Goal: Task Accomplishment & Management: Manage account settings

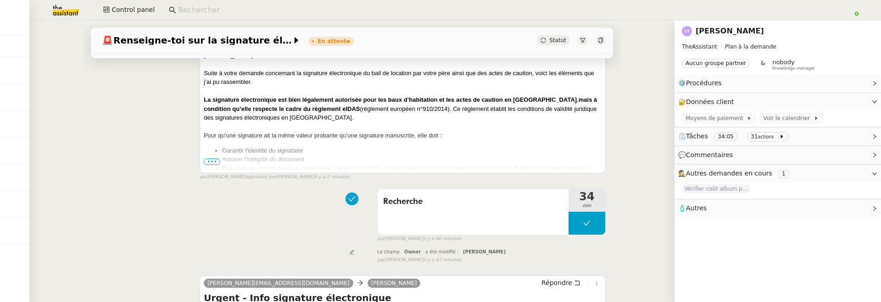
scroll to position [127, 0]
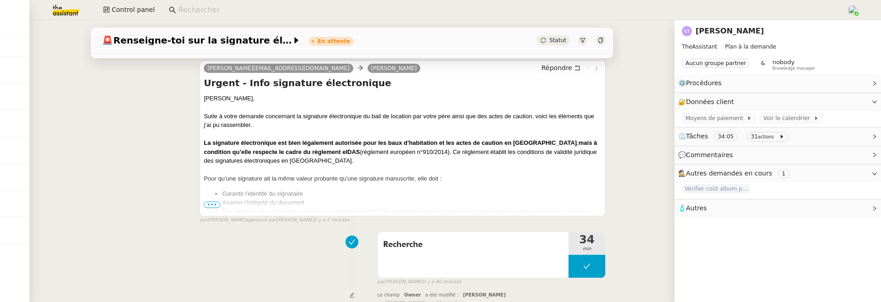
click at [208, 204] on span "•••" at bounding box center [212, 205] width 17 height 6
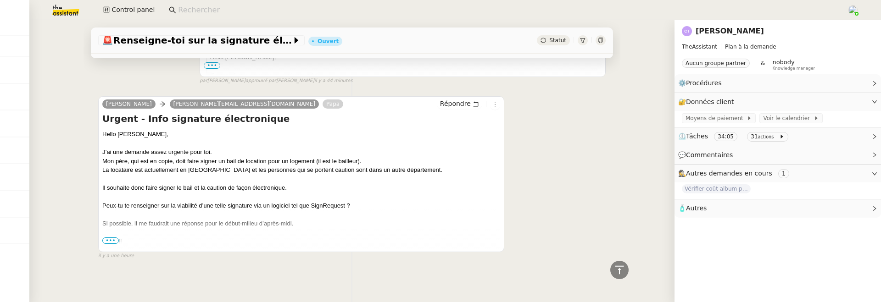
scroll to position [1372, 0]
click at [114, 241] on span "•••" at bounding box center [110, 241] width 17 height 6
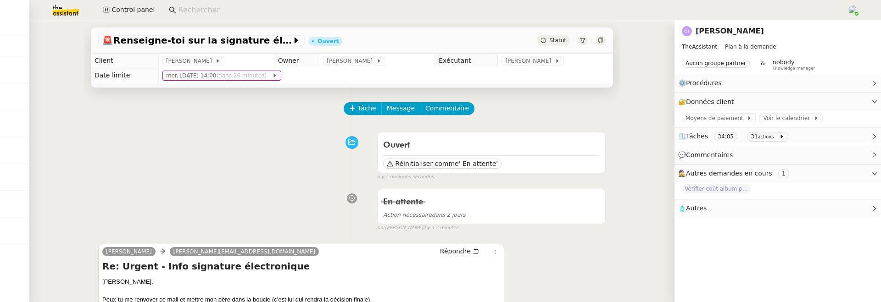
scroll to position [3, 0]
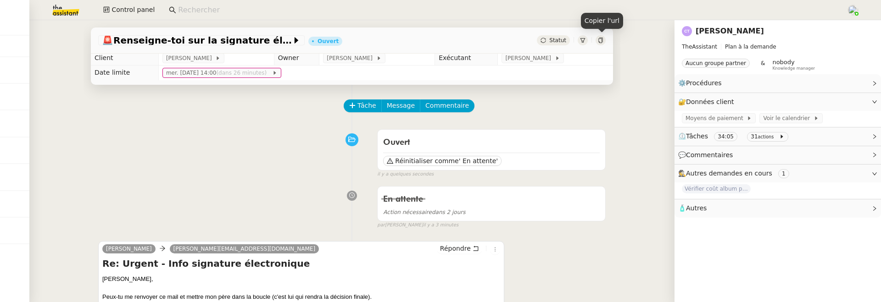
click at [600, 40] on icon at bounding box center [601, 41] width 6 height 6
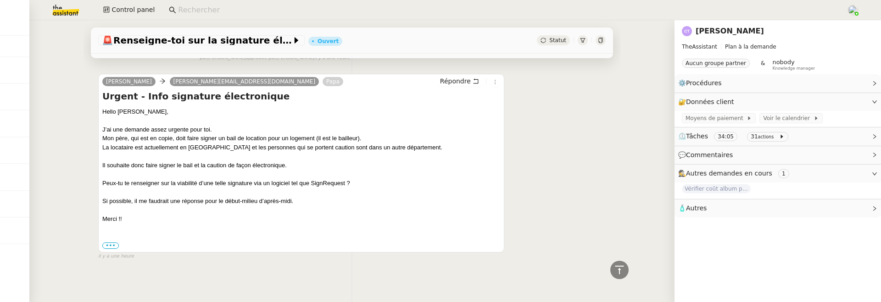
scroll to position [1375, 0]
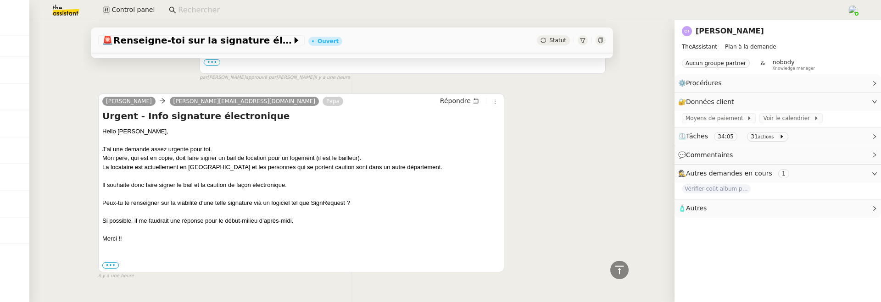
click at [303, 7] on input at bounding box center [507, 10] width 659 height 12
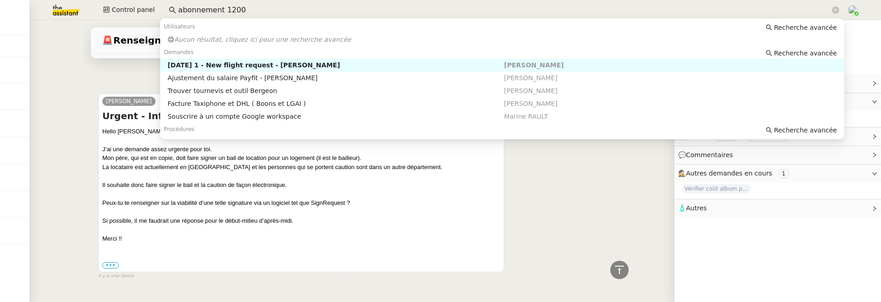
click at [324, 62] on div "9th September 2025 1 - New flight request - Rohan Oyima" at bounding box center [335, 65] width 336 height 8
type input "abonnement 1200"
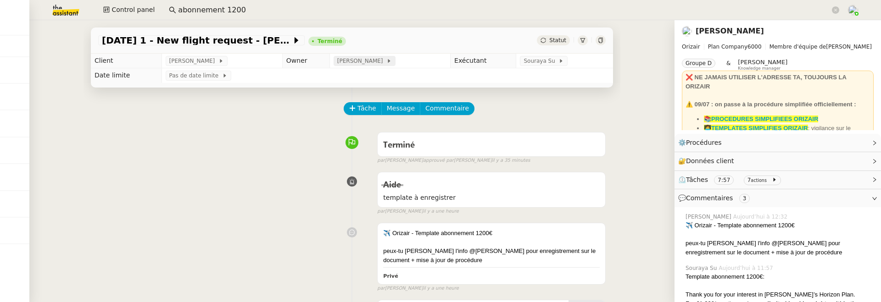
click at [360, 61] on span "[PERSON_NAME]" at bounding box center [361, 60] width 49 height 9
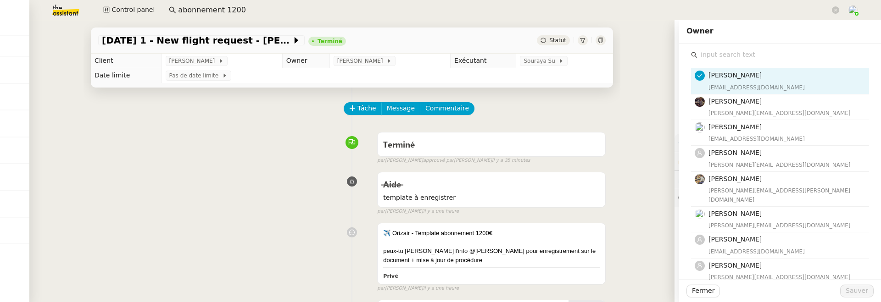
click at [710, 53] on input "text" at bounding box center [784, 55] width 172 height 12
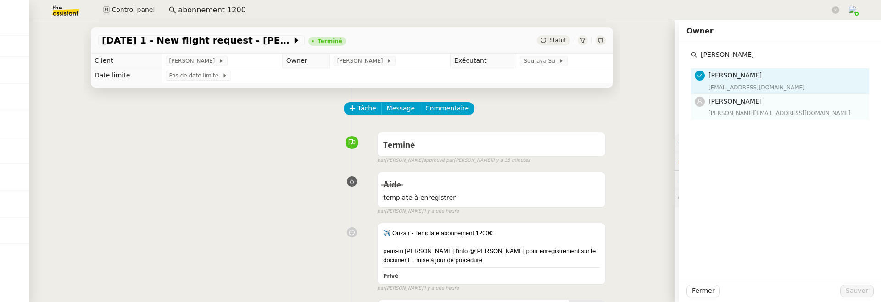
type input "stephanie"
click at [748, 102] on span "[PERSON_NAME]" at bounding box center [735, 101] width 53 height 7
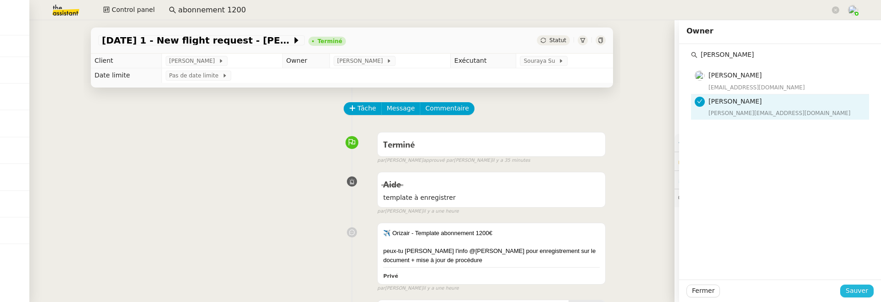
click at [865, 289] on span "Sauver" at bounding box center [857, 291] width 22 height 11
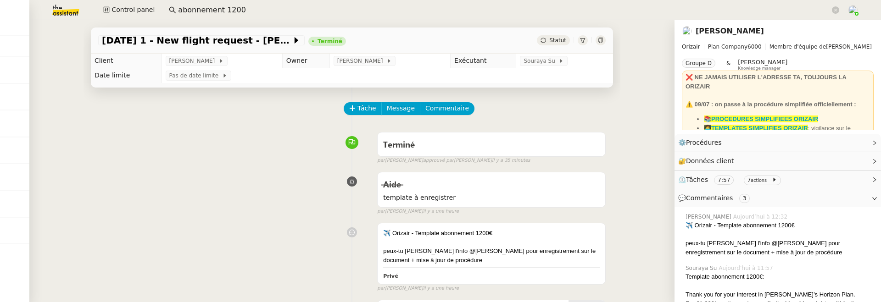
click at [601, 41] on icon at bounding box center [601, 41] width 6 height 6
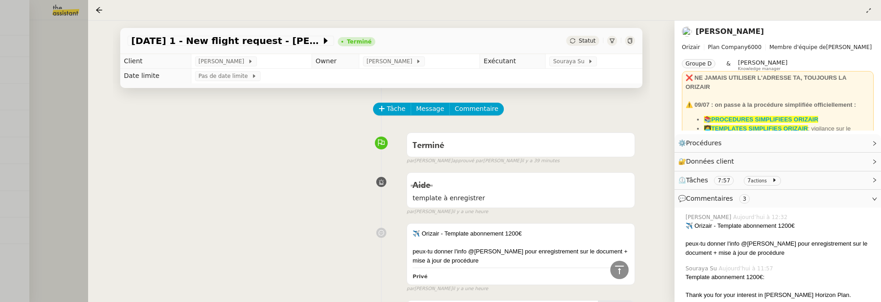
scroll to position [400, 0]
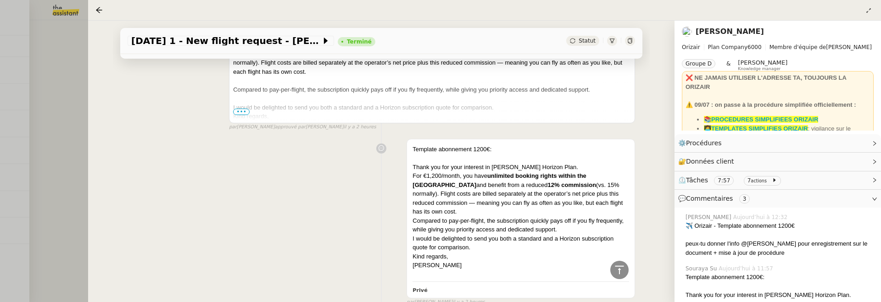
click at [101, 114] on div "9th September 2025 1 - New flight request - Rohan Oyima Terminé Statut Client L…" at bounding box center [381, 162] width 586 height 282
click at [69, 114] on div at bounding box center [440, 151] width 881 height 302
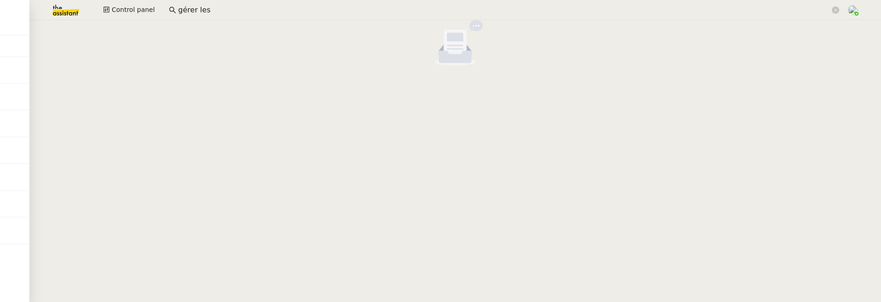
click at [61, 10] on img at bounding box center [58, 10] width 71 height 20
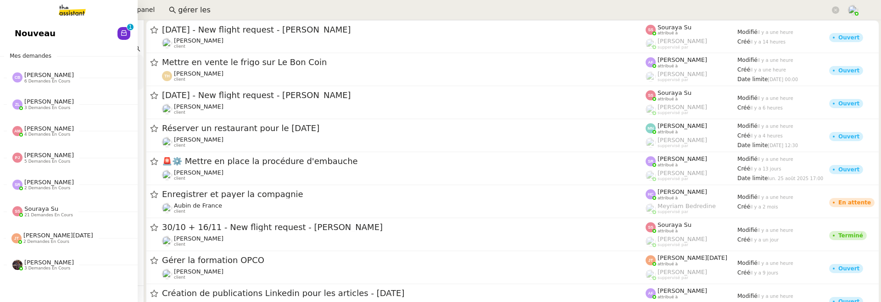
click at [18, 33] on span "Nouveau" at bounding box center [35, 34] width 41 height 14
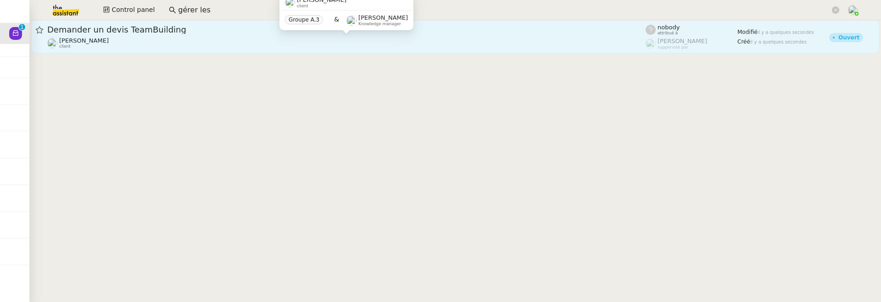
click at [262, 43] on div "[PERSON_NAME] client" at bounding box center [346, 43] width 598 height 12
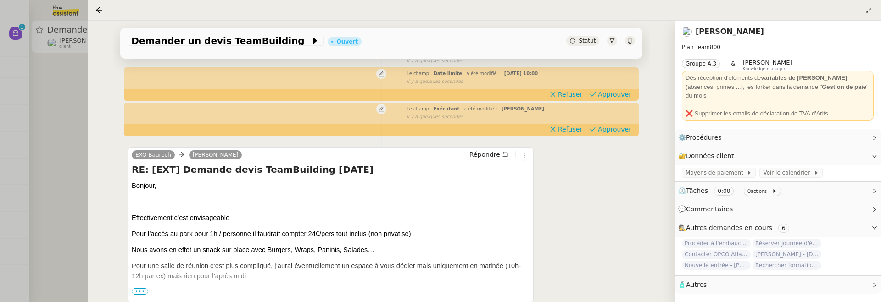
scroll to position [152, 0]
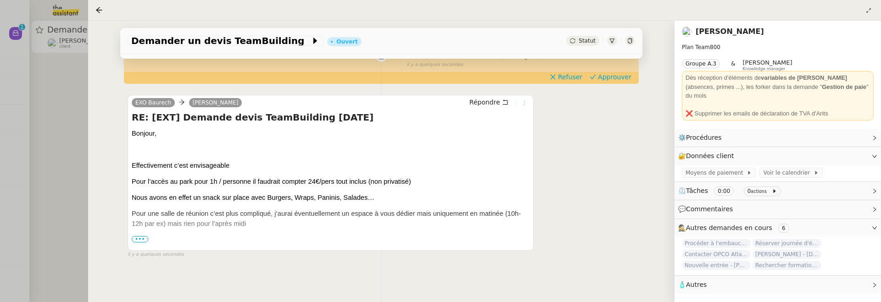
click at [525, 98] on button at bounding box center [524, 103] width 10 height 10
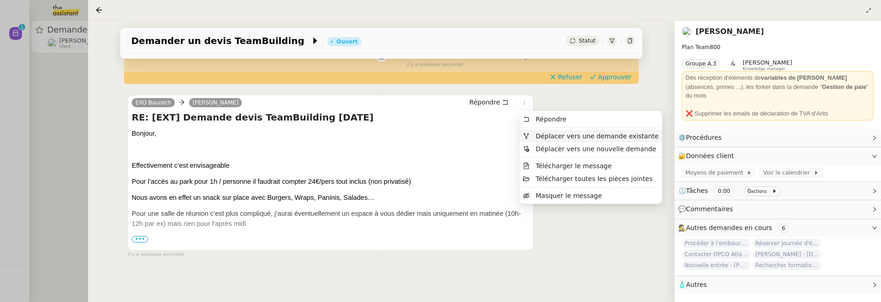
click at [555, 135] on span "Déplacer vers une demande existante" at bounding box center [597, 136] width 123 height 7
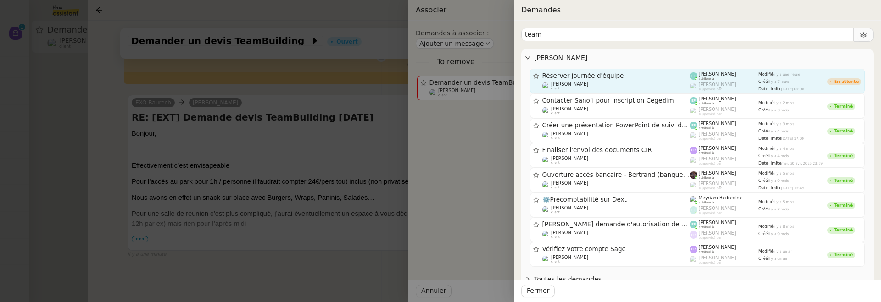
type input "team"
click at [622, 73] on span "Réserver journée d'équipe" at bounding box center [616, 76] width 148 height 6
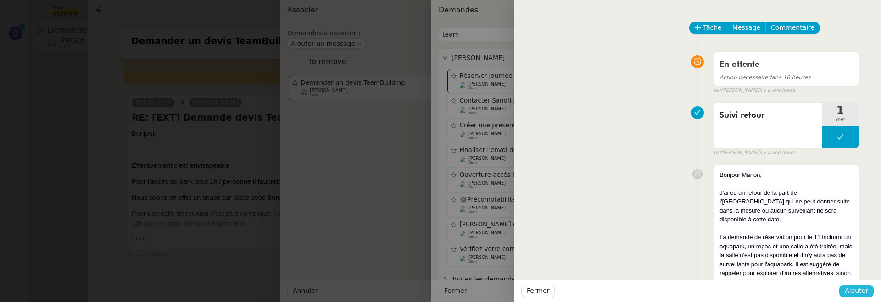
click at [851, 290] on span "Ajouter" at bounding box center [856, 291] width 23 height 11
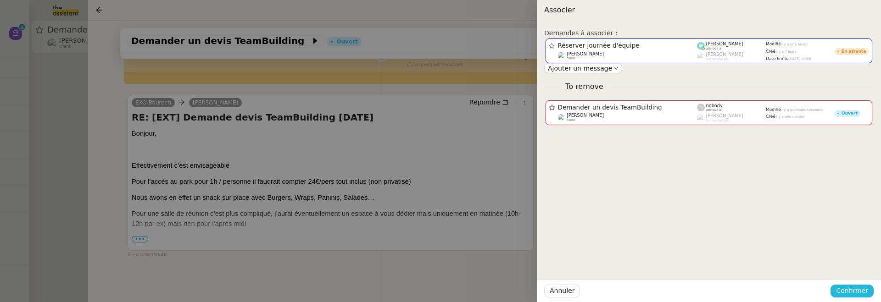
click at [851, 290] on span "Confirmer" at bounding box center [852, 291] width 32 height 11
click at [852, 264] on span "Ajouter" at bounding box center [852, 266] width 23 height 9
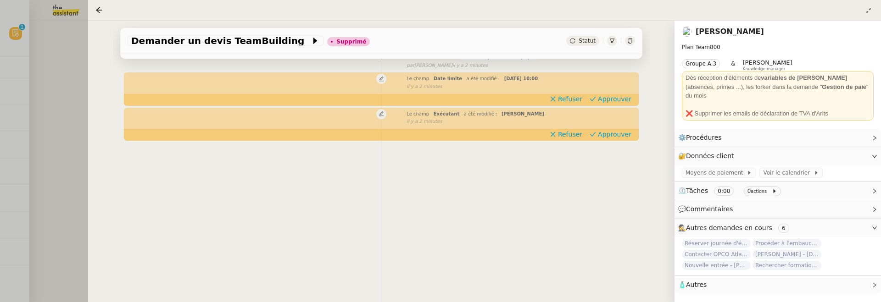
scroll to position [0, 0]
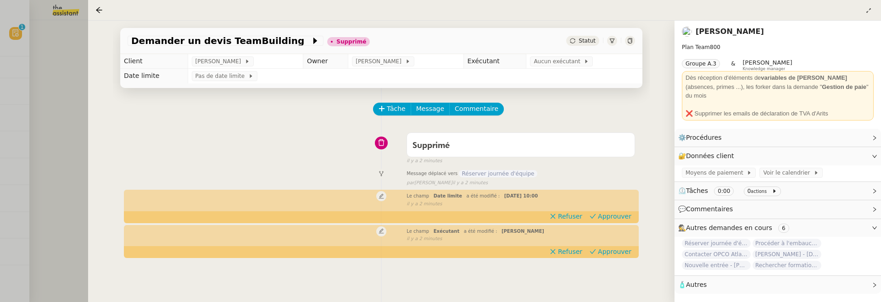
click at [86, 133] on div at bounding box center [440, 151] width 881 height 302
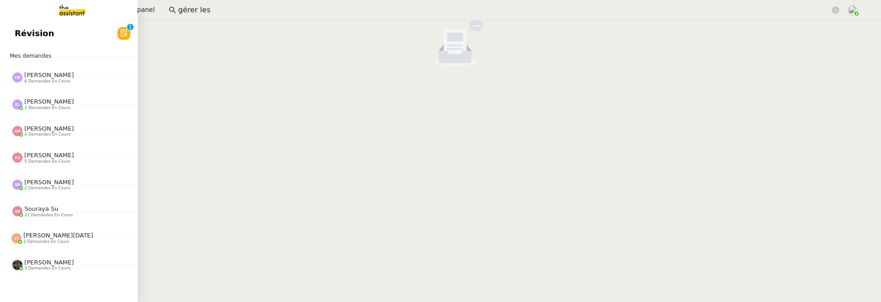
click at [23, 38] on span "Révision" at bounding box center [34, 34] width 39 height 14
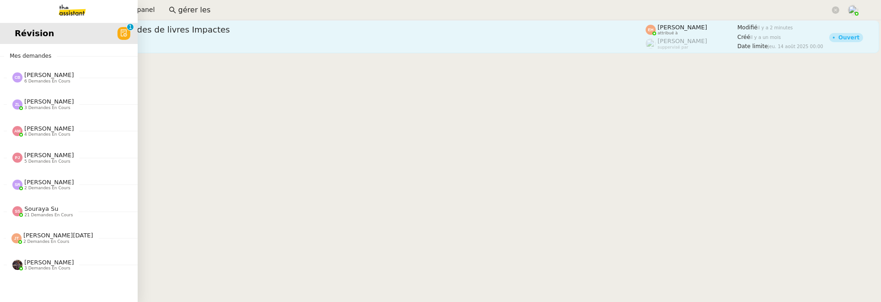
click at [185, 44] on div "Céline MAS client" at bounding box center [346, 43] width 598 height 12
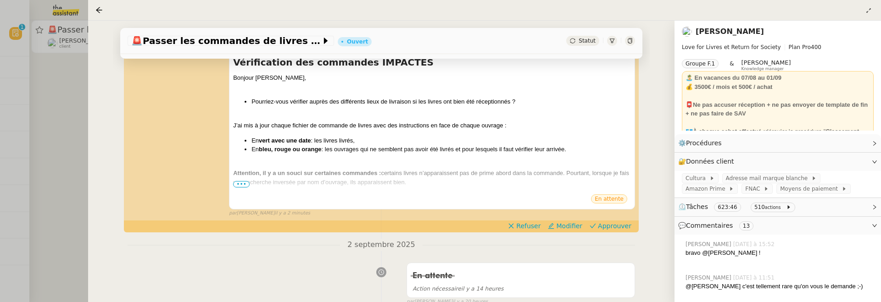
scroll to position [144, 0]
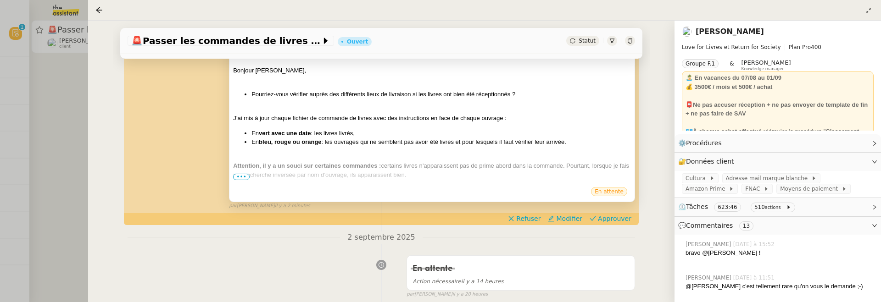
click at [241, 177] on span "•••" at bounding box center [241, 177] width 17 height 6
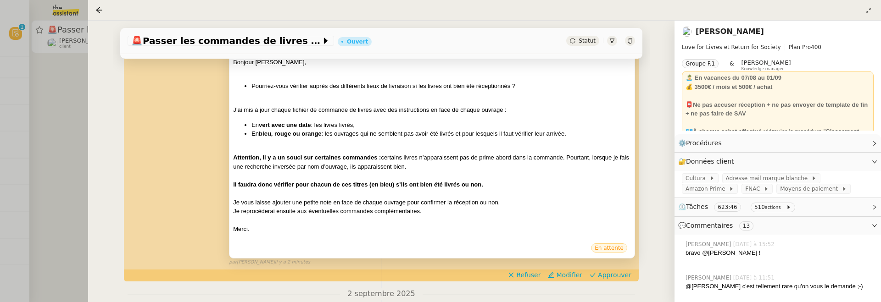
scroll to position [157, 0]
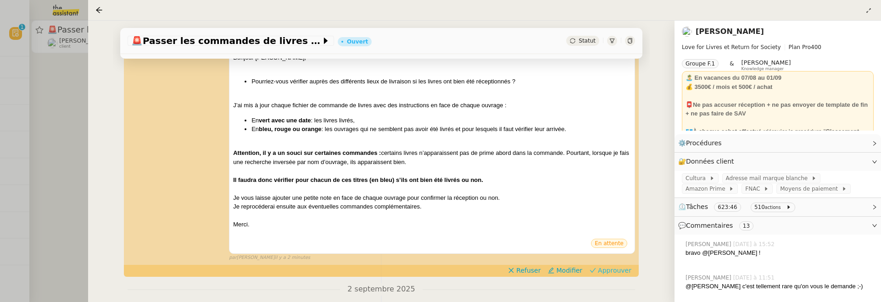
click at [607, 269] on span "Approuver" at bounding box center [614, 270] width 33 height 9
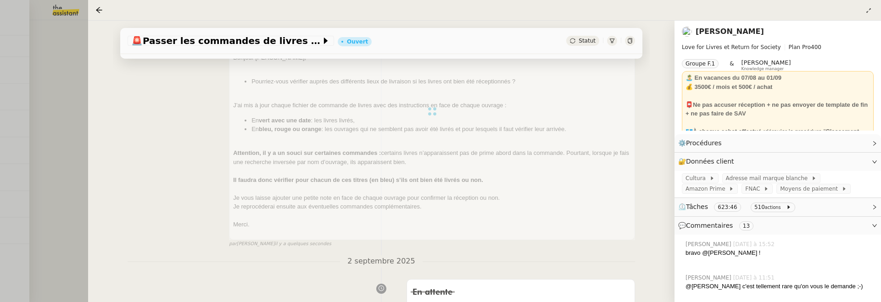
click at [53, 51] on div at bounding box center [440, 151] width 881 height 302
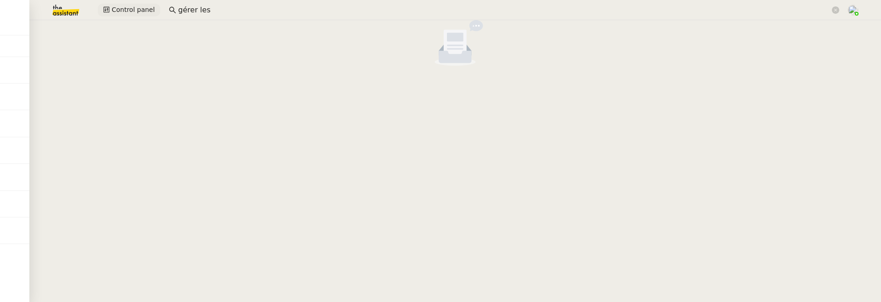
click at [135, 16] on button "Control panel" at bounding box center [129, 10] width 62 height 13
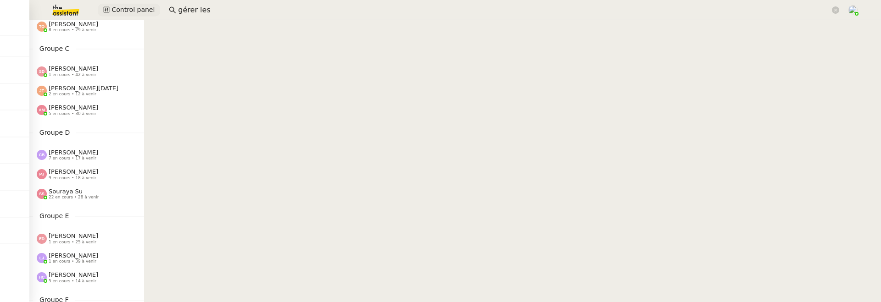
scroll to position [175, 0]
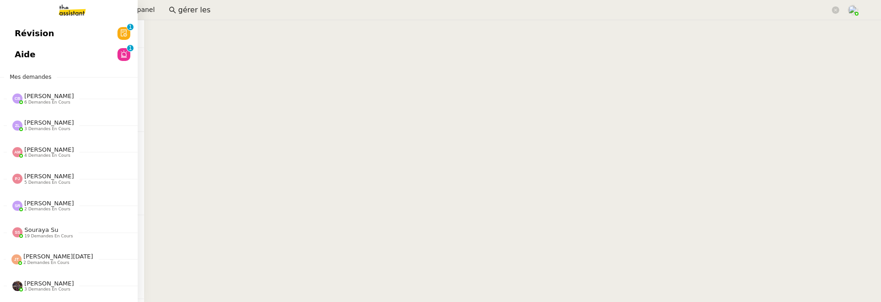
click at [15, 33] on span "Révision" at bounding box center [34, 34] width 39 height 14
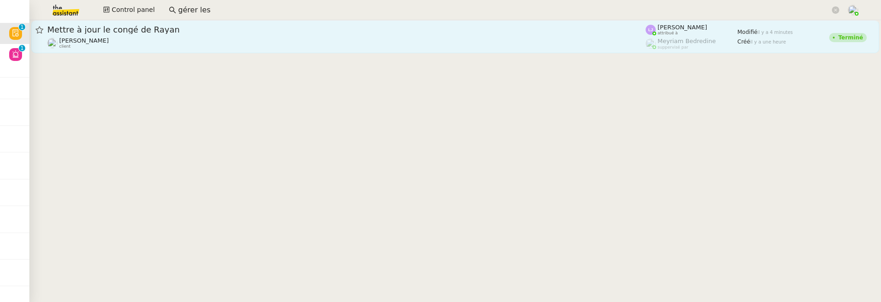
click at [220, 35] on div "Mettre à jour le congé de Rayan" at bounding box center [346, 29] width 598 height 11
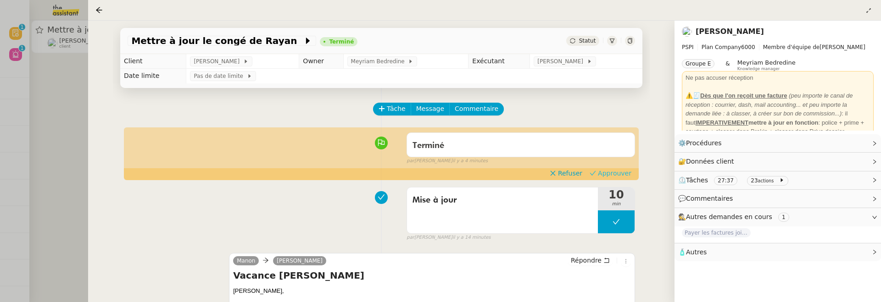
click at [633, 171] on button "Approuver" at bounding box center [610, 173] width 49 height 10
click at [43, 100] on div at bounding box center [440, 151] width 881 height 302
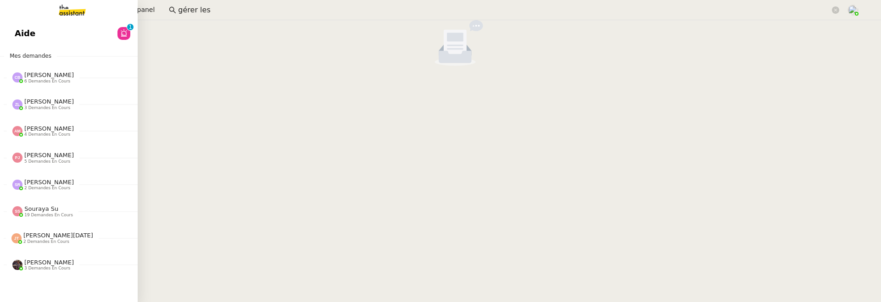
click at [21, 33] on span "Aide" at bounding box center [25, 34] width 21 height 14
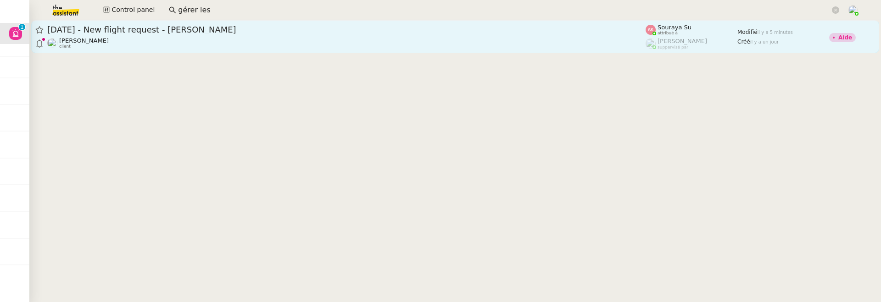
click at [275, 36] on div "9th September 2025 - New flight request - Callum Davidson Louis Frei client" at bounding box center [346, 36] width 598 height 25
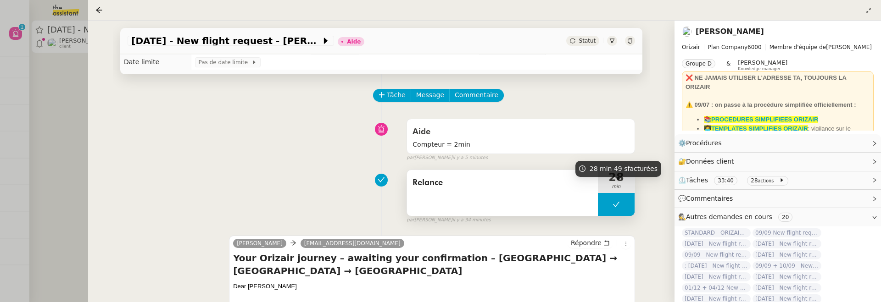
scroll to position [15, 0]
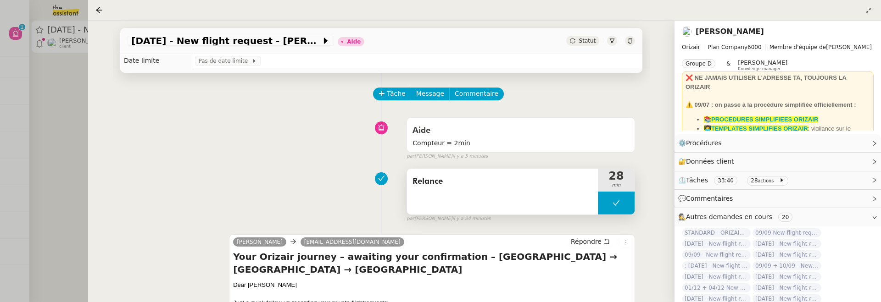
click at [580, 190] on div "Relance" at bounding box center [502, 192] width 191 height 46
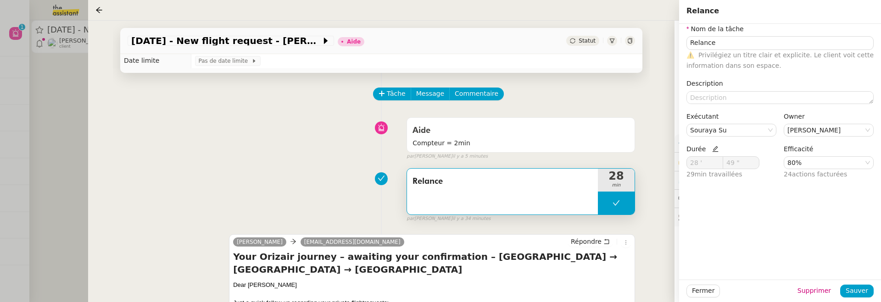
click at [713, 147] on icon at bounding box center [715, 149] width 6 height 6
drag, startPoint x: 703, startPoint y: 166, endPoint x: 667, endPoint y: 166, distance: 35.3
click at [667, 166] on app-ticket "9th September 2025 - New flight request - Callum Davidson Aide Statut Client Lo…" at bounding box center [484, 162] width 793 height 282
type input "2 '"
click at [856, 294] on span "Sauver" at bounding box center [857, 291] width 22 height 11
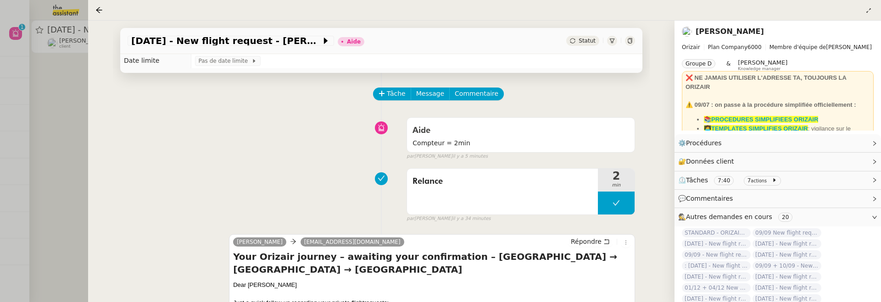
click at [583, 41] on span "Statut" at bounding box center [587, 41] width 17 height 6
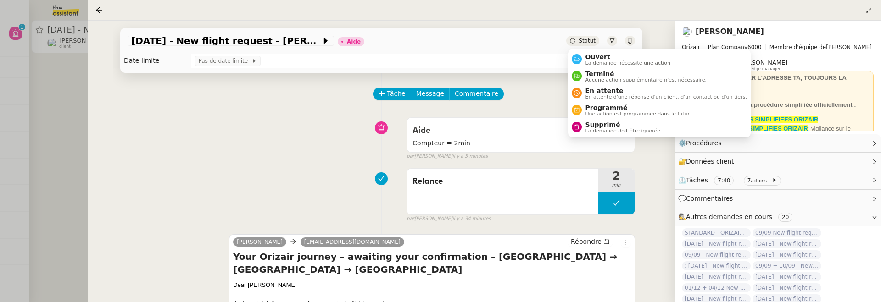
click at [595, 49] on div "Ouvert La demande nécessite une action Terminé Aucune action supplémentaire n'e…" at bounding box center [659, 93] width 183 height 89
click at [597, 55] on span "Ouvert" at bounding box center [628, 56] width 85 height 7
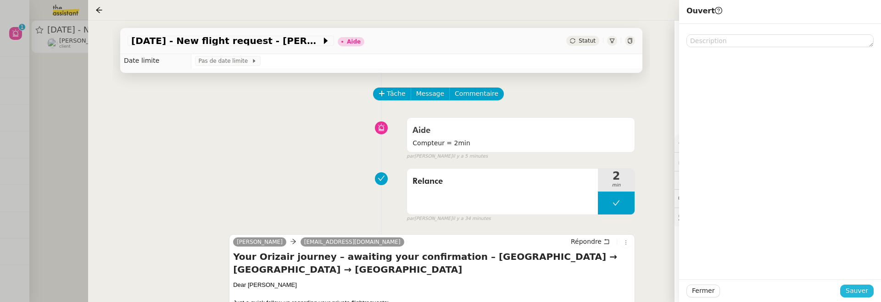
click at [857, 291] on span "Sauver" at bounding box center [857, 291] width 22 height 11
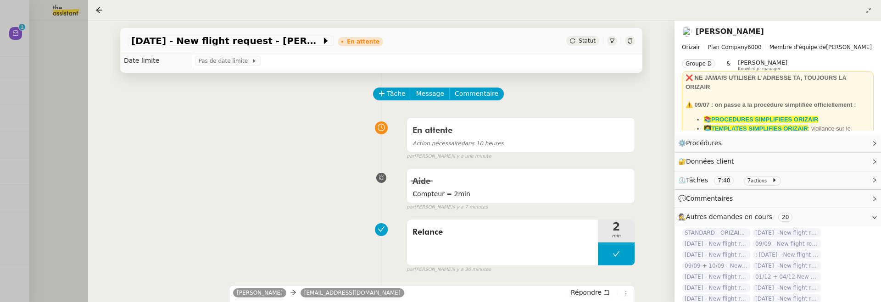
click at [51, 128] on div at bounding box center [440, 151] width 881 height 302
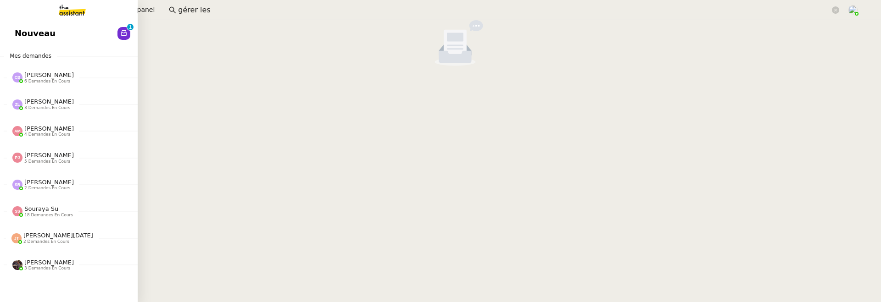
click at [25, 20] on div "Nouveau 0 1 2 3 4 5 6 7 8 9 Mes demandes Camille Barthès 6 demandes en cours co…" at bounding box center [69, 161] width 138 height 282
click at [35, 32] on span "Nouveau" at bounding box center [35, 34] width 41 height 14
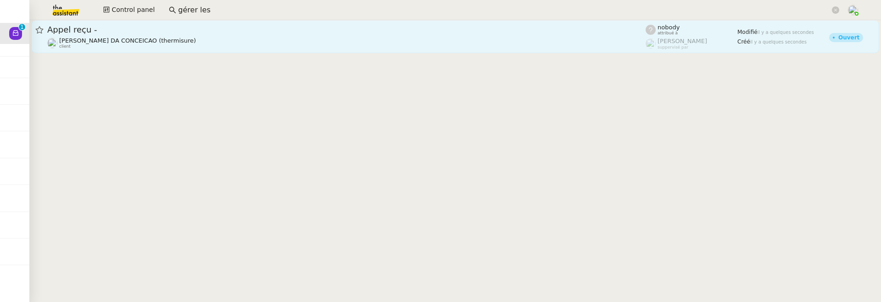
click at [215, 42] on div "[PERSON_NAME] DA CONCEICAO (thermisure) client" at bounding box center [346, 43] width 598 height 12
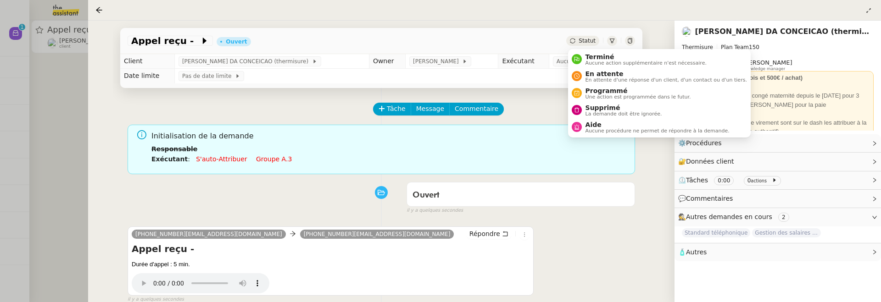
click at [595, 41] on span "Statut" at bounding box center [587, 41] width 17 height 6
click at [598, 110] on span "Supprimé" at bounding box center [624, 107] width 77 height 7
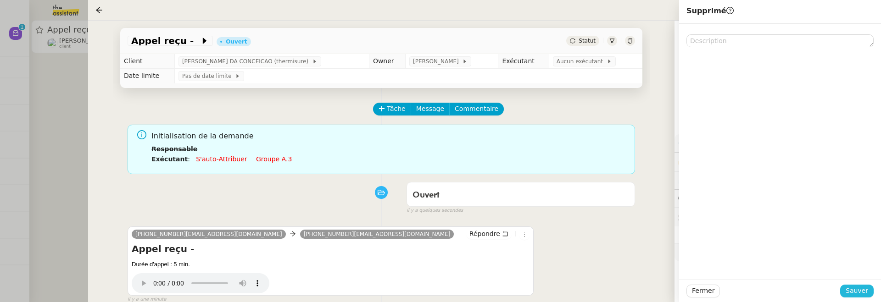
click at [854, 288] on span "Sauver" at bounding box center [857, 291] width 22 height 11
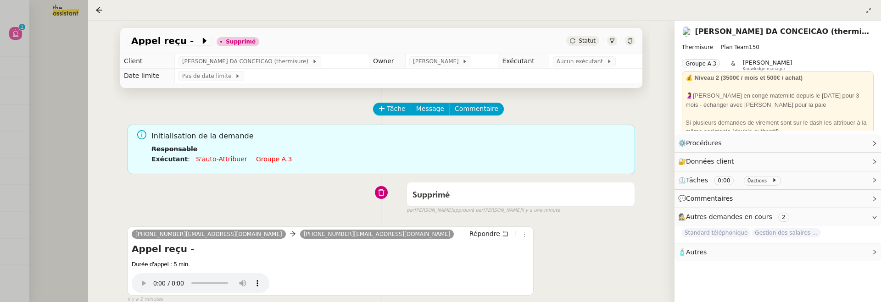
click at [69, 182] on div at bounding box center [440, 151] width 881 height 302
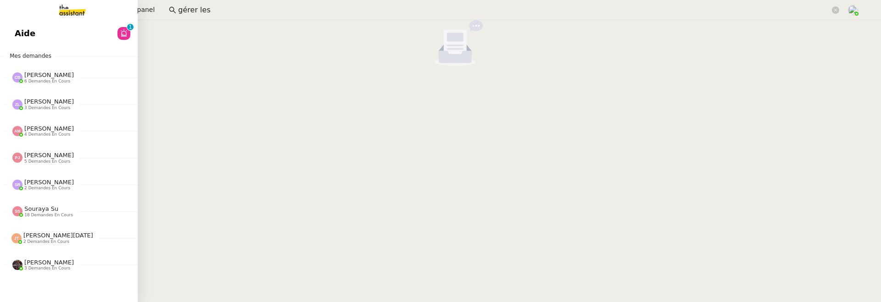
click at [21, 31] on span "Aide" at bounding box center [25, 34] width 21 height 14
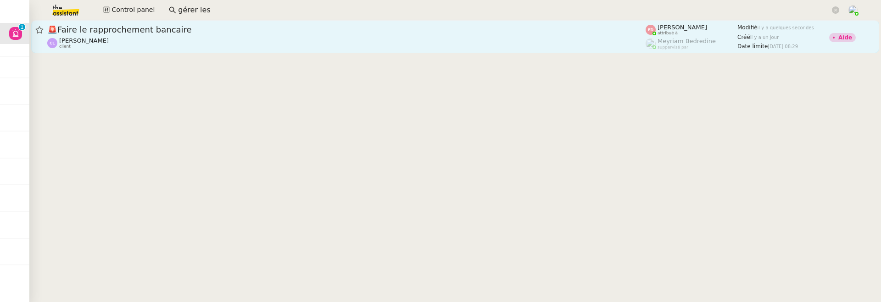
click at [274, 41] on div "Clemence Letiers client" at bounding box center [346, 43] width 598 height 12
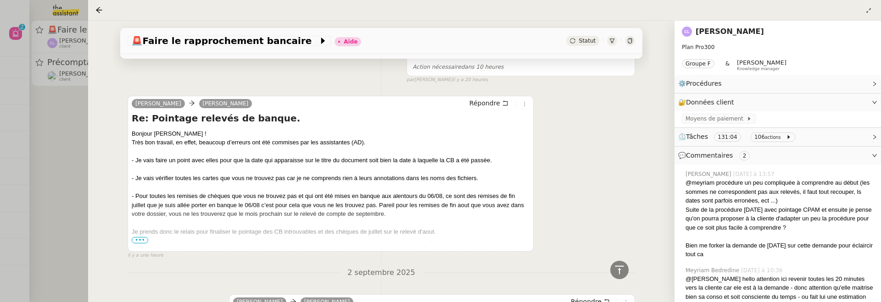
scroll to position [455, 0]
click at [134, 238] on span "•••" at bounding box center [140, 239] width 17 height 6
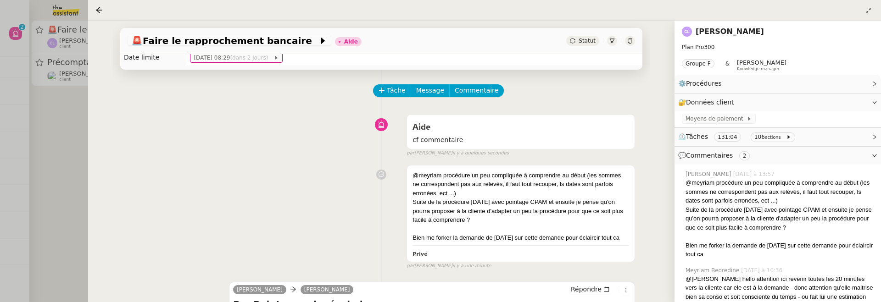
scroll to position [0, 0]
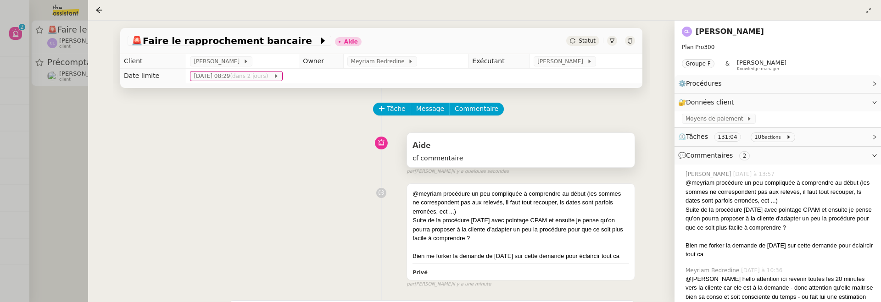
click at [523, 151] on div "Aide" at bounding box center [521, 146] width 217 height 15
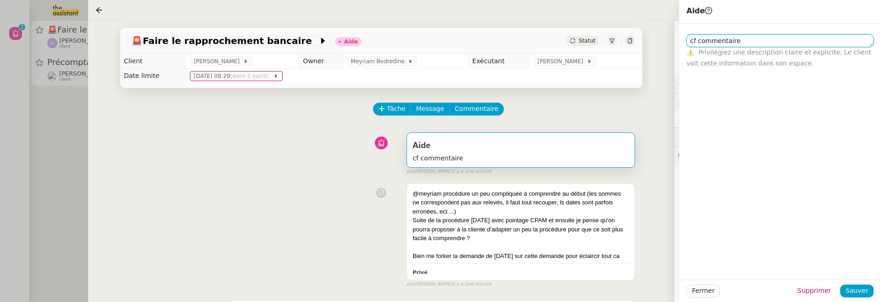
click at [726, 47] on textarea "cf commentaire" at bounding box center [779, 40] width 187 height 13
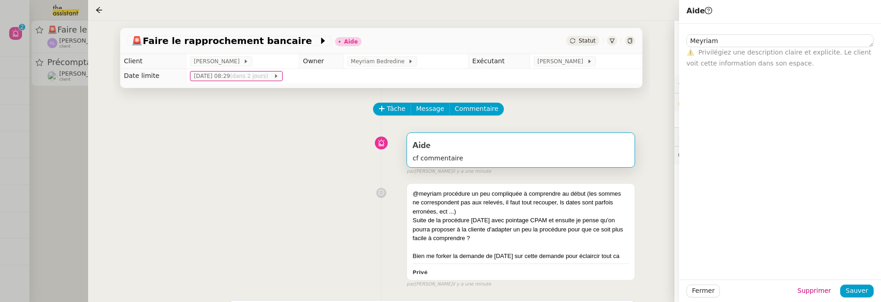
click at [855, 299] on div "Fermer Supprimer Sauver" at bounding box center [780, 291] width 202 height 22
click at [857, 290] on span "Sauver" at bounding box center [857, 291] width 22 height 11
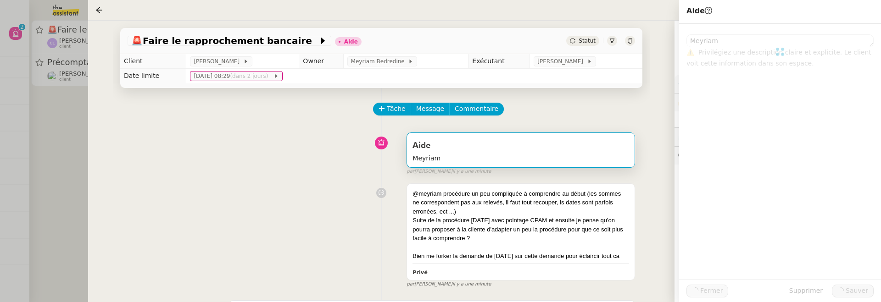
type textarea "Meyriam"
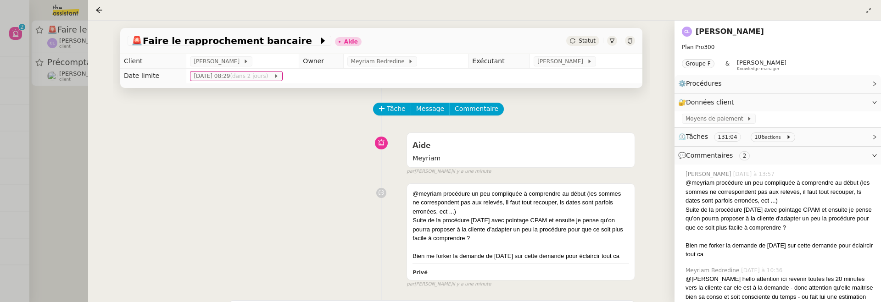
click at [58, 121] on div at bounding box center [440, 151] width 881 height 302
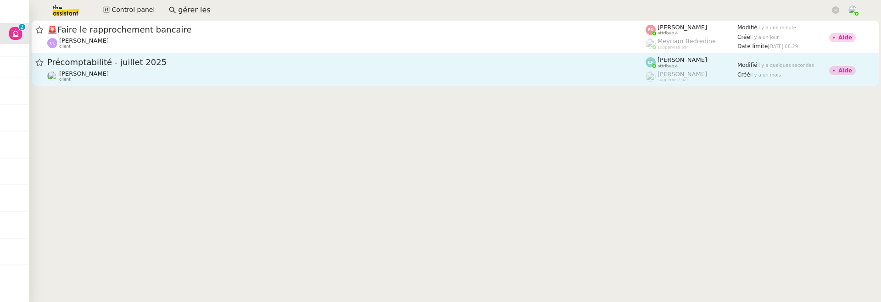
click at [151, 77] on div "[PERSON_NAME] client" at bounding box center [346, 76] width 598 height 12
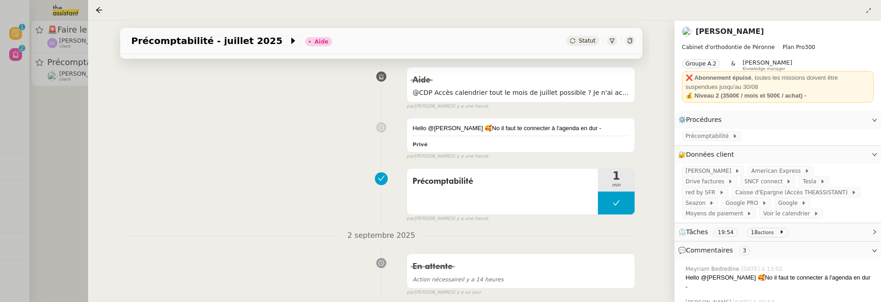
scroll to position [264, 0]
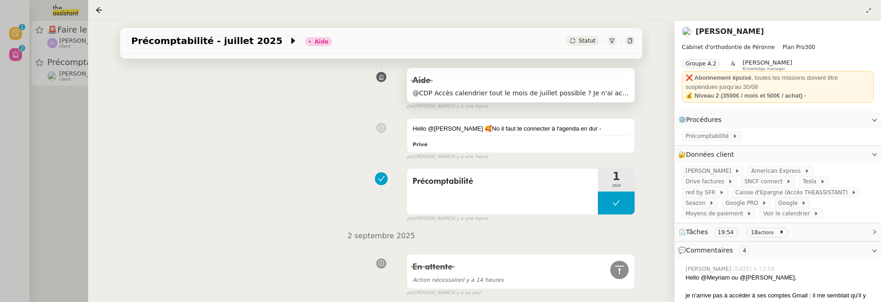
click at [595, 97] on span "@CDP Accès calendrier tout le mois de juillet possible ? Je n'ai accès qu'après…" at bounding box center [521, 93] width 217 height 11
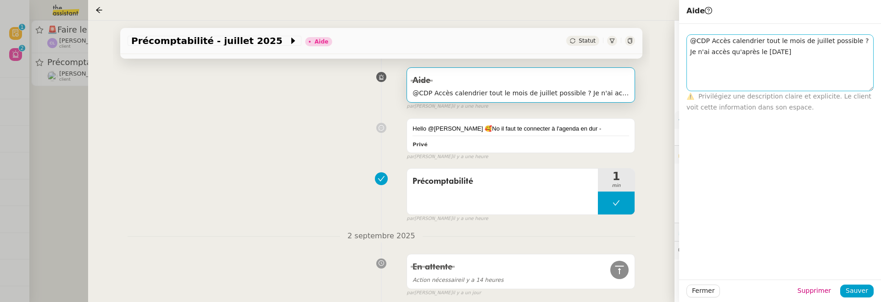
drag, startPoint x: 869, startPoint y: 46, endPoint x: 869, endPoint y: 89, distance: 42.7
click at [869, 89] on textarea "@CDP Accès calendrier tout le mois de juillet possible ? Je n'ai accès qu'après…" at bounding box center [779, 62] width 187 height 57
click at [301, 179] on div "Précomptabilité 1 min false par Emelyne F. il y a une heure" at bounding box center [382, 193] width 508 height 59
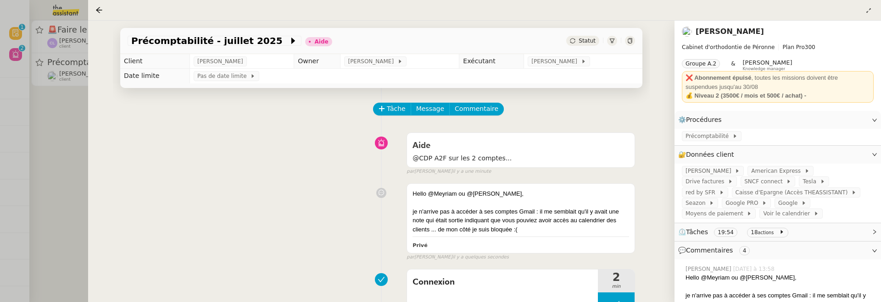
click at [752, 33] on link "[PERSON_NAME]" at bounding box center [730, 31] width 68 height 9
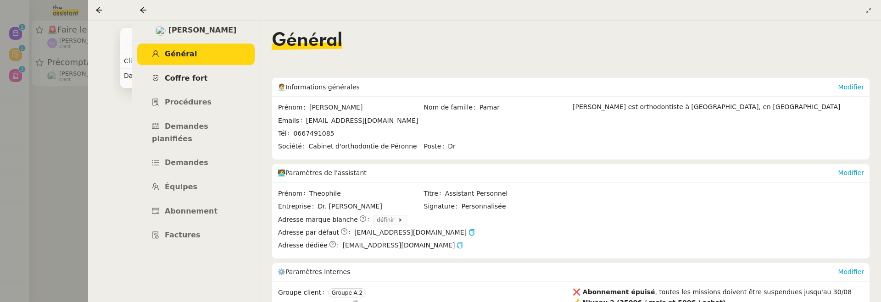
click at [205, 72] on link "Coffre fort" at bounding box center [195, 79] width 117 height 22
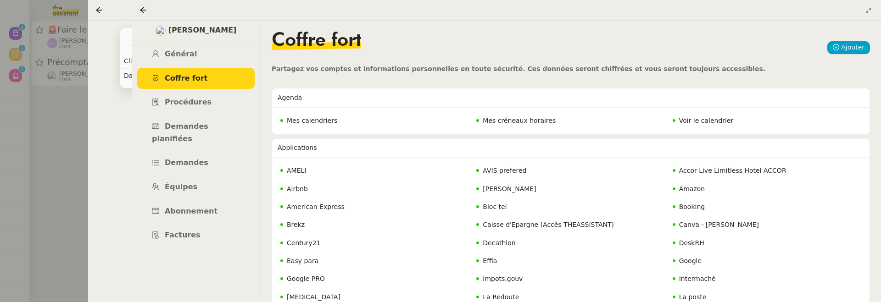
click at [324, 124] on nz-badge "Mes calendriers" at bounding box center [308, 121] width 57 height 11
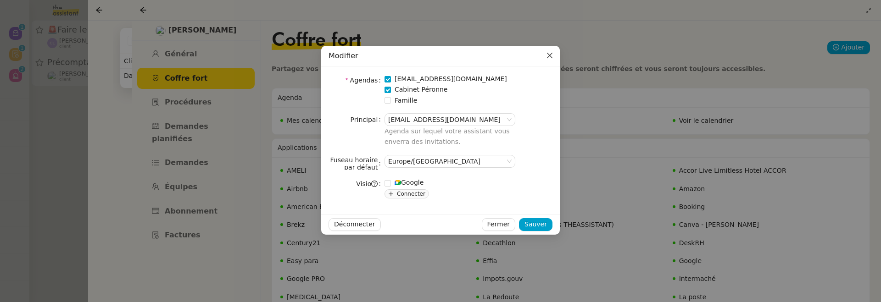
click at [545, 57] on span "Close" at bounding box center [550, 56] width 20 height 20
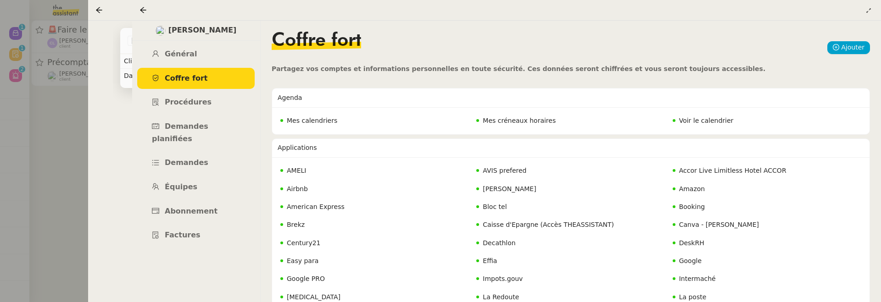
click at [698, 114] on div "Voir le calendrier" at bounding box center [767, 121] width 194 height 16
click at [698, 116] on nz-badge "Voir le calendrier" at bounding box center [703, 121] width 61 height 11
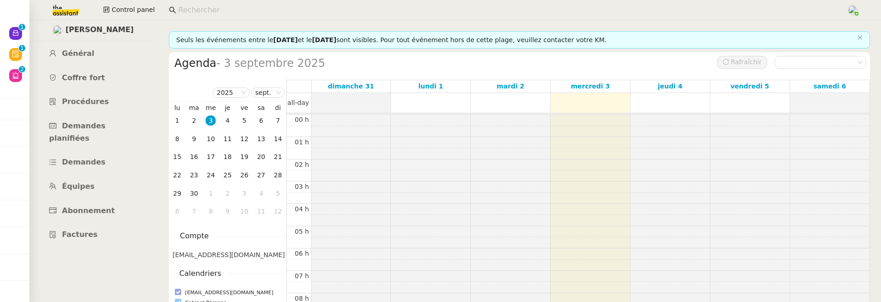
scroll to position [132, 0]
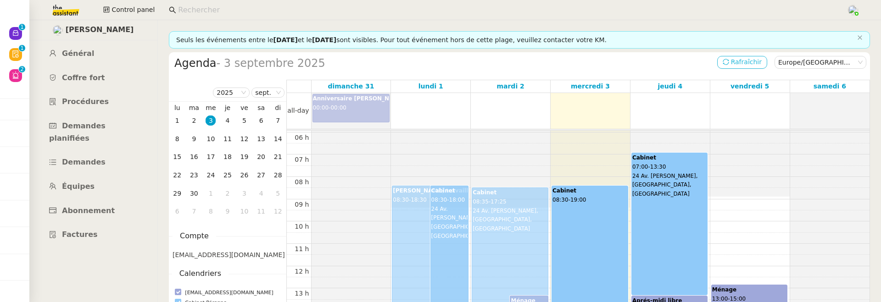
click at [753, 56] on button "Rafraîchir" at bounding box center [742, 62] width 50 height 13
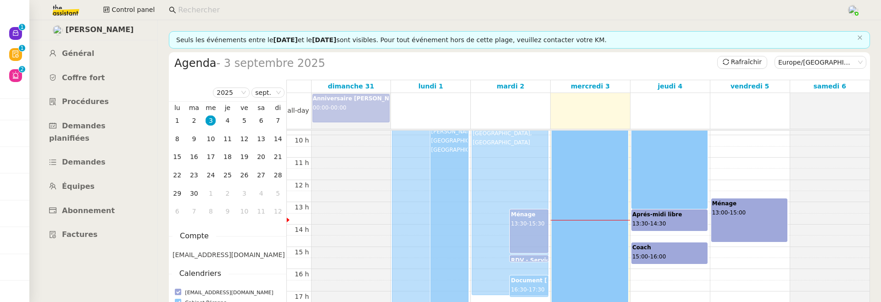
scroll to position [0, 0]
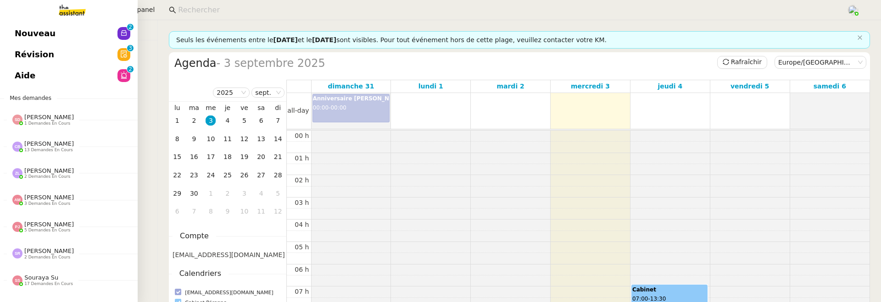
click at [35, 59] on span "Révision" at bounding box center [34, 55] width 39 height 14
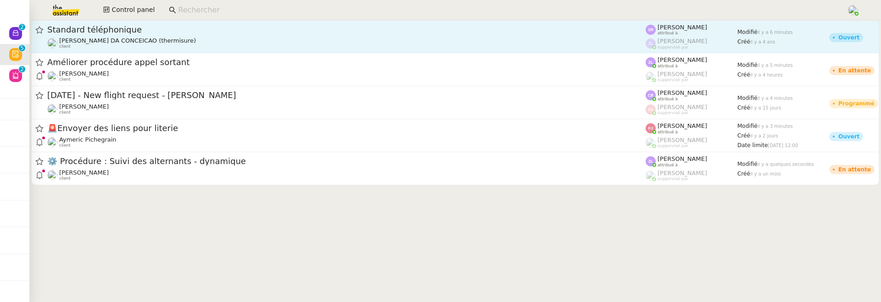
click at [303, 50] on link "Standard téléphonique Charles DA CONCEICAO (thermisure) client Stéphanie Rakoto…" at bounding box center [455, 36] width 848 height 33
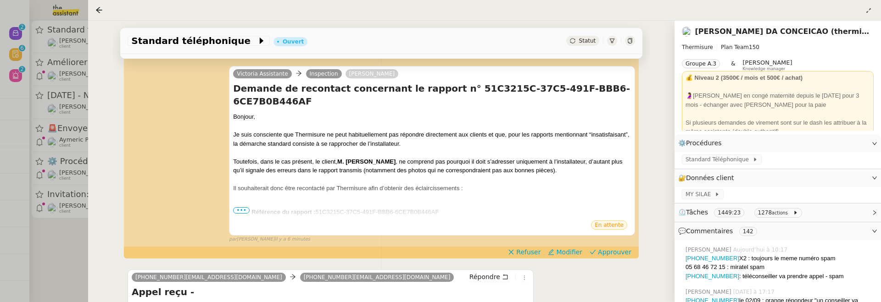
scroll to position [135, 0]
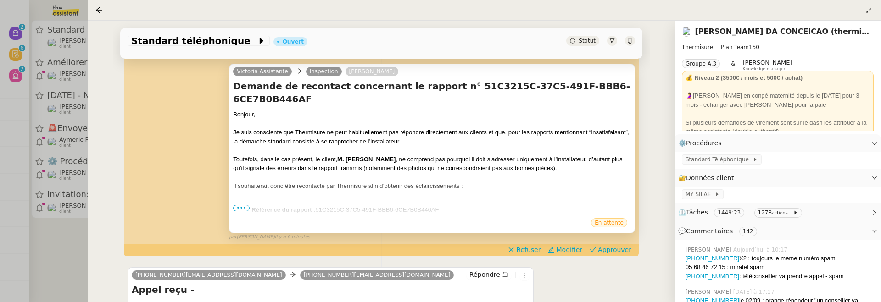
click at [243, 208] on span "•••" at bounding box center [241, 208] width 17 height 6
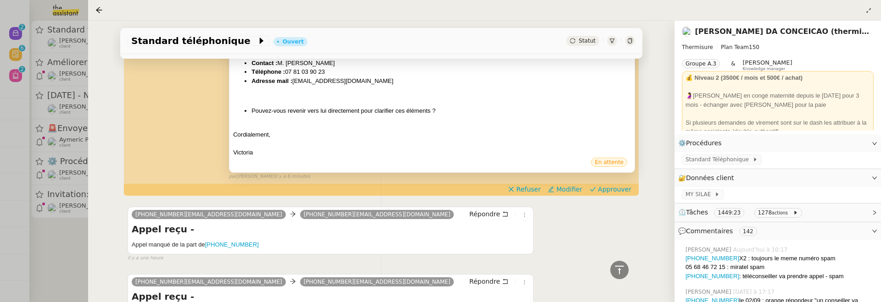
scroll to position [290, 0]
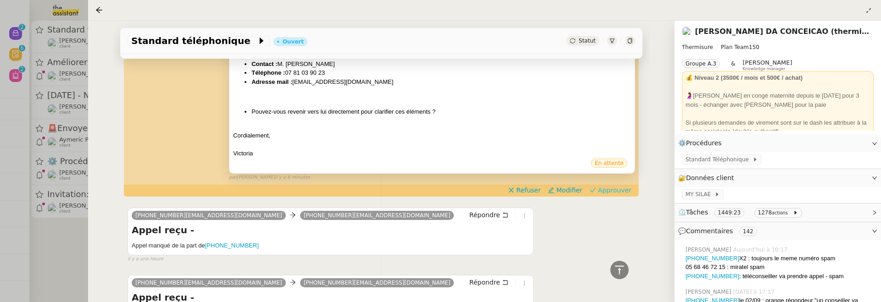
click at [609, 192] on span "Approuver" at bounding box center [614, 190] width 33 height 9
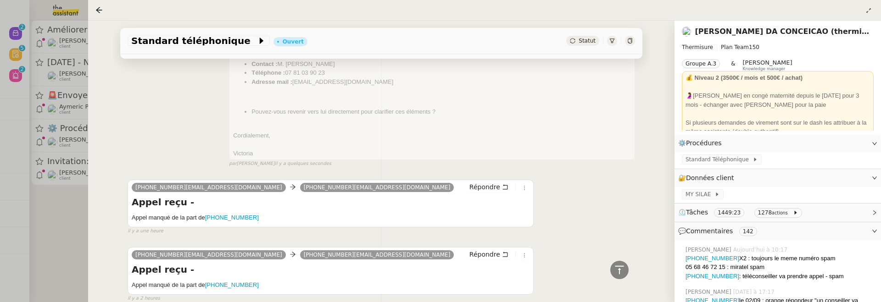
click at [57, 256] on div at bounding box center [440, 151] width 881 height 302
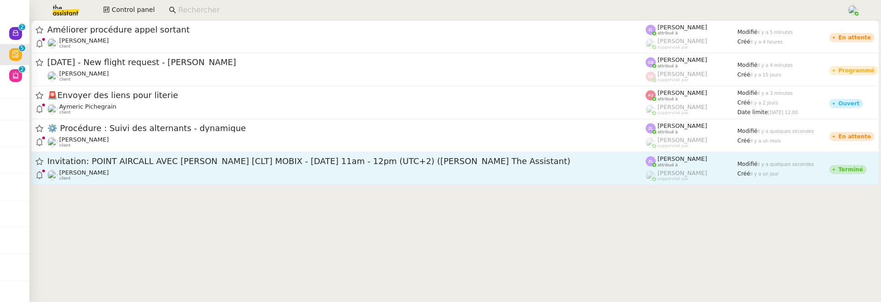
click at [148, 178] on div "Florian Parant client" at bounding box center [346, 175] width 598 height 12
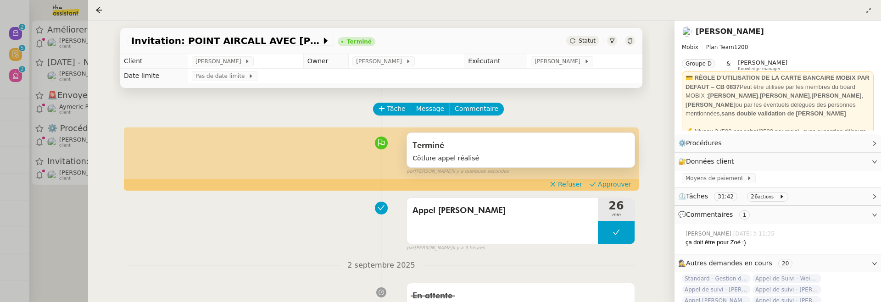
scroll to position [52, 0]
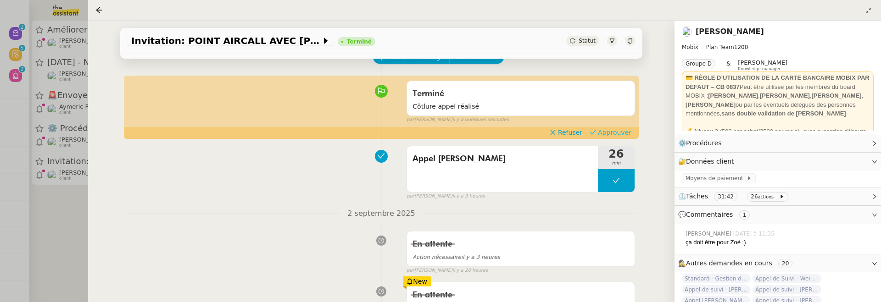
click at [606, 133] on span "Approuver" at bounding box center [614, 132] width 33 height 9
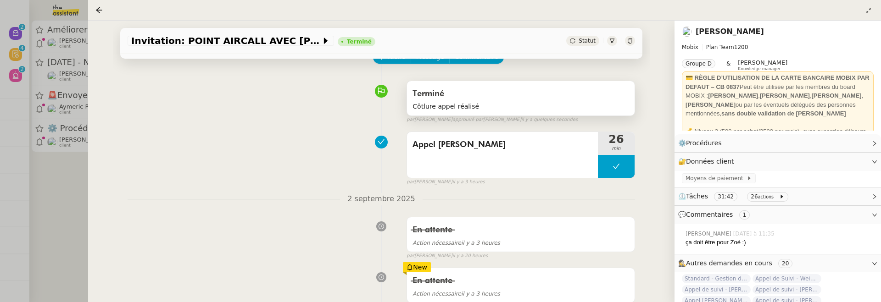
click at [443, 109] on span "Côtlure appel réalisé" at bounding box center [521, 106] width 217 height 11
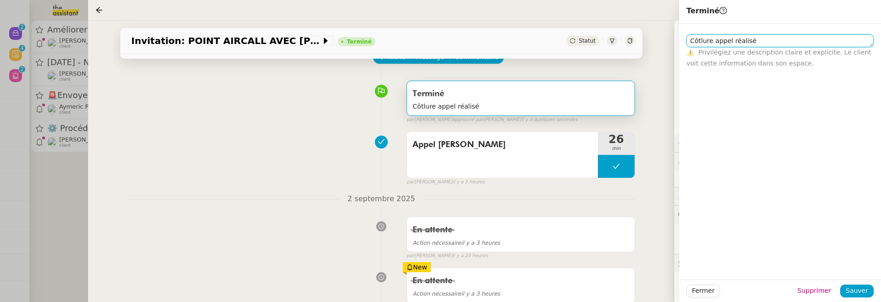
click at [702, 43] on textarea "Côtlure appel réalisé" at bounding box center [779, 40] width 187 height 13
type textarea "Clôture appel réalisé"
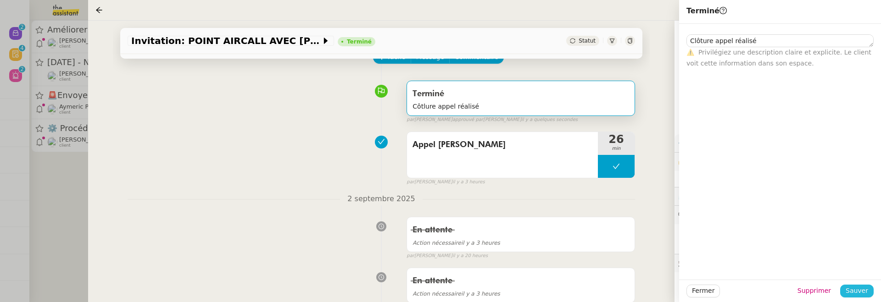
click at [856, 294] on span "Sauver" at bounding box center [857, 291] width 22 height 11
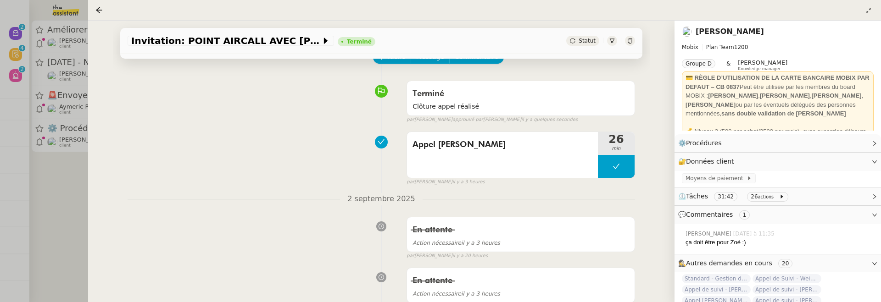
click at [61, 212] on div at bounding box center [440, 151] width 881 height 302
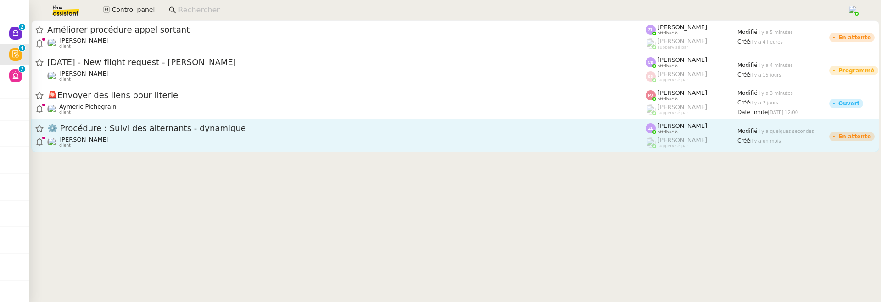
click at [185, 126] on span "⚙️ Procédure : Suivi des alternants - dynamique" at bounding box center [346, 128] width 598 height 8
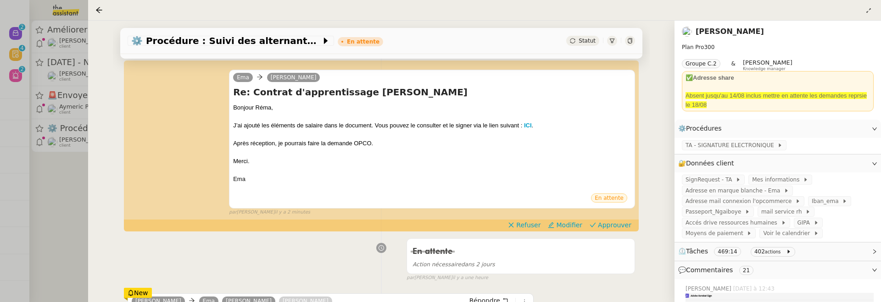
scroll to position [181, 0]
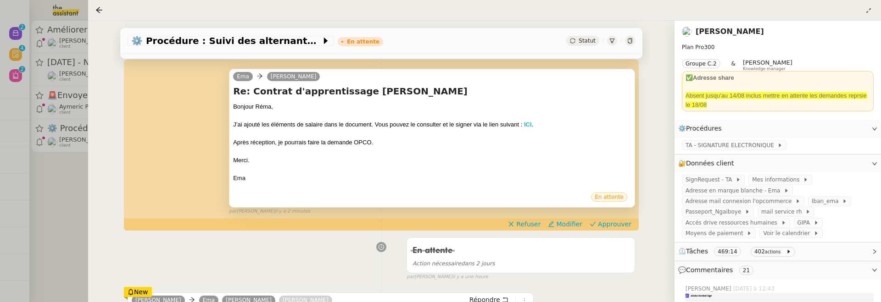
click at [529, 125] on strong "ICI" at bounding box center [528, 124] width 8 height 7
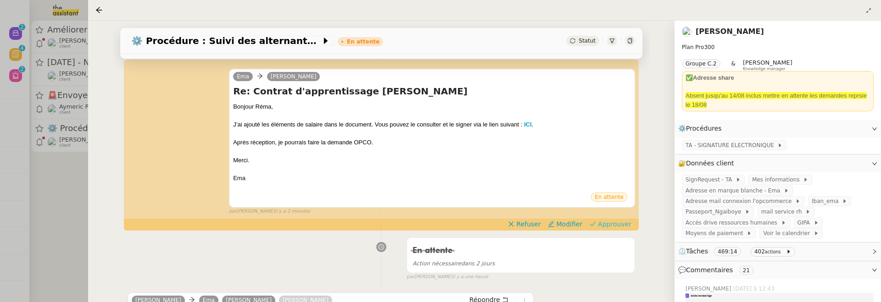
click at [619, 225] on span "Approuver" at bounding box center [614, 224] width 33 height 9
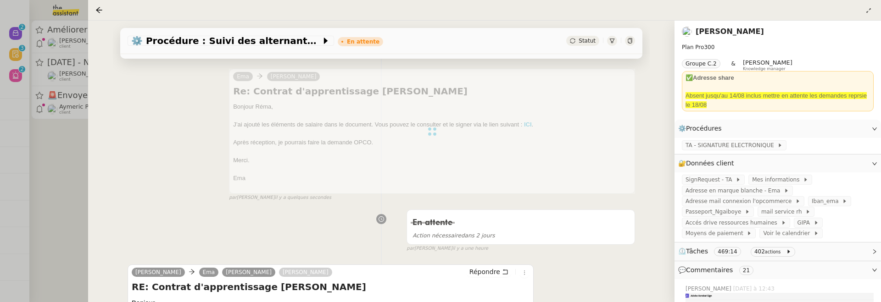
click at [73, 190] on div at bounding box center [440, 151] width 881 height 302
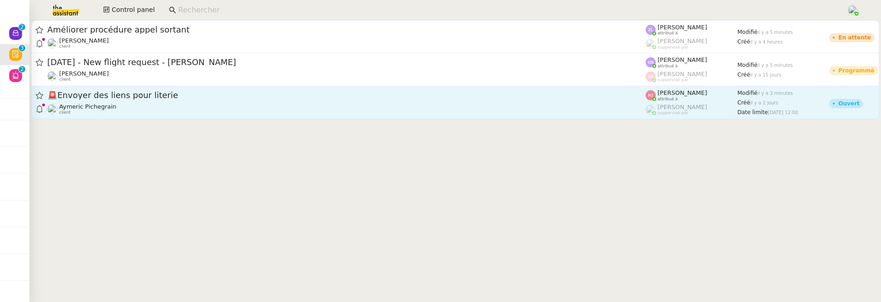
click at [168, 109] on div "Aymeric Pichegrain client" at bounding box center [346, 109] width 598 height 12
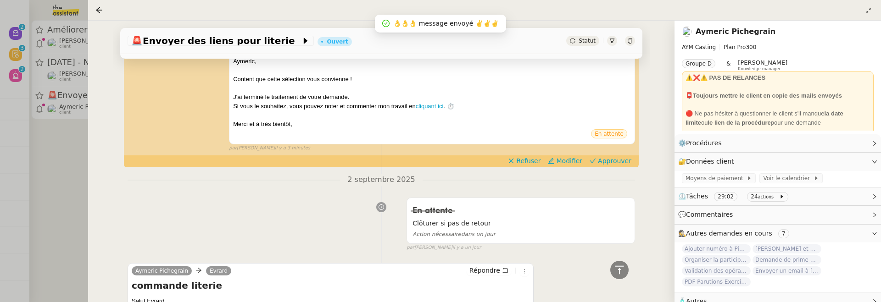
scroll to position [144, 0]
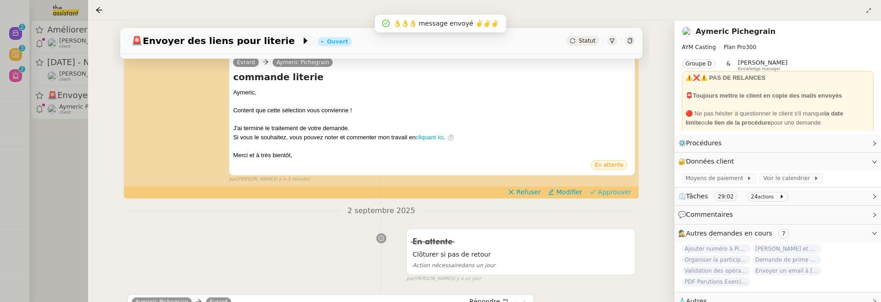
click at [621, 190] on span "Approuver" at bounding box center [614, 192] width 33 height 9
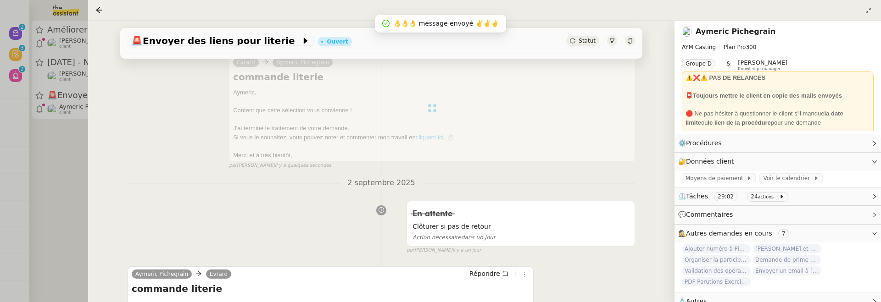
scroll to position [0, 0]
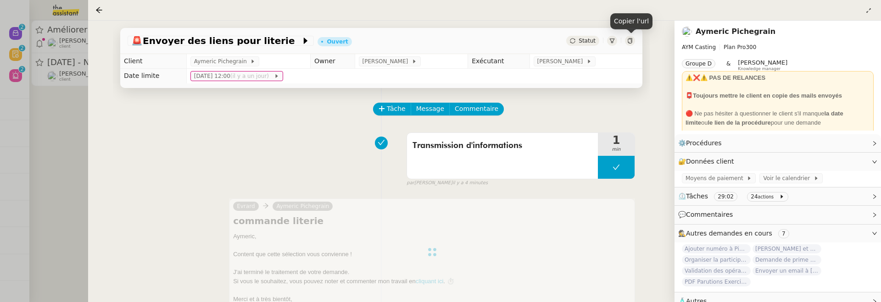
click at [633, 39] on div at bounding box center [630, 41] width 10 height 10
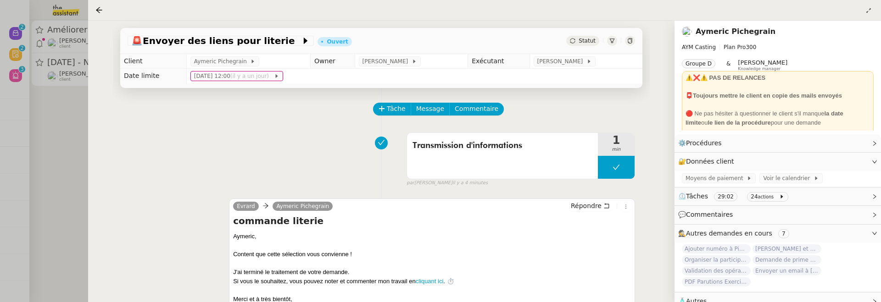
click at [91, 177] on div "🚨 Envoyer des liens pour literie Ouvert Statut Client Aymeric Pichegrain Owner …" at bounding box center [381, 162] width 586 height 282
click at [66, 179] on div at bounding box center [440, 151] width 881 height 302
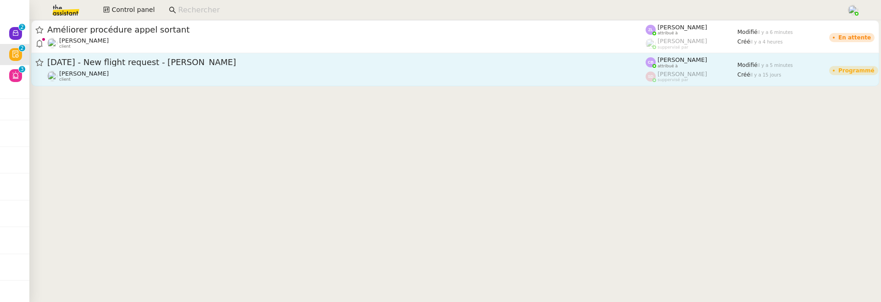
click at [171, 75] on div "Louis Frei client" at bounding box center [346, 76] width 598 height 12
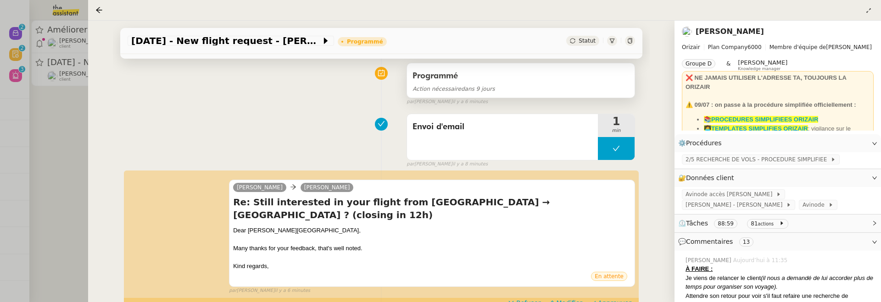
scroll to position [173, 0]
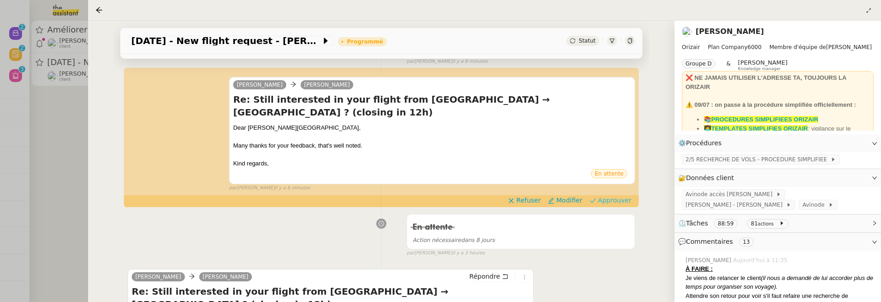
click at [599, 195] on button "Approuver" at bounding box center [610, 200] width 49 height 10
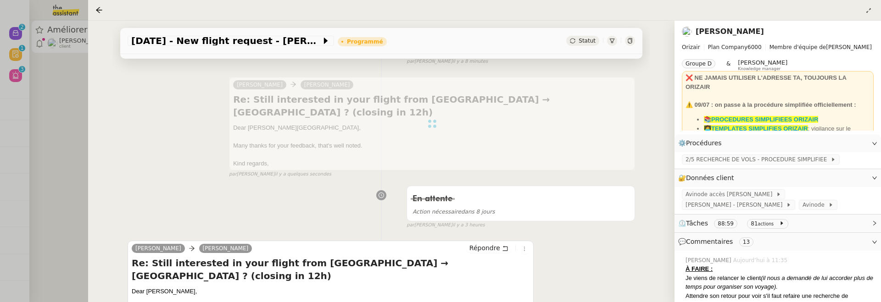
click at [67, 140] on div at bounding box center [440, 151] width 881 height 302
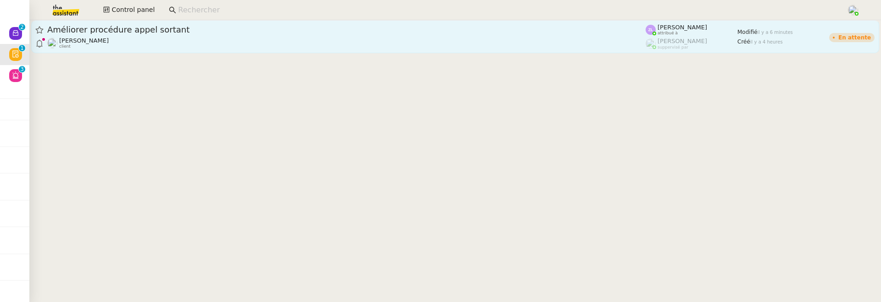
click at [199, 27] on span "Améliorer procédure appel sortant" at bounding box center [346, 30] width 598 height 8
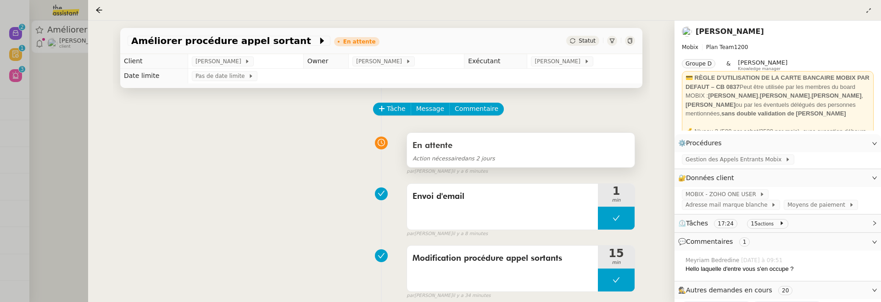
scroll to position [190, 0]
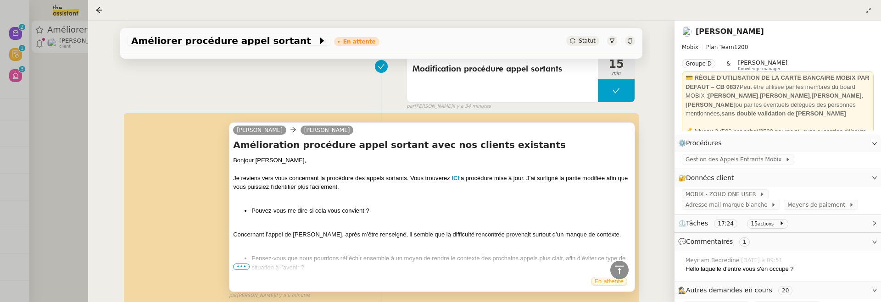
click at [243, 266] on span "•••" at bounding box center [241, 267] width 17 height 6
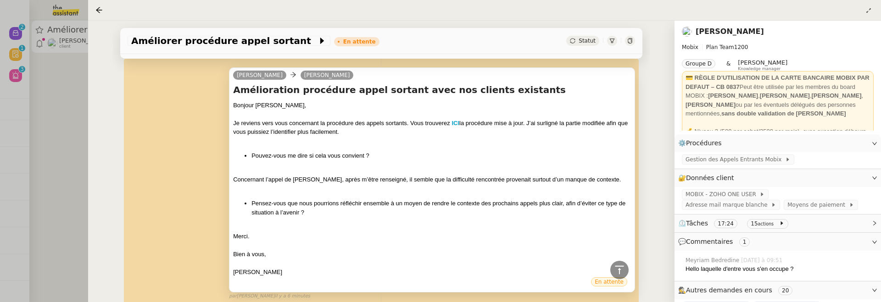
scroll to position [257, 0]
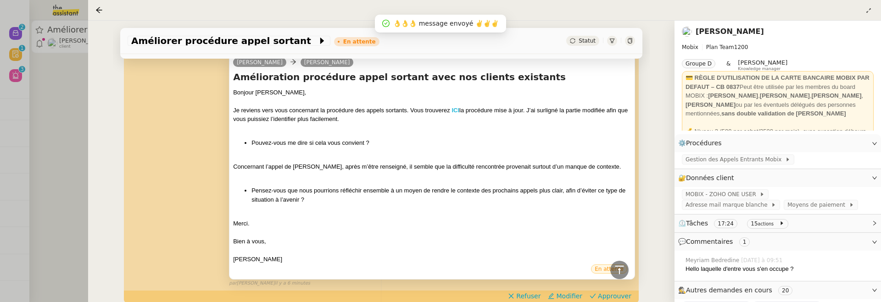
click at [457, 108] on strong "ICI" at bounding box center [456, 110] width 8 height 7
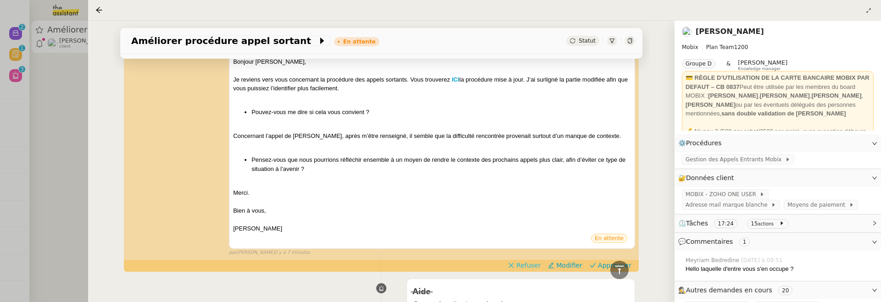
click at [527, 265] on span "Refuser" at bounding box center [528, 265] width 24 height 9
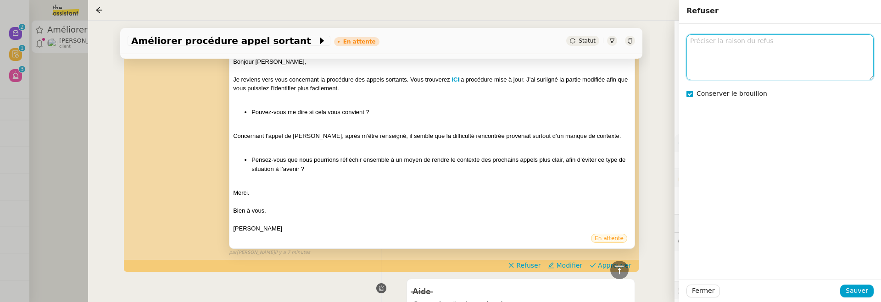
click at [728, 51] on textarea at bounding box center [779, 56] width 187 height 45
type textarea "revois la mise en page du google doc avant envoi Zoé, de mon côté la partie sur…"
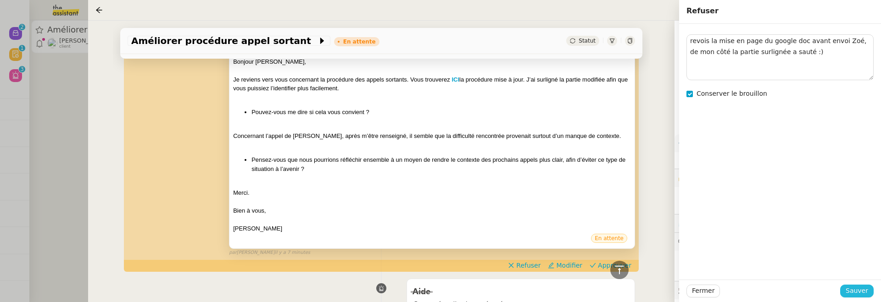
click at [860, 288] on span "Sauver" at bounding box center [857, 291] width 22 height 11
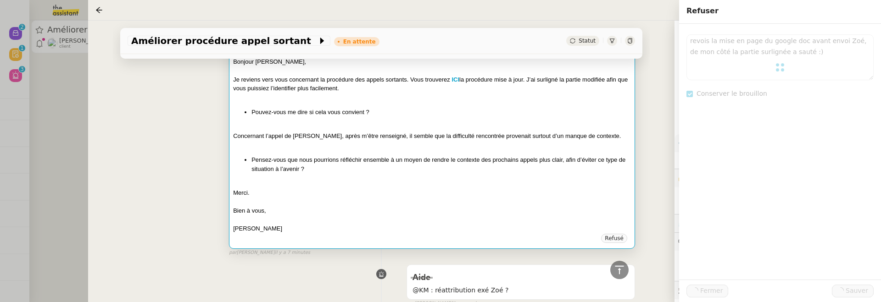
scroll to position [477, 0]
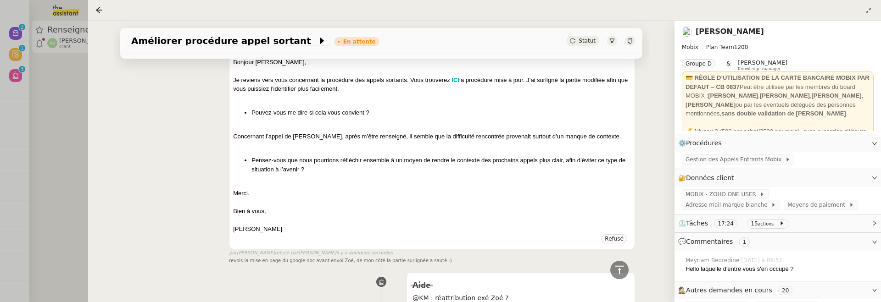
click at [83, 154] on div at bounding box center [440, 151] width 881 height 302
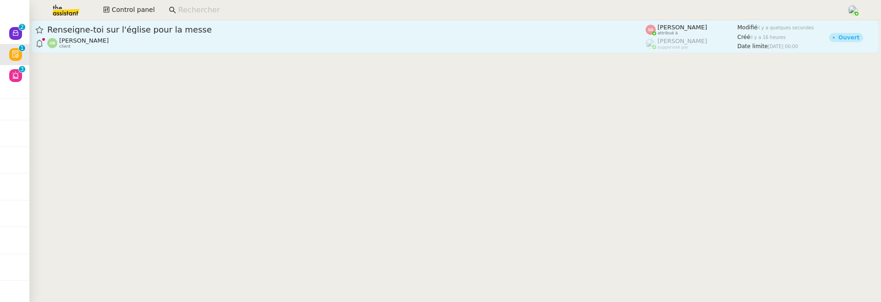
click at [162, 45] on div "Augustin De Boisse client" at bounding box center [346, 43] width 598 height 12
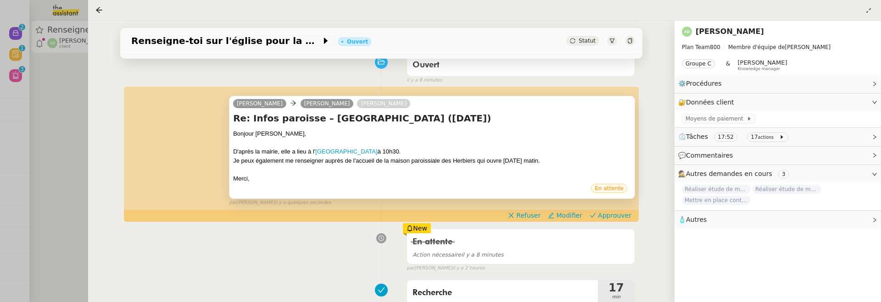
scroll to position [87, 0]
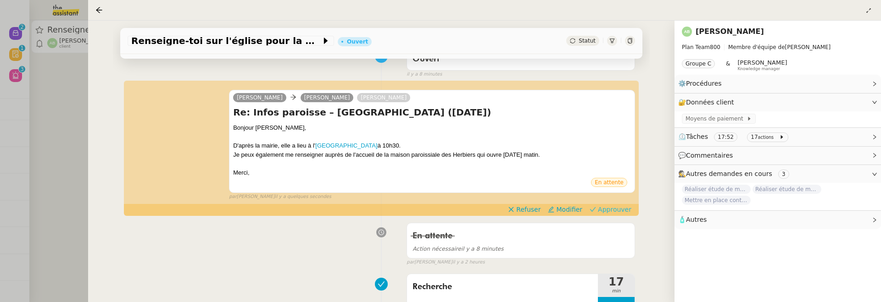
click at [620, 208] on span "Approuver" at bounding box center [614, 209] width 33 height 9
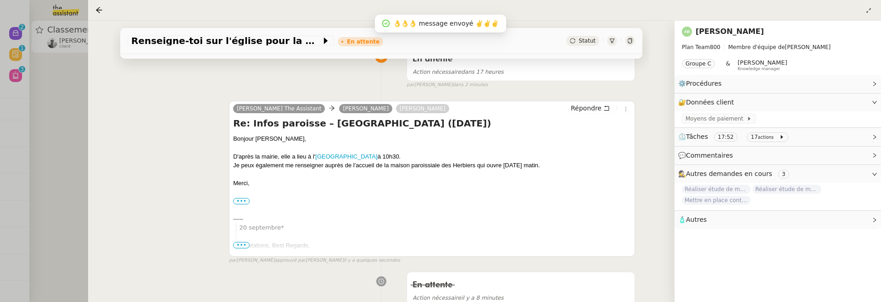
click at [32, 84] on div at bounding box center [440, 151] width 881 height 302
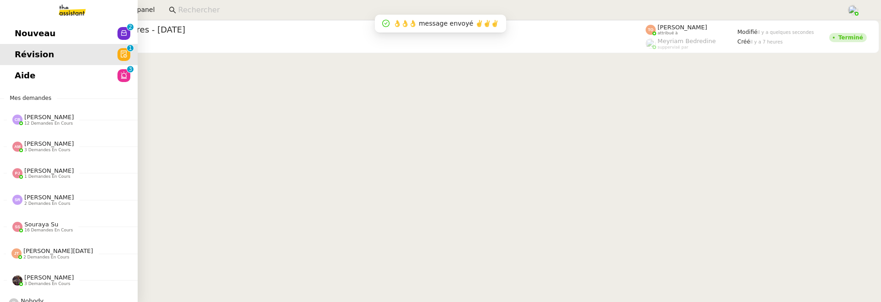
click at [20, 35] on span "Nouveau" at bounding box center [35, 34] width 41 height 14
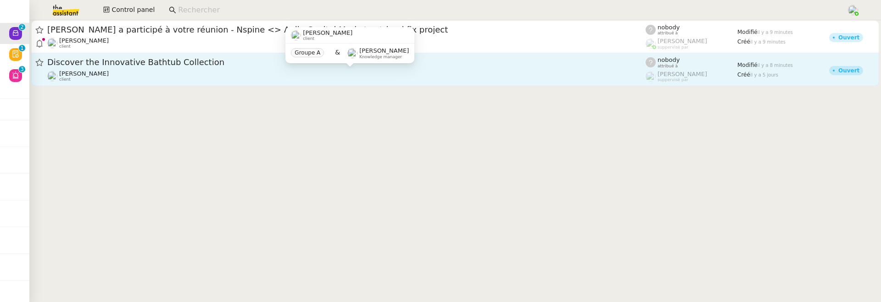
click at [284, 70] on div "Jeremy DUMONT-FILLON client" at bounding box center [346, 76] width 598 height 12
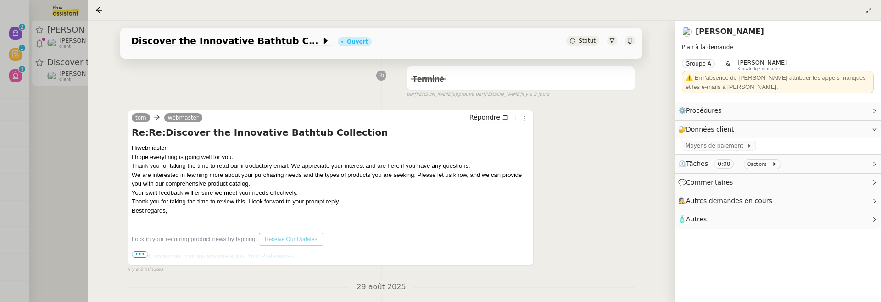
scroll to position [184, 0]
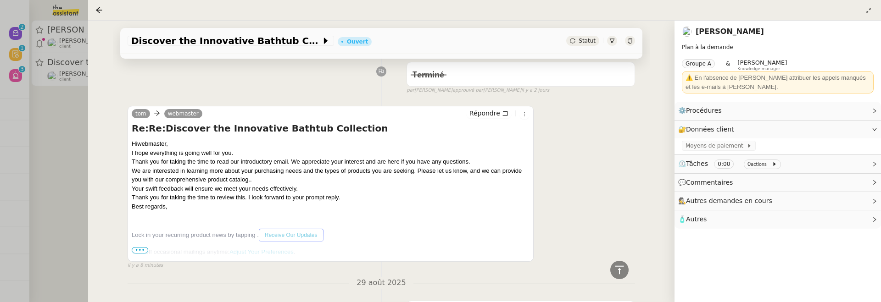
click at [580, 40] on span "Statut" at bounding box center [587, 41] width 17 height 6
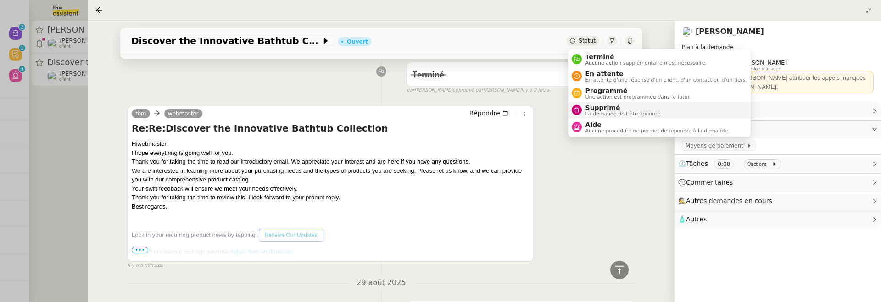
click at [619, 108] on span "Supprimé" at bounding box center [624, 107] width 77 height 7
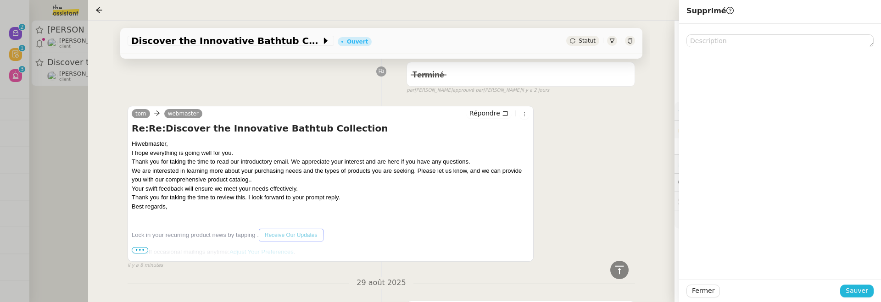
click at [866, 295] on span "Sauver" at bounding box center [857, 291] width 22 height 11
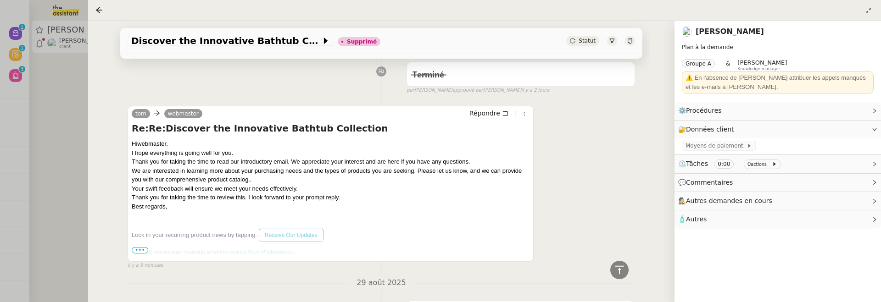
click at [64, 114] on div at bounding box center [440, 151] width 881 height 302
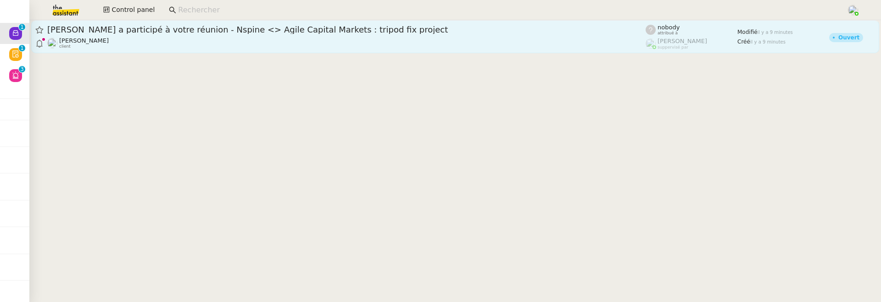
click at [172, 46] on div "Michael Khayat client" at bounding box center [346, 43] width 598 height 12
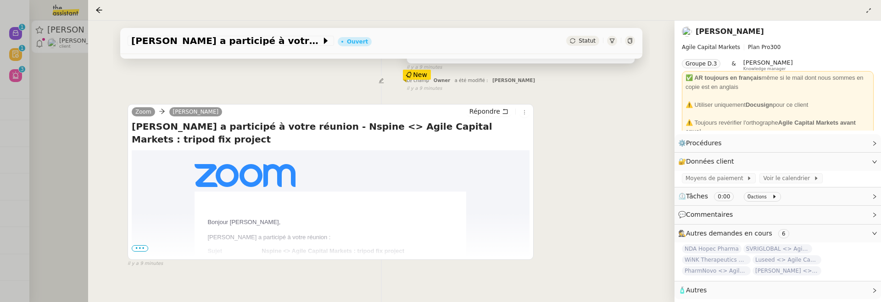
scroll to position [152, 0]
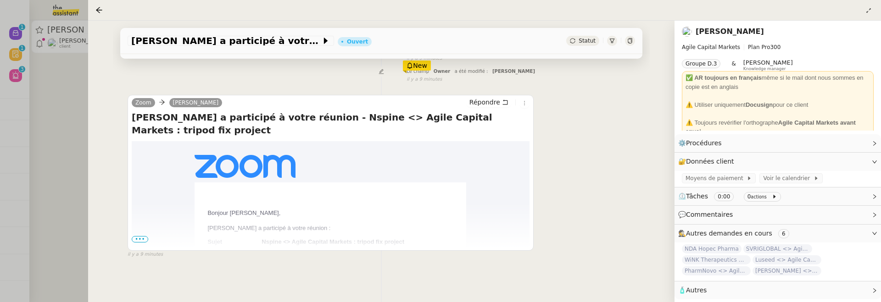
click at [599, 36] on div "Statut" at bounding box center [600, 41] width 69 height 10
click at [597, 38] on div "Statut" at bounding box center [582, 41] width 33 height 10
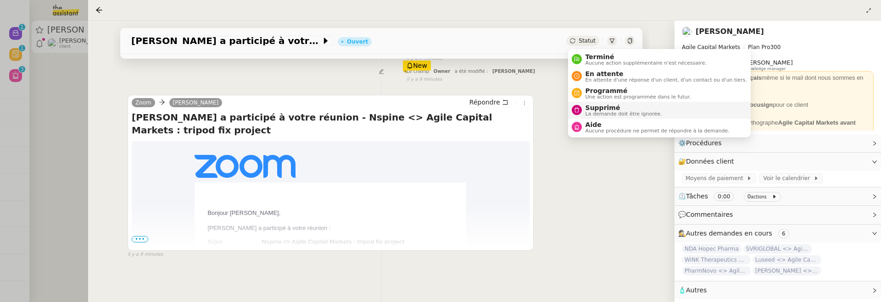
click at [599, 106] on span "Supprimé" at bounding box center [624, 107] width 77 height 7
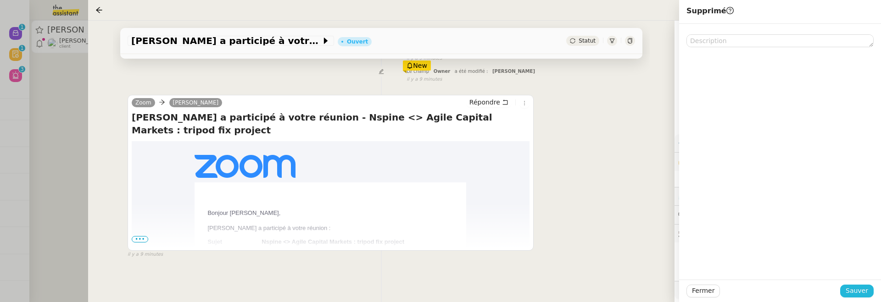
click at [849, 288] on span "Sauver" at bounding box center [857, 291] width 22 height 11
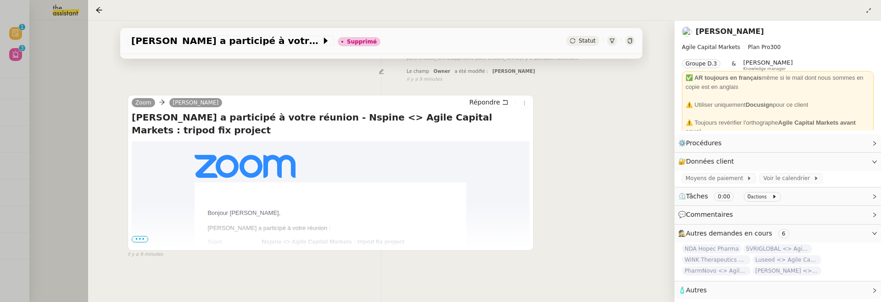
click at [65, 90] on div at bounding box center [440, 151] width 881 height 302
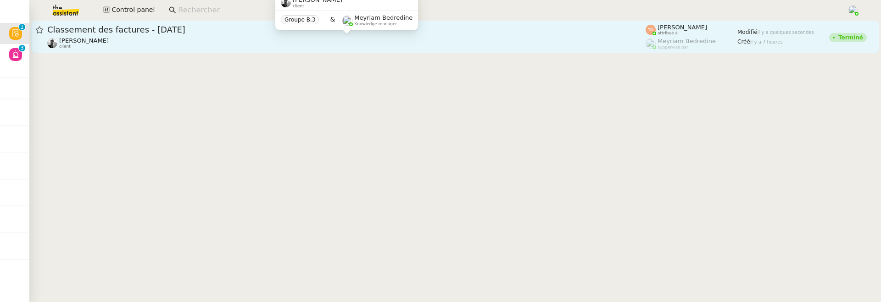
click at [202, 45] on div "Victor Peyre client" at bounding box center [346, 43] width 598 height 12
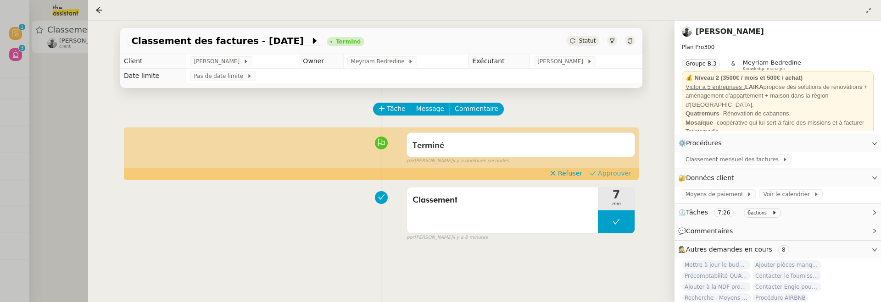
click at [609, 175] on span "Approuver" at bounding box center [614, 173] width 33 height 9
click at [54, 106] on div at bounding box center [440, 151] width 881 height 302
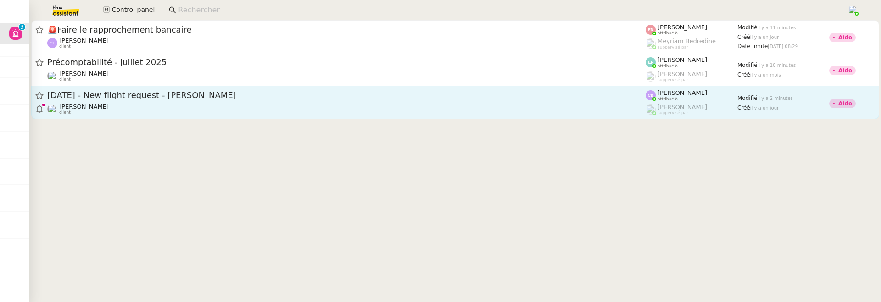
click at [285, 101] on div "9th September 2025 - New flight request - indi jones Louis Frei client" at bounding box center [346, 102] width 598 height 25
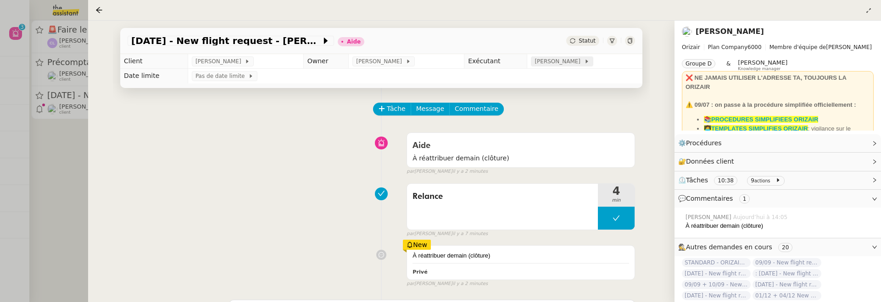
click at [565, 63] on span "[PERSON_NAME]" at bounding box center [559, 61] width 49 height 9
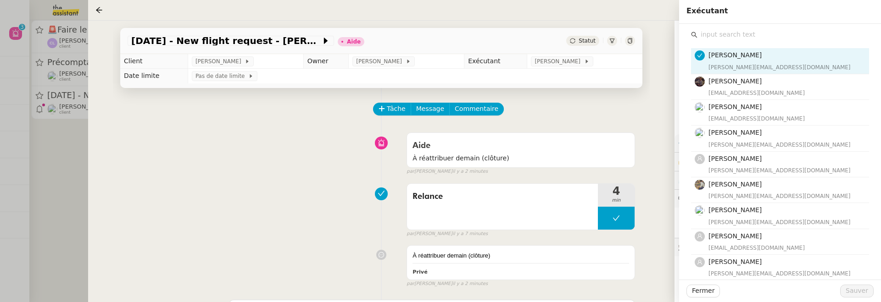
click at [720, 40] on input "text" at bounding box center [784, 34] width 172 height 12
type input "p"
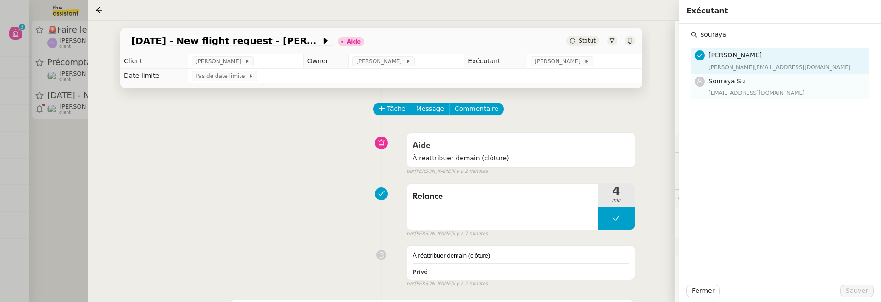
type input "souraya"
click at [741, 87] on div "Souraya Su souraya@team.theassistant.com" at bounding box center [786, 87] width 155 height 22
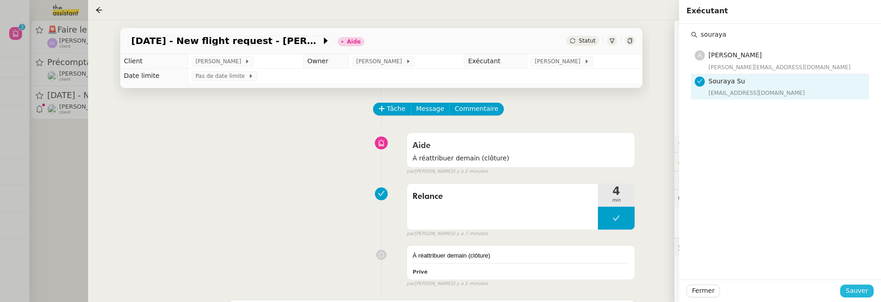
click at [858, 291] on span "Sauver" at bounding box center [857, 291] width 22 height 11
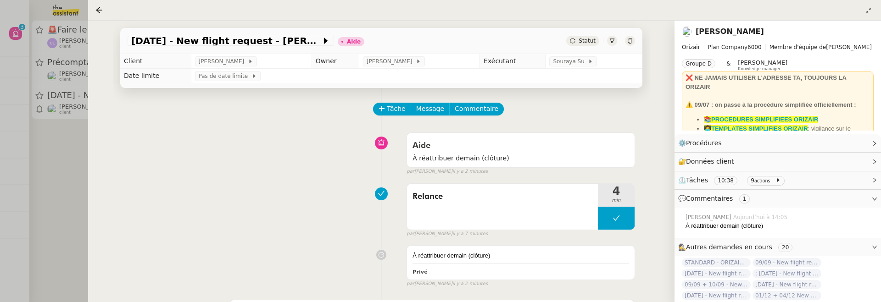
click at [589, 41] on span "Statut" at bounding box center [587, 41] width 17 height 6
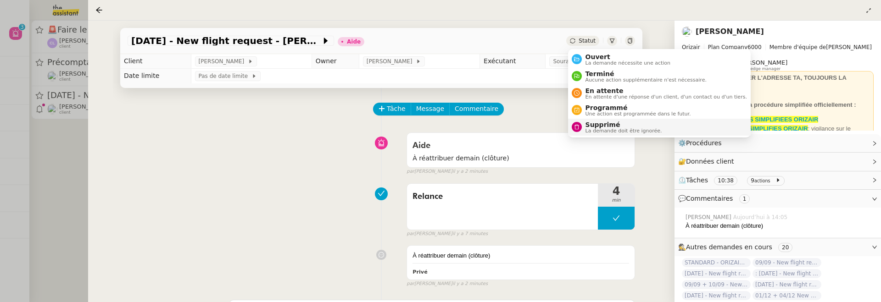
click at [608, 124] on span "Supprimé" at bounding box center [624, 124] width 77 height 7
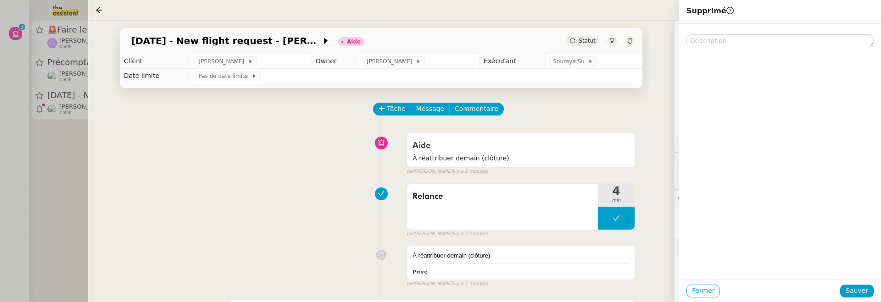
click at [711, 294] on span "Fermer" at bounding box center [703, 291] width 22 height 11
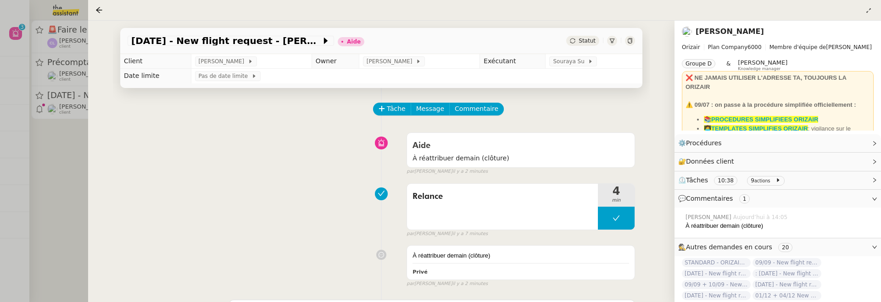
click at [575, 44] on icon at bounding box center [573, 41] width 6 height 6
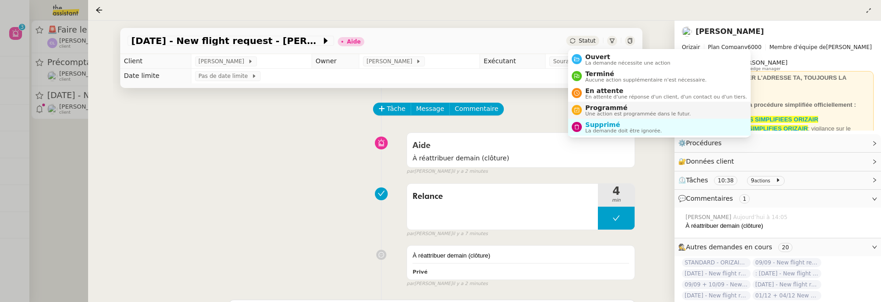
click at [605, 105] on span "Programmé" at bounding box center [639, 107] width 106 height 7
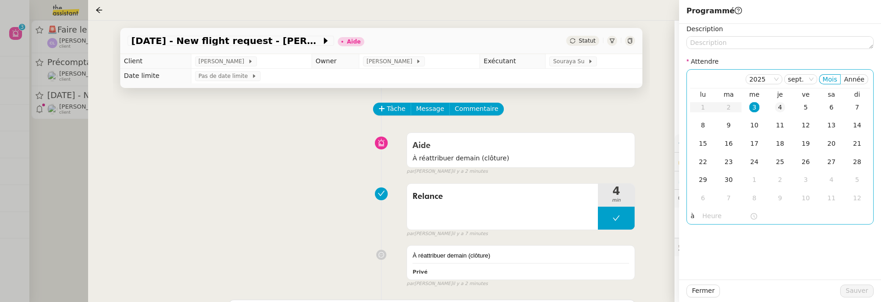
click at [775, 106] on div "4" at bounding box center [780, 107] width 10 height 10
click at [858, 286] on span "Sauver" at bounding box center [857, 291] width 22 height 11
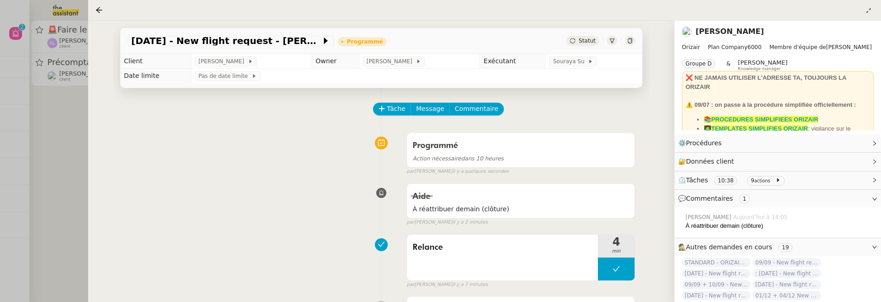
click at [76, 110] on div at bounding box center [440, 151] width 881 height 302
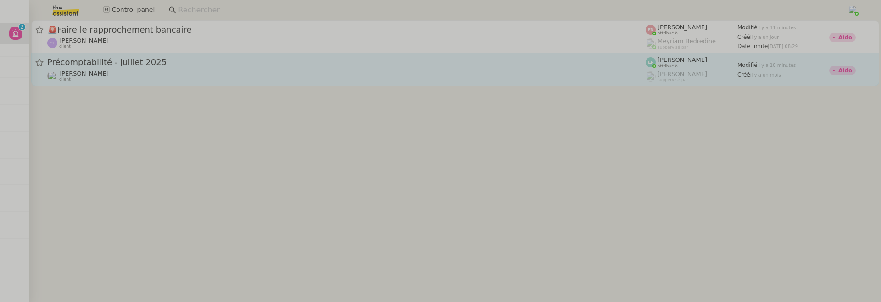
click at [128, 79] on div "Jean-Baptiste Pamar client" at bounding box center [346, 76] width 598 height 12
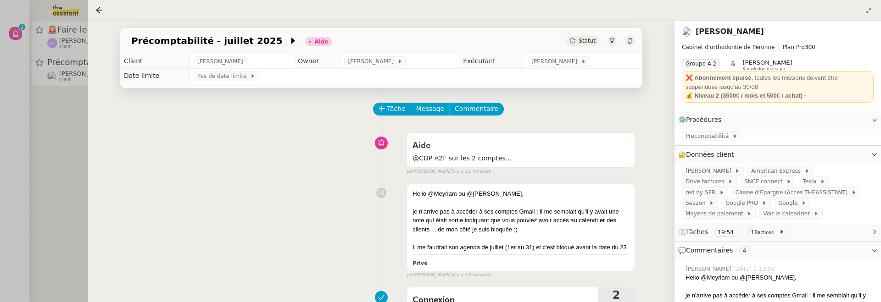
click at [86, 132] on div at bounding box center [440, 151] width 881 height 302
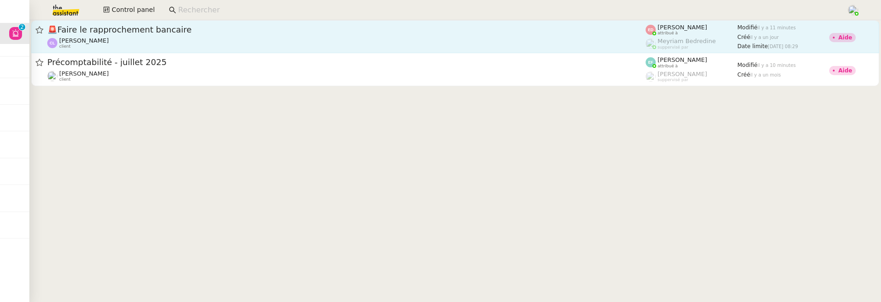
click at [152, 52] on link "🚨 Faire le rapprochement bancaire Clemence Letiers client Eva Dubois attribué à…" at bounding box center [455, 36] width 848 height 33
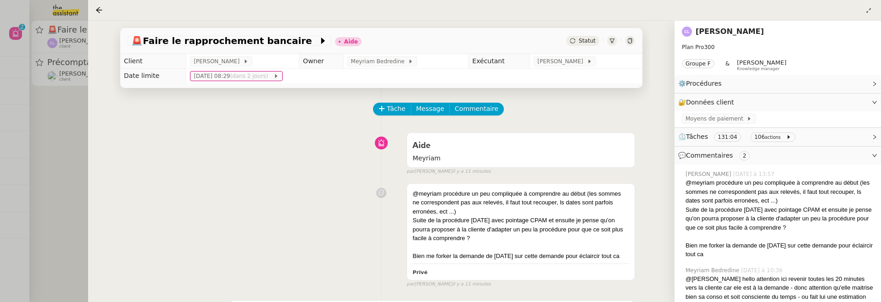
click at [81, 166] on div at bounding box center [440, 151] width 881 height 302
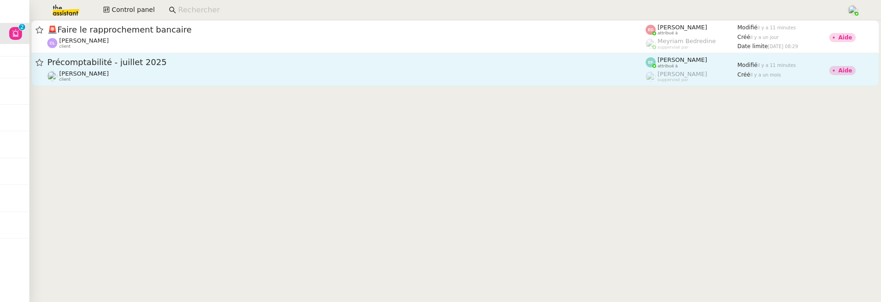
click at [216, 64] on span "Précomptabilité - juillet 2025" at bounding box center [346, 62] width 598 height 8
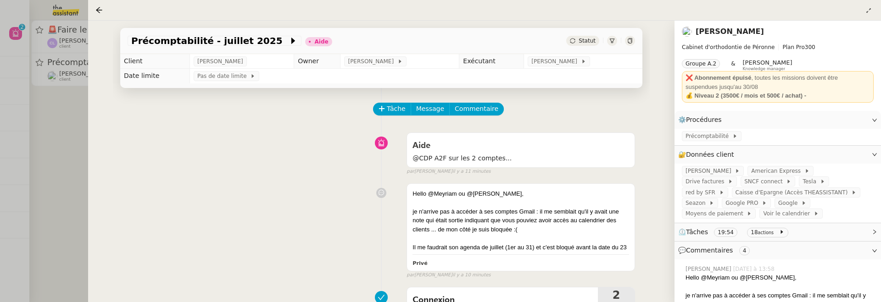
click at [748, 32] on link "Jean-Baptiste Pamar" at bounding box center [730, 31] width 68 height 9
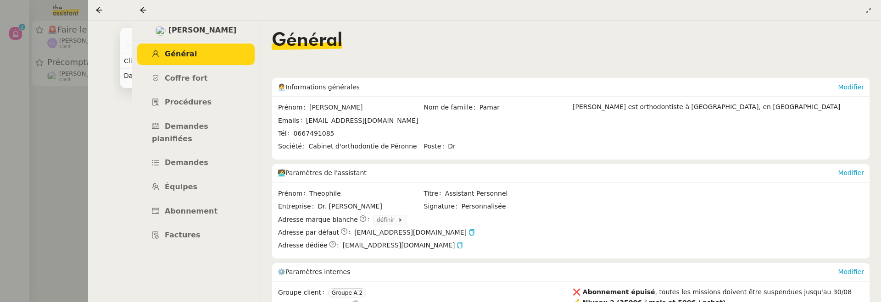
scroll to position [79, 0]
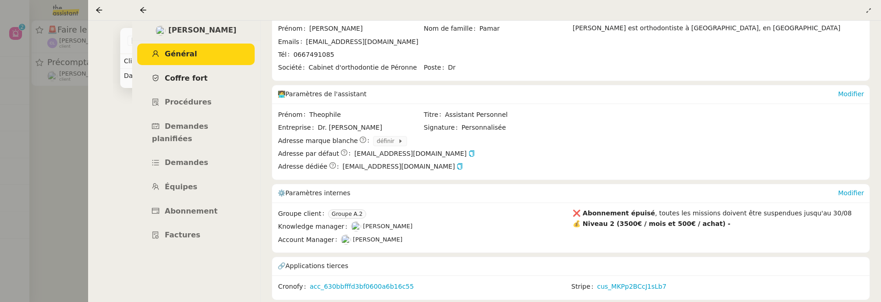
click at [191, 82] on span "Coffre fort" at bounding box center [186, 78] width 43 height 9
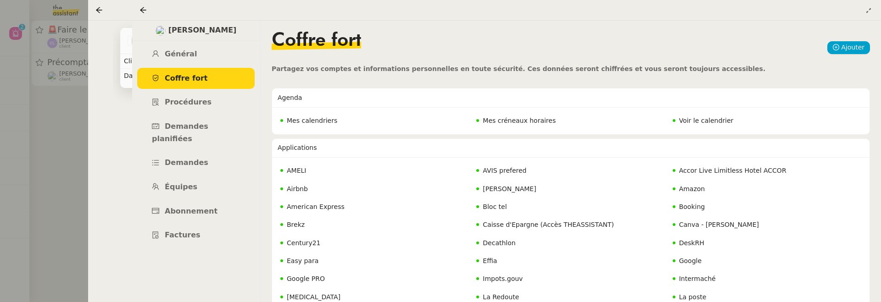
click at [322, 121] on span "Mes calendriers" at bounding box center [312, 120] width 50 height 7
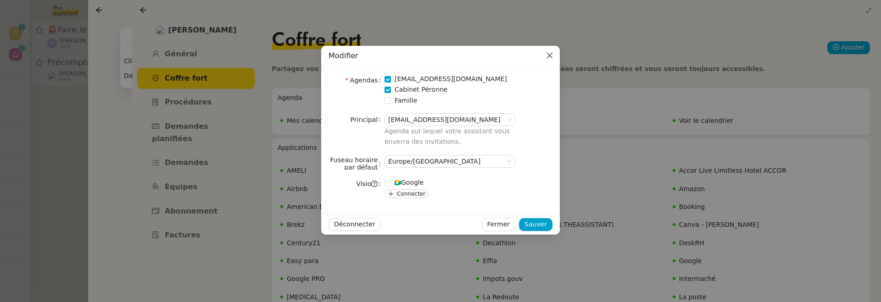
click at [551, 59] on icon "Close" at bounding box center [549, 55] width 7 height 7
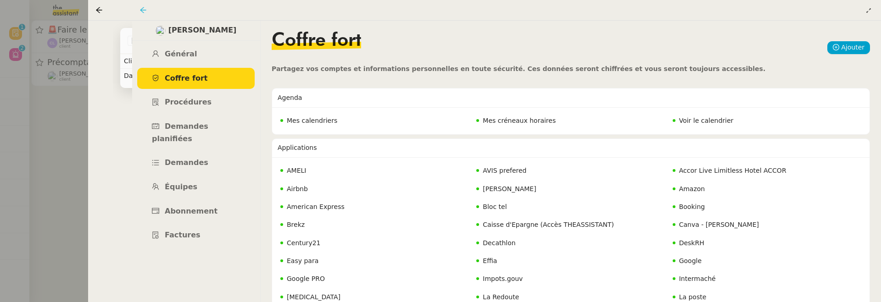
click at [146, 12] on icon at bounding box center [143, 9] width 7 height 7
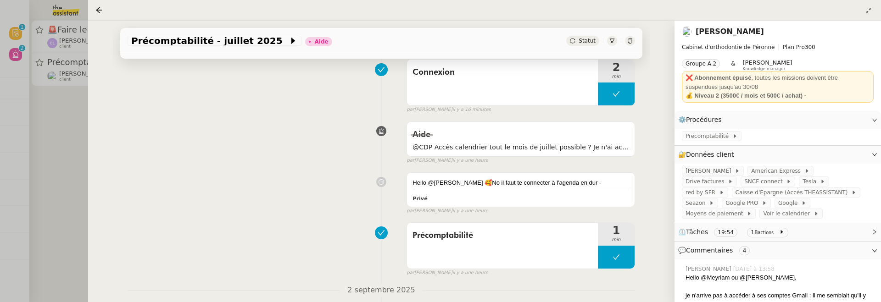
scroll to position [236, 0]
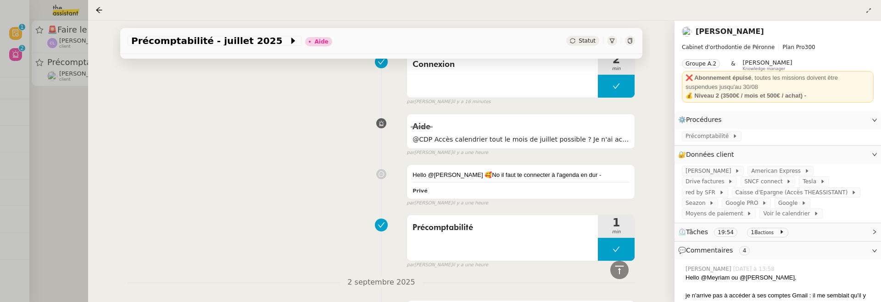
click at [748, 33] on link "Jean-Baptiste Pamar" at bounding box center [730, 31] width 68 height 9
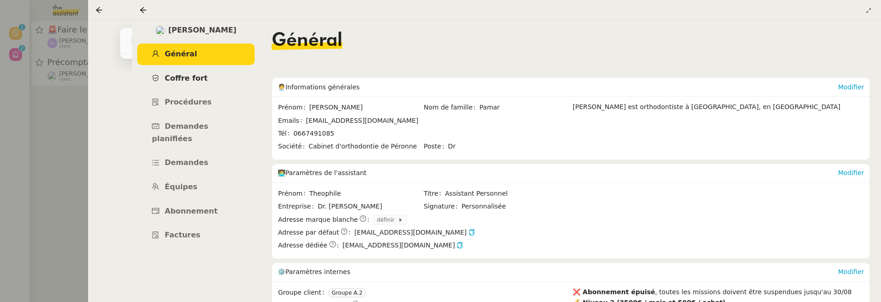
click at [204, 80] on link "Coffre fort" at bounding box center [195, 79] width 117 height 22
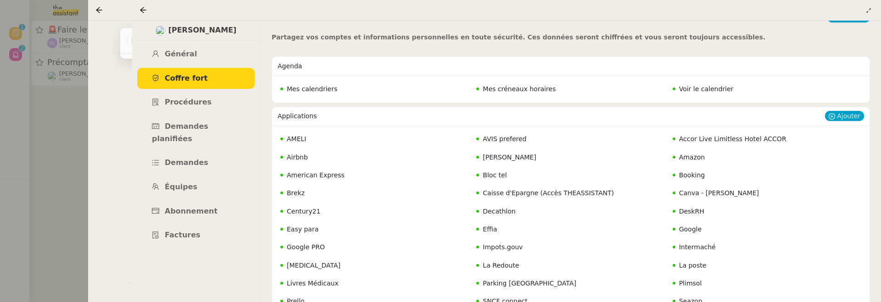
scroll to position [30, 0]
click at [206, 55] on link "Général" at bounding box center [195, 55] width 117 height 22
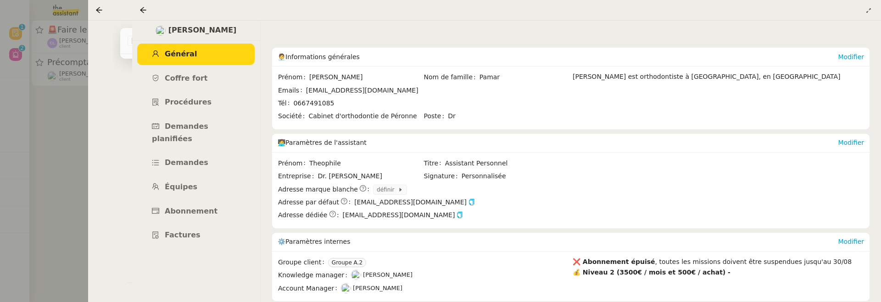
scroll to position [79, 0]
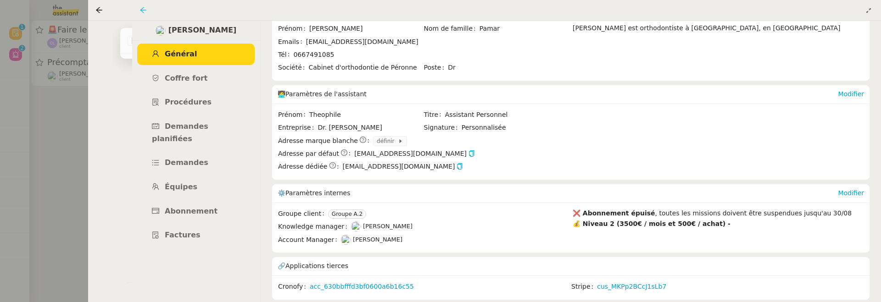
click at [144, 9] on icon at bounding box center [143, 9] width 7 height 7
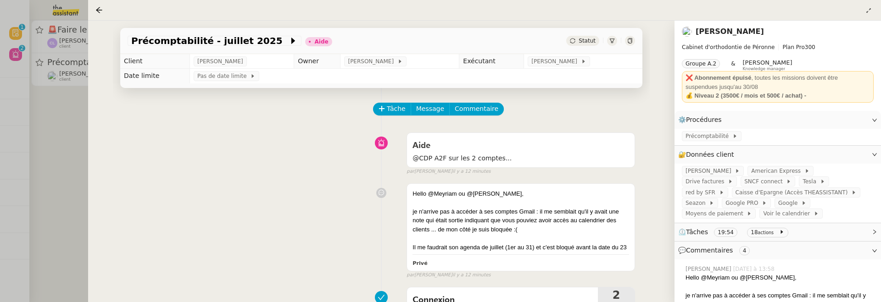
click at [628, 41] on icon at bounding box center [630, 41] width 4 height 6
click at [726, 203] on span "Google PRO" at bounding box center [744, 203] width 36 height 9
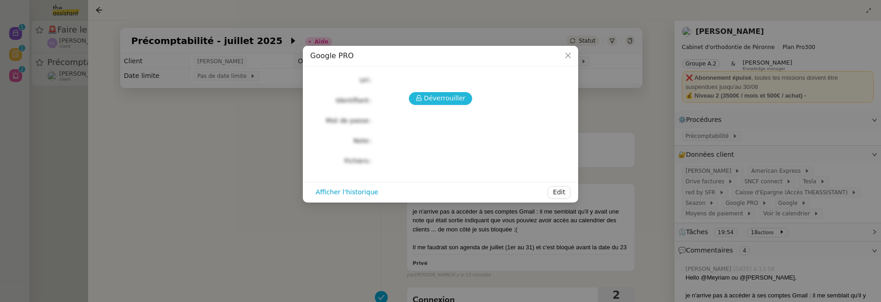
click at [425, 102] on span "Déverrouiller" at bounding box center [445, 98] width 42 height 11
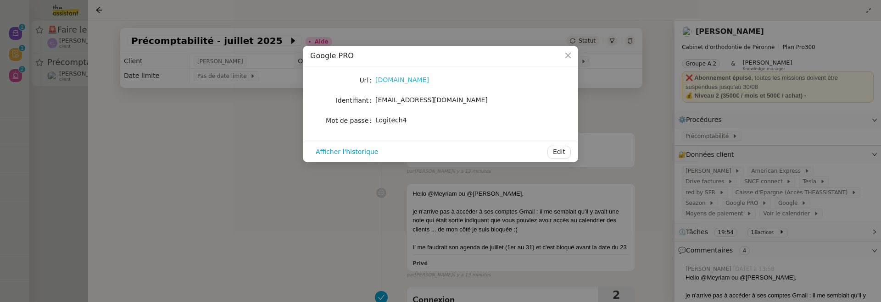
click at [410, 81] on link "www.google.com" at bounding box center [402, 79] width 54 height 7
click at [397, 100] on span "docteur.pamar@gmail.com" at bounding box center [431, 99] width 112 height 7
drag, startPoint x: 376, startPoint y: 102, endPoint x: 463, endPoint y: 101, distance: 86.3
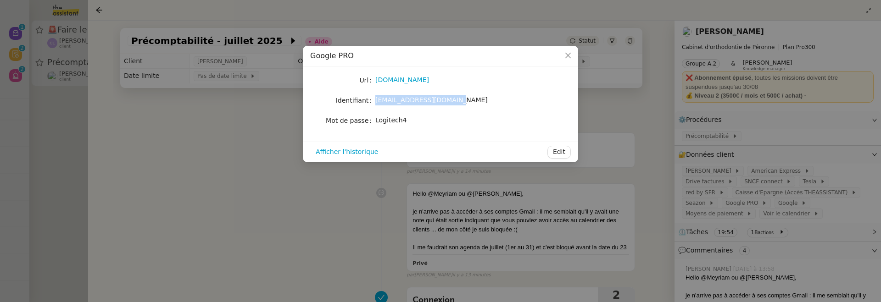
click at [463, 101] on div "docteur.pamar@gmail.com" at bounding box center [451, 100] width 152 height 11
copy span "docteur.pamar@gmail.com"
drag, startPoint x: 376, startPoint y: 121, endPoint x: 435, endPoint y: 121, distance: 59.2
click at [435, 121] on div "Logitech4" at bounding box center [451, 120] width 152 height 11
copy span "Logitech4"
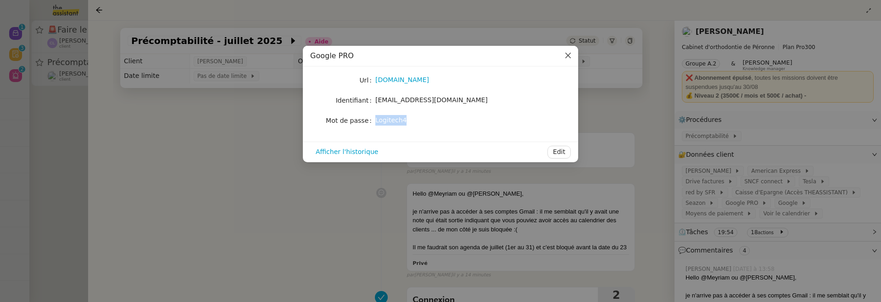
click at [567, 59] on icon "Close" at bounding box center [567, 55] width 7 height 7
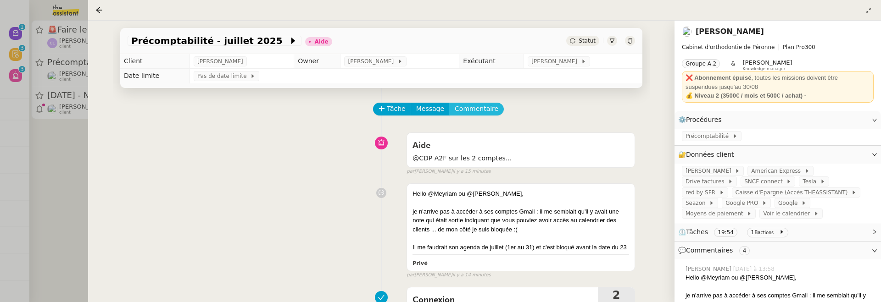
click at [476, 111] on span "Commentaire" at bounding box center [477, 109] width 44 height 11
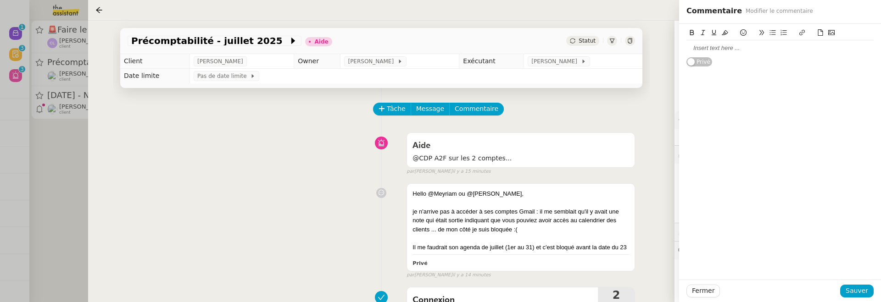
click at [728, 52] on div at bounding box center [779, 48] width 187 height 8
click at [855, 283] on div "Fermer Sauver" at bounding box center [780, 291] width 202 height 22
click at [859, 294] on span "Sauver" at bounding box center [857, 291] width 22 height 11
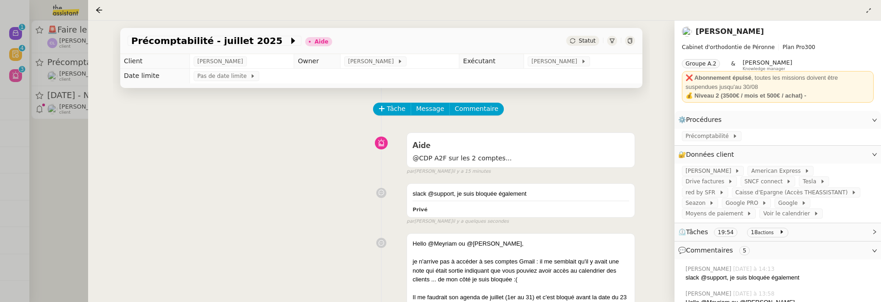
click at [76, 153] on div at bounding box center [440, 151] width 881 height 302
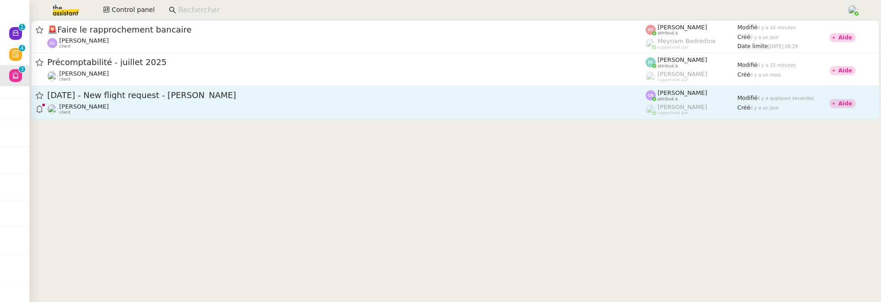
click at [162, 117] on link "9th September 2025 - New flight request - Tamas Kulcsar Louis Frei client Camil…" at bounding box center [455, 102] width 848 height 33
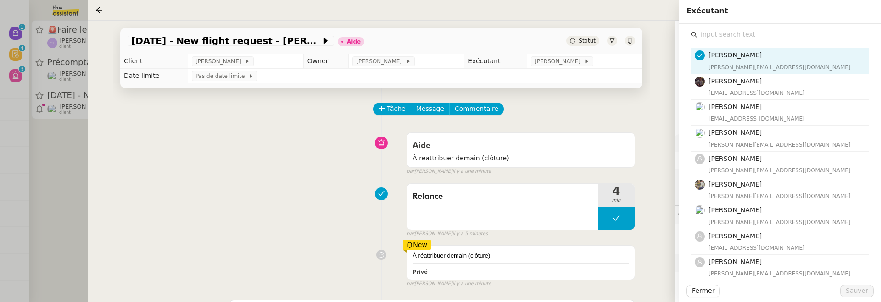
click at [734, 36] on input "text" at bounding box center [784, 34] width 172 height 12
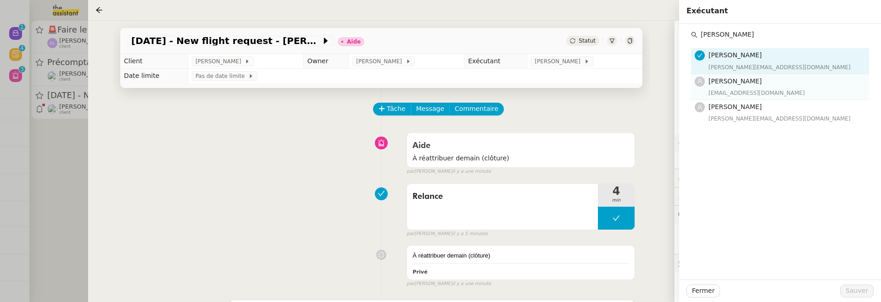
type input "[PERSON_NAME]"
click at [757, 83] on h4 "[PERSON_NAME]" at bounding box center [786, 81] width 155 height 11
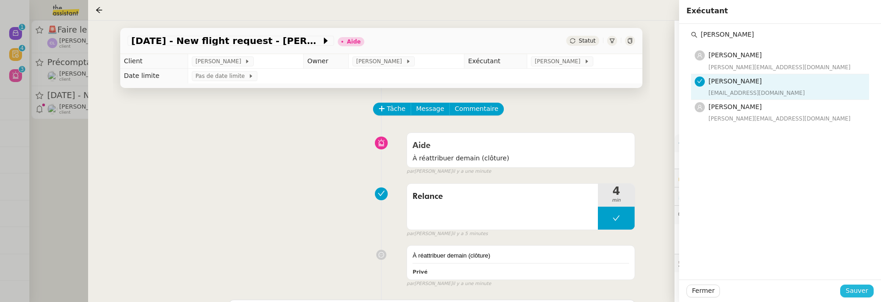
click at [854, 289] on span "Sauver" at bounding box center [857, 291] width 22 height 11
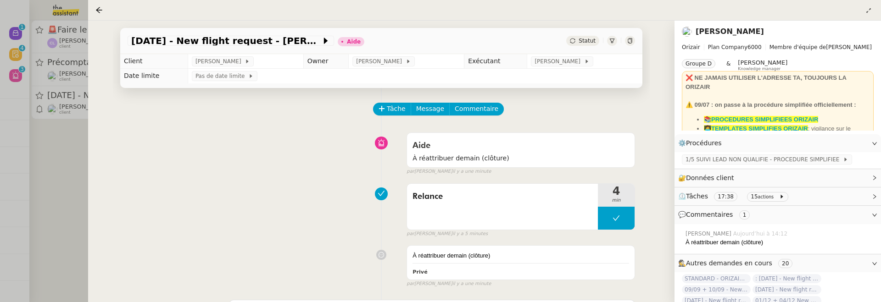
click at [592, 44] on span "Statut" at bounding box center [587, 41] width 17 height 6
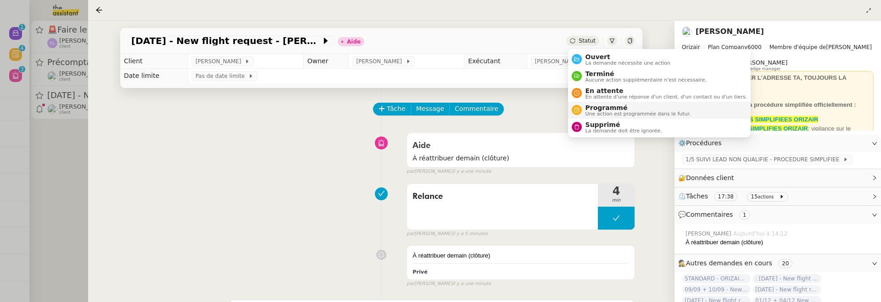
click at [605, 108] on span "Programmé" at bounding box center [639, 107] width 106 height 7
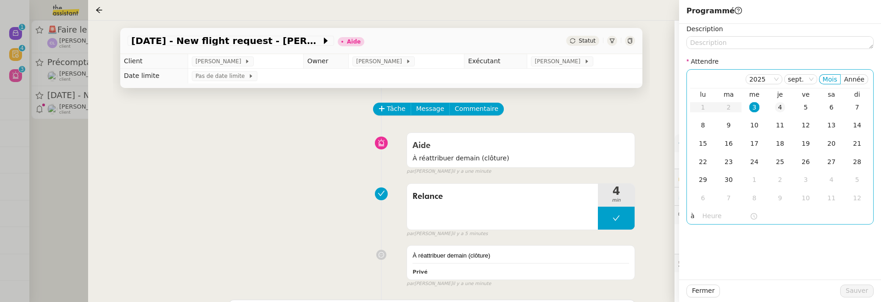
click at [771, 107] on td "4" at bounding box center [780, 108] width 26 height 18
click at [858, 292] on span "Sauver" at bounding box center [857, 291] width 22 height 11
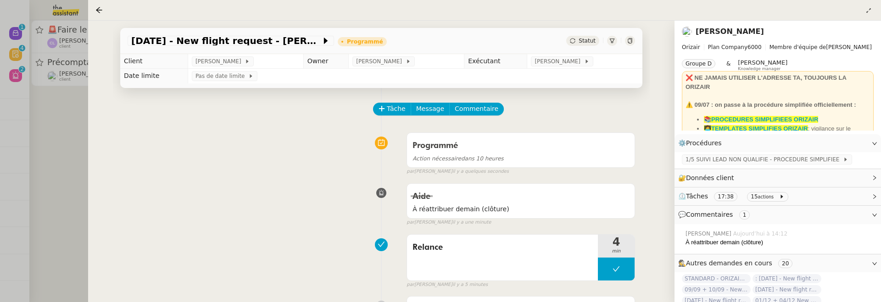
click at [56, 126] on div at bounding box center [440, 151] width 881 height 302
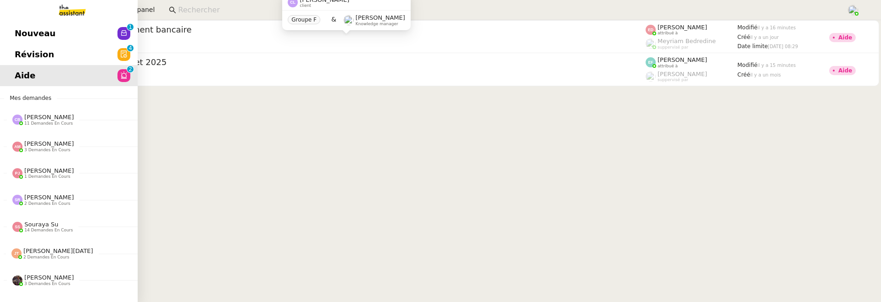
click at [25, 56] on span "Révision" at bounding box center [34, 55] width 39 height 14
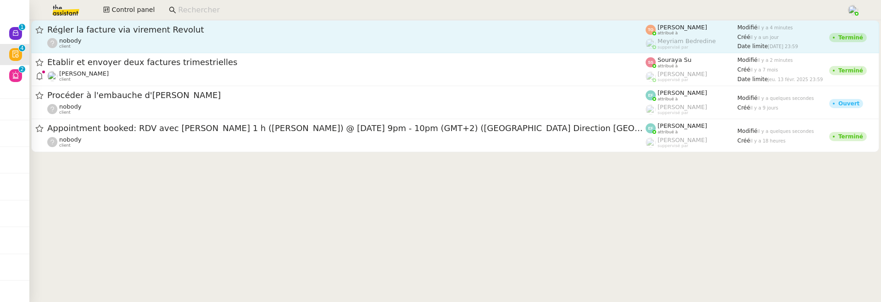
click at [188, 36] on div "Régler la facture via virement Revolut nobody client" at bounding box center [346, 36] width 598 height 25
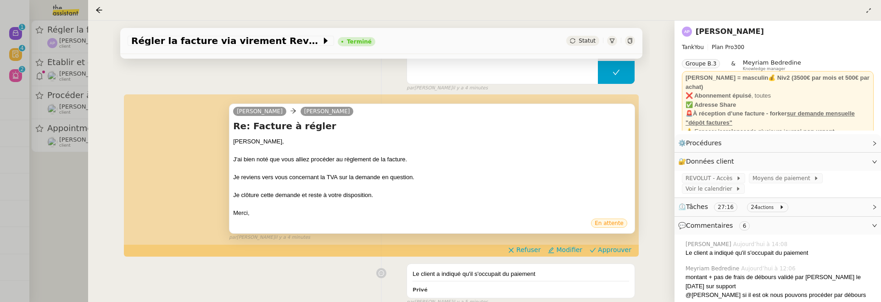
scroll to position [195, 0]
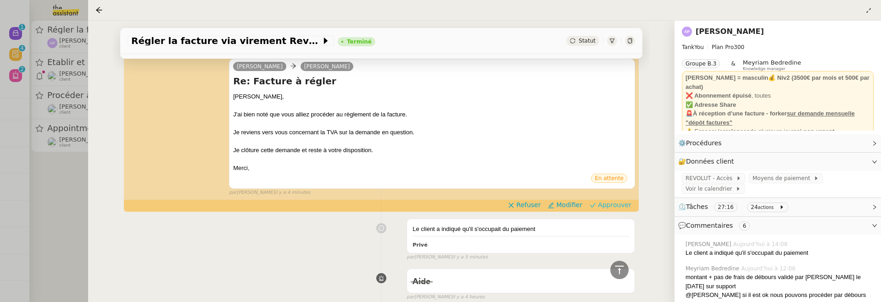
click at [614, 204] on span "Approuver" at bounding box center [614, 205] width 33 height 9
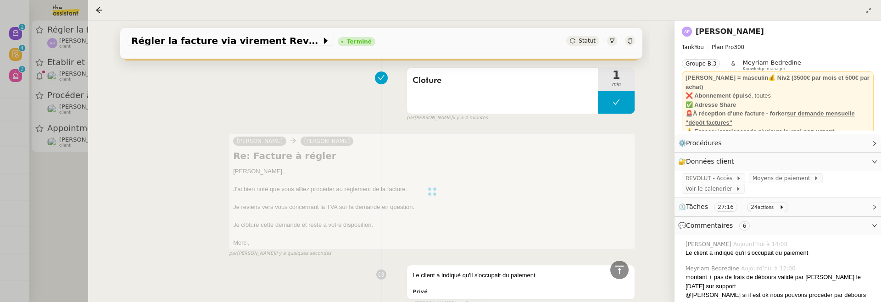
scroll to position [0, 0]
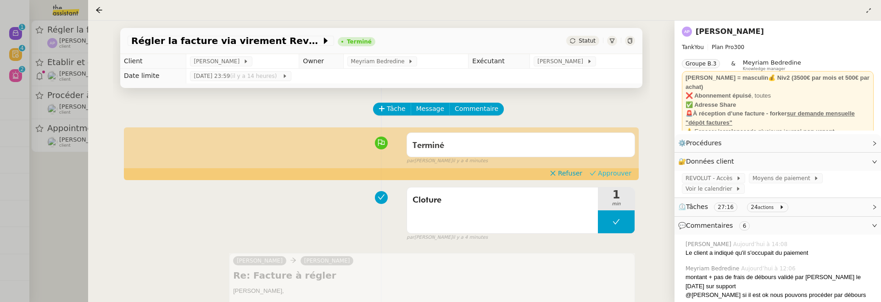
click at [615, 176] on span "Approuver" at bounding box center [614, 173] width 33 height 9
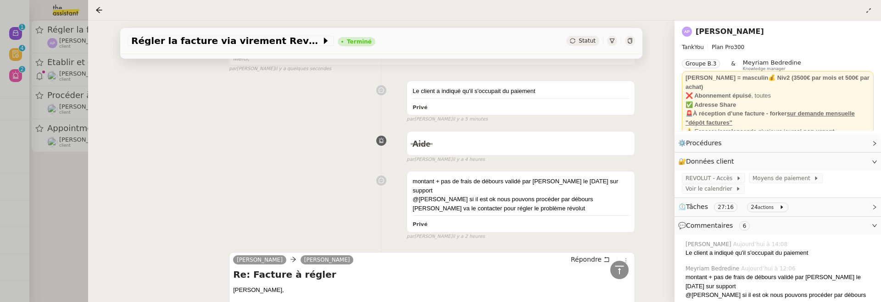
scroll to position [275, 0]
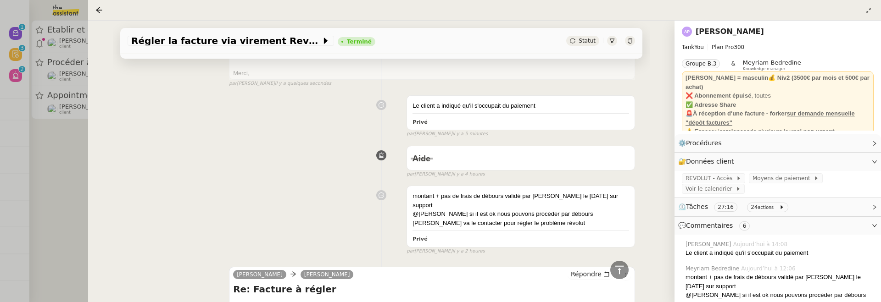
click at [78, 179] on div at bounding box center [440, 151] width 881 height 302
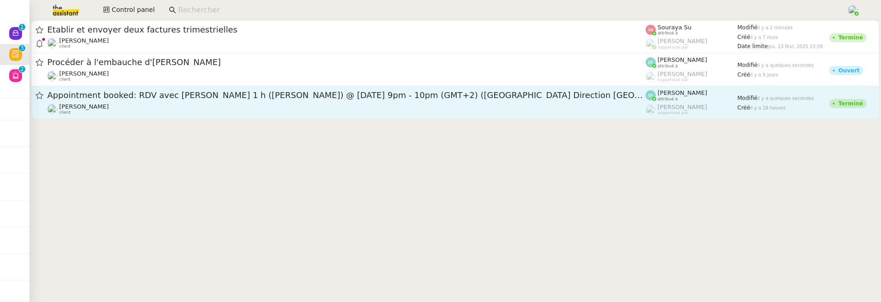
click at [154, 113] on div "Ophélie DIONY client" at bounding box center [346, 109] width 598 height 12
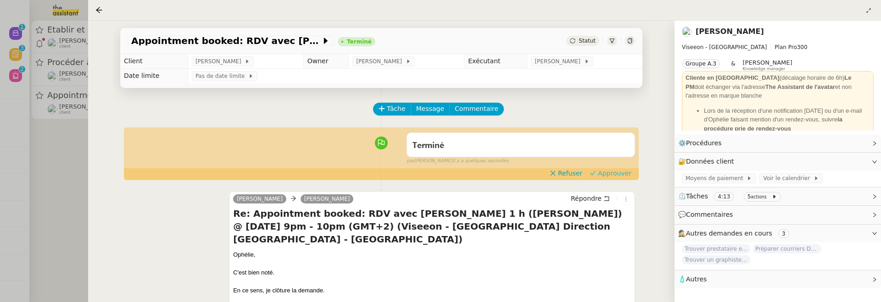
click at [606, 169] on span "Approuver" at bounding box center [614, 173] width 33 height 9
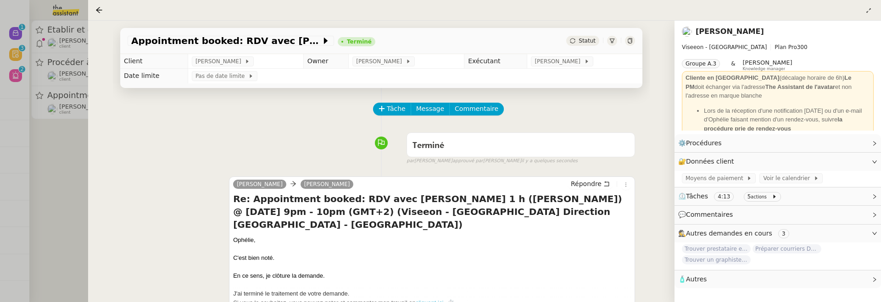
click at [70, 135] on div at bounding box center [440, 151] width 881 height 302
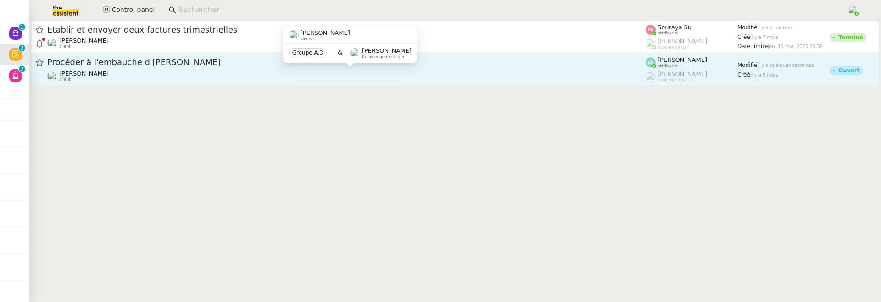
click at [205, 76] on div "[PERSON_NAME] client" at bounding box center [346, 76] width 598 height 12
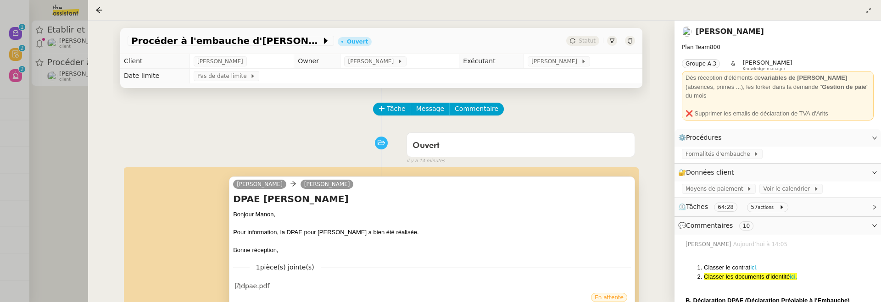
scroll to position [122, 0]
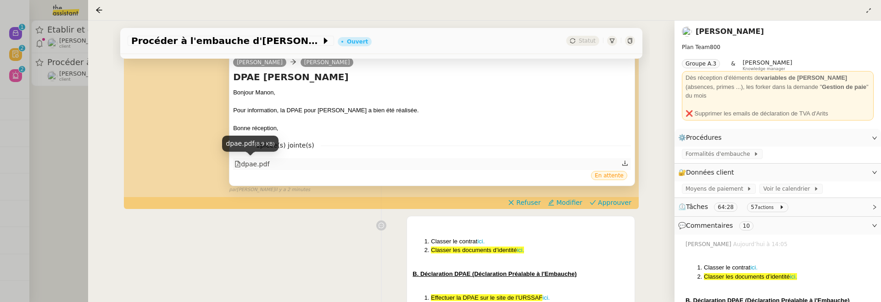
click at [258, 166] on div "dpae.pdf" at bounding box center [251, 164] width 35 height 11
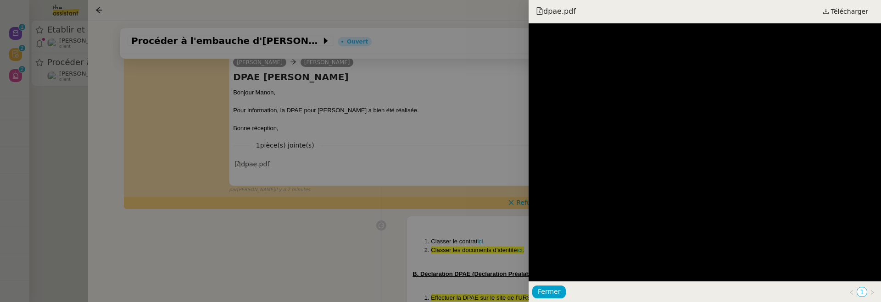
click at [849, 19] on div "dpae.pdf Télécharger" at bounding box center [705, 11] width 352 height 23
click at [846, 9] on span "Télécharger" at bounding box center [849, 12] width 37 height 12
click at [477, 145] on div at bounding box center [440, 151] width 881 height 302
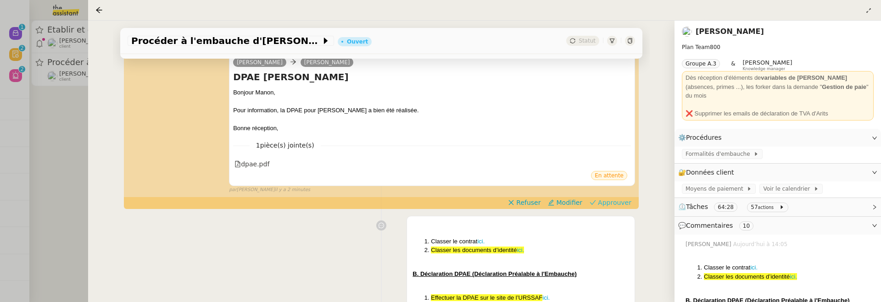
click at [619, 201] on span "Approuver" at bounding box center [614, 202] width 33 height 9
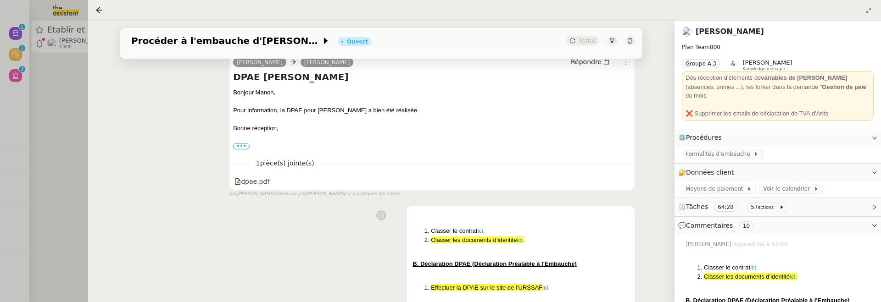
click at [64, 143] on div at bounding box center [440, 151] width 881 height 302
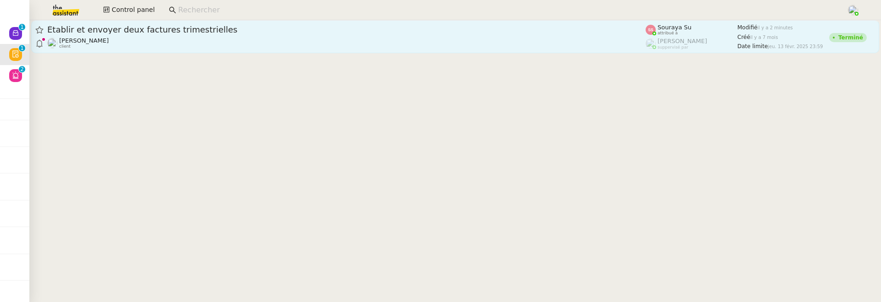
click at [135, 47] on div "Jean-Baptiste Barfety client" at bounding box center [346, 43] width 598 height 12
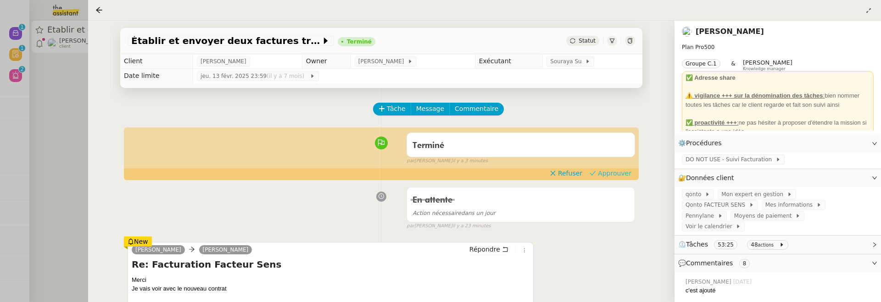
click at [608, 175] on span "Approuver" at bounding box center [614, 173] width 33 height 9
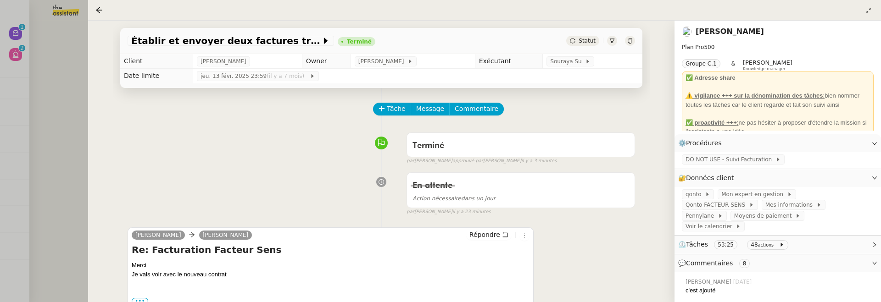
click at [80, 98] on div at bounding box center [440, 151] width 881 height 302
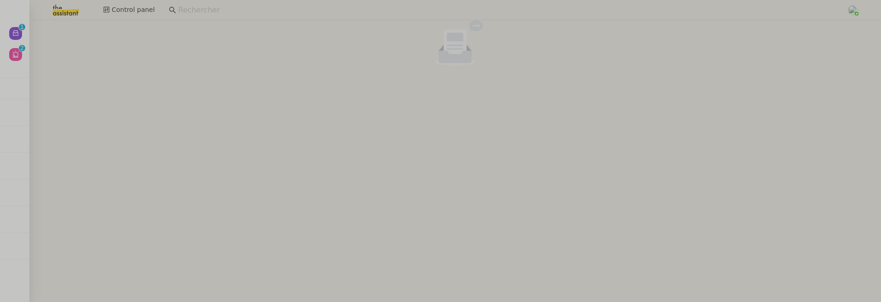
click at [43, 84] on cdk-virtual-scroll-viewport at bounding box center [455, 161] width 852 height 282
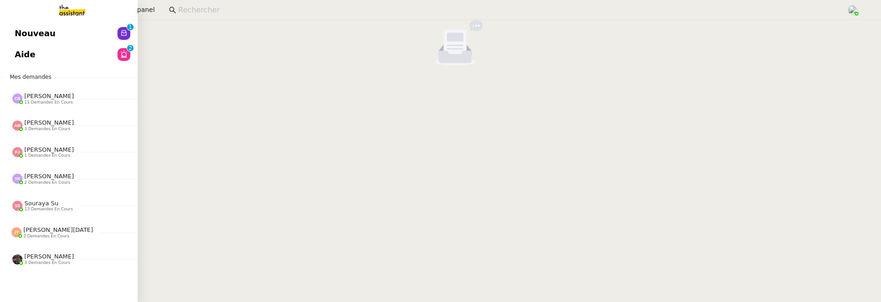
click at [6, 33] on link "Nouveau 0 1 2 3 4 5 6 7 8 9" at bounding box center [69, 33] width 138 height 21
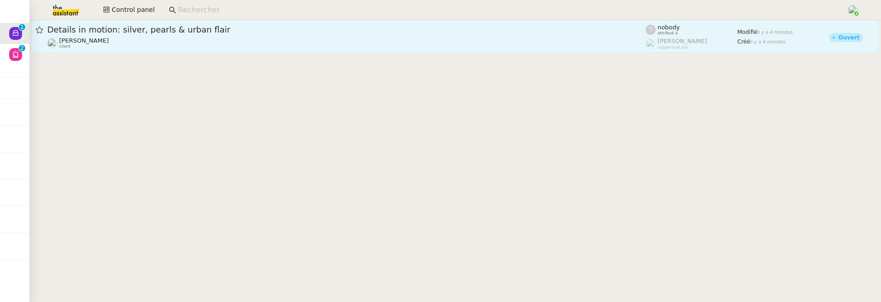
click at [300, 33] on span "Details in motion: silver, pearls & urban flair" at bounding box center [346, 30] width 598 height 8
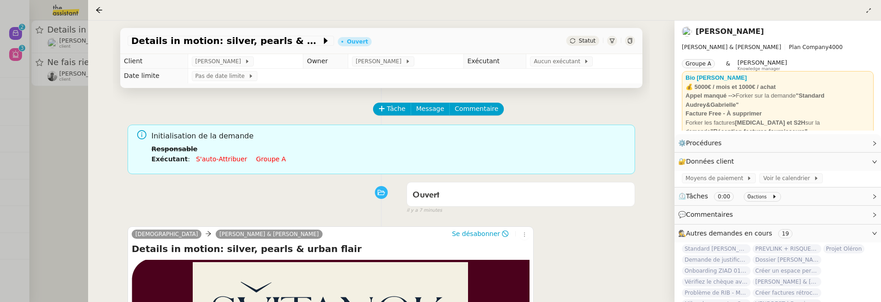
click at [66, 154] on div at bounding box center [440, 151] width 881 height 302
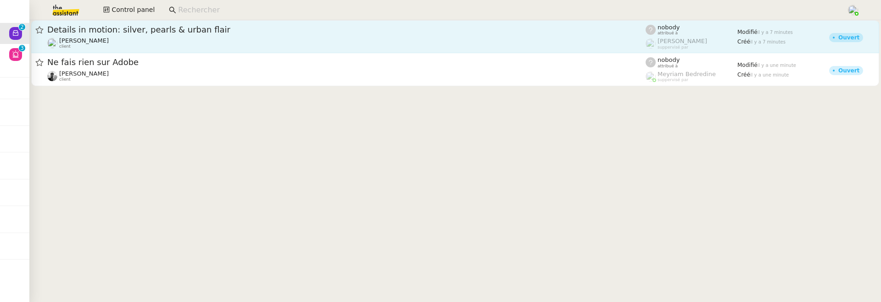
click at [191, 36] on div "Details in motion: silver, pearls & urban flair Gabrielle Tavernier client" at bounding box center [346, 36] width 598 height 25
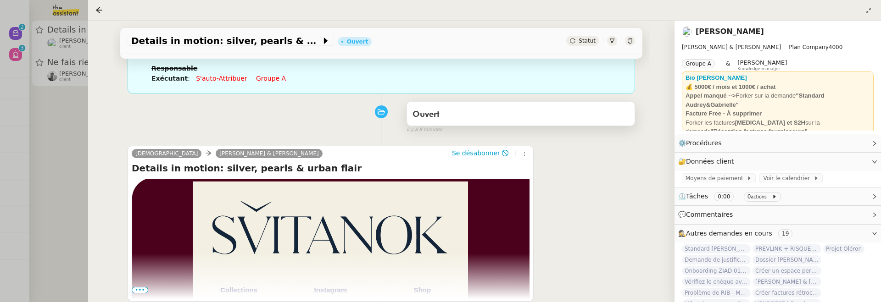
scroll to position [131, 0]
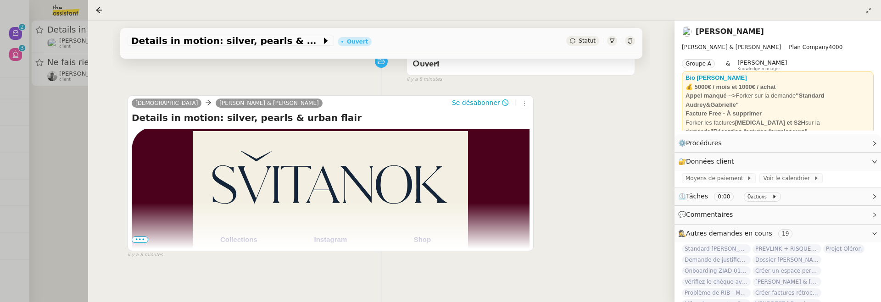
click at [139, 238] on span "•••" at bounding box center [140, 240] width 17 height 6
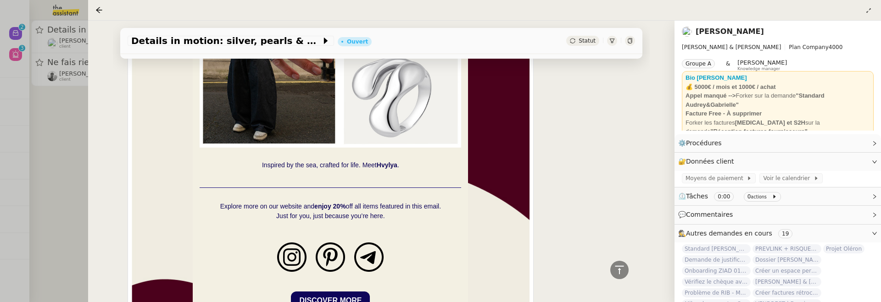
scroll to position [1744, 0]
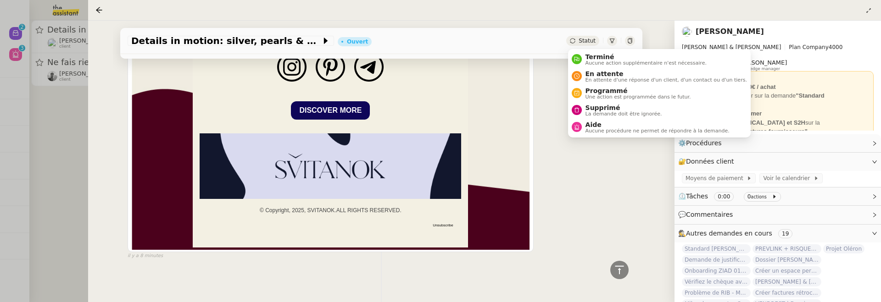
click at [582, 41] on span "Statut" at bounding box center [587, 41] width 17 height 6
click at [609, 113] on span "La demande doit être ignorée." at bounding box center [624, 114] width 77 height 5
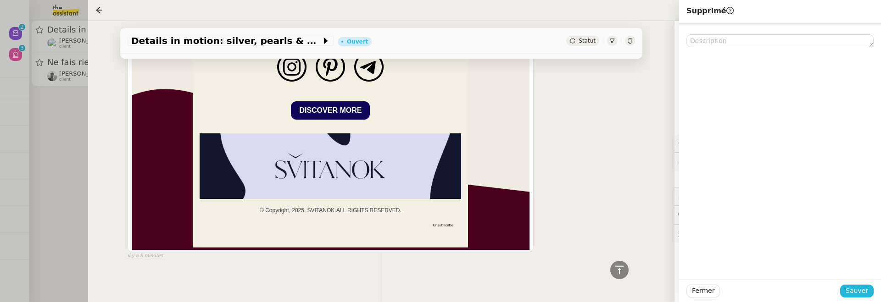
click at [864, 288] on span "Sauver" at bounding box center [857, 291] width 22 height 11
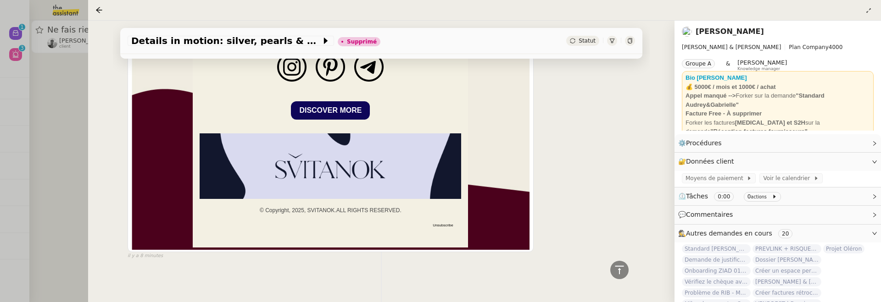
click at [61, 103] on div at bounding box center [440, 151] width 881 height 302
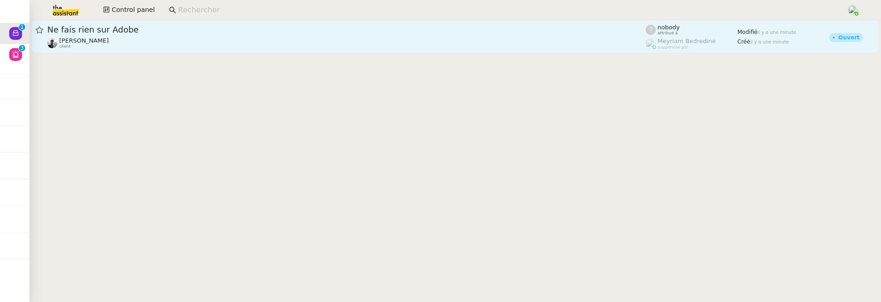
click at [153, 42] on div "Victor Peyre client" at bounding box center [346, 43] width 598 height 12
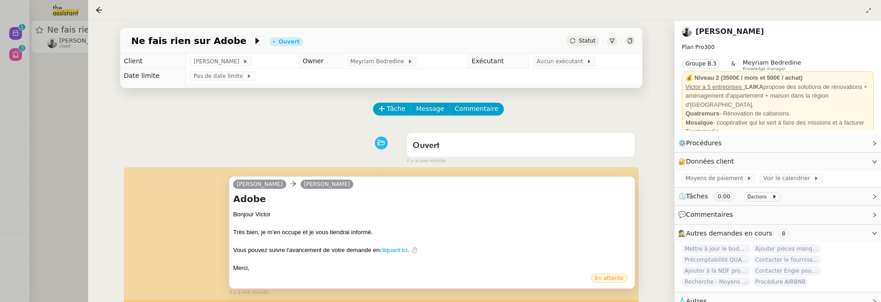
scroll to position [214, 0]
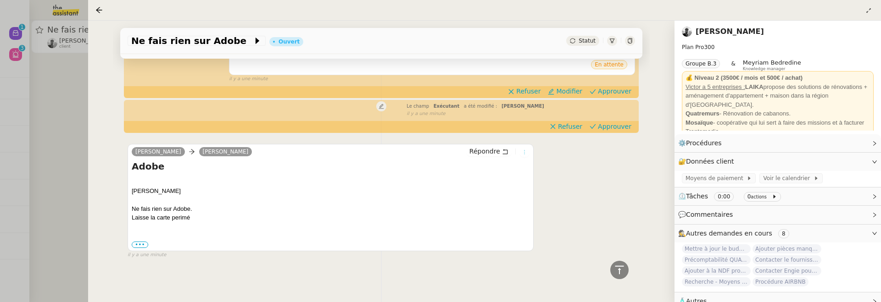
click at [527, 153] on icon at bounding box center [524, 153] width 10 height 6
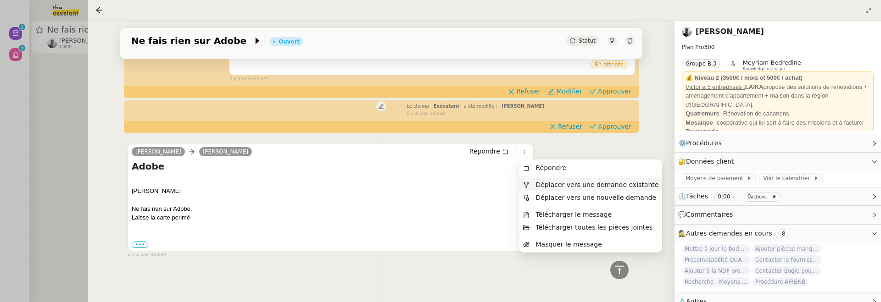
click at [560, 181] on span "Déplacer vers une demande existante" at bounding box center [597, 184] width 123 height 7
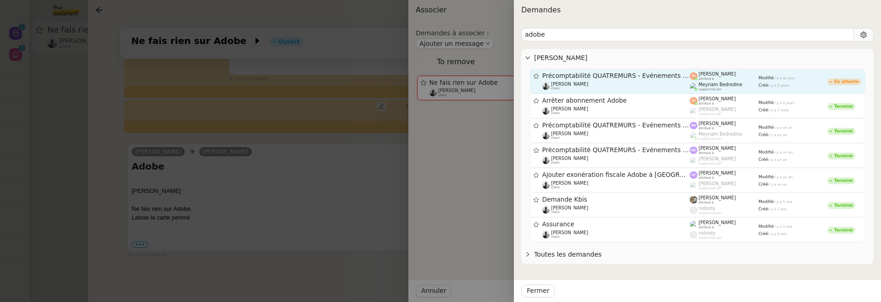
type input "adobe"
click at [710, 85] on span "Meyriam Bedredine" at bounding box center [721, 84] width 44 height 5
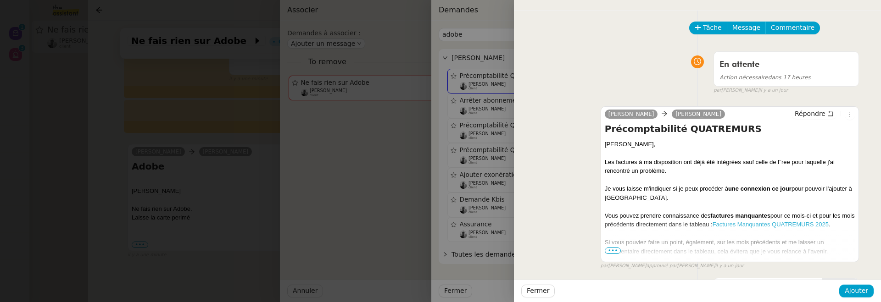
click at [606, 251] on span "•••" at bounding box center [613, 251] width 17 height 6
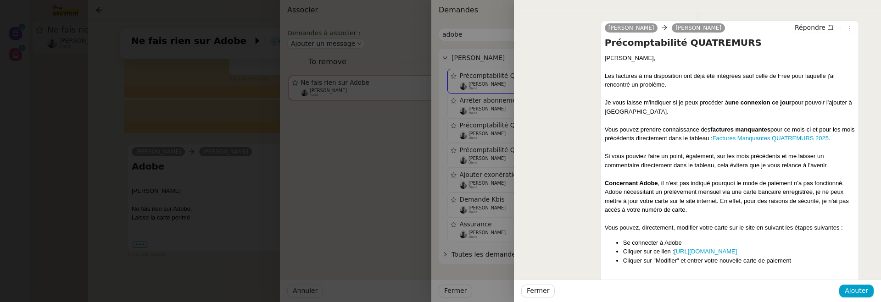
scroll to position [87, 0]
click at [849, 287] on span "Ajouter" at bounding box center [856, 291] width 23 height 11
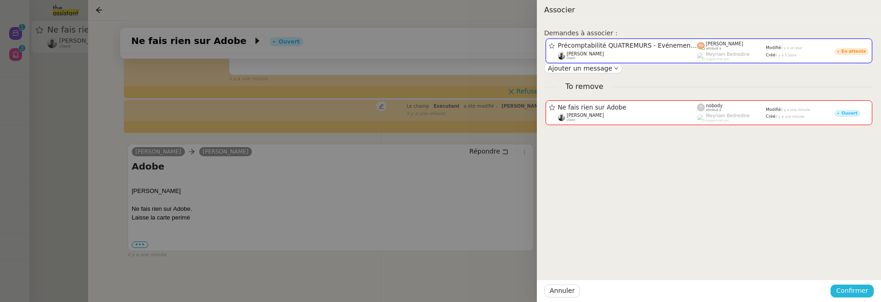
click at [855, 292] on span "Confirmer" at bounding box center [852, 291] width 32 height 11
click at [859, 268] on span "Ajouter" at bounding box center [852, 266] width 23 height 9
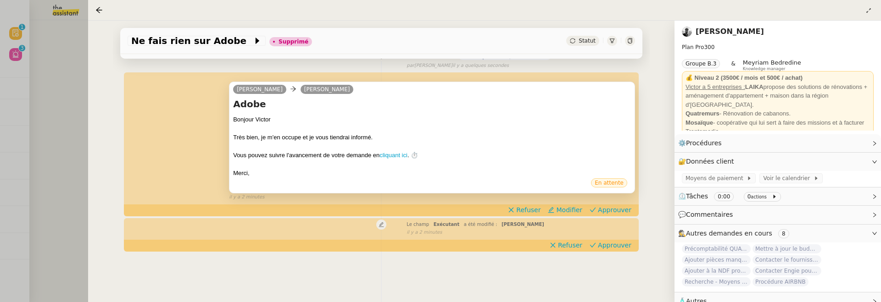
scroll to position [0, 0]
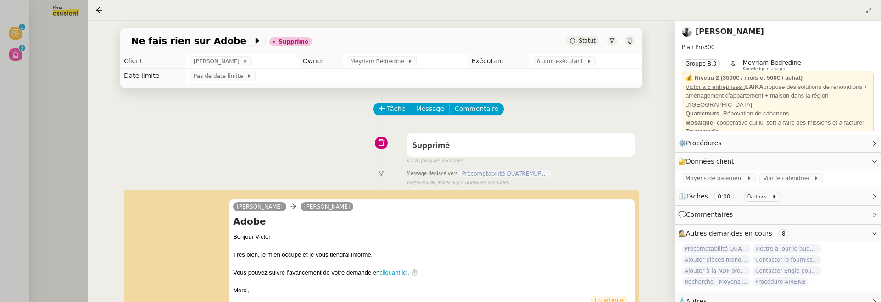
click at [85, 64] on div at bounding box center [440, 151] width 881 height 302
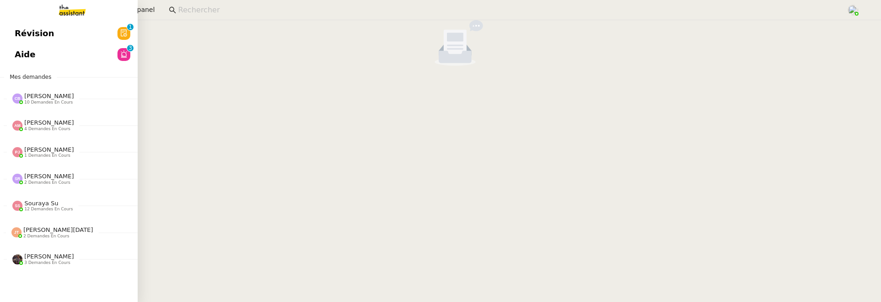
click at [11, 31] on link "Révision 0 1 2 3 4 5 6 7 8 9" at bounding box center [69, 33] width 138 height 21
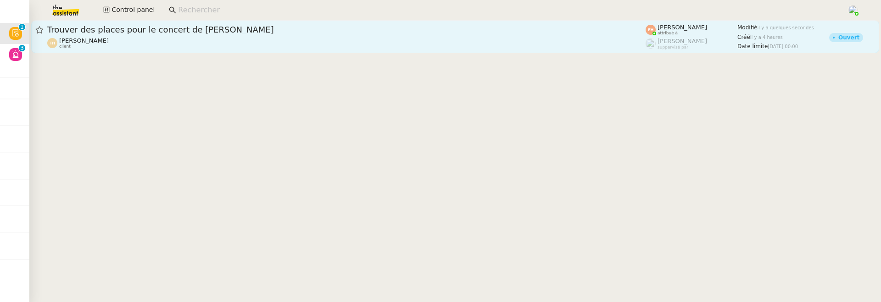
click at [254, 36] on div "Trouver des places pour le concert de Drake Thomas de Hesdin client" at bounding box center [346, 36] width 598 height 25
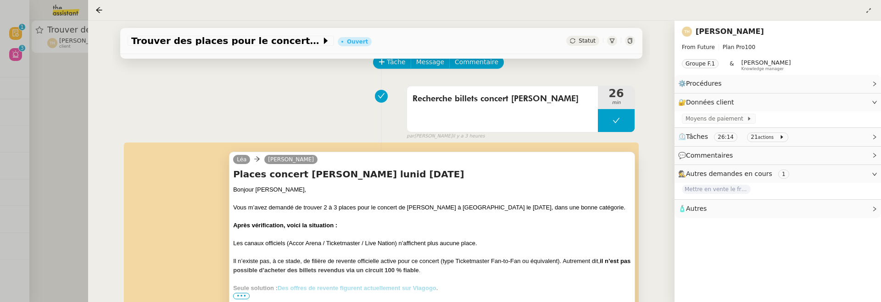
scroll to position [101, 0]
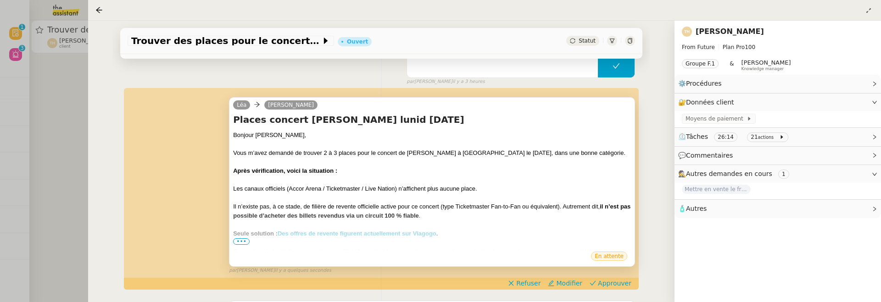
click at [237, 243] on span "•••" at bounding box center [241, 242] width 17 height 6
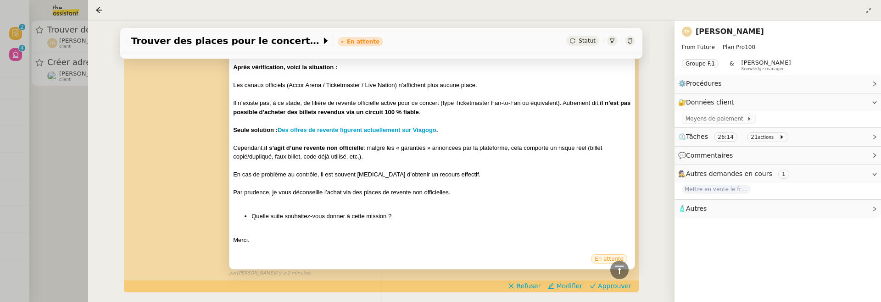
scroll to position [308, 0]
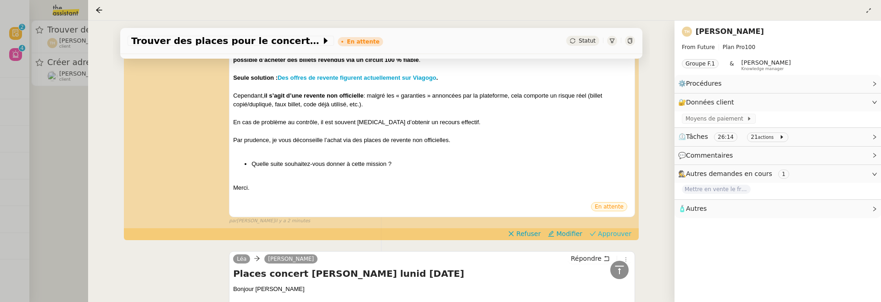
click at [604, 234] on span "Approuver" at bounding box center [614, 233] width 33 height 9
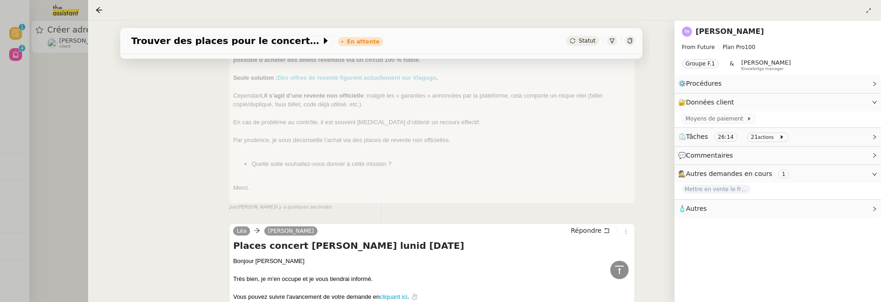
click at [68, 134] on div at bounding box center [440, 151] width 881 height 302
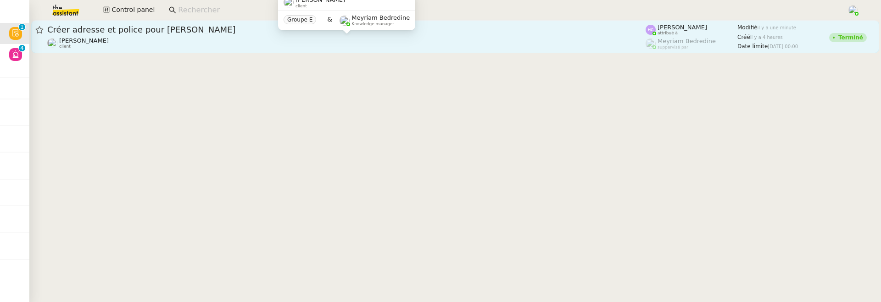
click at [196, 38] on div "Fanny Eyraud client" at bounding box center [346, 43] width 598 height 12
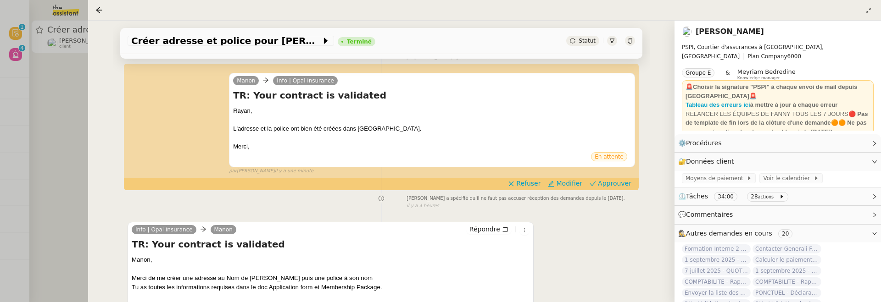
scroll to position [196, 0]
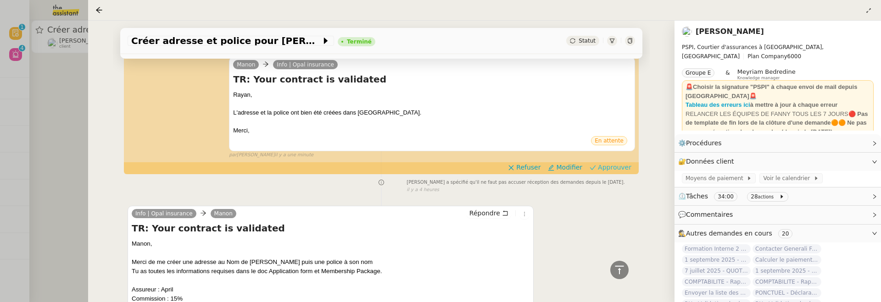
click at [622, 167] on span "Approuver" at bounding box center [614, 167] width 33 height 9
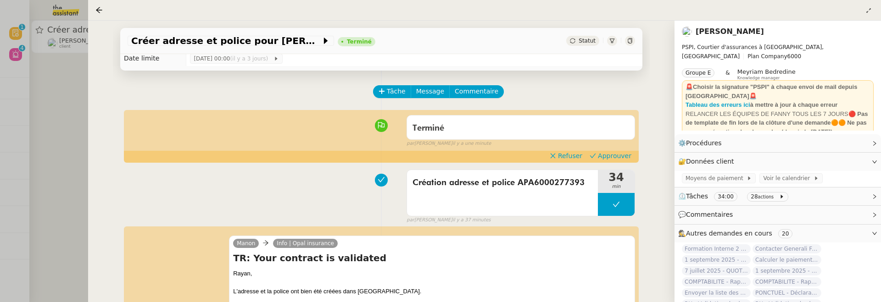
scroll to position [0, 0]
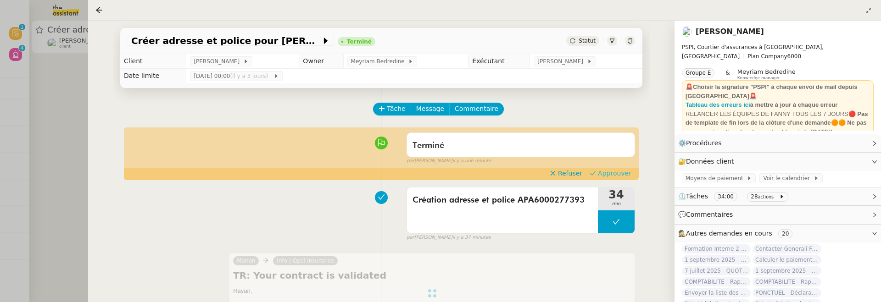
click at [623, 169] on span "Approuver" at bounding box center [614, 173] width 33 height 9
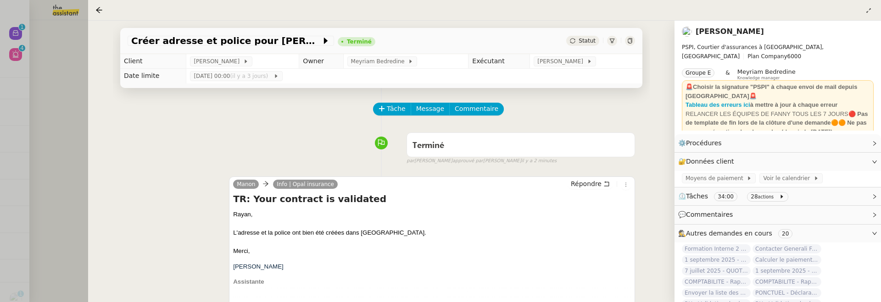
click at [39, 103] on div at bounding box center [440, 151] width 881 height 302
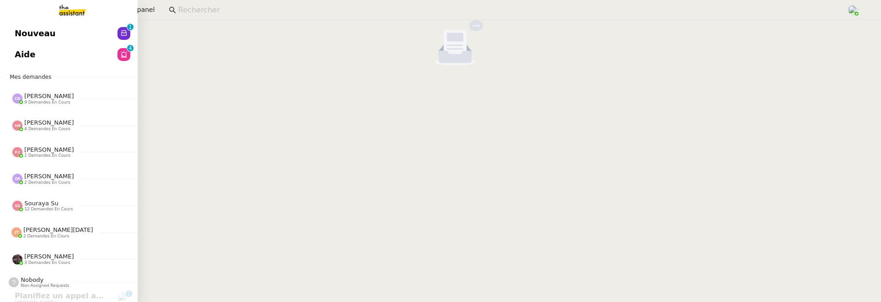
click at [18, 37] on span "Nouveau" at bounding box center [35, 34] width 41 height 14
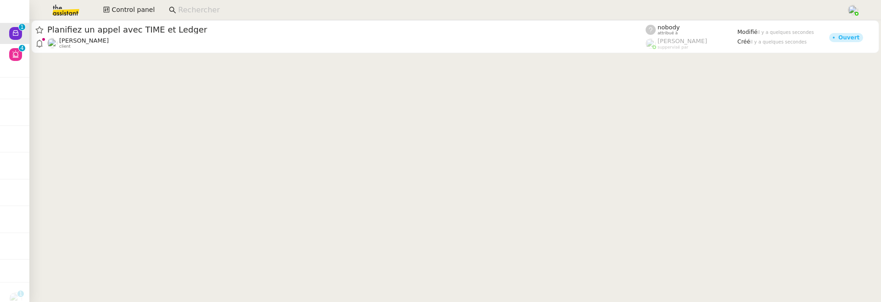
click at [213, 17] on app-search-bar at bounding box center [504, 10] width 681 height 20
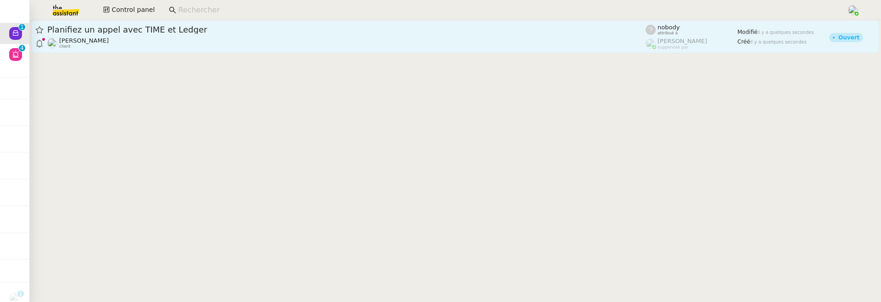
click at [213, 30] on span "Planifiez un appel avec TIME et Ledger" at bounding box center [346, 30] width 598 height 8
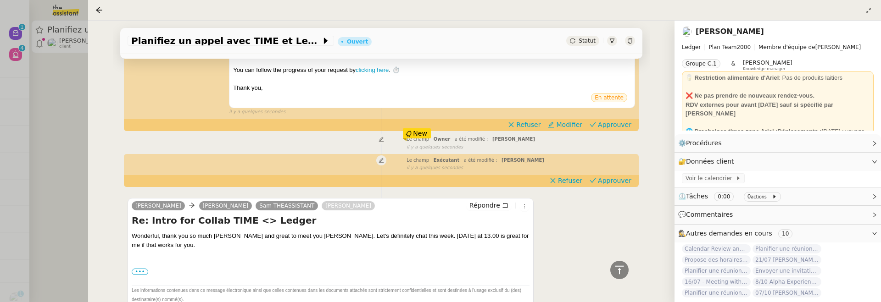
scroll to position [147, 0]
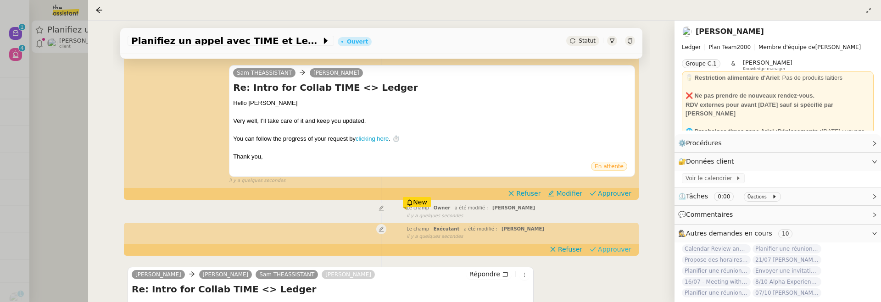
click at [607, 251] on span "Approuver" at bounding box center [614, 249] width 33 height 9
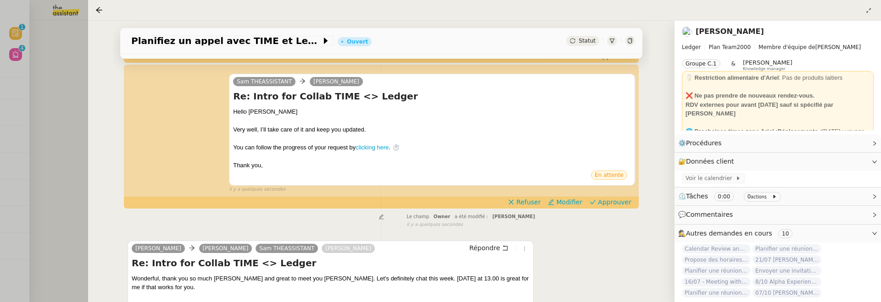
scroll to position [128, 0]
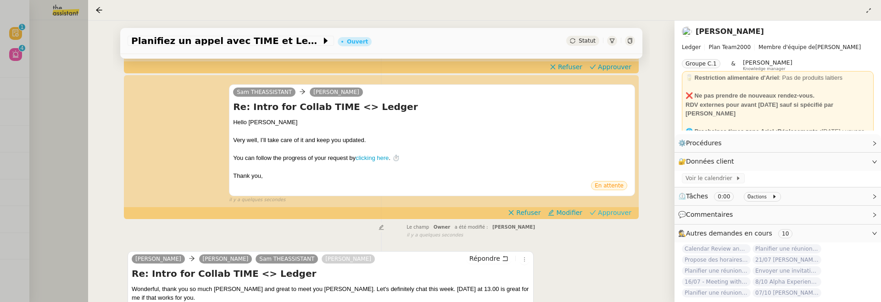
click at [621, 208] on span "Approuver" at bounding box center [614, 212] width 33 height 9
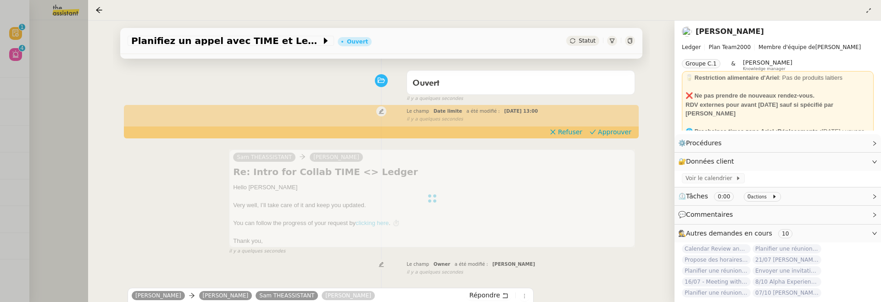
scroll to position [63, 0]
click at [631, 132] on button "Approuver" at bounding box center [610, 132] width 49 height 10
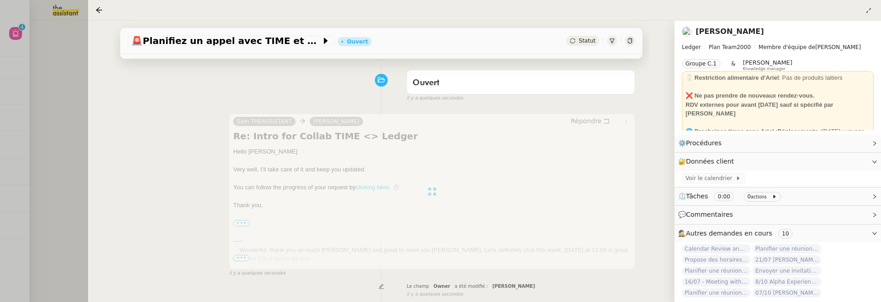
click at [432, 187] on div "You can follow the progress of your request by clicking here . ⏱️" at bounding box center [432, 187] width 398 height 9
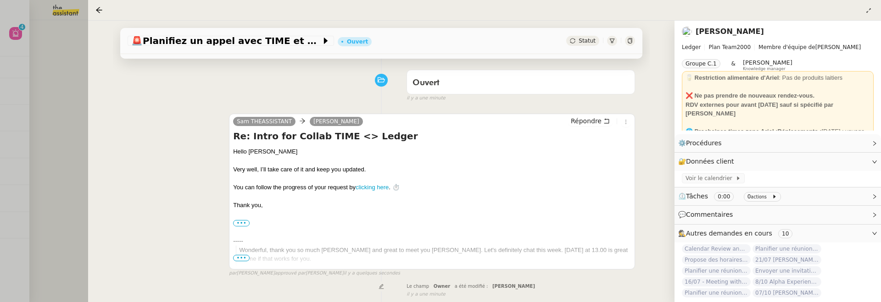
scroll to position [0, 0]
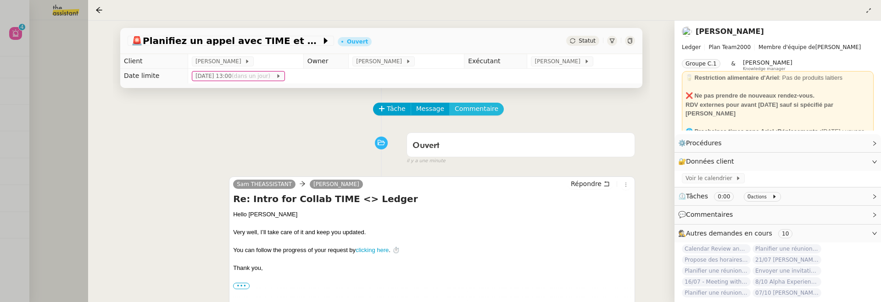
click at [481, 108] on span "Commentaire" at bounding box center [477, 109] width 44 height 11
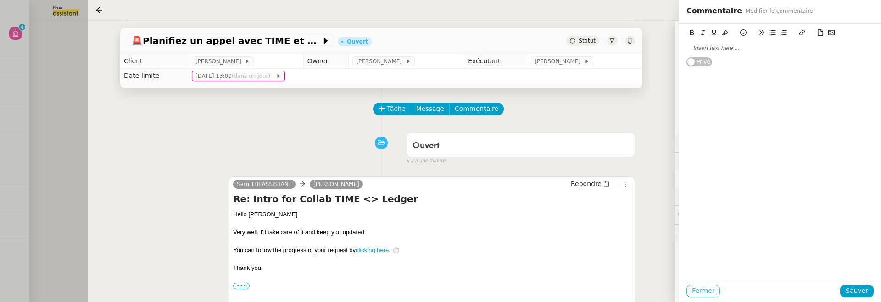
click at [703, 287] on span "Fermer" at bounding box center [703, 291] width 22 height 11
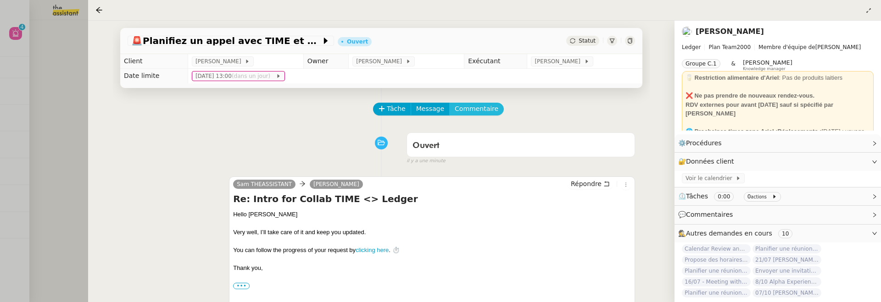
click at [479, 106] on span "Commentaire" at bounding box center [477, 109] width 44 height 11
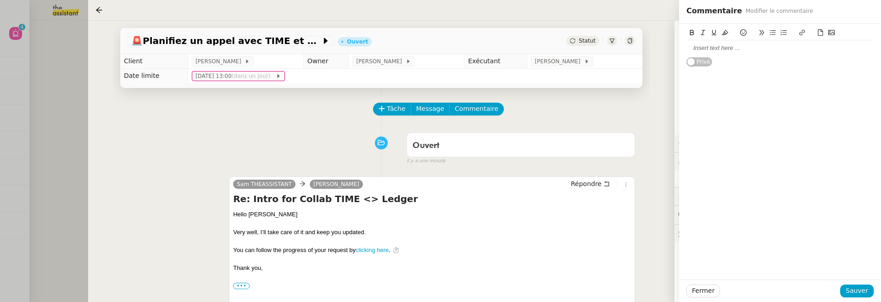
click at [60, 73] on div at bounding box center [440, 151] width 881 height 302
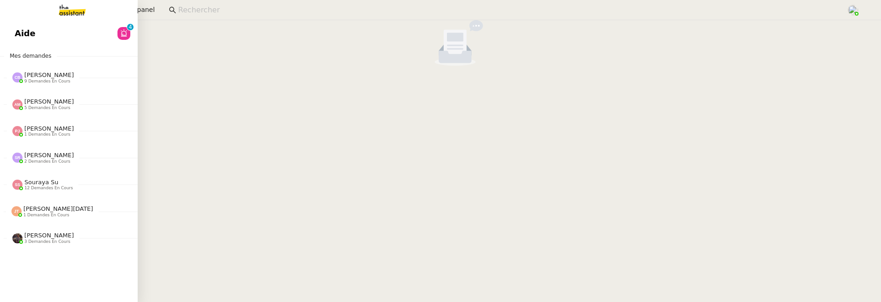
click at [16, 41] on link "Aide 0 1 2 3 4 5 6 7 8 9" at bounding box center [69, 33] width 138 height 21
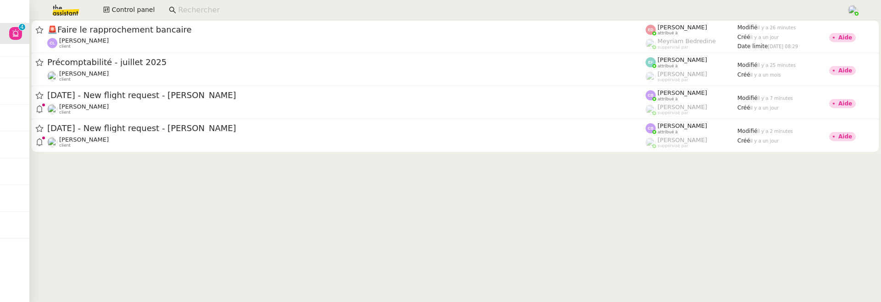
click at [394, 159] on div at bounding box center [455, 90] width 852 height 140
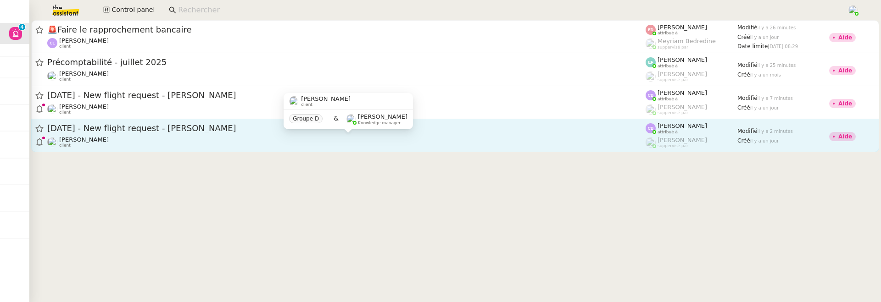
click at [407, 139] on div "Louis Frei client" at bounding box center [346, 142] width 598 height 12
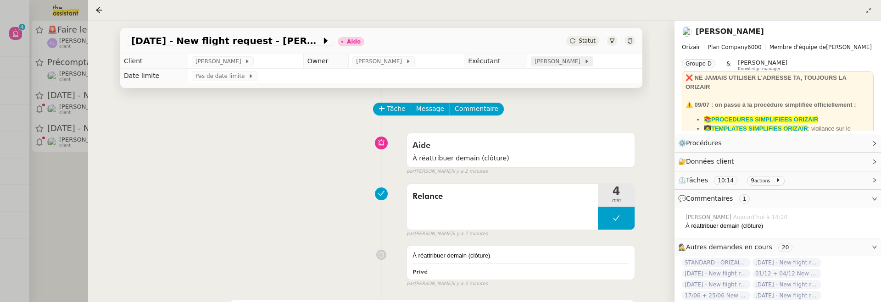
click at [561, 61] on span "[PERSON_NAME]" at bounding box center [559, 61] width 49 height 9
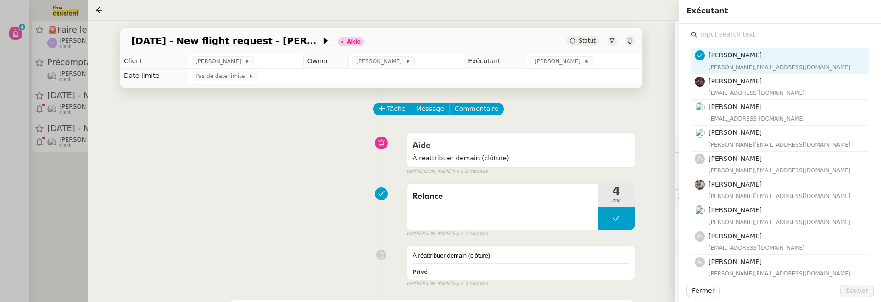
click at [732, 34] on input "text" at bounding box center [784, 34] width 172 height 12
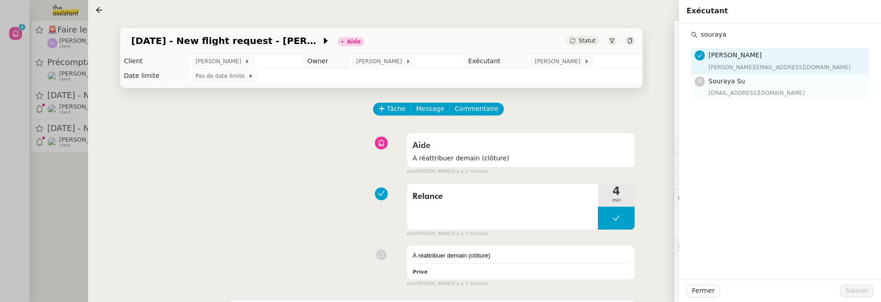
type input "souraya"
click at [725, 90] on div "souraya@team.theassistant.com" at bounding box center [786, 93] width 155 height 9
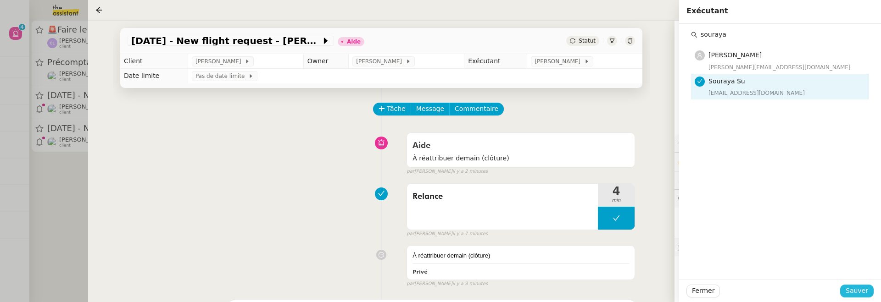
click at [852, 291] on span "Sauver" at bounding box center [857, 291] width 22 height 11
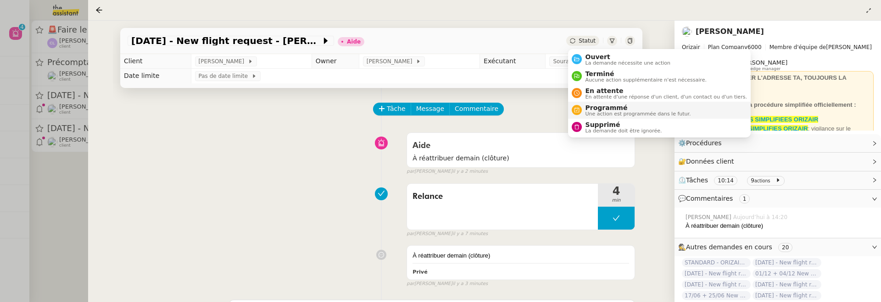
click at [621, 109] on span "Programmé" at bounding box center [639, 107] width 106 height 7
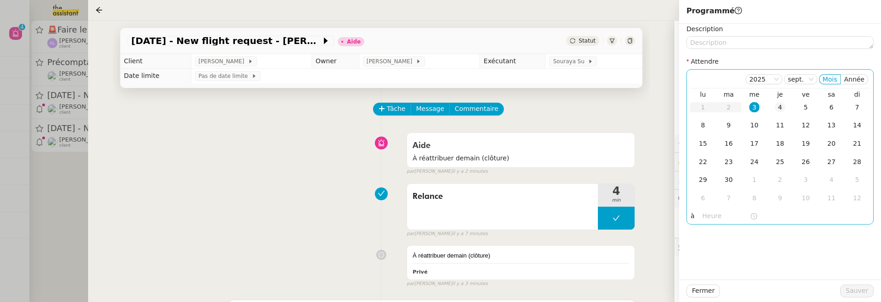
click at [770, 108] on td "4" at bounding box center [780, 108] width 26 height 18
click at [863, 285] on button "Sauver" at bounding box center [856, 291] width 33 height 13
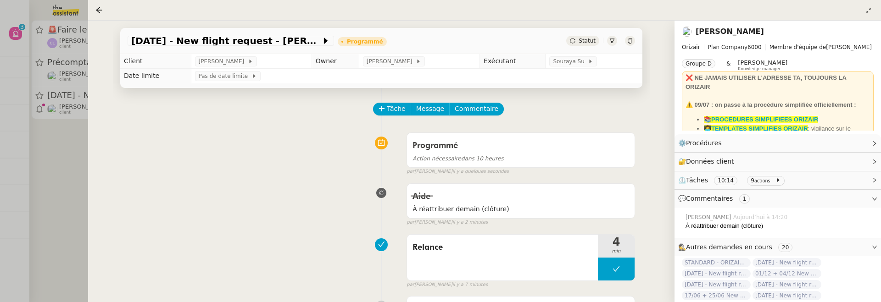
click at [72, 161] on div at bounding box center [440, 151] width 881 height 302
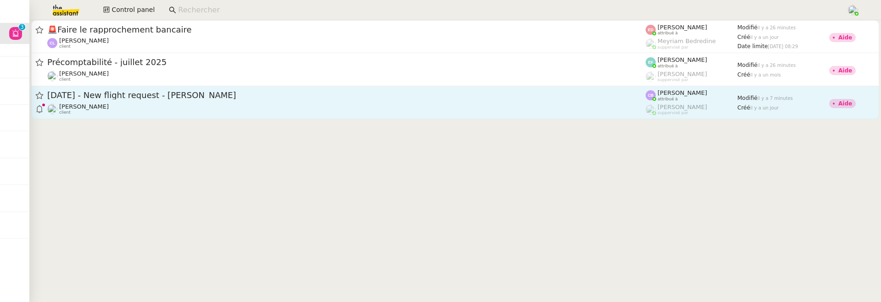
click at [184, 113] on div "Louis Frei client" at bounding box center [346, 109] width 598 height 12
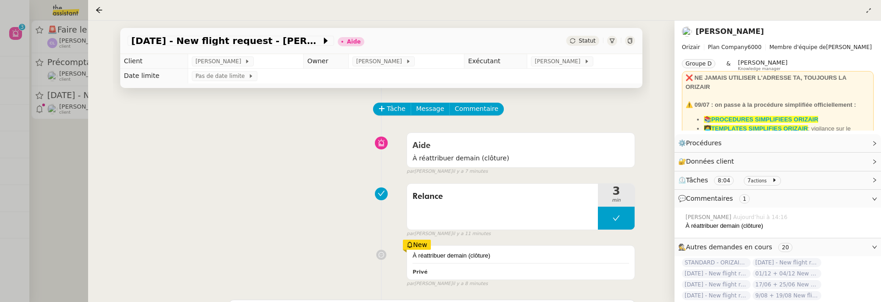
click at [558, 55] on td "[PERSON_NAME]" at bounding box center [584, 61] width 115 height 15
click at [558, 59] on span "[PERSON_NAME]" at bounding box center [559, 61] width 49 height 9
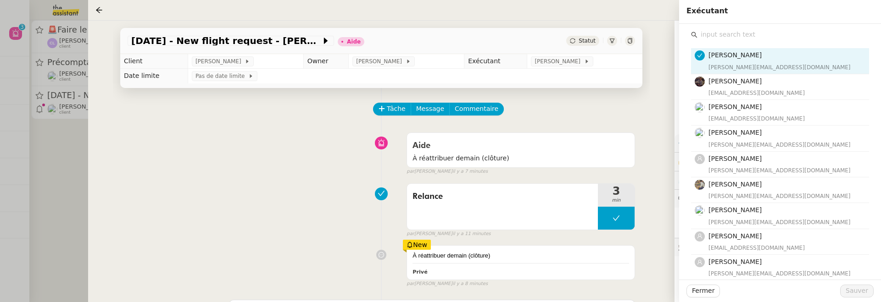
click at [825, 39] on input "text" at bounding box center [784, 34] width 172 height 12
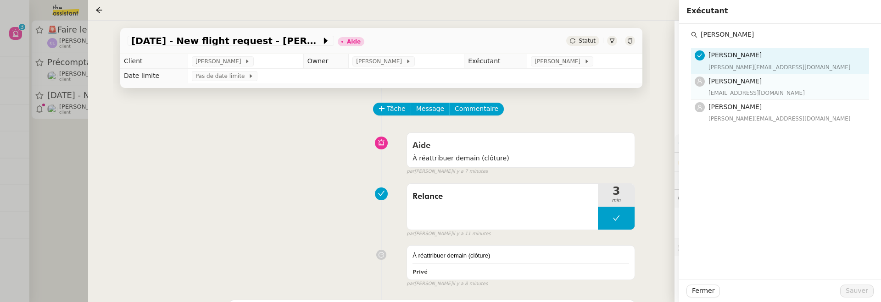
type input "pauline"
click at [824, 83] on h4 "[PERSON_NAME]" at bounding box center [786, 81] width 155 height 11
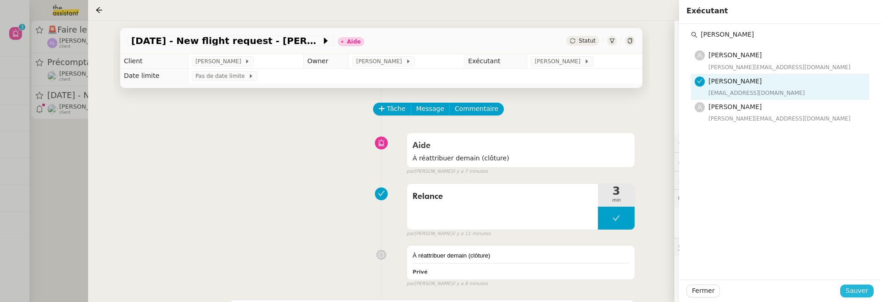
click at [854, 293] on span "Sauver" at bounding box center [857, 291] width 22 height 11
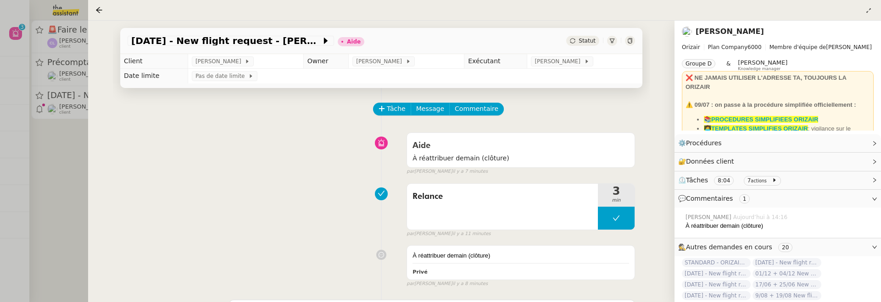
click at [582, 40] on span "Statut" at bounding box center [587, 41] width 17 height 6
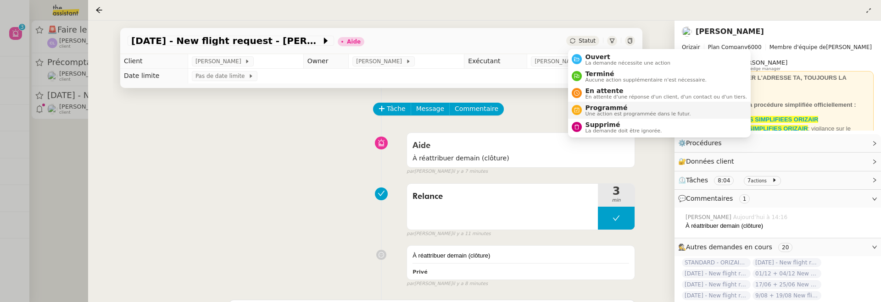
click at [609, 112] on span "Une action est programmée dans le futur." at bounding box center [639, 114] width 106 height 5
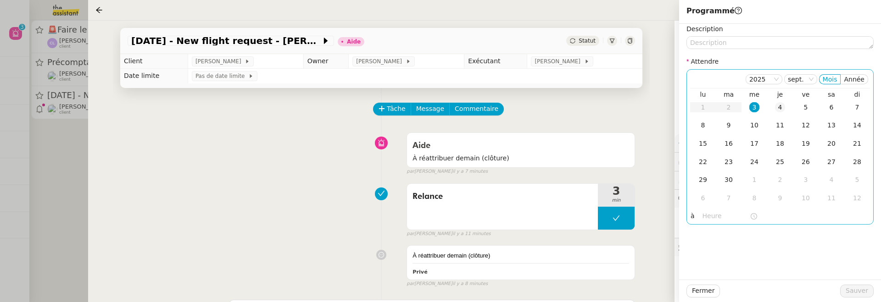
click at [778, 109] on div "4" at bounding box center [780, 107] width 10 height 10
click at [859, 292] on span "Sauver" at bounding box center [857, 291] width 22 height 11
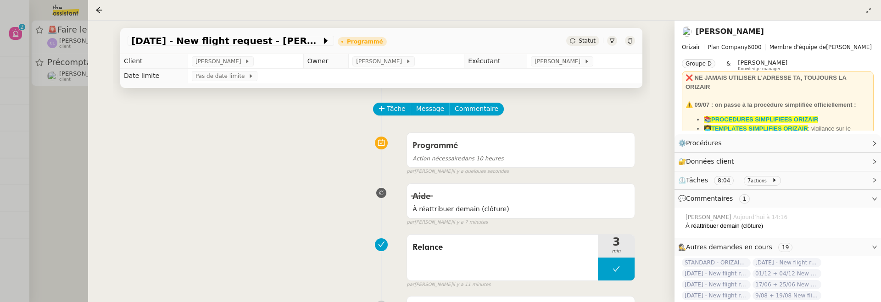
click at [52, 149] on div at bounding box center [440, 151] width 881 height 302
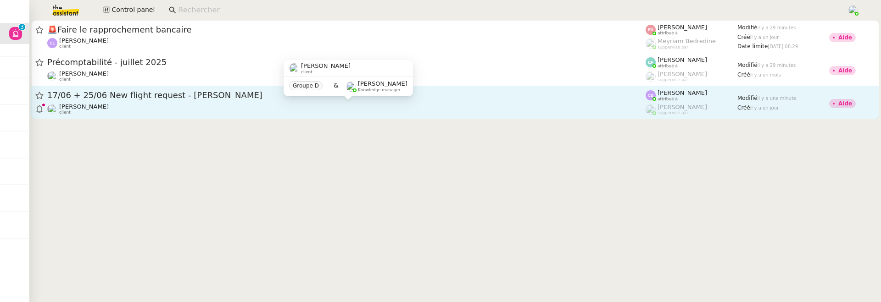
click at [273, 109] on div "Louis Frei client" at bounding box center [346, 109] width 598 height 12
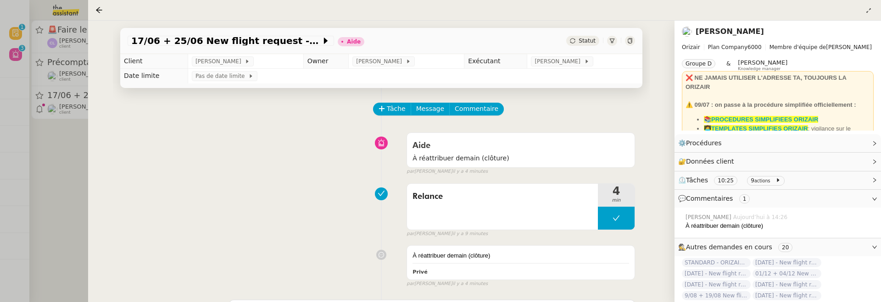
click at [67, 161] on div at bounding box center [440, 151] width 881 height 302
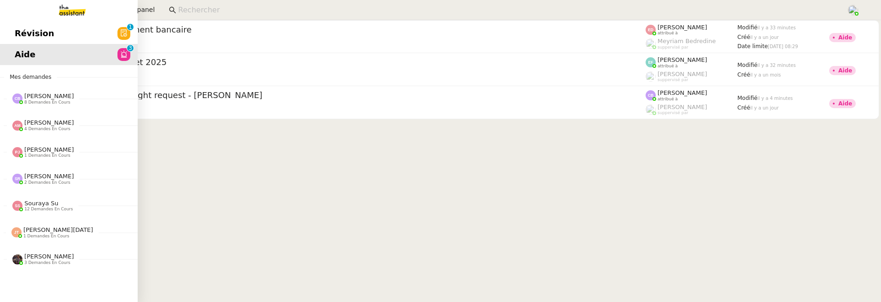
click at [20, 38] on span "Révision" at bounding box center [34, 34] width 39 height 14
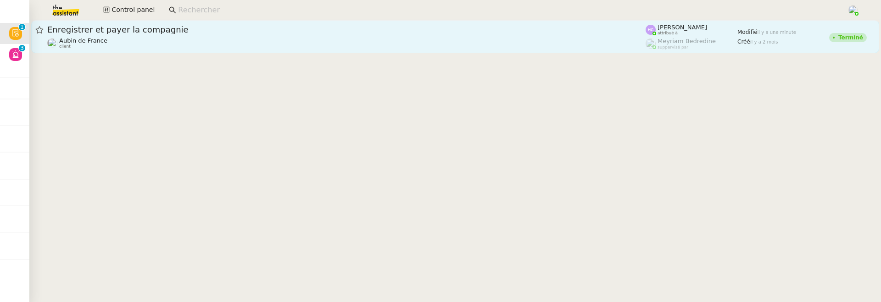
click at [214, 30] on span "Enregistrer et payer la compagnie" at bounding box center [346, 30] width 598 height 8
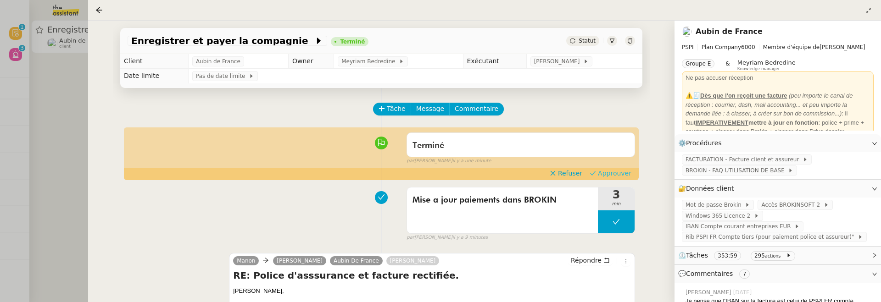
click at [619, 176] on span "Approuver" at bounding box center [614, 173] width 33 height 9
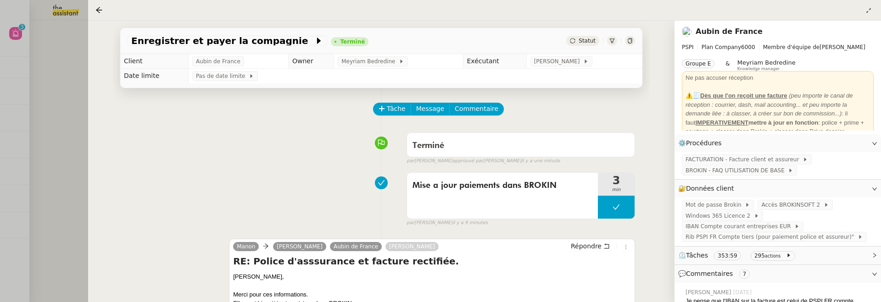
click at [66, 95] on div at bounding box center [440, 151] width 881 height 302
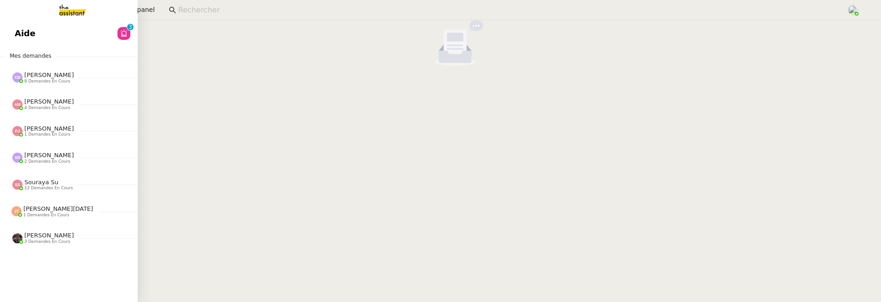
click at [17, 28] on span "Aide" at bounding box center [25, 34] width 21 height 14
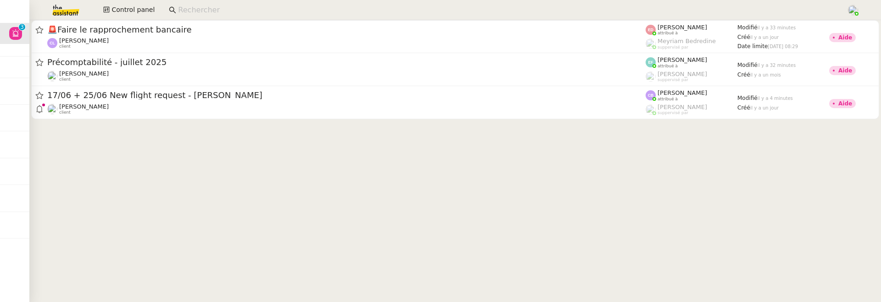
click at [312, 120] on div at bounding box center [455, 72] width 852 height 105
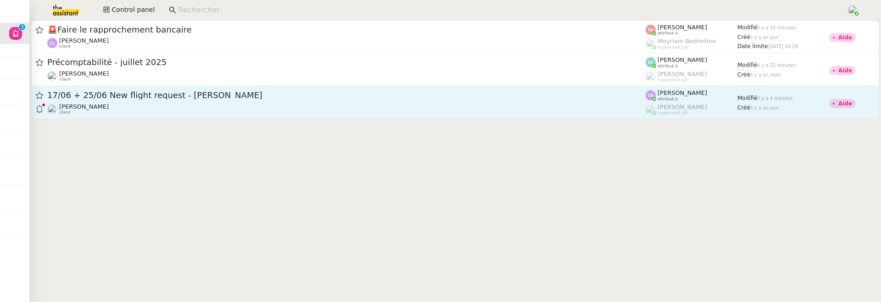
click at [323, 111] on div "Louis Frei client" at bounding box center [346, 109] width 598 height 12
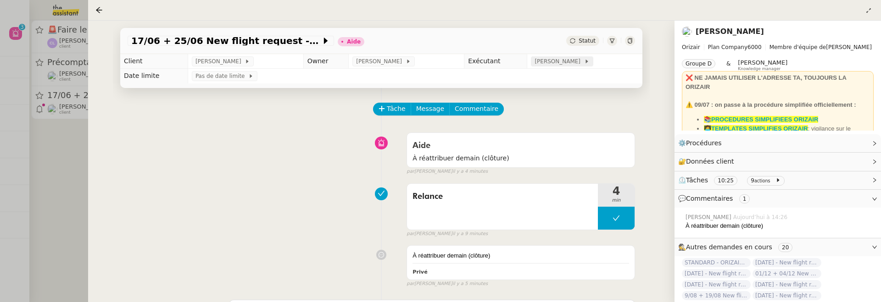
click at [564, 64] on span "[PERSON_NAME]" at bounding box center [559, 61] width 49 height 9
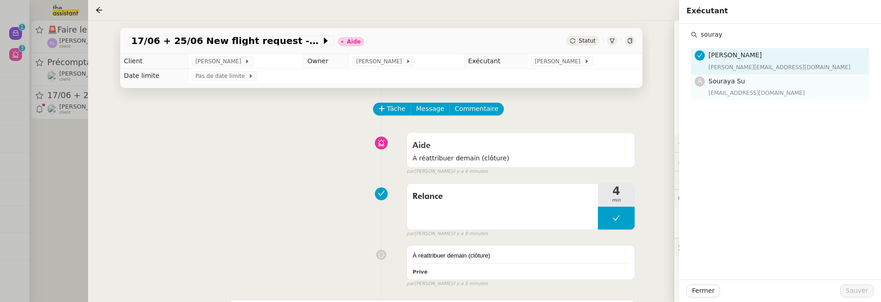
type input "souray"
click at [770, 86] on h4 "Souraya Su" at bounding box center [786, 81] width 155 height 11
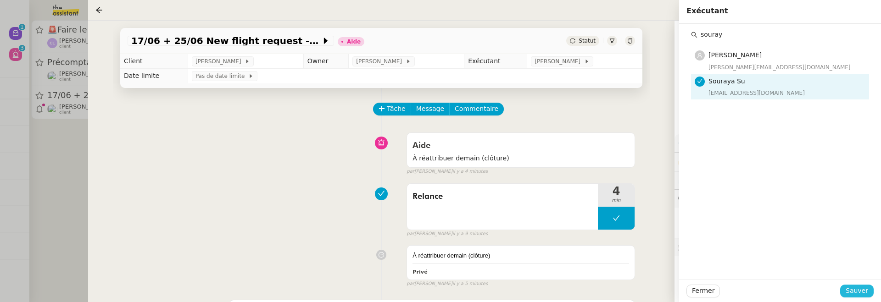
click at [867, 297] on button "Sauver" at bounding box center [856, 291] width 33 height 13
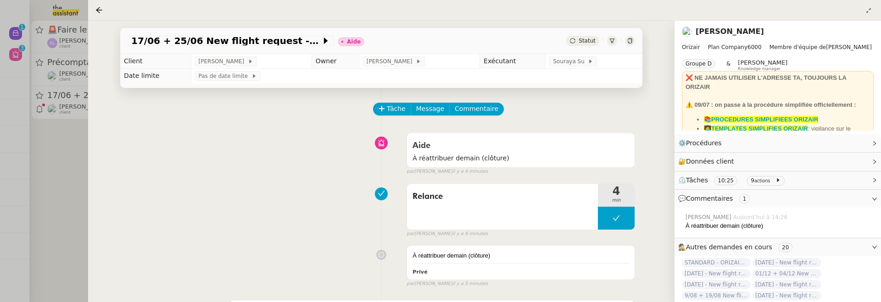
click at [587, 38] on span "Statut" at bounding box center [587, 41] width 17 height 6
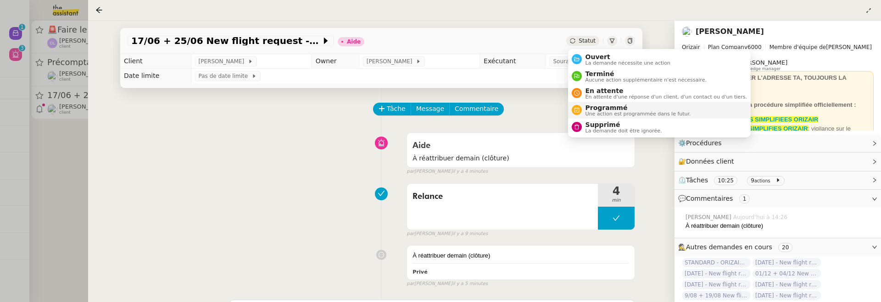
click at [625, 109] on span "Programmé" at bounding box center [639, 107] width 106 height 7
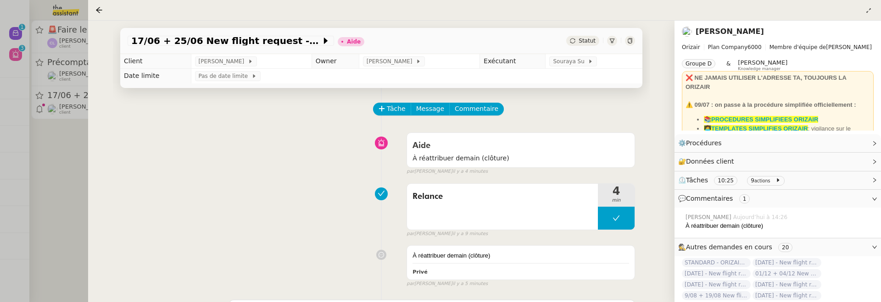
click at [586, 36] on div "Statut" at bounding box center [582, 41] width 33 height 10
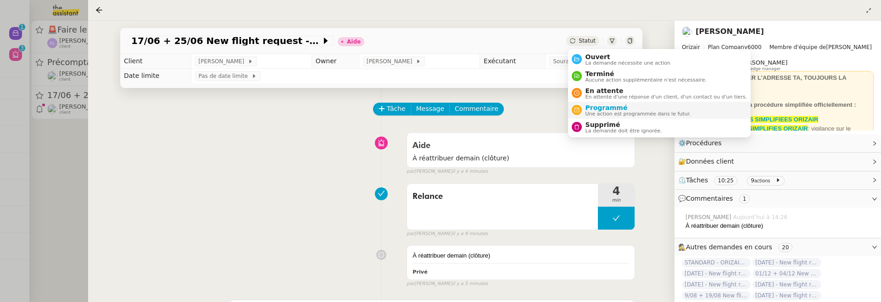
click at [605, 106] on span "Programmé" at bounding box center [639, 107] width 106 height 7
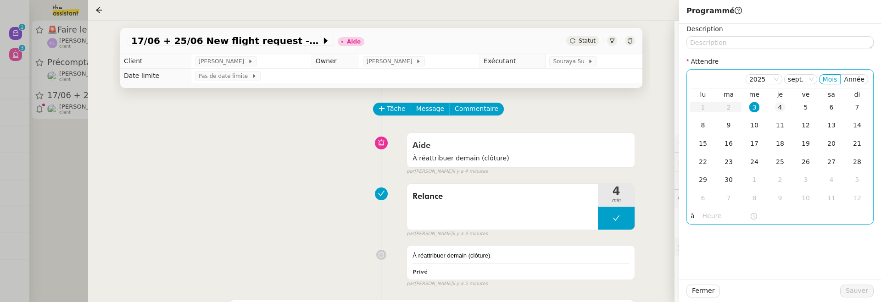
click at [776, 107] on div "4" at bounding box center [780, 107] width 10 height 10
click at [863, 290] on span "Sauver" at bounding box center [857, 291] width 22 height 11
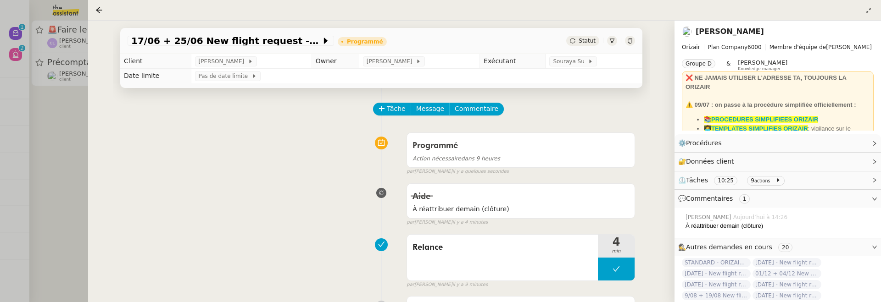
click at [72, 200] on div at bounding box center [440, 151] width 881 height 302
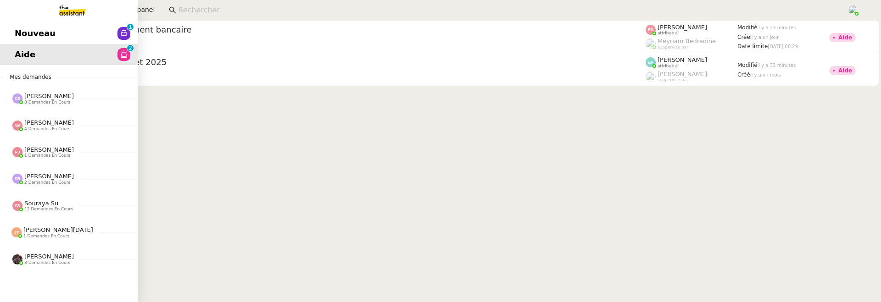
click at [19, 39] on span "Nouveau" at bounding box center [35, 34] width 41 height 14
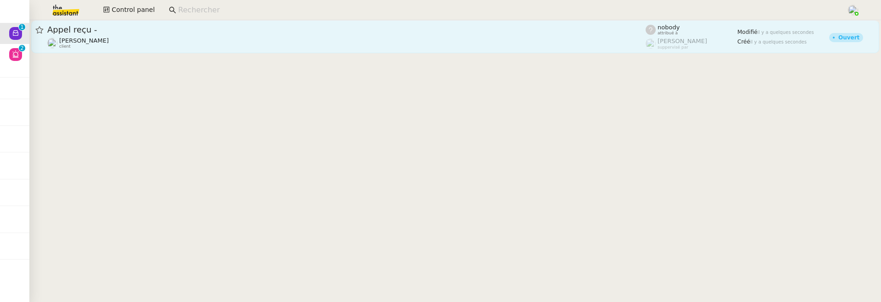
click at [209, 45] on div "Gabrielle Tavernier client" at bounding box center [346, 43] width 598 height 12
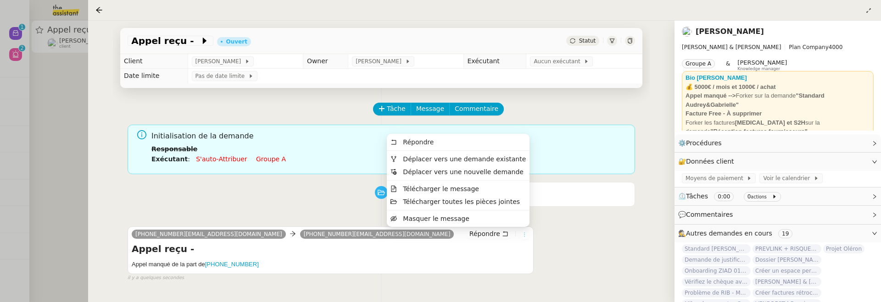
click at [524, 234] on icon at bounding box center [525, 235] width 6 height 6
click at [486, 161] on span "Déplacer vers une demande existante" at bounding box center [464, 159] width 123 height 7
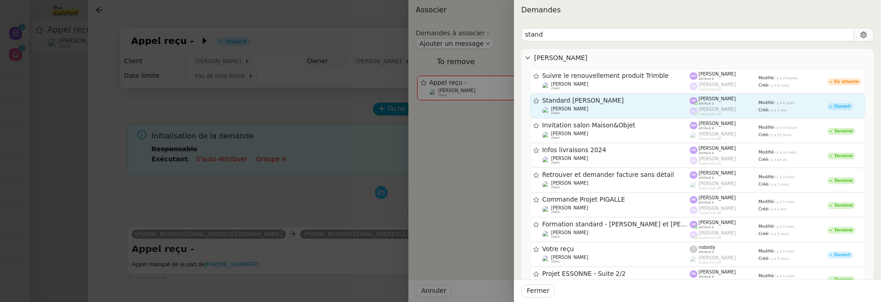
type input "stand"
click at [654, 100] on span "Standard Audrey&Gabrielle" at bounding box center [616, 101] width 148 height 6
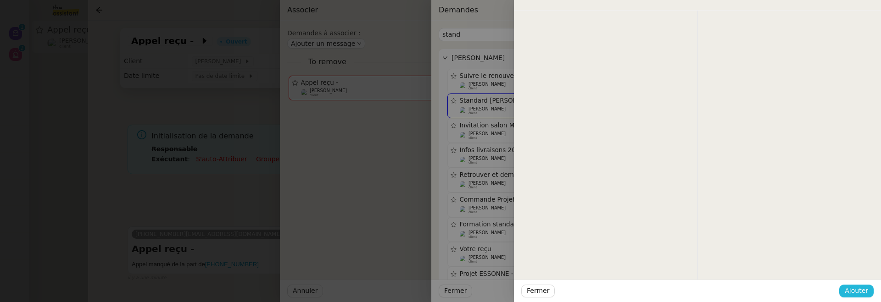
click at [870, 285] on button "Ajouter" at bounding box center [856, 291] width 34 height 13
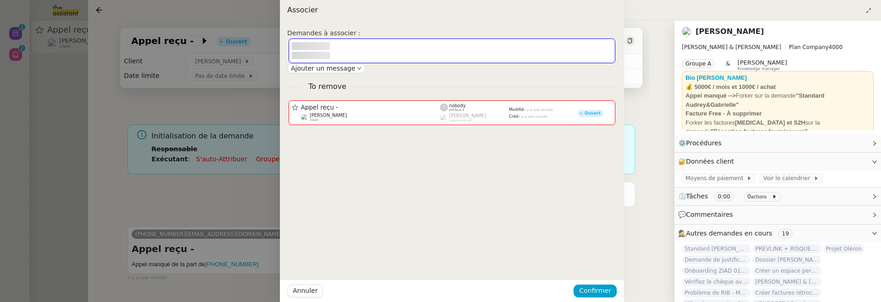
click at [864, 292] on div at bounding box center [440, 151] width 881 height 302
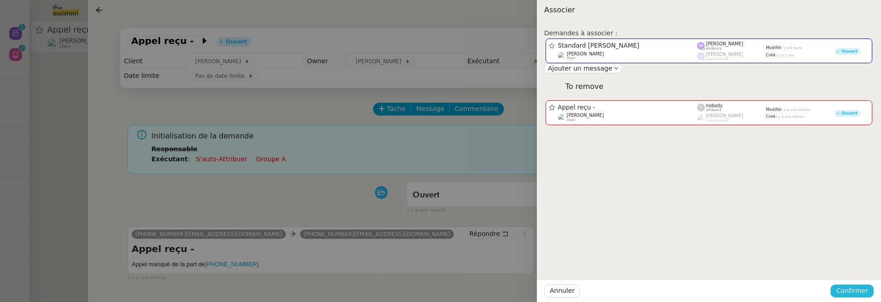
click at [864, 292] on span "Confirmer" at bounding box center [852, 291] width 32 height 11
click at [862, 263] on span "Ajouter" at bounding box center [852, 266] width 23 height 9
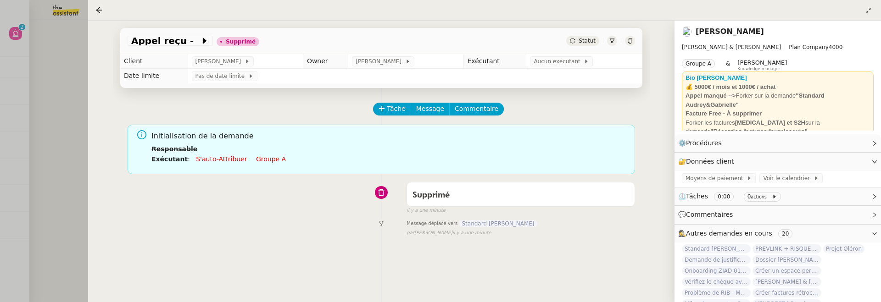
click at [73, 91] on div at bounding box center [440, 151] width 881 height 302
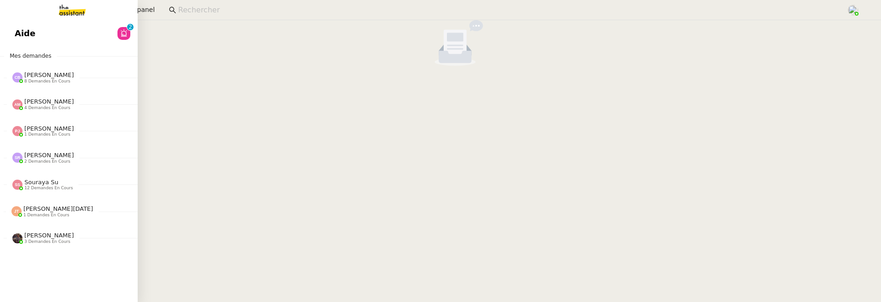
click at [18, 38] on span "Aide" at bounding box center [25, 34] width 21 height 14
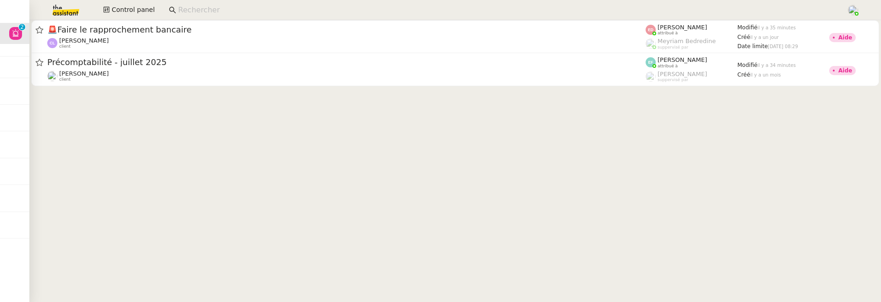
click at [266, 10] on input at bounding box center [507, 10] width 659 height 12
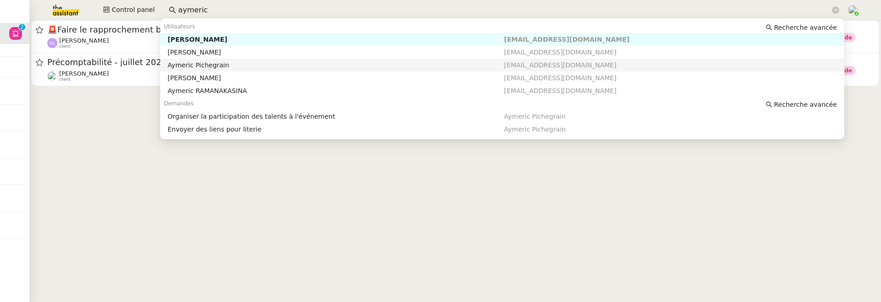
click at [271, 67] on div "Aymeric Pichegrain" at bounding box center [335, 65] width 336 height 8
type input "aymeric"
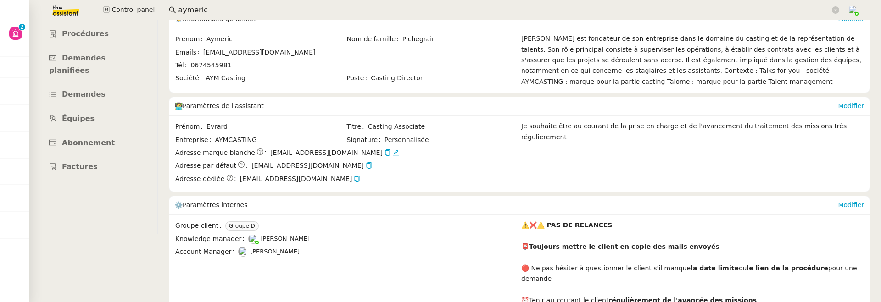
scroll to position [39, 0]
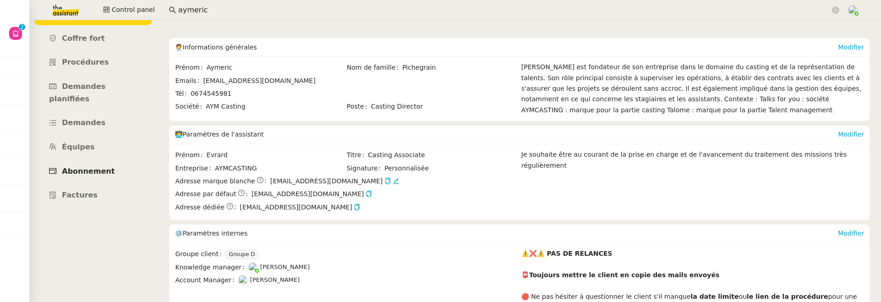
click at [98, 167] on span "Abonnement" at bounding box center [88, 171] width 53 height 9
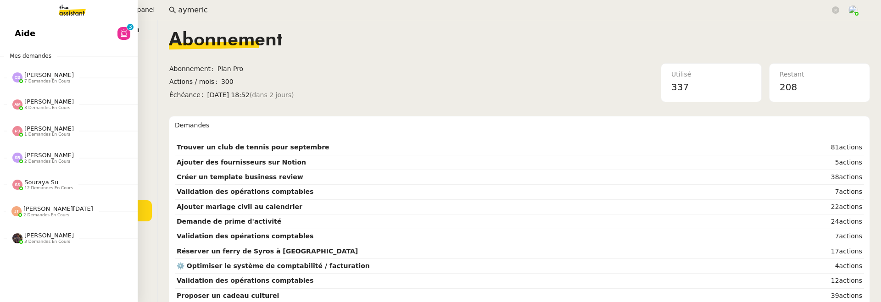
click at [18, 32] on link "Aide 0 1 2 3 4 5 6 7 8 9" at bounding box center [69, 33] width 138 height 21
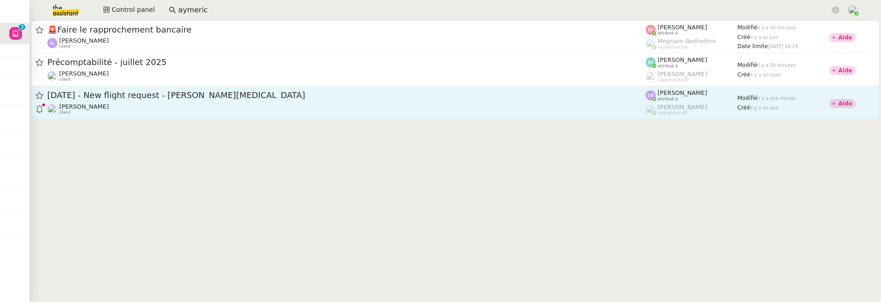
click at [356, 114] on div "Louis Frei client" at bounding box center [346, 109] width 598 height 12
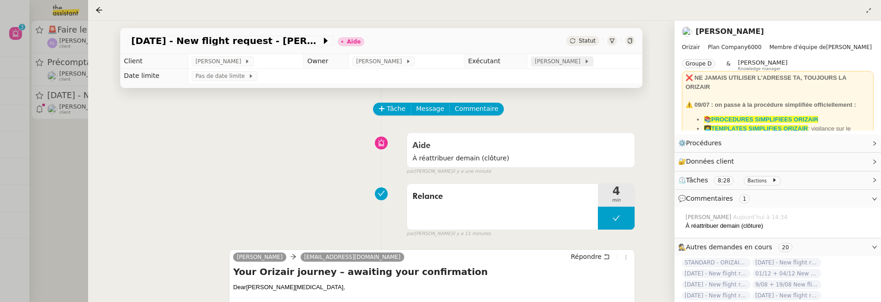
click at [568, 61] on span "[PERSON_NAME]" at bounding box center [559, 61] width 49 height 9
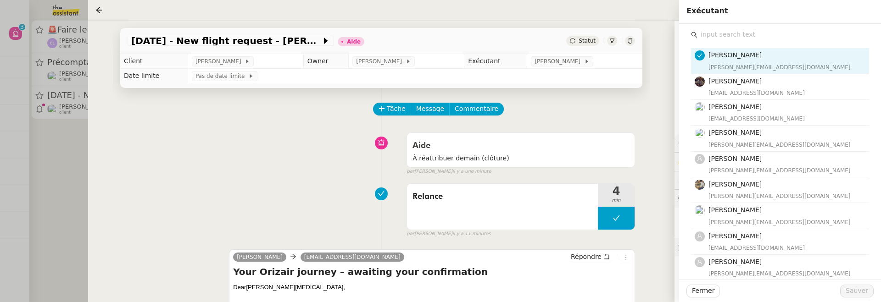
click at [749, 33] on input "text" at bounding box center [784, 34] width 172 height 12
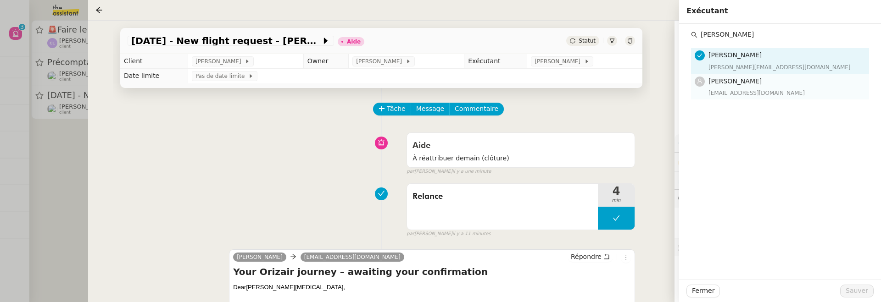
type input "pauline j"
click at [768, 86] on h4 "[PERSON_NAME]" at bounding box center [786, 81] width 155 height 11
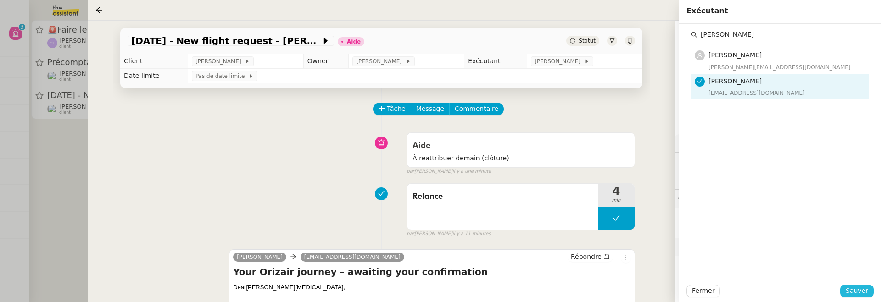
click at [870, 296] on button "Sauver" at bounding box center [856, 291] width 33 height 13
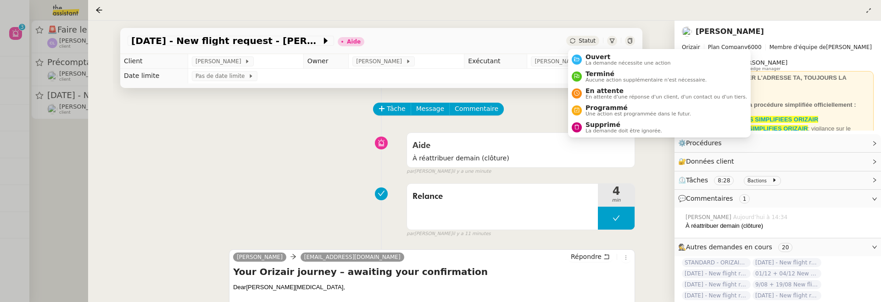
click at [589, 43] on span "Statut" at bounding box center [587, 41] width 17 height 6
click at [612, 105] on span "Programmé" at bounding box center [639, 107] width 106 height 7
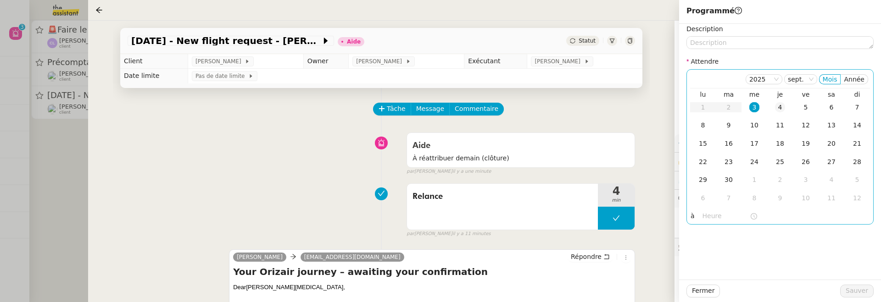
click at [784, 106] on div "4" at bounding box center [780, 107] width 10 height 10
click at [856, 285] on button "Sauver" at bounding box center [856, 291] width 33 height 13
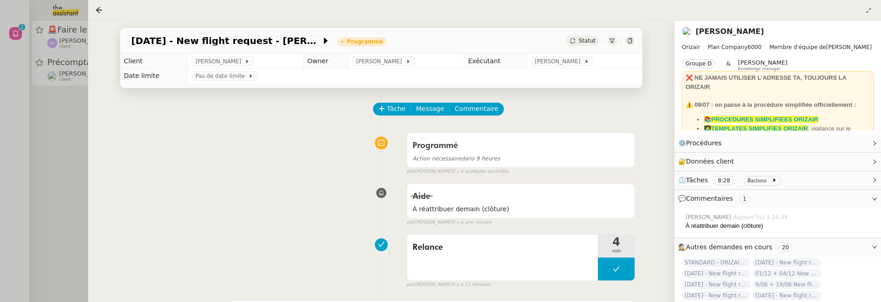
click at [70, 114] on div at bounding box center [440, 151] width 881 height 302
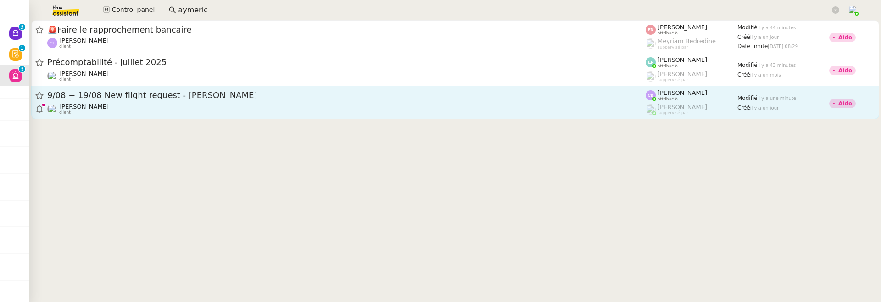
click at [132, 110] on div "Louis Frei client" at bounding box center [346, 109] width 598 height 12
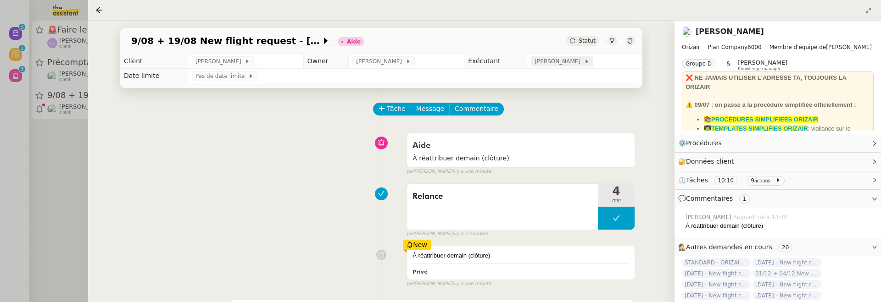
click at [580, 62] on span at bounding box center [582, 61] width 4 height 6
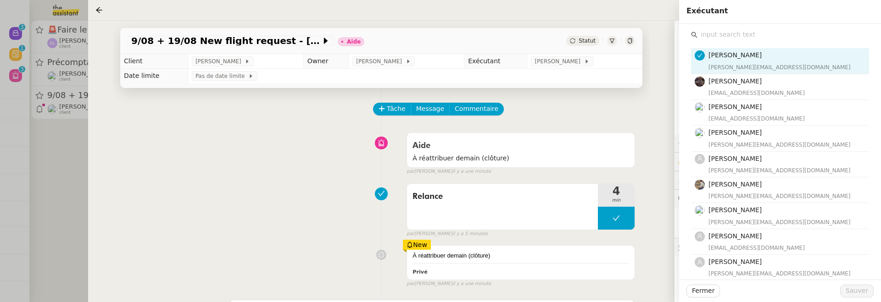
click at [732, 36] on input "text" at bounding box center [784, 34] width 172 height 12
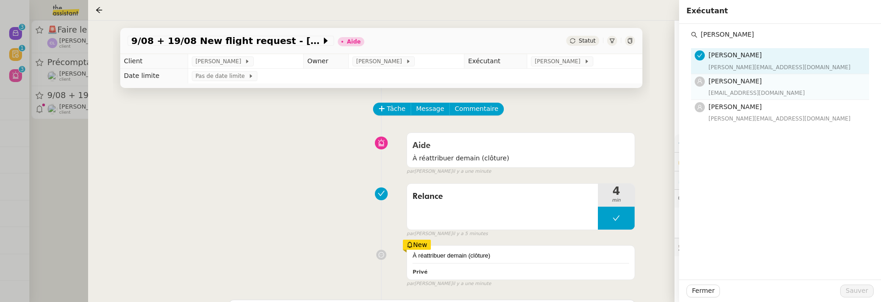
type input "pauline"
click at [755, 81] on h4 "[PERSON_NAME]" at bounding box center [786, 81] width 155 height 11
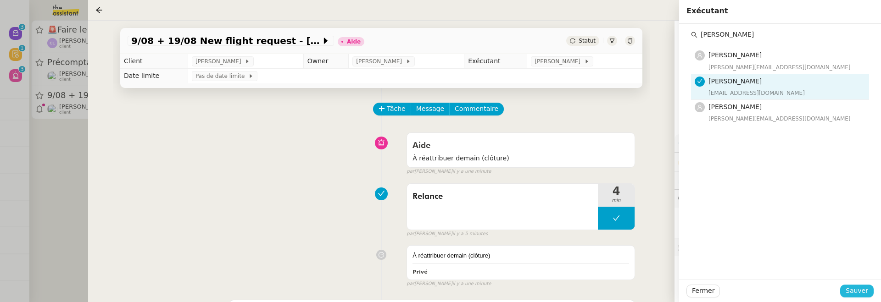
click at [864, 291] on span "Sauver" at bounding box center [857, 291] width 22 height 11
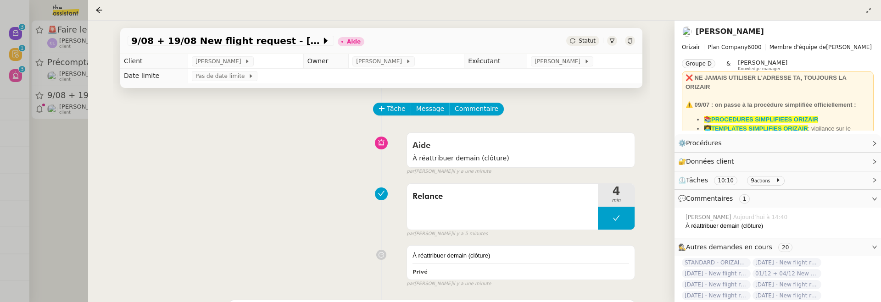
click at [593, 39] on span "Statut" at bounding box center [587, 41] width 17 height 6
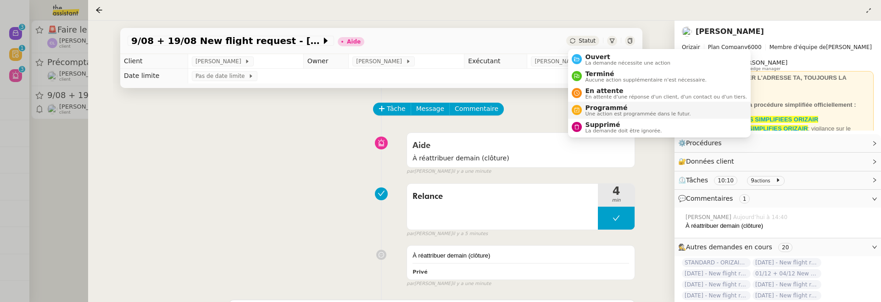
click at [616, 107] on span "Programmé" at bounding box center [639, 107] width 106 height 7
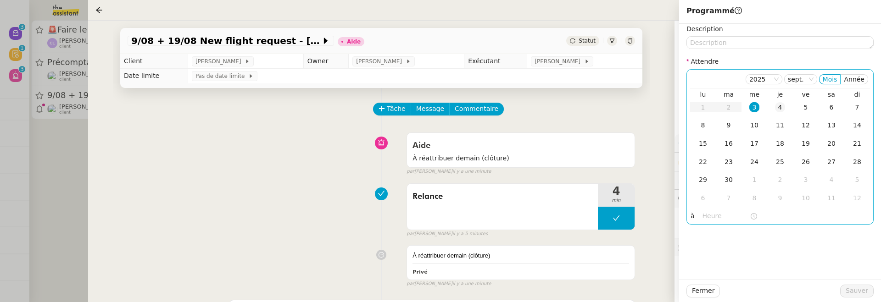
click at [771, 107] on td "4" at bounding box center [780, 108] width 26 height 18
click at [851, 289] on span "Sauver" at bounding box center [857, 291] width 22 height 11
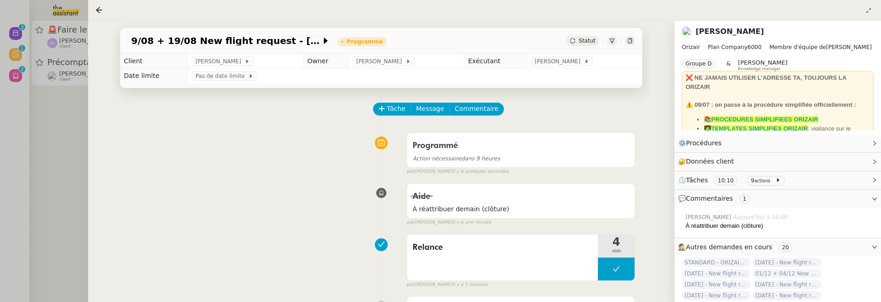
click at [55, 123] on div at bounding box center [440, 151] width 881 height 302
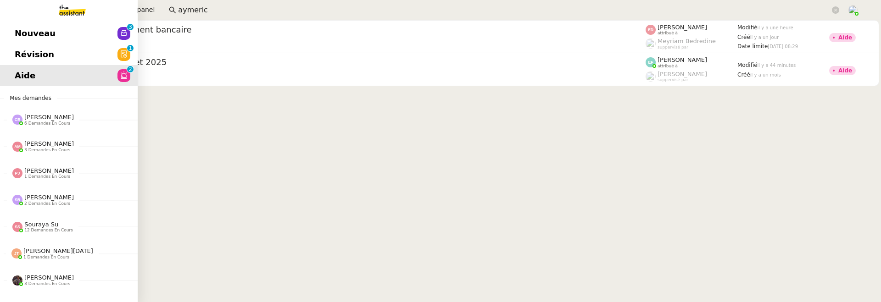
click at [22, 55] on span "Révision" at bounding box center [34, 55] width 39 height 14
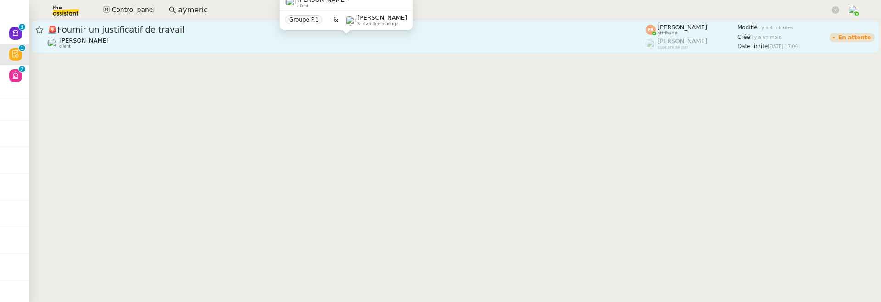
click at [194, 39] on div "[PERSON_NAME] client" at bounding box center [346, 43] width 598 height 12
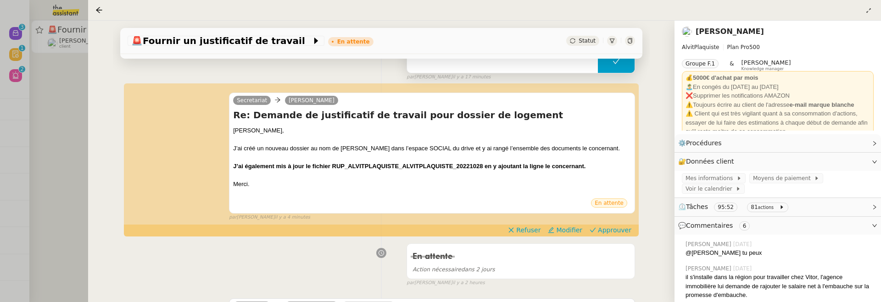
scroll to position [158, 0]
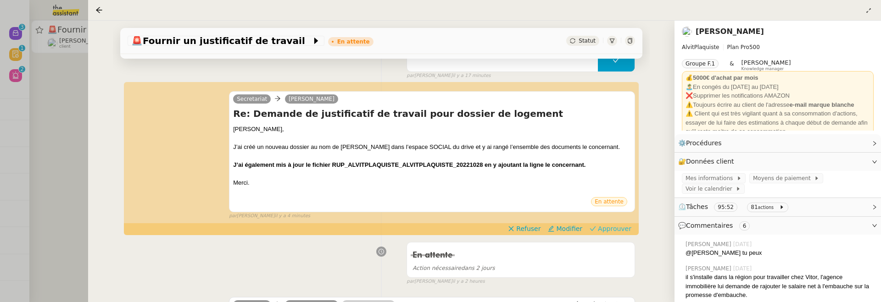
click at [625, 226] on span "Approuver" at bounding box center [614, 228] width 33 height 9
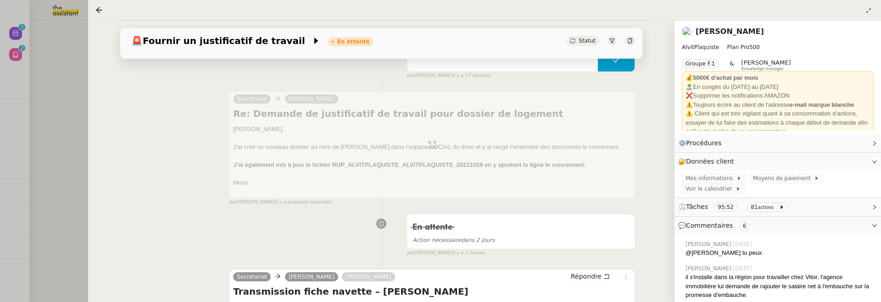
click at [59, 102] on div at bounding box center [440, 151] width 881 height 302
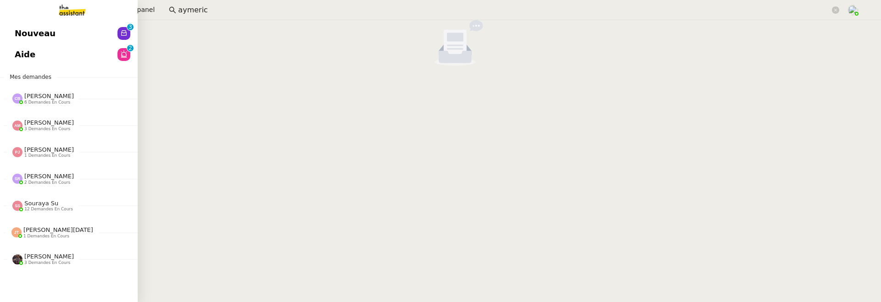
click at [27, 36] on span "Nouveau" at bounding box center [35, 34] width 41 height 14
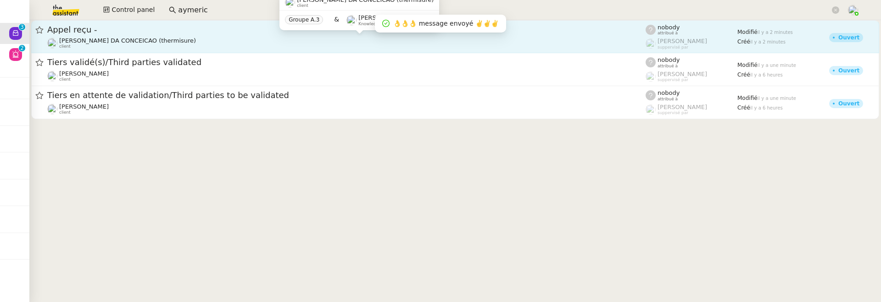
click at [189, 39] on div "[PERSON_NAME] DA CONCEICAO (thermisure) client" at bounding box center [346, 43] width 598 height 12
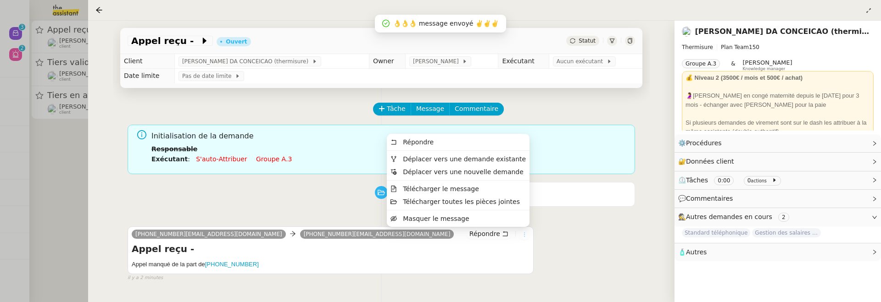
click at [524, 236] on icon at bounding box center [525, 235] width 6 height 6
click at [502, 156] on span "Déplacer vers une demande existante" at bounding box center [464, 159] width 123 height 7
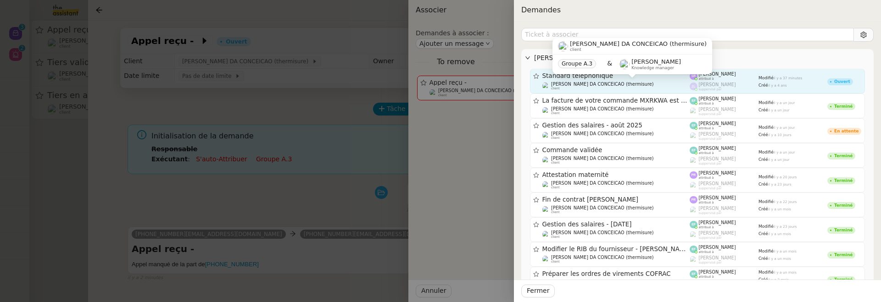
click at [643, 84] on div "[PERSON_NAME] DA CONCEICAO (thermisure) client" at bounding box center [616, 86] width 148 height 9
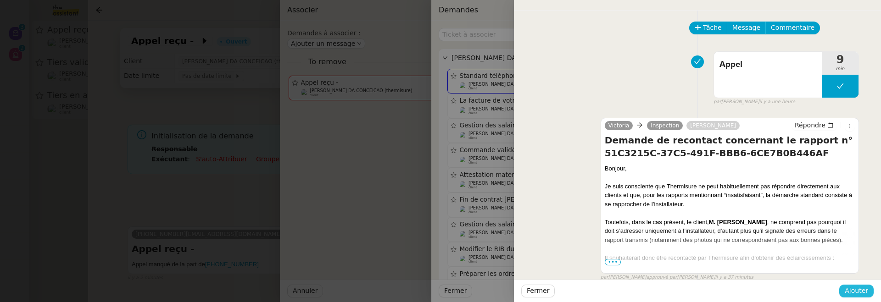
click at [862, 287] on span "Ajouter" at bounding box center [856, 291] width 23 height 11
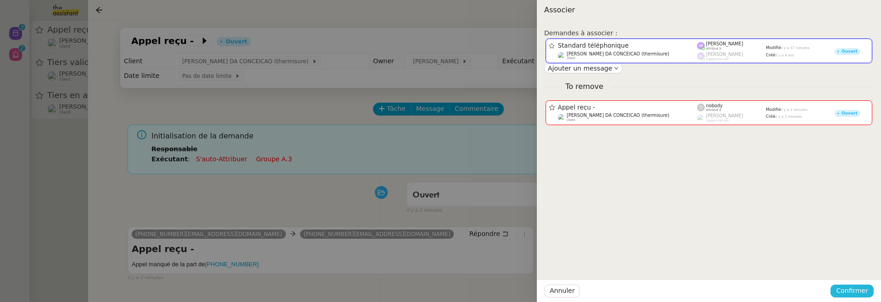
click at [859, 293] on span "Confirmer" at bounding box center [852, 291] width 32 height 11
click at [858, 268] on span "Ajouter" at bounding box center [852, 266] width 23 height 9
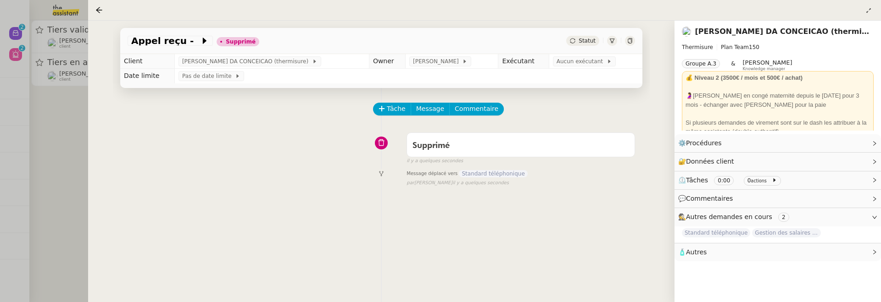
click at [69, 137] on div at bounding box center [440, 151] width 881 height 302
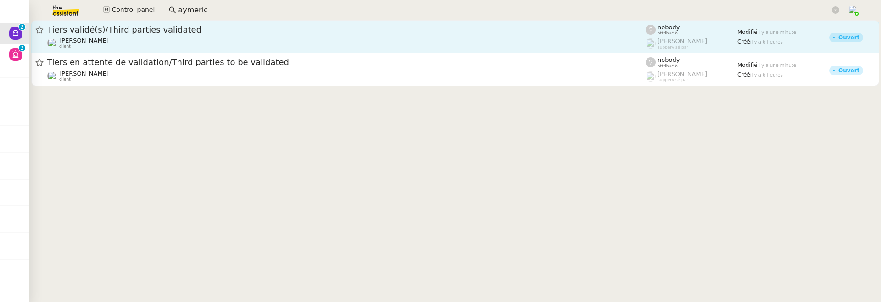
click at [186, 33] on span "Tiers validé(s)/Third parties validated" at bounding box center [346, 30] width 598 height 8
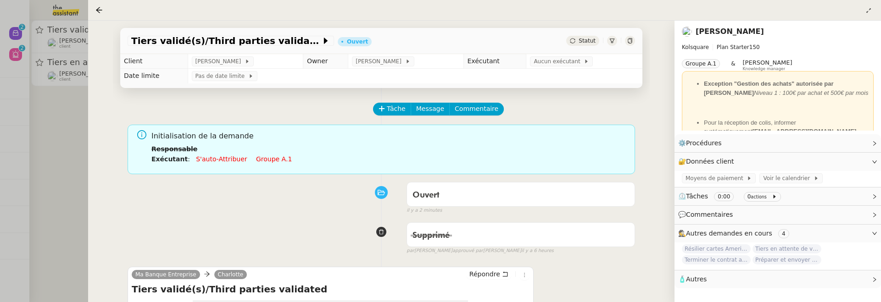
click at [591, 43] on span "Statut" at bounding box center [587, 41] width 17 height 6
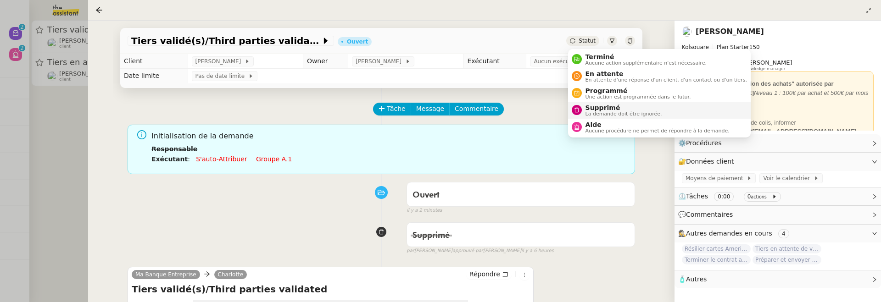
click at [603, 106] on span "Supprimé" at bounding box center [624, 107] width 77 height 7
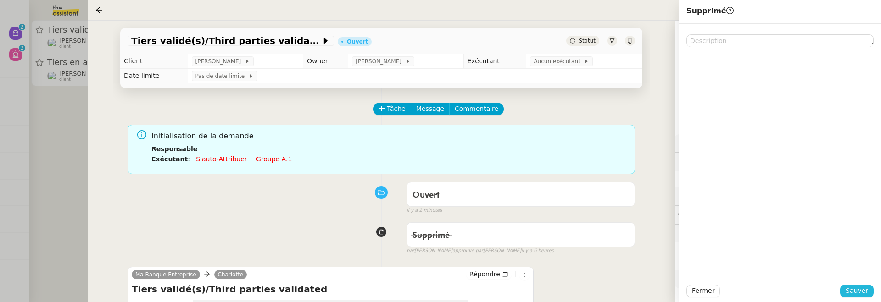
click at [857, 293] on span "Sauver" at bounding box center [857, 291] width 22 height 11
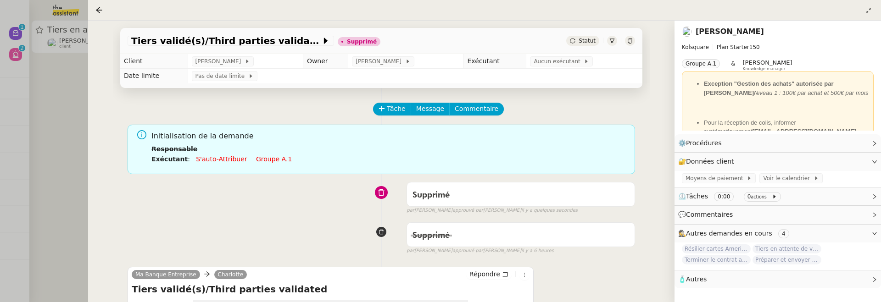
click at [60, 127] on div at bounding box center [440, 151] width 881 height 302
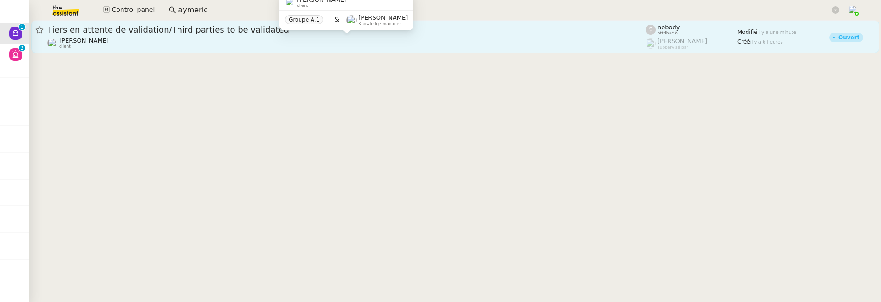
click at [283, 45] on div "[PERSON_NAME] client" at bounding box center [346, 43] width 598 height 12
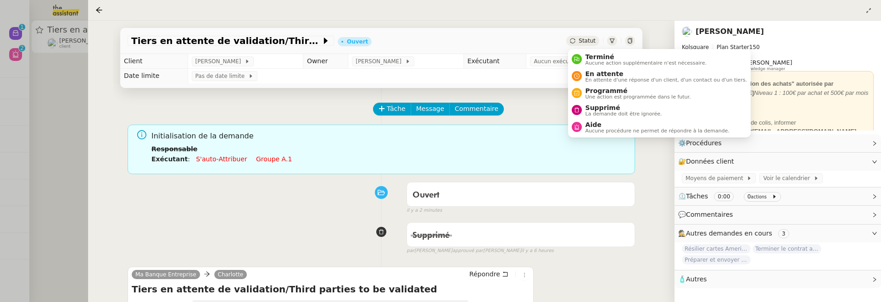
click at [573, 45] on div "Statut" at bounding box center [582, 41] width 33 height 10
click at [604, 112] on span "La demande doit être ignorée." at bounding box center [624, 114] width 77 height 5
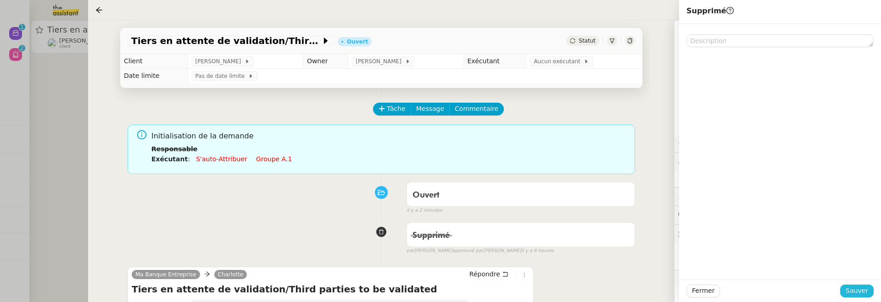
click at [862, 291] on span "Sauver" at bounding box center [857, 291] width 22 height 11
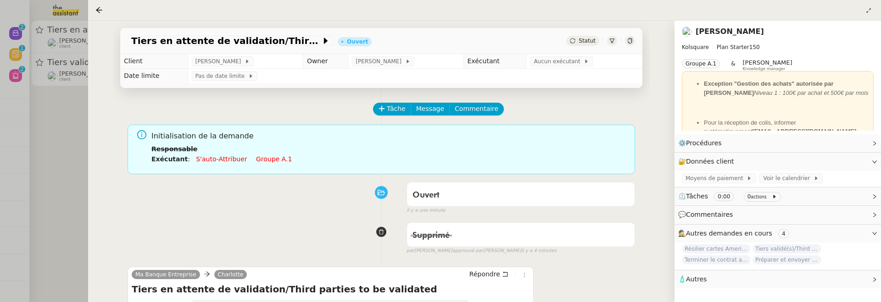
click at [72, 130] on div at bounding box center [440, 151] width 881 height 302
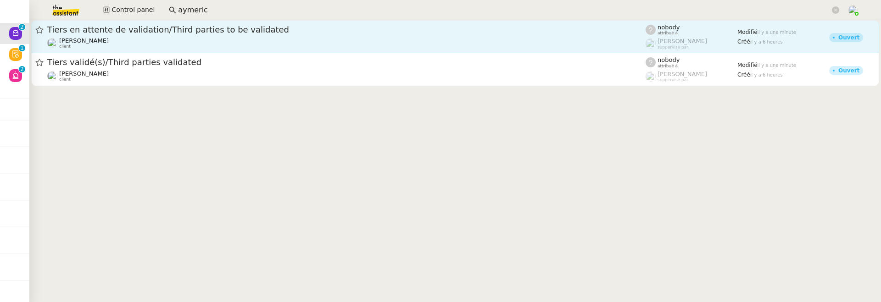
click at [156, 35] on div "Tiers en attente de validation/Third parties to be validated" at bounding box center [346, 29] width 598 height 11
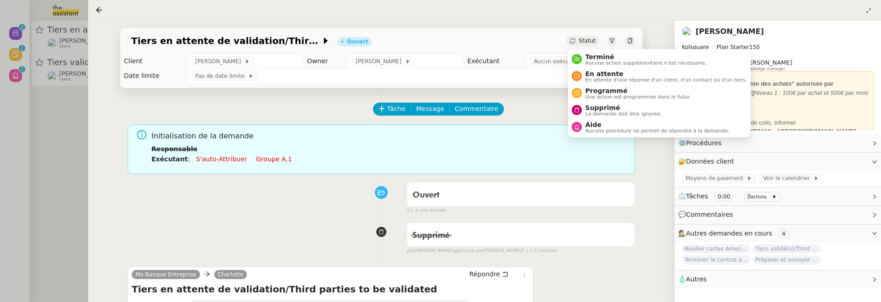
click at [580, 40] on span "Statut" at bounding box center [587, 41] width 17 height 6
click at [597, 107] on span "Supprimé" at bounding box center [624, 107] width 77 height 7
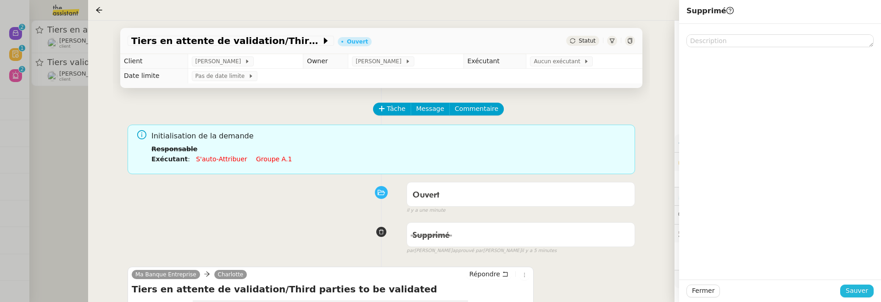
click at [850, 291] on span "Sauver" at bounding box center [857, 291] width 22 height 11
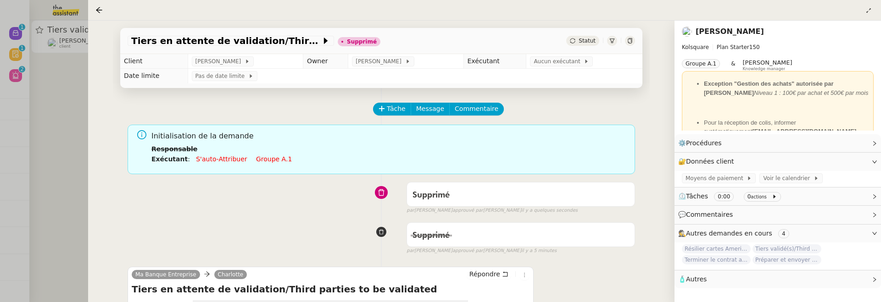
click at [75, 136] on div at bounding box center [440, 151] width 881 height 302
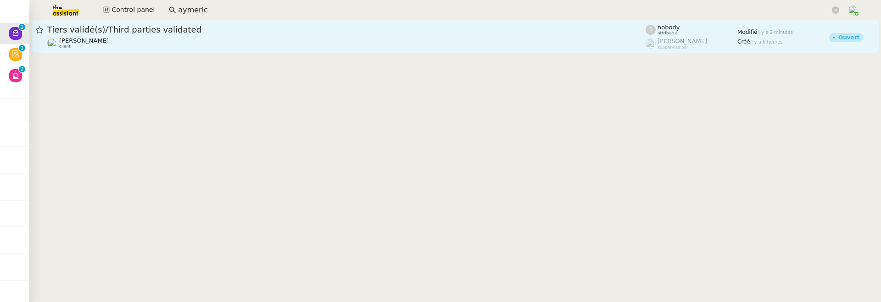
click at [274, 49] on div "[PERSON_NAME] client" at bounding box center [346, 43] width 598 height 12
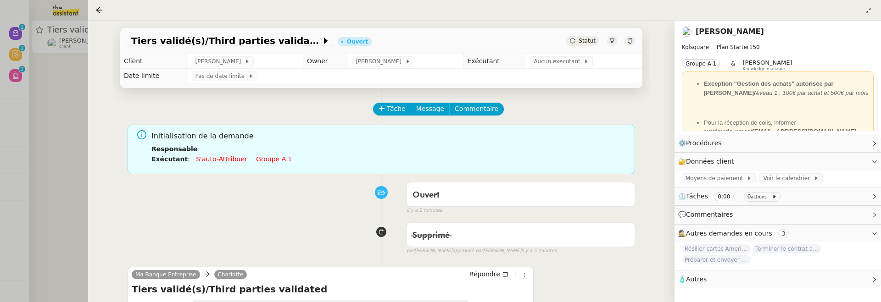
click at [588, 43] on span "Statut" at bounding box center [587, 41] width 17 height 6
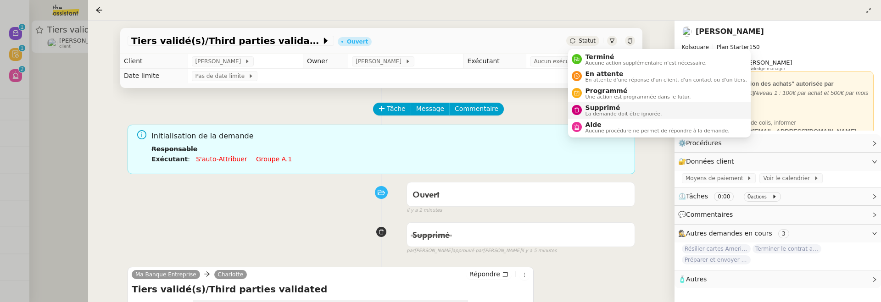
click at [612, 112] on span "La demande doit être ignorée." at bounding box center [624, 114] width 77 height 5
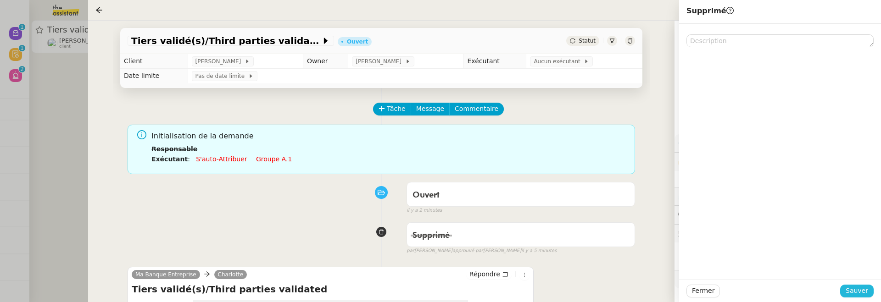
click at [856, 291] on span "Sauver" at bounding box center [857, 291] width 22 height 11
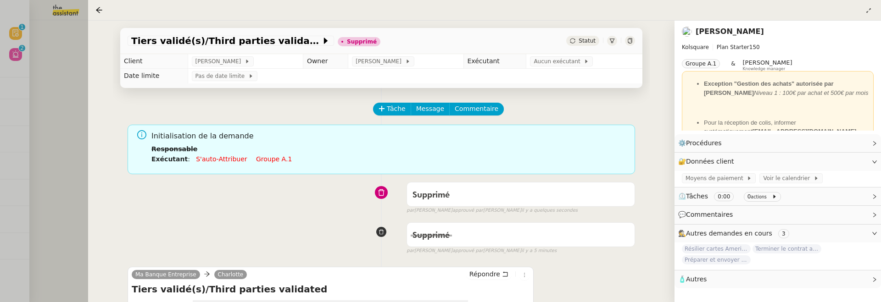
click at [68, 90] on div at bounding box center [440, 151] width 881 height 302
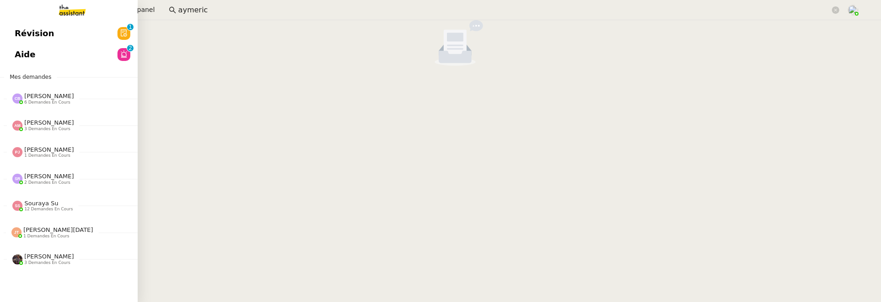
click at [22, 33] on span "Révision" at bounding box center [34, 34] width 39 height 14
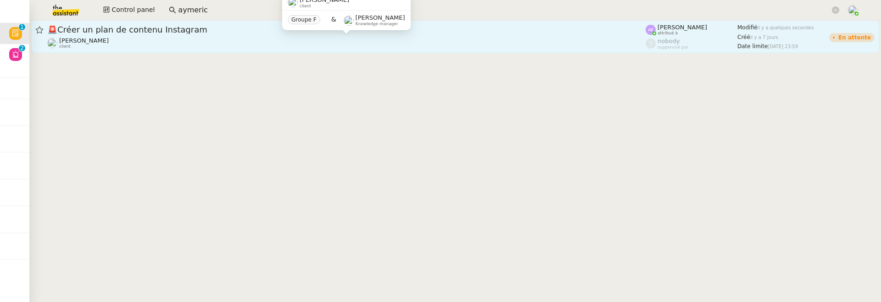
click at [236, 37] on div "[PERSON_NAME] client" at bounding box center [346, 43] width 598 height 12
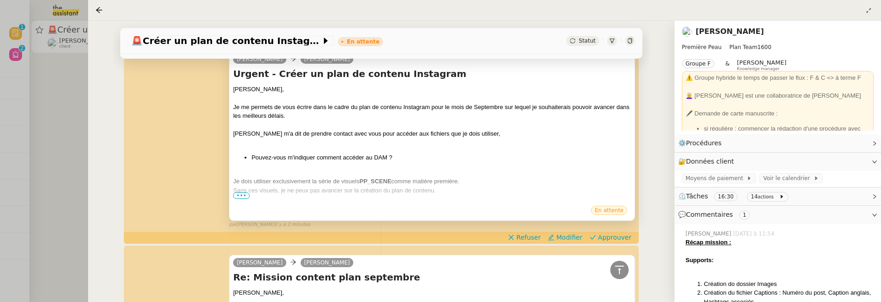
scroll to position [246, 0]
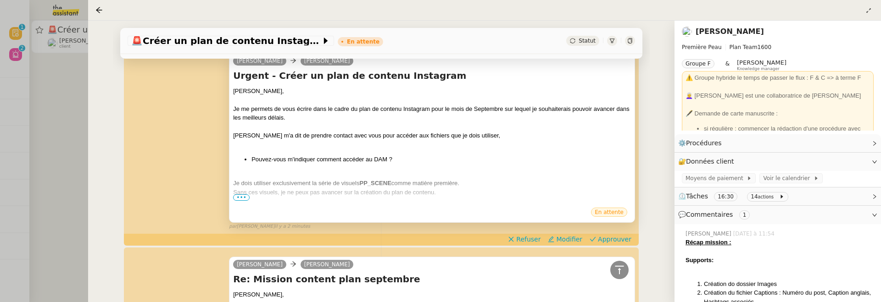
click at [243, 198] on span "•••" at bounding box center [241, 198] width 17 height 6
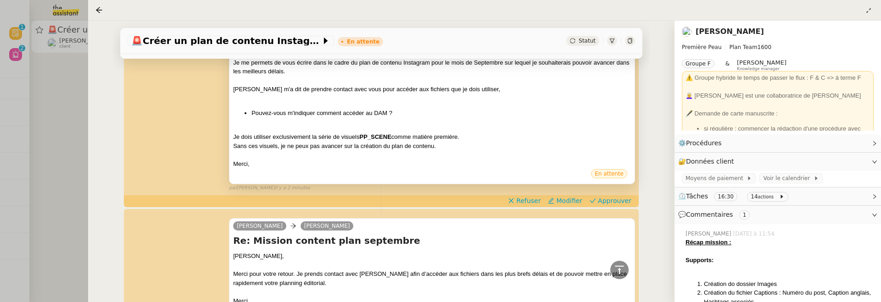
scroll to position [298, 0]
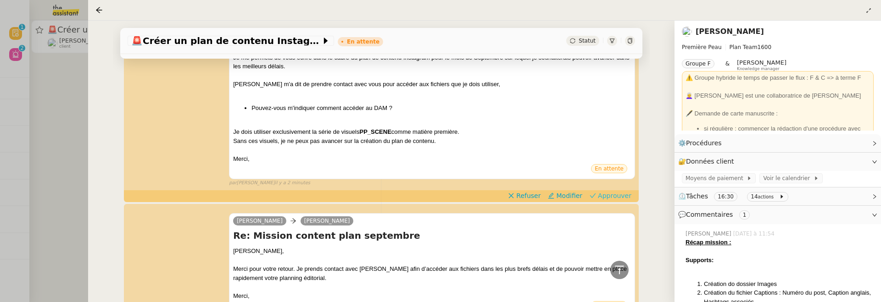
click at [611, 193] on span "Approuver" at bounding box center [614, 195] width 33 height 9
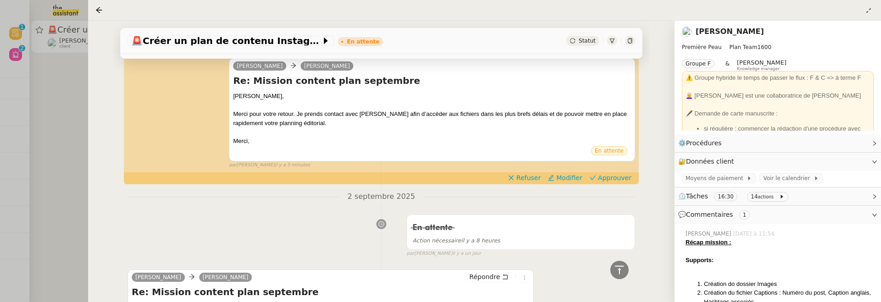
scroll to position [445, 0]
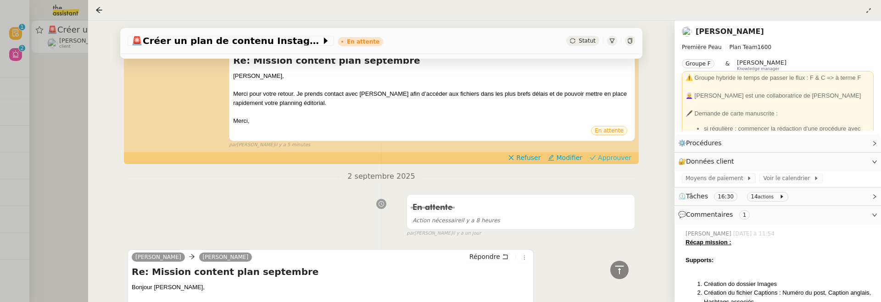
click at [607, 158] on span "Approuver" at bounding box center [614, 157] width 33 height 9
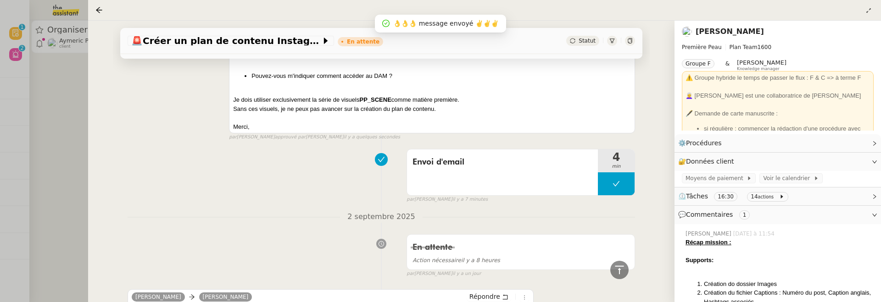
scroll to position [619, 0]
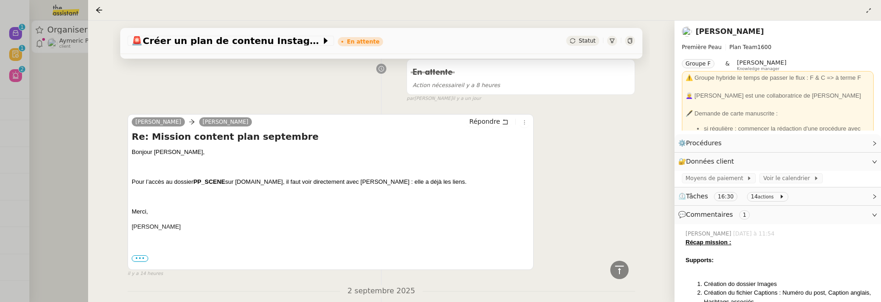
click at [63, 111] on div at bounding box center [440, 151] width 881 height 302
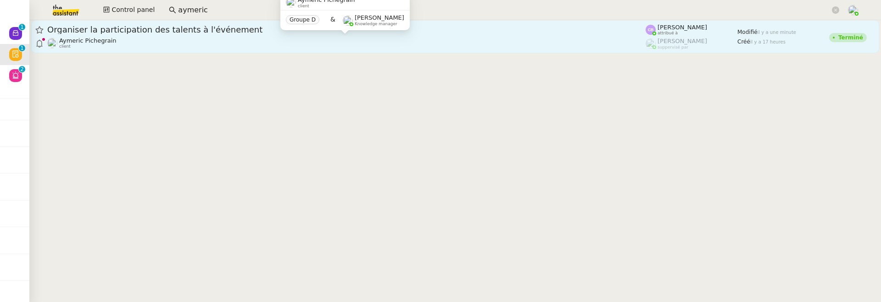
click at [196, 38] on div "Aymeric Pichegrain client" at bounding box center [346, 43] width 598 height 12
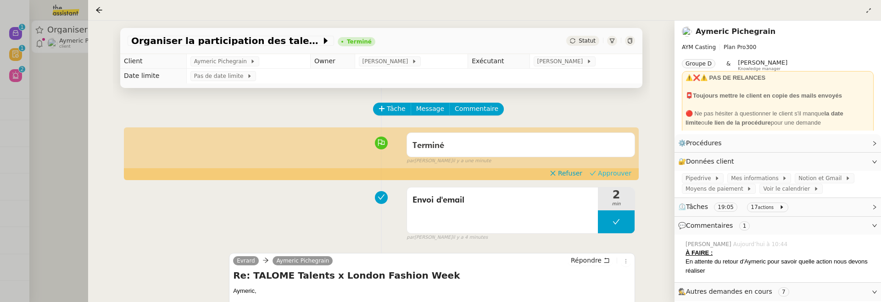
click at [617, 172] on span "Approuver" at bounding box center [614, 173] width 33 height 9
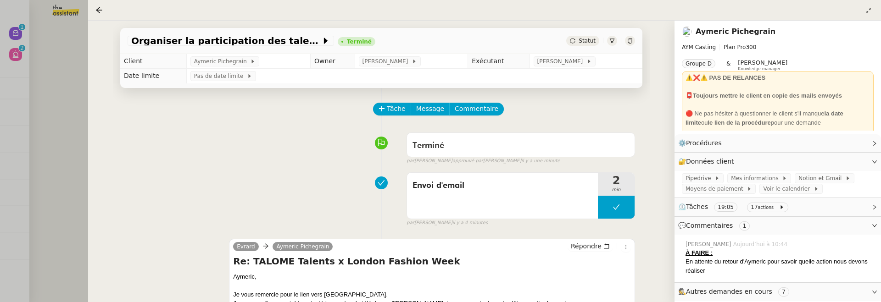
click at [78, 96] on div at bounding box center [440, 151] width 881 height 302
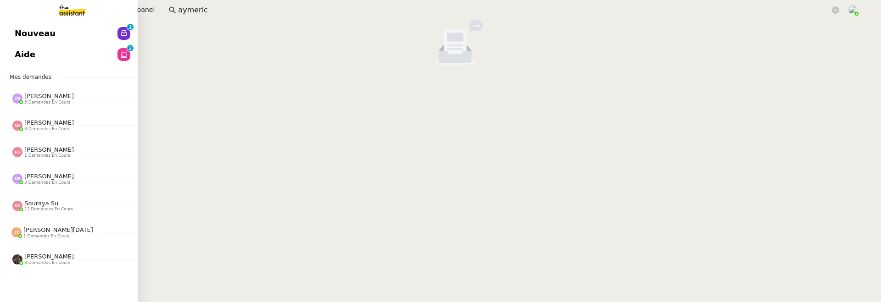
click at [20, 31] on span "Nouveau" at bounding box center [35, 34] width 41 height 14
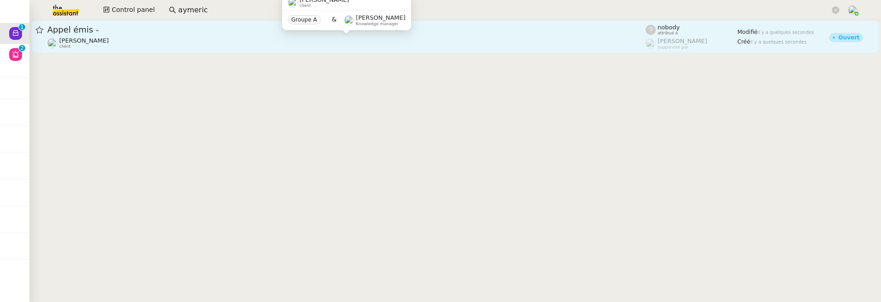
click at [215, 41] on div "[PERSON_NAME] client" at bounding box center [346, 43] width 598 height 12
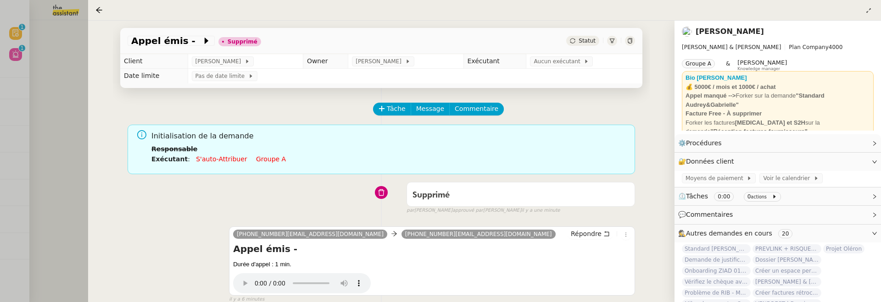
click at [54, 77] on div at bounding box center [440, 151] width 881 height 302
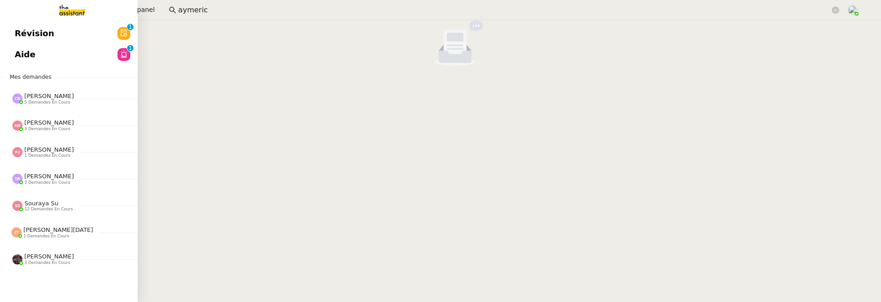
click at [20, 39] on link "Révision 0 1 2 3 4 5 6 7 8 9" at bounding box center [69, 33] width 138 height 21
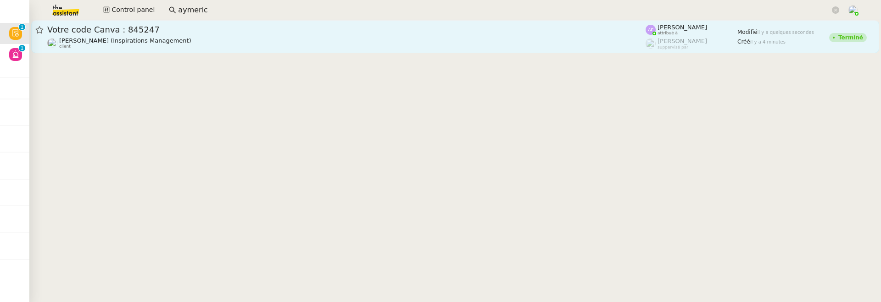
click at [220, 40] on div "[PERSON_NAME] (Inspirations Management) client" at bounding box center [346, 43] width 598 height 12
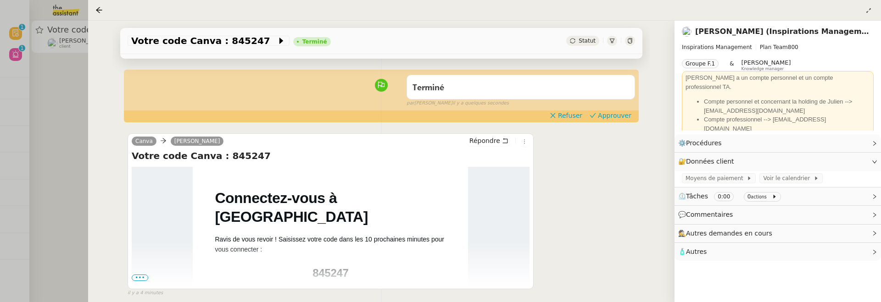
scroll to position [78, 0]
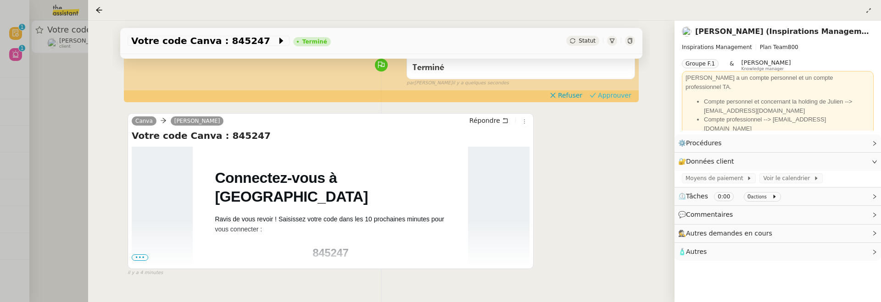
click at [604, 102] on div "Tâche Message Commentaire Veuillez patienter une erreur s'est produite 👌👌👌 mess…" at bounding box center [381, 161] width 537 height 302
click at [608, 100] on span "Approuver" at bounding box center [614, 95] width 33 height 9
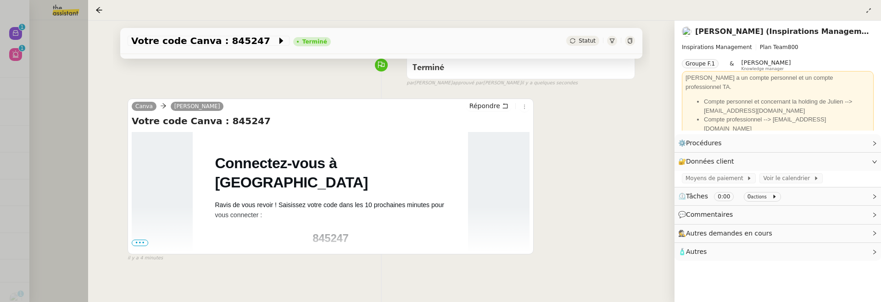
click at [67, 78] on div at bounding box center [440, 151] width 881 height 302
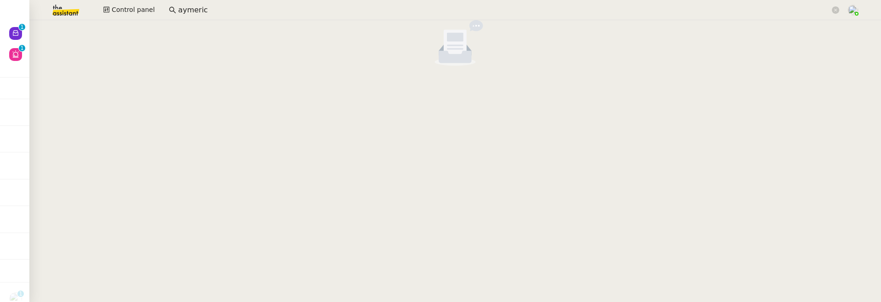
click at [10, 27] on div at bounding box center [440, 151] width 881 height 302
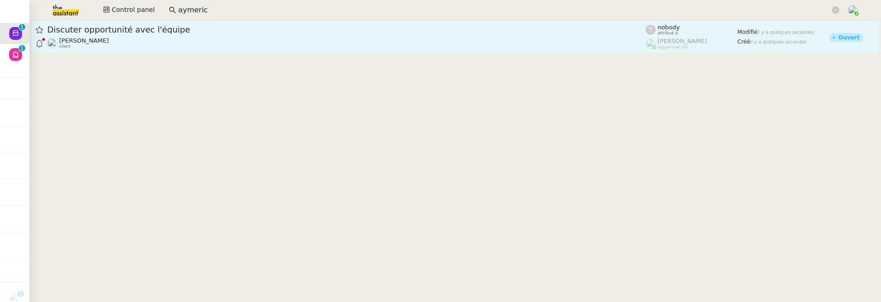
click at [204, 44] on div "[PERSON_NAME] client" at bounding box center [346, 43] width 598 height 12
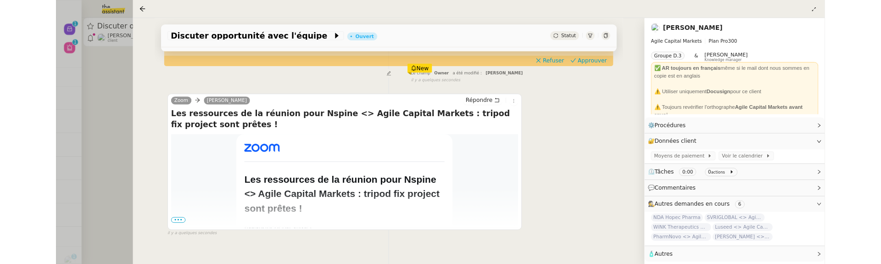
scroll to position [127, 0]
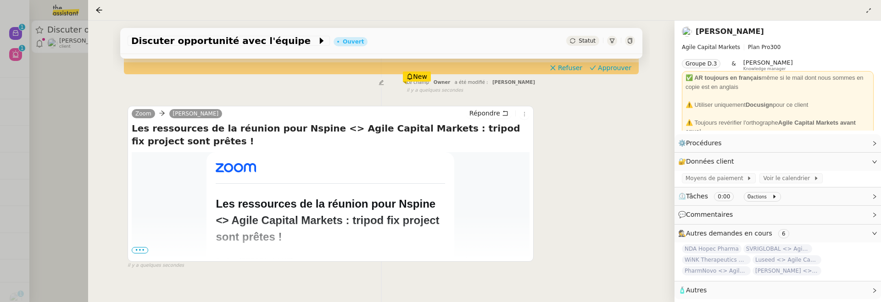
click at [590, 37] on div "Statut" at bounding box center [582, 41] width 33 height 10
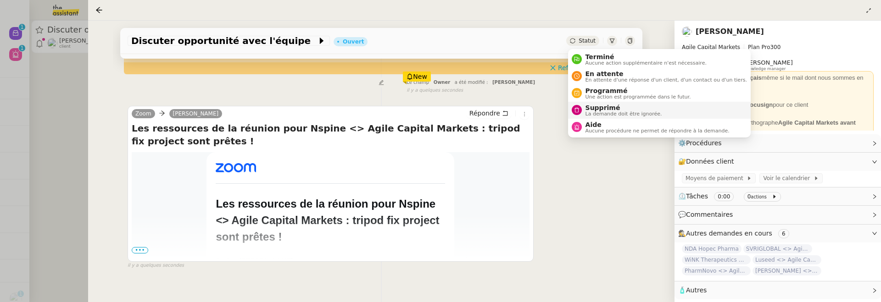
click at [605, 116] on span "La demande doit être ignorée." at bounding box center [624, 114] width 77 height 5
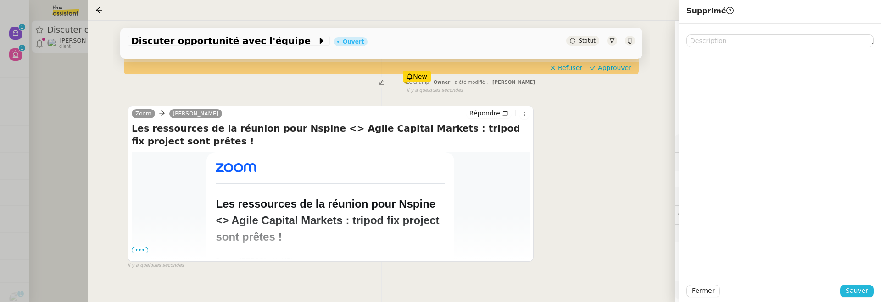
click at [854, 292] on span "Sauver" at bounding box center [857, 291] width 22 height 11
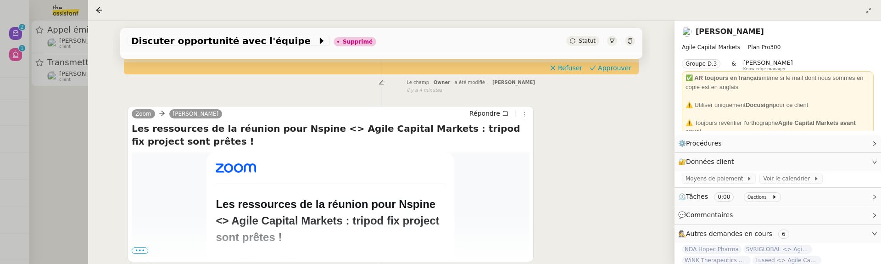
click at [57, 138] on div at bounding box center [440, 132] width 881 height 264
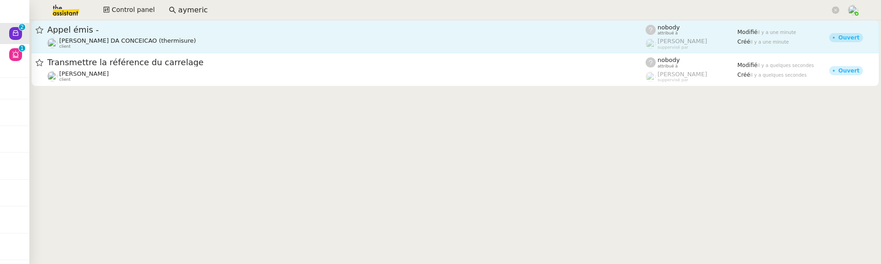
click at [136, 33] on span "Appel émis -" at bounding box center [346, 30] width 598 height 8
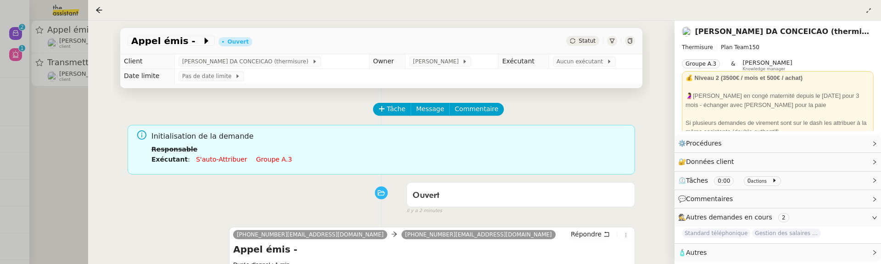
click at [582, 41] on span "Statut" at bounding box center [587, 41] width 17 height 6
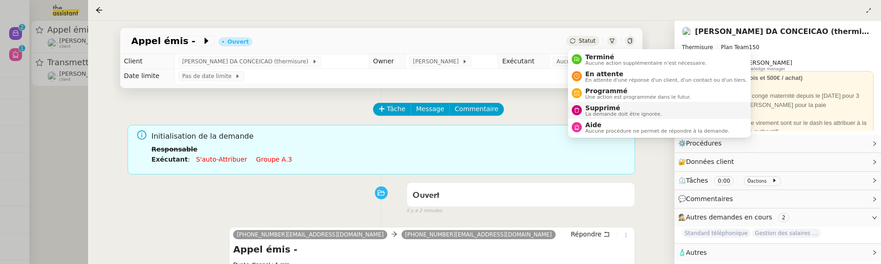
click at [604, 112] on span "La demande doit être ignorée." at bounding box center [624, 114] width 77 height 5
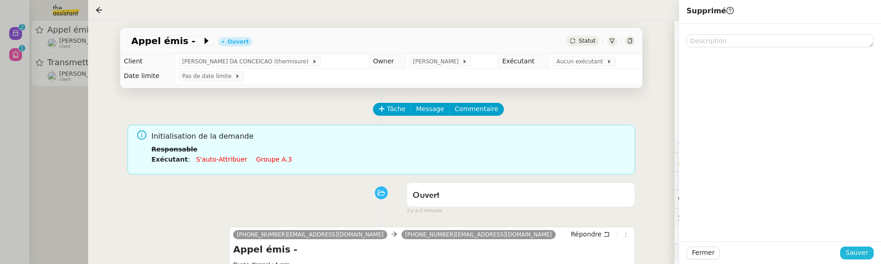
click at [864, 251] on span "Sauver" at bounding box center [857, 252] width 22 height 11
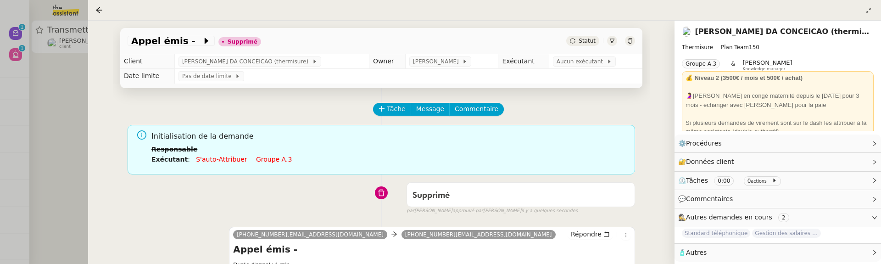
click at [70, 80] on div at bounding box center [440, 132] width 881 height 264
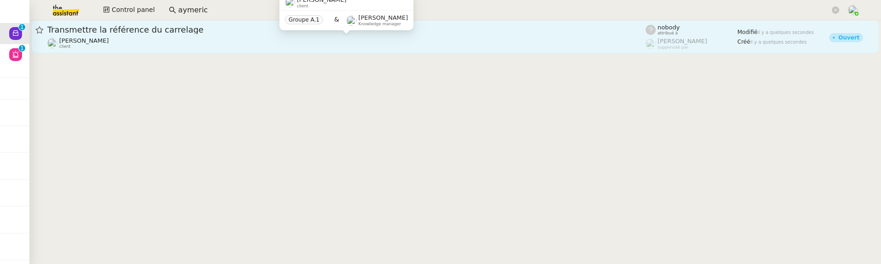
click at [184, 46] on div "[PERSON_NAME] client" at bounding box center [346, 43] width 598 height 12
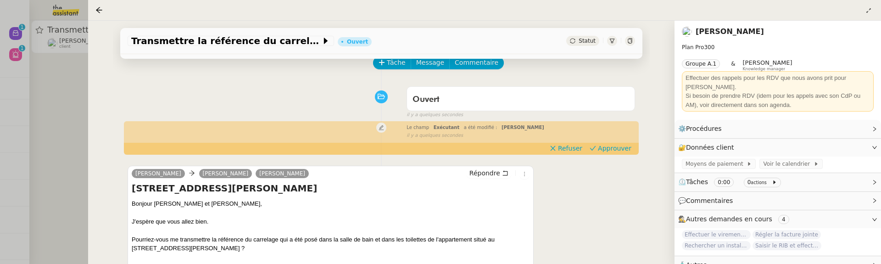
scroll to position [48, 0]
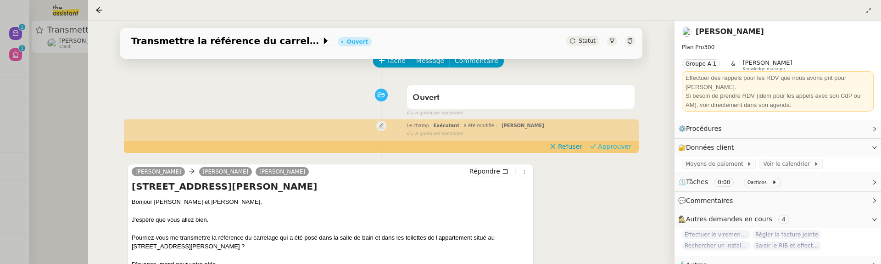
click at [625, 144] on span "Approuver" at bounding box center [614, 146] width 33 height 9
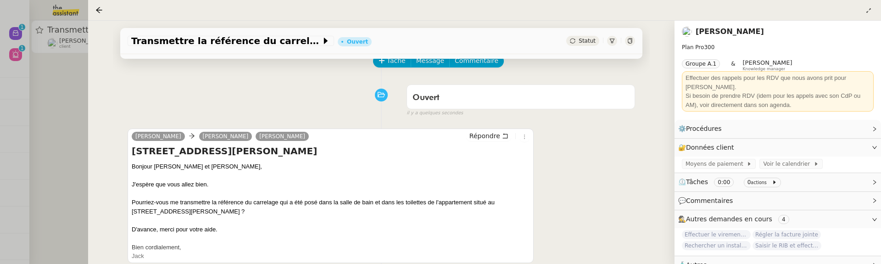
scroll to position [0, 0]
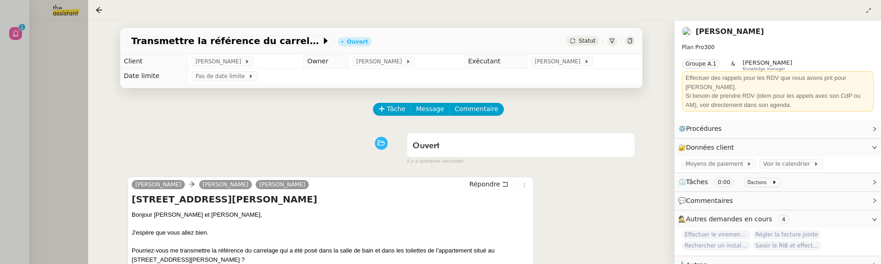
click at [50, 55] on div at bounding box center [440, 132] width 881 height 264
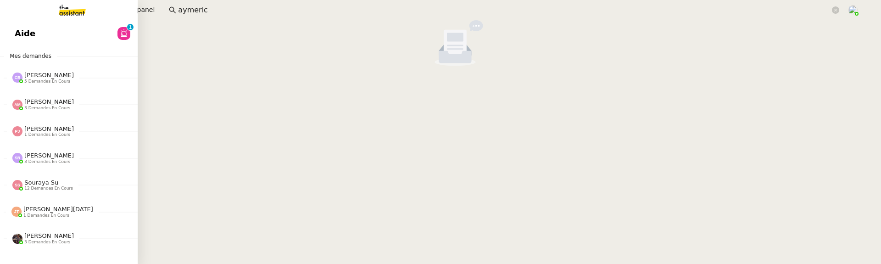
click at [30, 35] on span "Aide" at bounding box center [25, 34] width 21 height 14
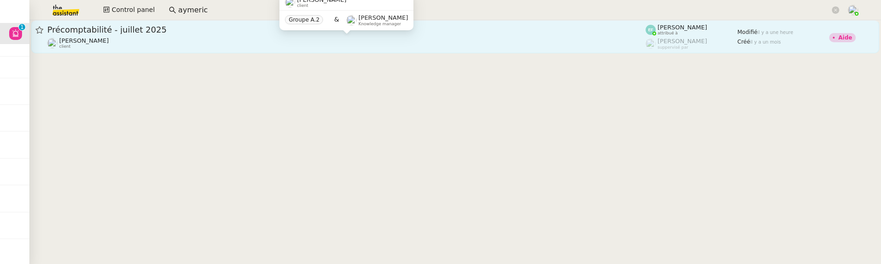
click at [384, 37] on div "[PERSON_NAME] client" at bounding box center [346, 43] width 598 height 12
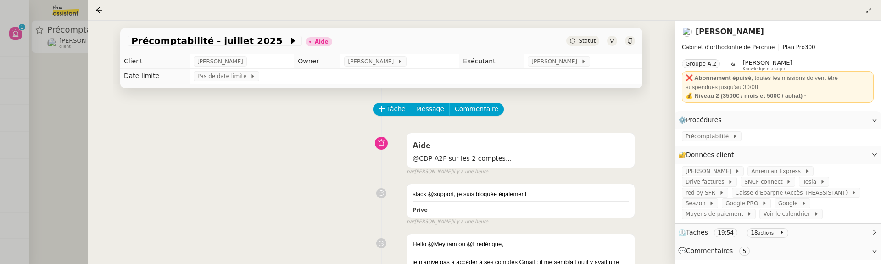
click at [78, 118] on div at bounding box center [440, 132] width 881 height 264
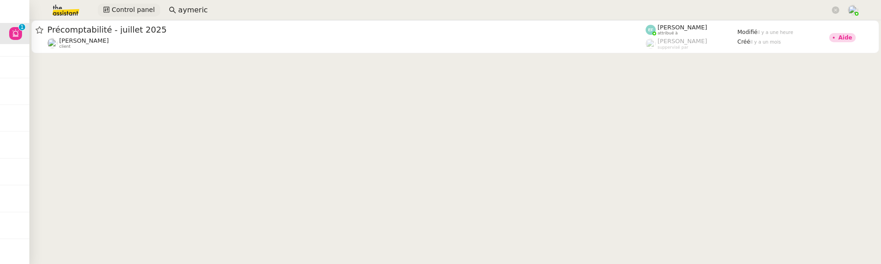
click at [138, 13] on span "Control panel" at bounding box center [133, 10] width 43 height 11
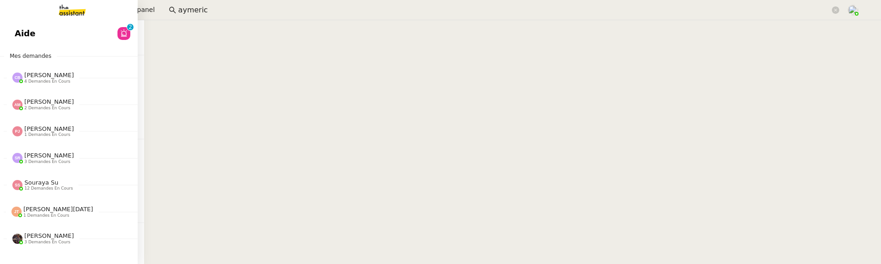
click at [40, 27] on link "Aide 0 1 2 3 4 5 6 7 8 9" at bounding box center [69, 33] width 138 height 21
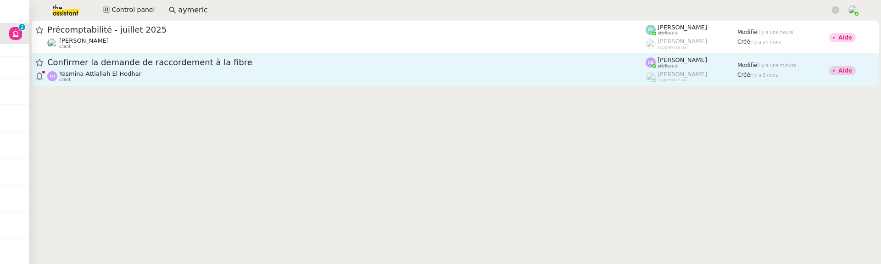
click at [348, 84] on link "Confirmer la demande de raccordement à la fibre Yasmina Attiallah El Hodhar cli…" at bounding box center [455, 69] width 848 height 33
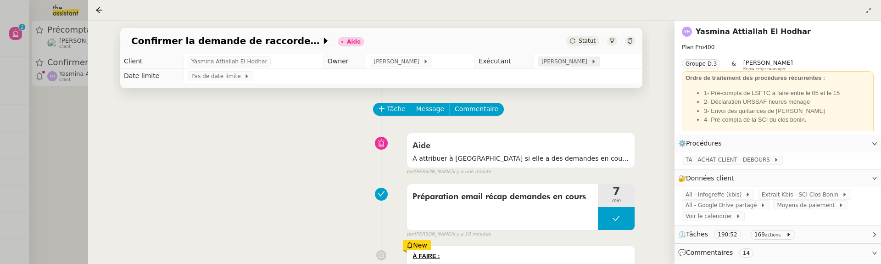
click at [562, 60] on span "[PERSON_NAME]" at bounding box center [565, 61] width 49 height 9
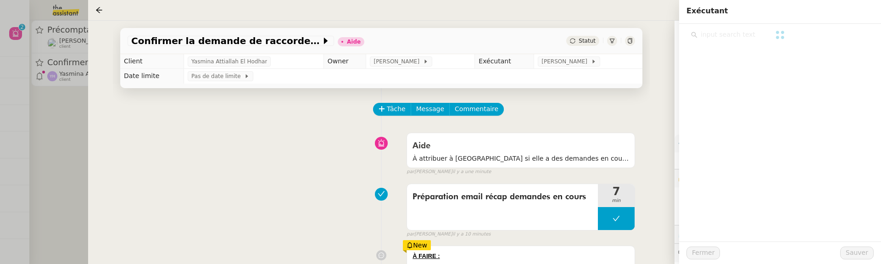
click at [720, 34] on input "text" at bounding box center [784, 34] width 172 height 12
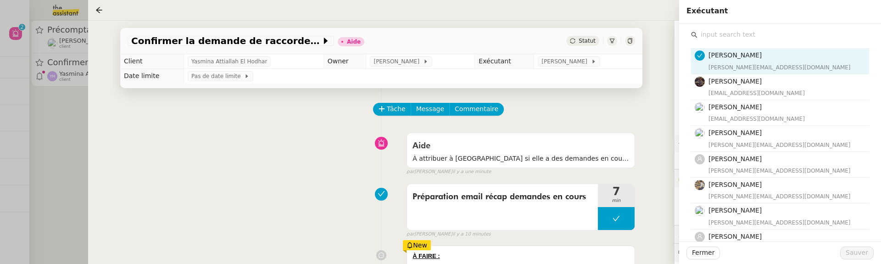
click at [718, 34] on input "text" at bounding box center [784, 34] width 172 height 12
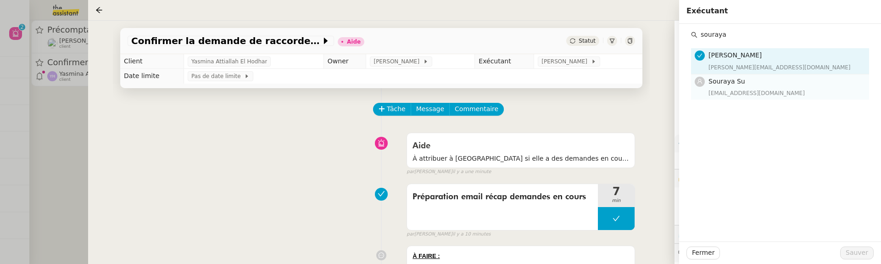
type input "souraya"
click at [742, 86] on h4 "Souraya Su" at bounding box center [786, 81] width 155 height 11
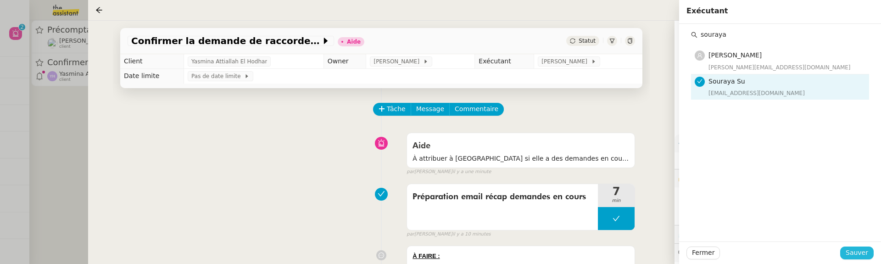
click at [859, 255] on span "Sauver" at bounding box center [857, 252] width 22 height 11
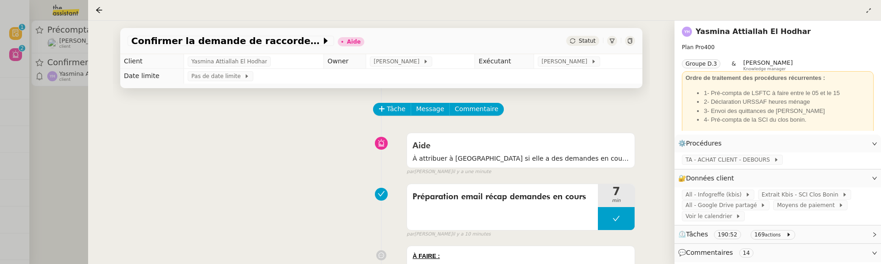
click at [583, 36] on div "Statut" at bounding box center [582, 41] width 33 height 10
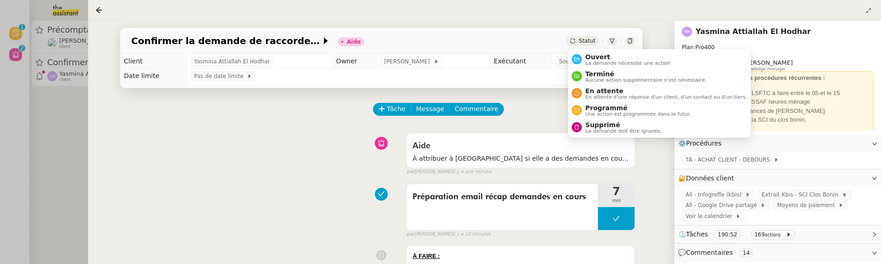
click at [595, 55] on span "Ouvert" at bounding box center [628, 56] width 85 height 7
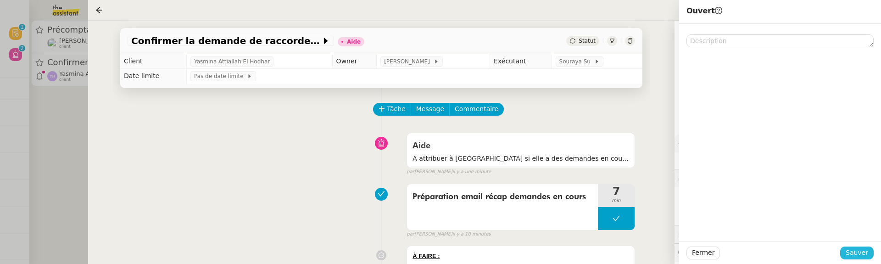
click at [863, 252] on span "Sauver" at bounding box center [857, 252] width 22 height 11
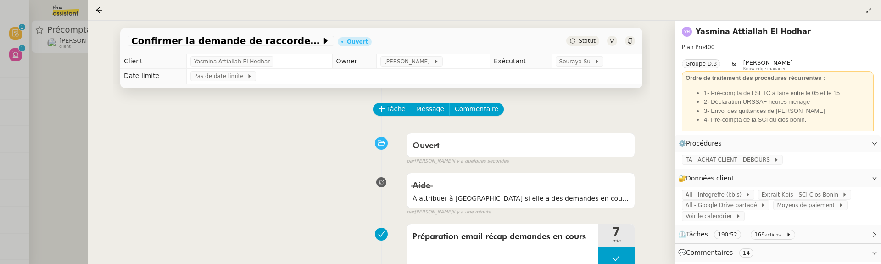
click at [49, 113] on div at bounding box center [440, 132] width 881 height 264
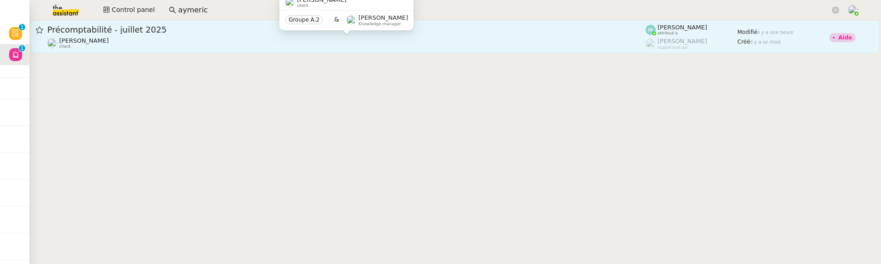
click at [148, 49] on div "Jean-Baptiste Pamar client" at bounding box center [346, 43] width 598 height 12
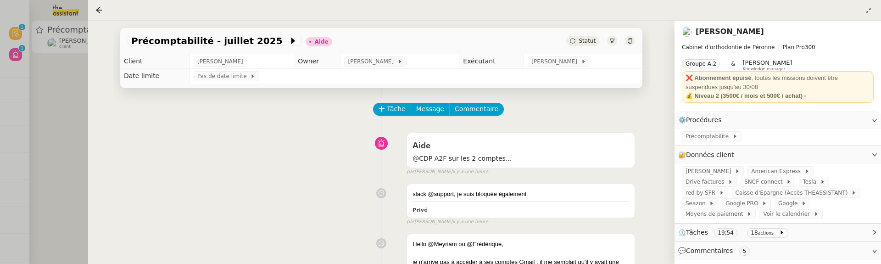
click at [50, 78] on div at bounding box center [440, 132] width 881 height 264
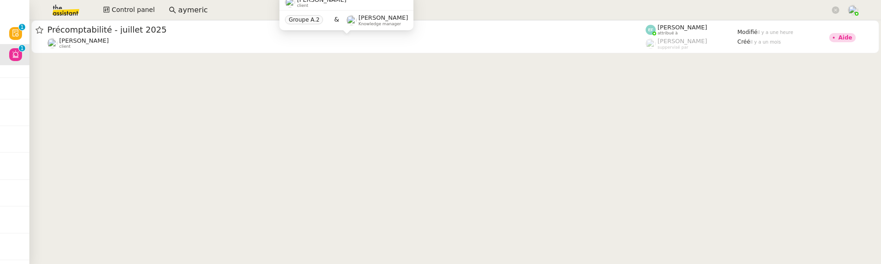
click at [16, 20] on div at bounding box center [440, 132] width 881 height 264
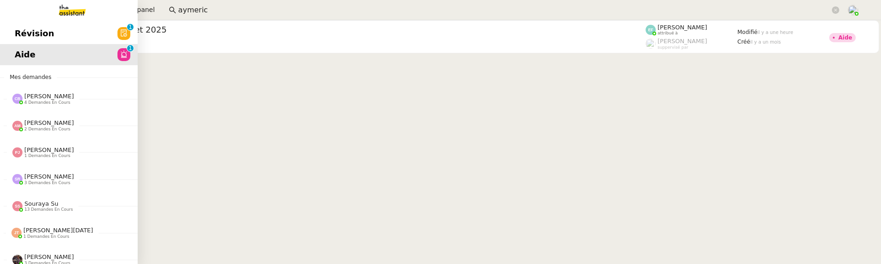
click at [16, 30] on span "Révision" at bounding box center [34, 34] width 39 height 14
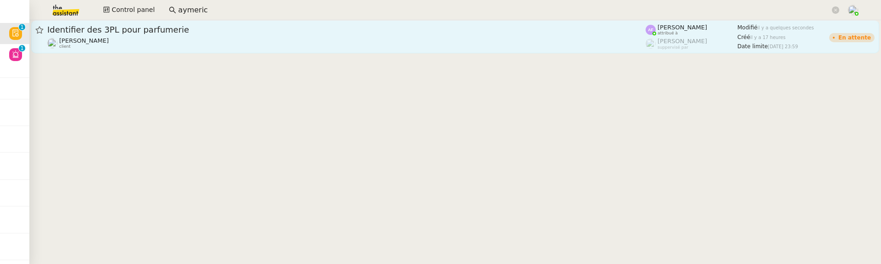
click at [232, 40] on div "[PERSON_NAME] client" at bounding box center [346, 43] width 598 height 12
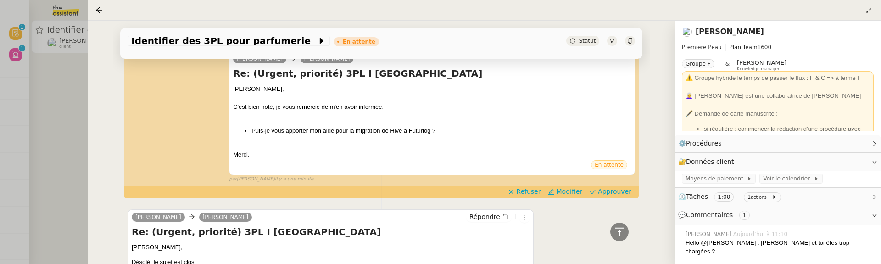
scroll to position [198, 0]
click at [614, 193] on span "Approuver" at bounding box center [614, 191] width 33 height 9
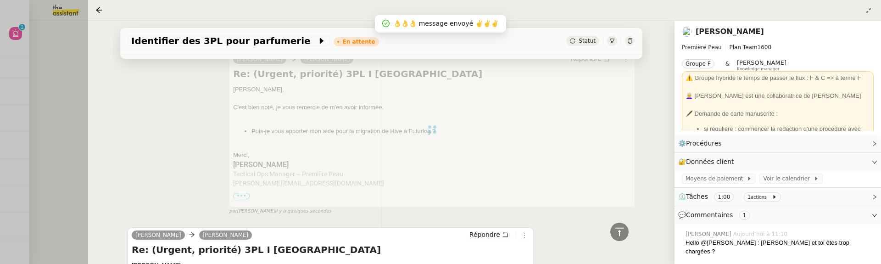
scroll to position [374, 0]
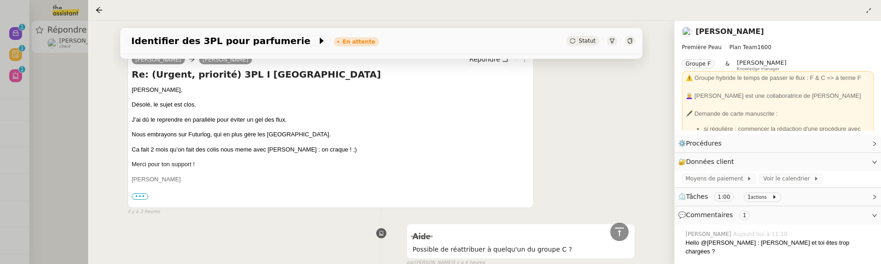
click at [72, 121] on div at bounding box center [440, 132] width 881 height 264
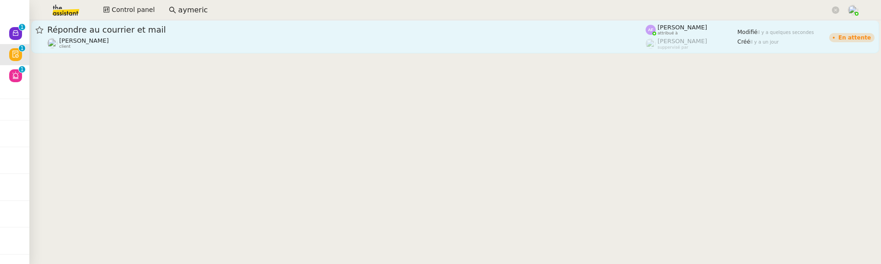
click at [165, 44] on div "Vitor Alvites client" at bounding box center [346, 43] width 598 height 12
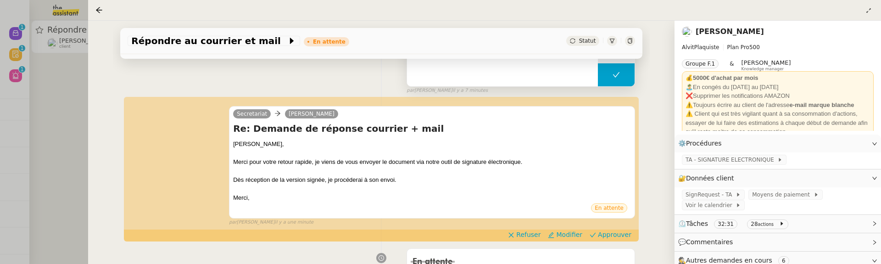
scroll to position [145, 0]
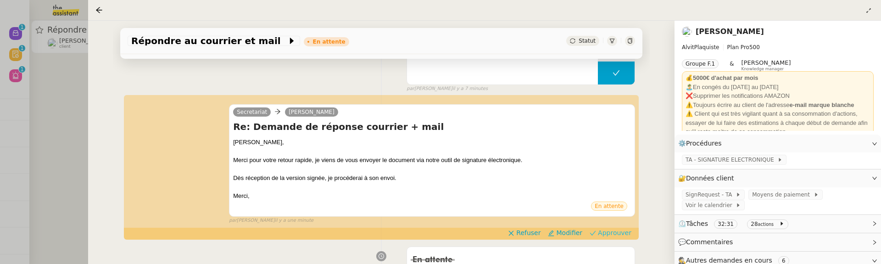
click at [614, 234] on span "Approuver" at bounding box center [614, 232] width 33 height 9
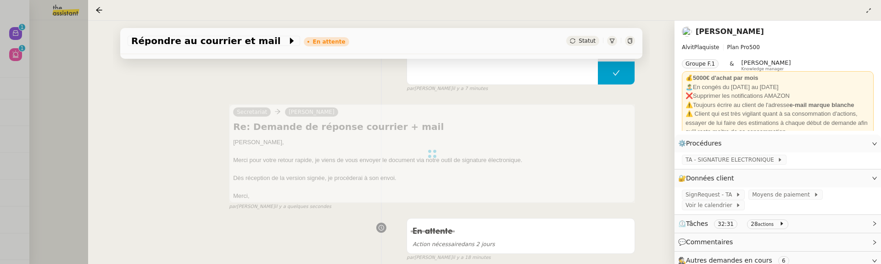
click at [52, 64] on div at bounding box center [440, 132] width 881 height 264
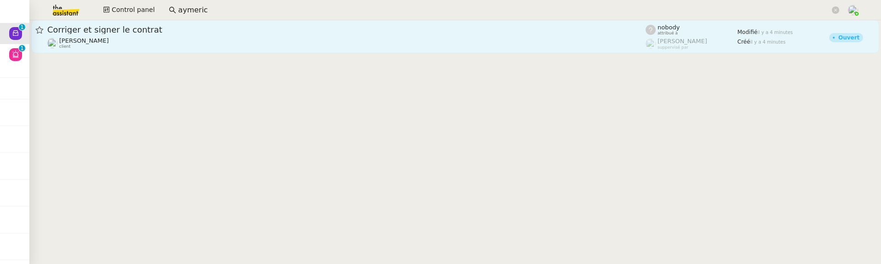
click at [323, 48] on div "Manon Loustau client" at bounding box center [346, 43] width 598 height 12
click at [474, 47] on div "Manon Loustau client" at bounding box center [346, 43] width 598 height 12
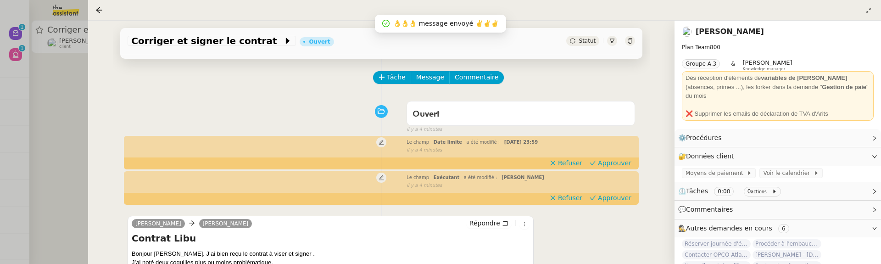
scroll to position [36, 0]
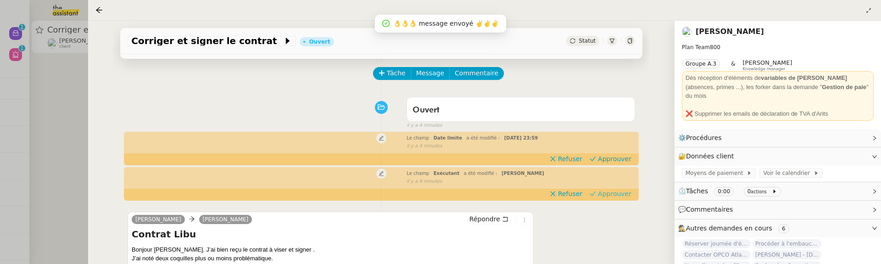
click at [628, 194] on span "Approuver" at bounding box center [614, 193] width 33 height 9
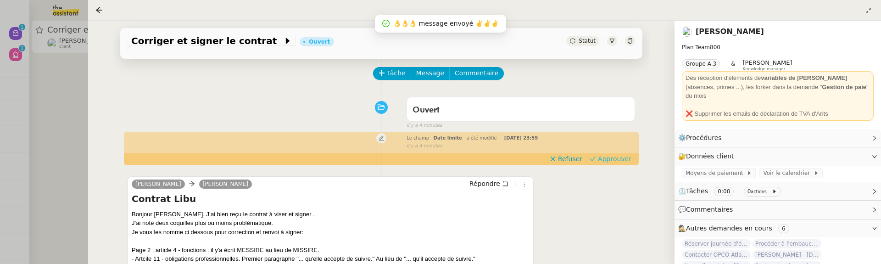
click at [619, 156] on span "Approuver" at bounding box center [614, 158] width 33 height 9
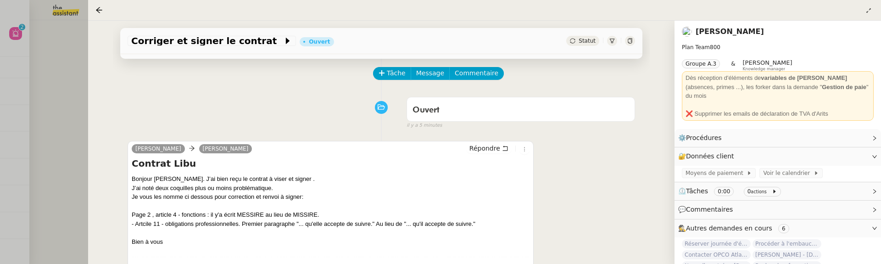
click at [69, 39] on div at bounding box center [440, 132] width 881 height 264
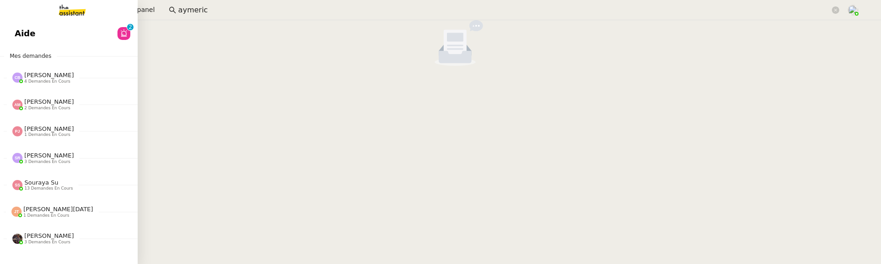
click at [17, 32] on span "Aide" at bounding box center [25, 34] width 21 height 14
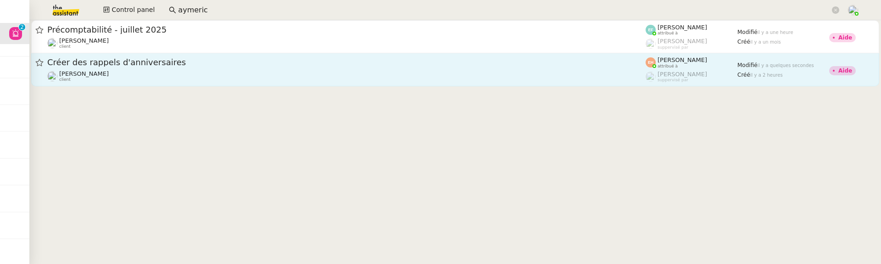
click at [319, 68] on div "Créer des rappels d'anniversaires" at bounding box center [346, 62] width 598 height 11
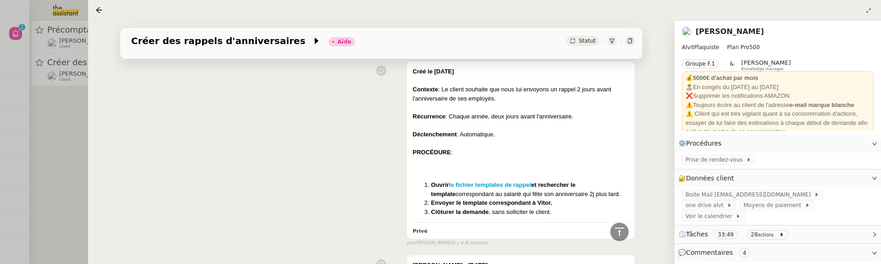
scroll to position [383, 0]
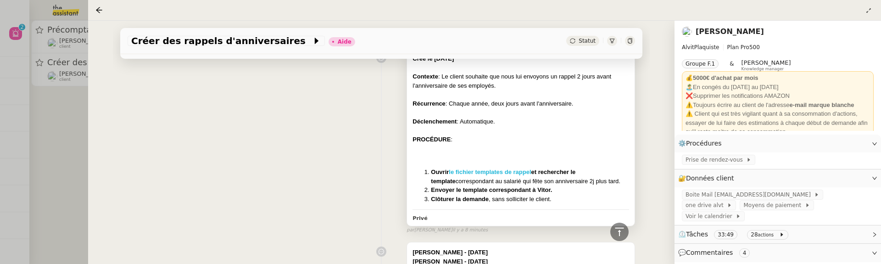
click at [516, 172] on strong "le fichier templates de rappel" at bounding box center [490, 171] width 82 height 7
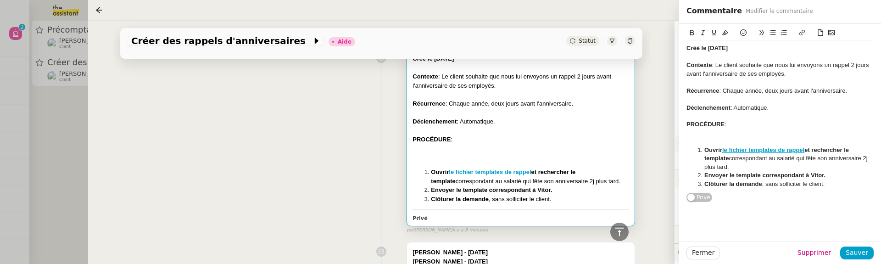
click at [659, 156] on div "Créer des rappels d'anniversaires Aide Statut Client Vitor Alvites Owner Romane…" at bounding box center [381, 142] width 586 height 243
click at [707, 249] on span "Fermer" at bounding box center [703, 252] width 22 height 11
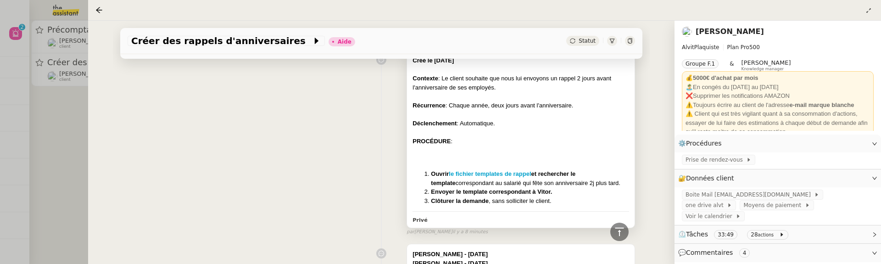
scroll to position [388, 0]
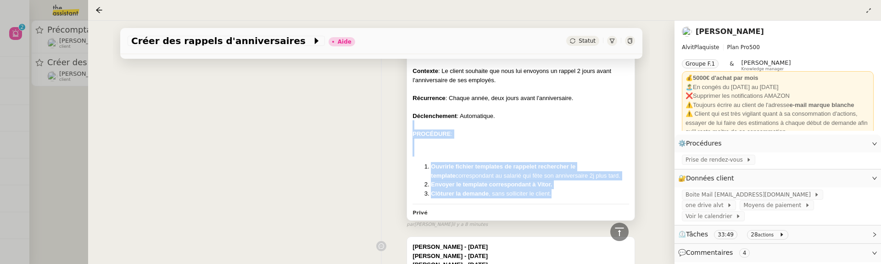
drag, startPoint x: 566, startPoint y: 189, endPoint x: 456, endPoint y: 123, distance: 128.2
click at [456, 123] on div "Créé le 03/09/2025 Contexte : Le client souhaite que nous lui envoyons un rappe…" at bounding box center [521, 123] width 217 height 149
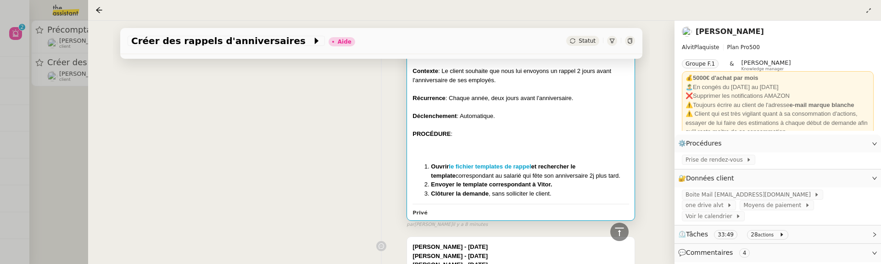
click at [462, 123] on div at bounding box center [521, 124] width 217 height 9
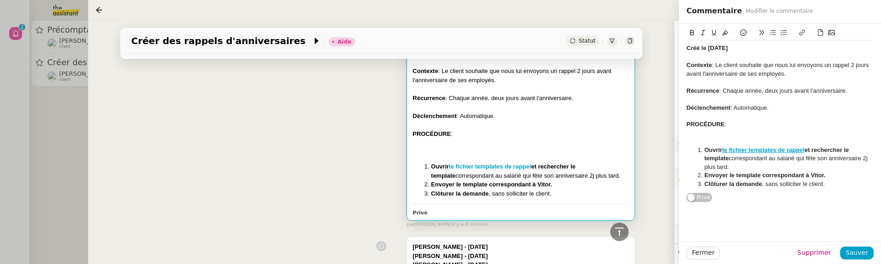
click at [752, 151] on strong "le fichier templates de rappel" at bounding box center [763, 149] width 82 height 7
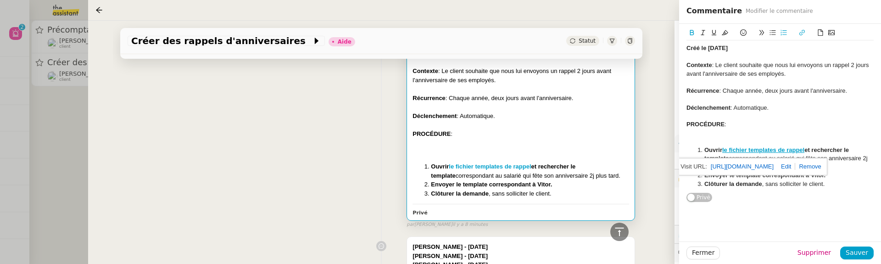
click at [770, 161] on link "https://docs.google.com/document/d/1YruUvYAEhUc9dtGFPugWcuW2DD4lBr5RAabS9MuBvsA…" at bounding box center [742, 167] width 63 height 12
click at [826, 197] on div "Créé le 03/09/2025 Contexte : Le client souhaite que nous lui envoyons un rappe…" at bounding box center [779, 113] width 187 height 179
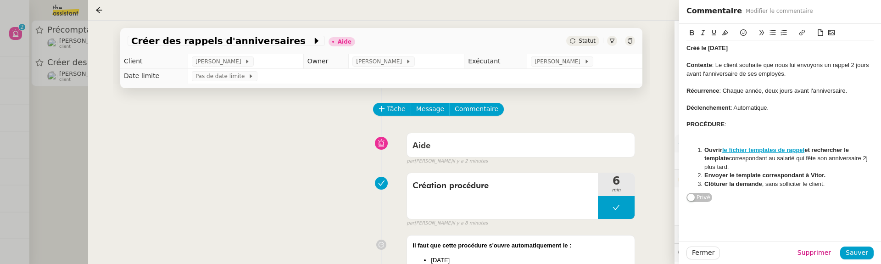
click at [77, 116] on div at bounding box center [440, 132] width 881 height 264
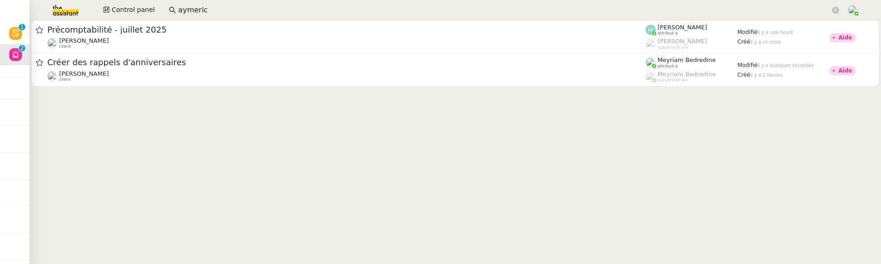
click at [15, 33] on icon at bounding box center [15, 32] width 7 height 7
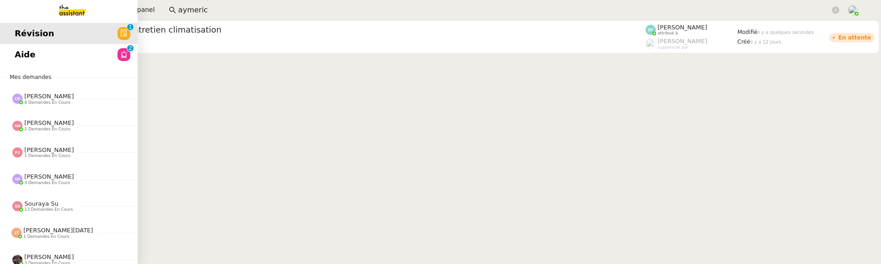
click at [13, 29] on link "Révision 0 1 2 3 4 5 6 7 8 9" at bounding box center [69, 33] width 138 height 21
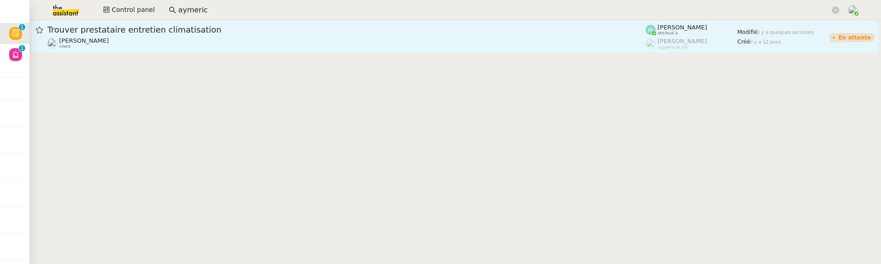
click at [142, 28] on span "Trouver prestataire entretien climatisation" at bounding box center [346, 30] width 598 height 8
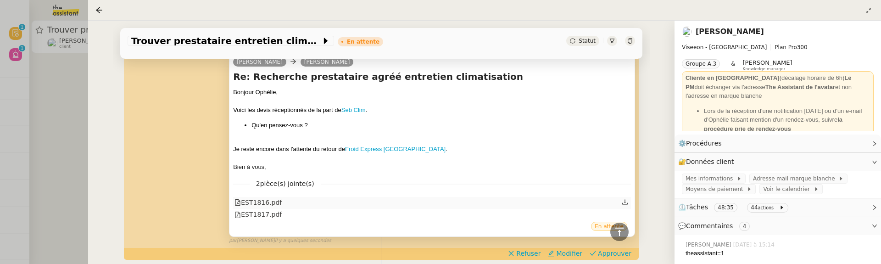
scroll to position [201, 0]
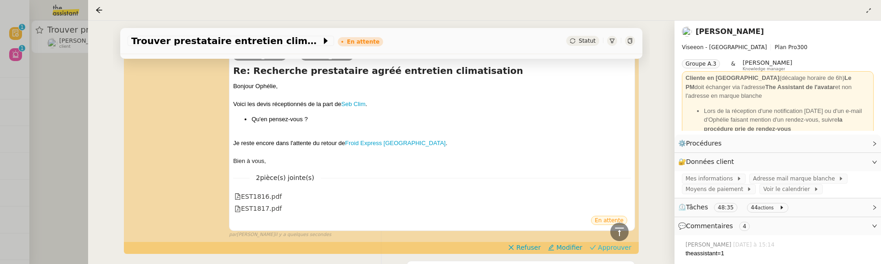
click at [598, 246] on span "Approuver" at bounding box center [614, 247] width 33 height 9
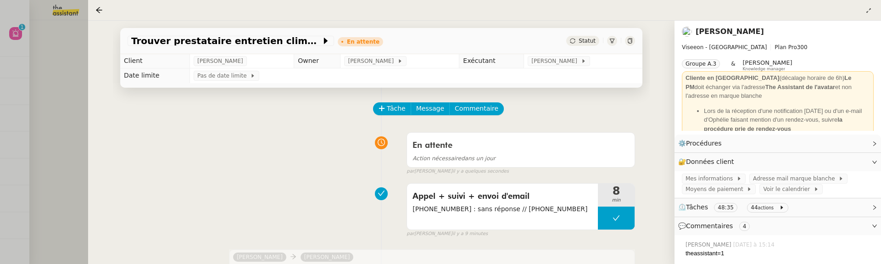
scroll to position [0, 0]
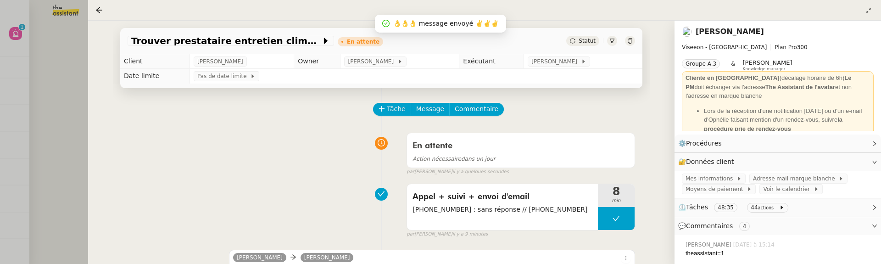
click at [75, 79] on div at bounding box center [440, 132] width 881 height 264
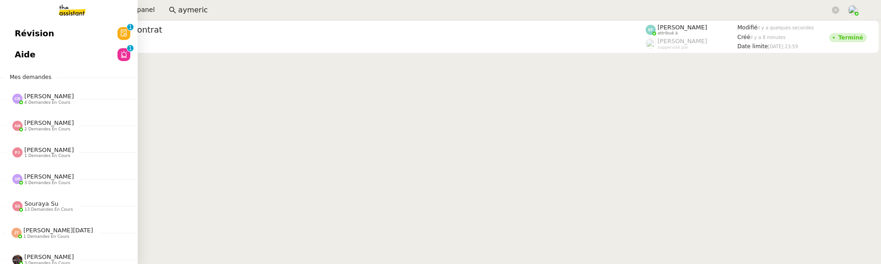
click at [31, 28] on span "Révision" at bounding box center [34, 34] width 39 height 14
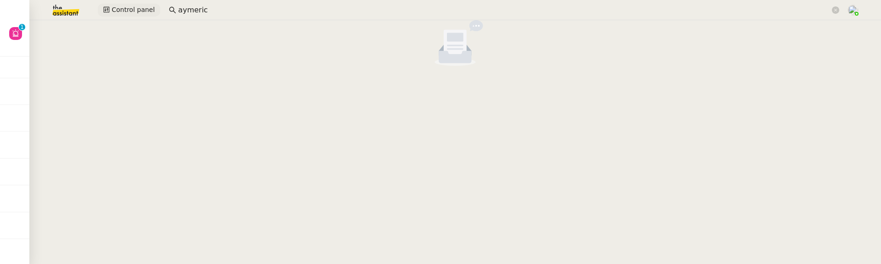
click at [113, 15] on span "Control panel" at bounding box center [133, 10] width 43 height 11
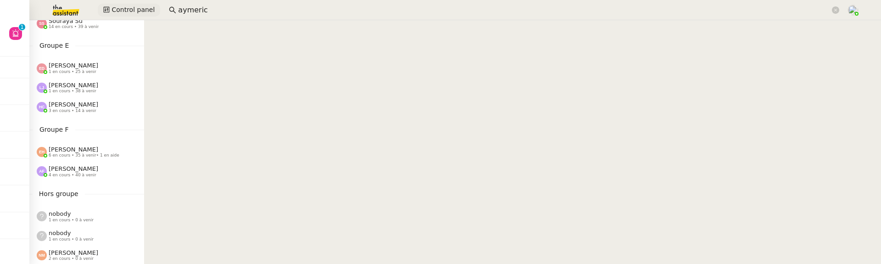
scroll to position [513, 0]
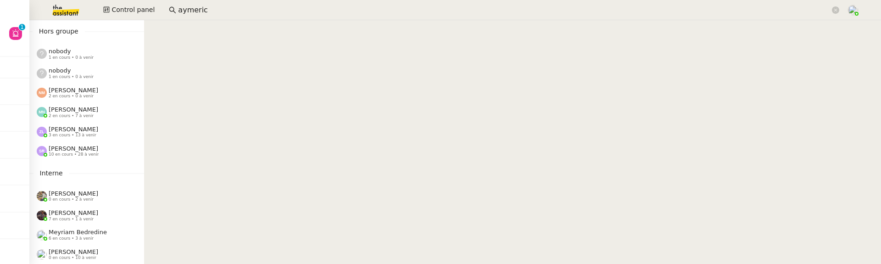
click at [73, 255] on span "0 en cours • 10 à venir" at bounding box center [73, 257] width 48 height 5
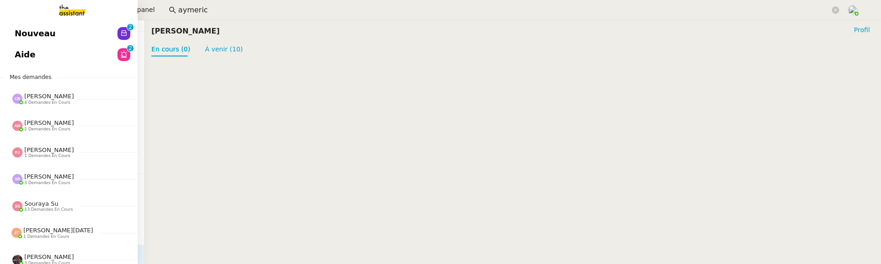
click at [13, 36] on link "Nouveau 0 1 2 3 4 5 6 7 8 9" at bounding box center [69, 33] width 138 height 21
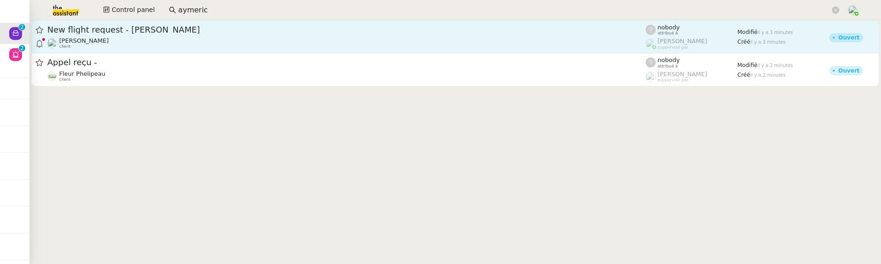
click at [176, 32] on span "New flight request - Hubert Koscian" at bounding box center [346, 30] width 598 height 8
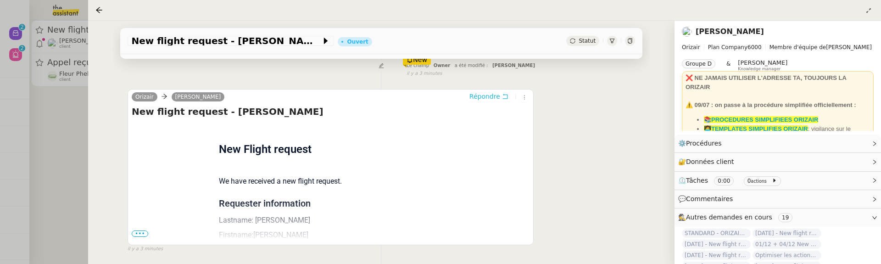
scroll to position [197, 0]
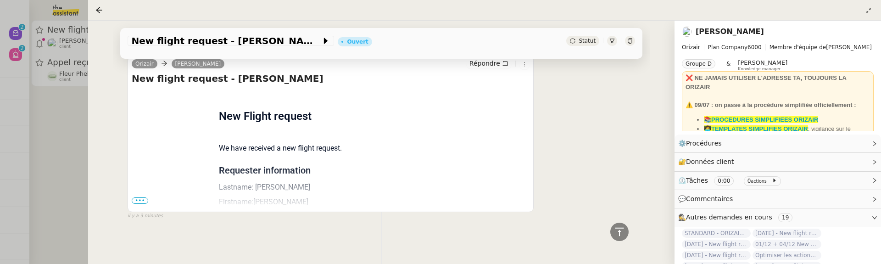
click at [141, 197] on span "•••" at bounding box center [140, 200] width 17 height 6
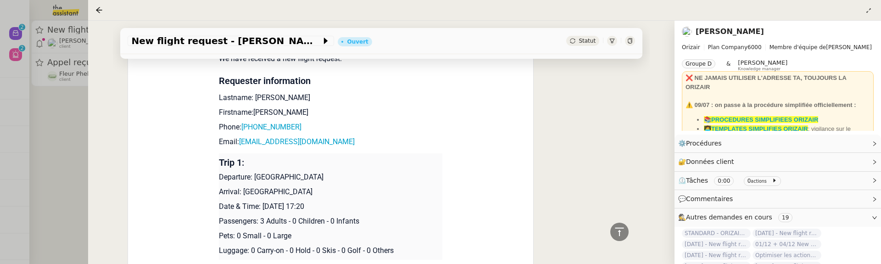
scroll to position [281, 0]
drag, startPoint x: 260, startPoint y: 205, endPoint x: 329, endPoint y: 207, distance: 68.9
click at [329, 207] on p "Date & Time: 12th September 2025 17:20" at bounding box center [331, 206] width 224 height 11
copy p "12th September 2025"
click at [156, 42] on span "New flight request - Hubert Koscian" at bounding box center [226, 40] width 190 height 9
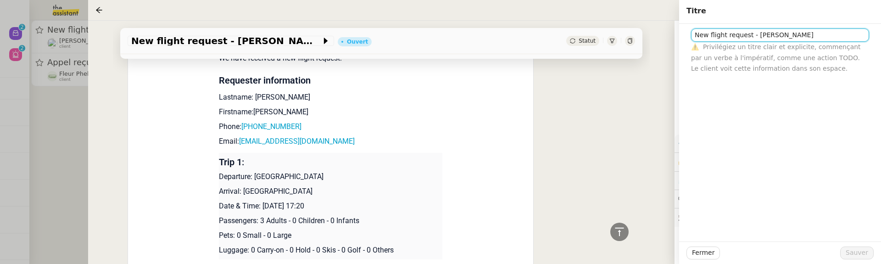
click at [691, 36] on input "New flight request - Hubert Koscian" at bounding box center [780, 34] width 178 height 13
paste input "12th September 2025"
type input "[DATE]- New flight request - [PERSON_NAME]"
click at [851, 253] on span "Sauver" at bounding box center [857, 252] width 22 height 11
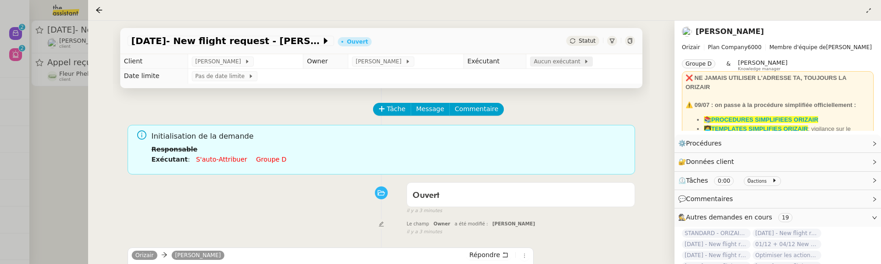
click at [551, 59] on span "Aucun exécutant" at bounding box center [559, 61] width 50 height 9
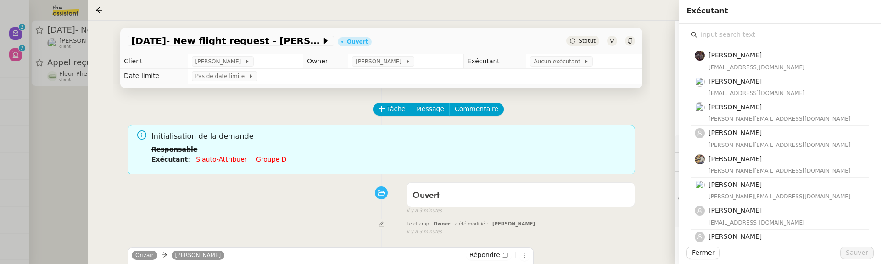
click at [736, 38] on input "text" at bounding box center [784, 34] width 172 height 12
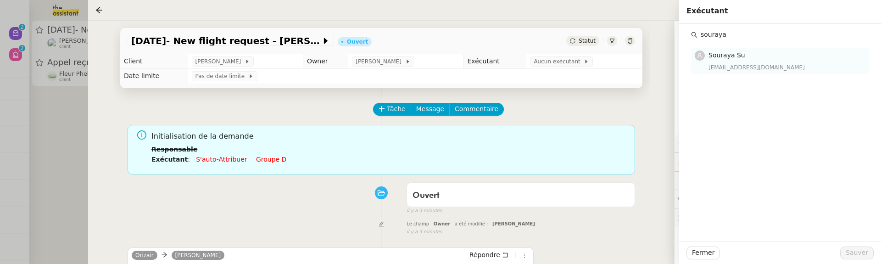
type input "souraya"
click at [753, 58] on h4 "Souraya Su" at bounding box center [786, 55] width 155 height 11
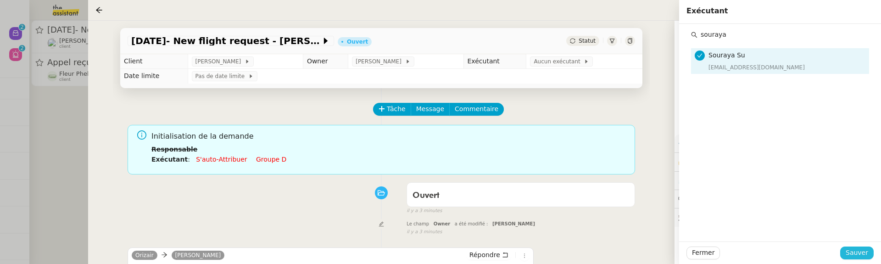
click at [854, 249] on span "Sauver" at bounding box center [857, 252] width 22 height 11
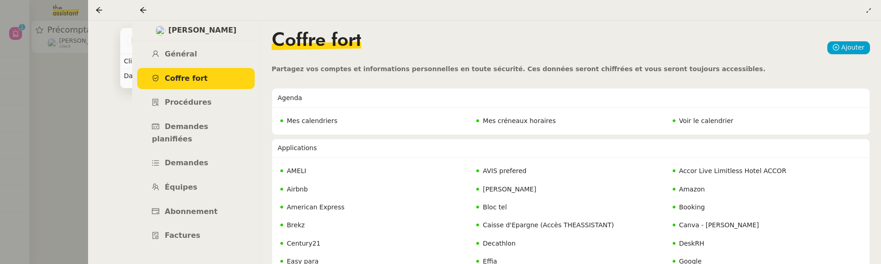
click at [49, 81] on div at bounding box center [440, 132] width 881 height 264
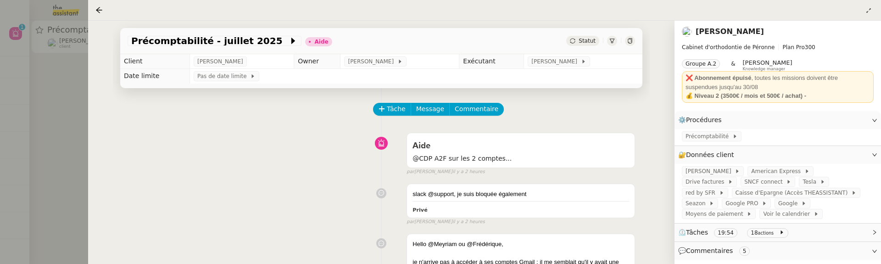
click at [63, 105] on div at bounding box center [440, 132] width 881 height 264
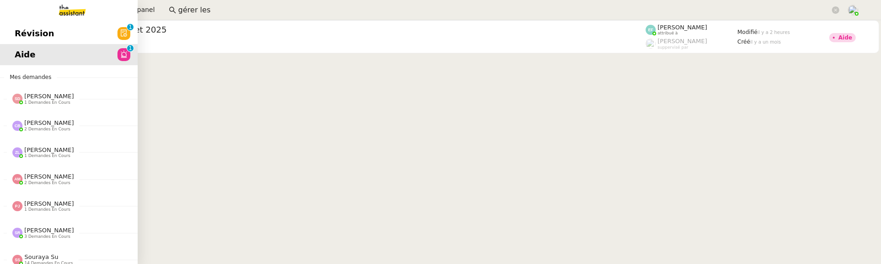
click at [17, 33] on span "Révision" at bounding box center [34, 34] width 39 height 14
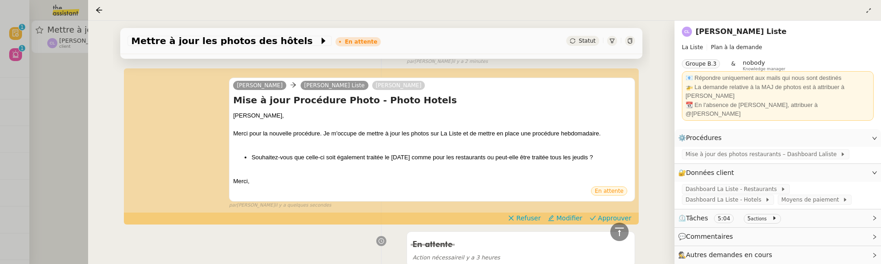
scroll to position [237, 0]
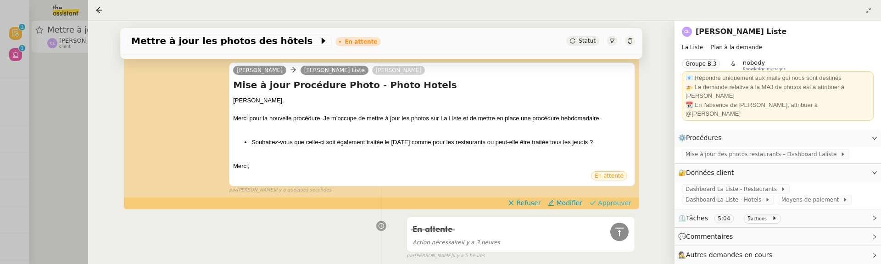
click at [611, 199] on span "Approuver" at bounding box center [614, 202] width 33 height 9
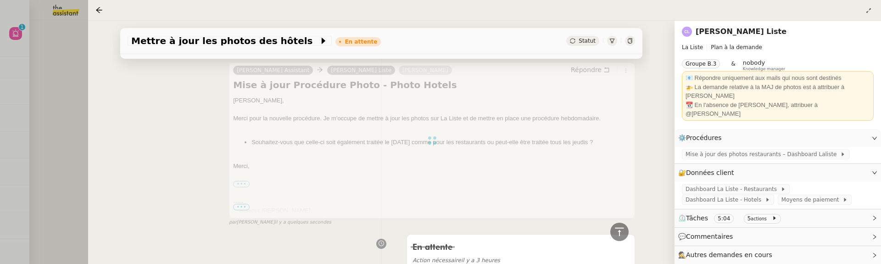
scroll to position [413, 0]
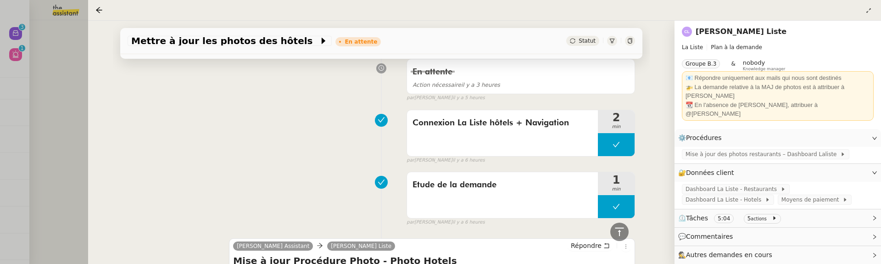
click at [46, 69] on div at bounding box center [440, 132] width 881 height 264
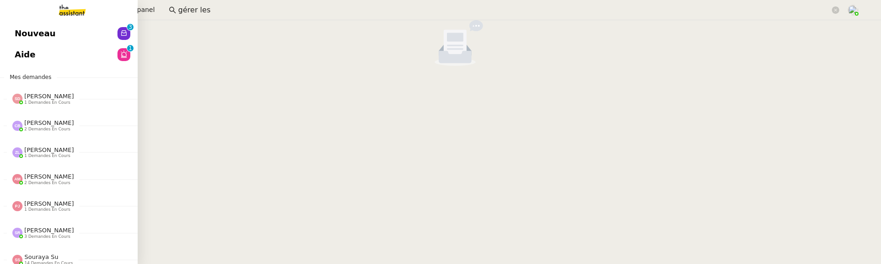
click at [21, 34] on link "Nouveau 0 1 2 3 4 5 6 7 8 9" at bounding box center [69, 33] width 138 height 21
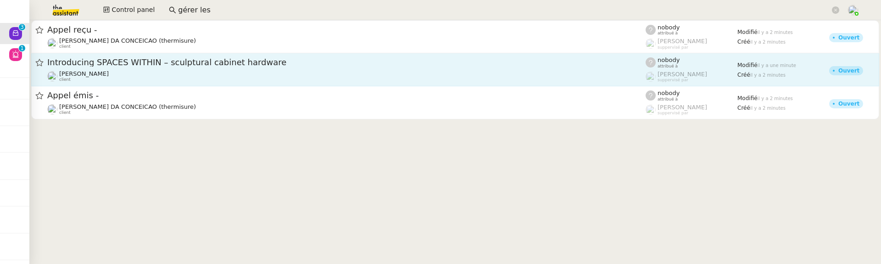
click at [166, 65] on span "Introducing SPACES WITHIN – sculptural cabinet hardware" at bounding box center [346, 62] width 598 height 8
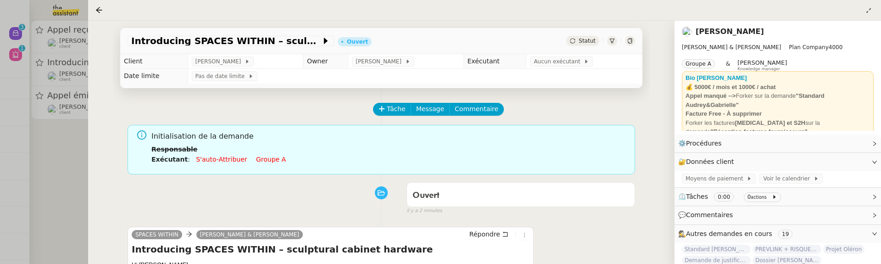
scroll to position [120, 0]
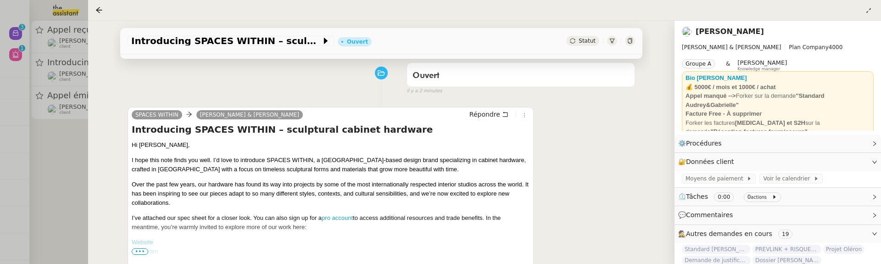
click at [87, 163] on div at bounding box center [440, 132] width 881 height 264
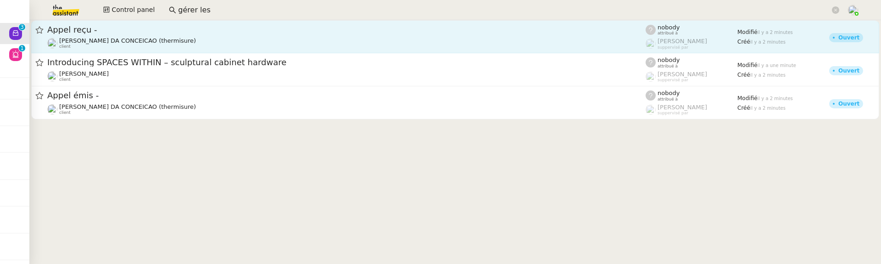
click at [124, 48] on div "[PERSON_NAME] DA CONCEICAO (thermisure) client" at bounding box center [127, 43] width 137 height 12
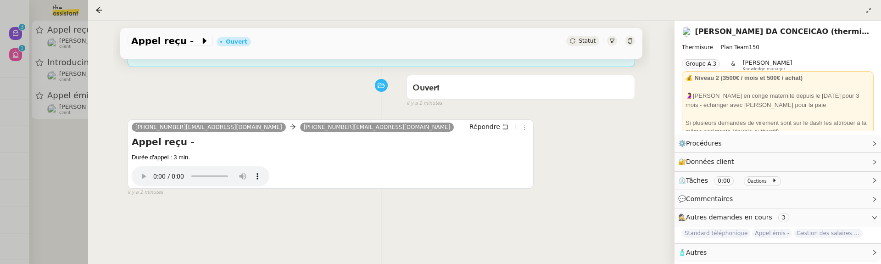
scroll to position [109, 0]
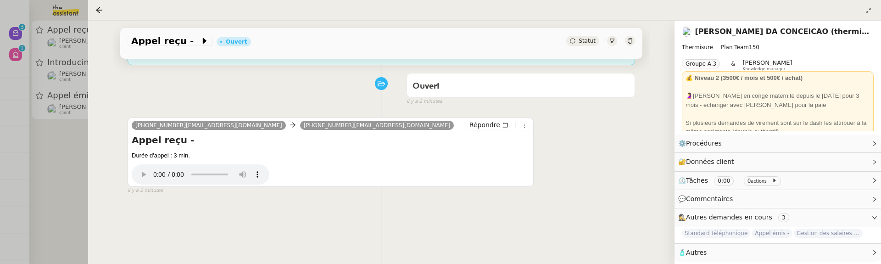
click at [584, 37] on div "Statut" at bounding box center [582, 41] width 33 height 10
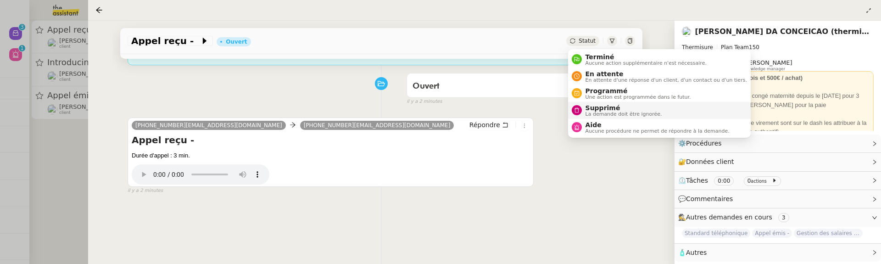
click at [598, 105] on span "Supprimé" at bounding box center [624, 107] width 77 height 7
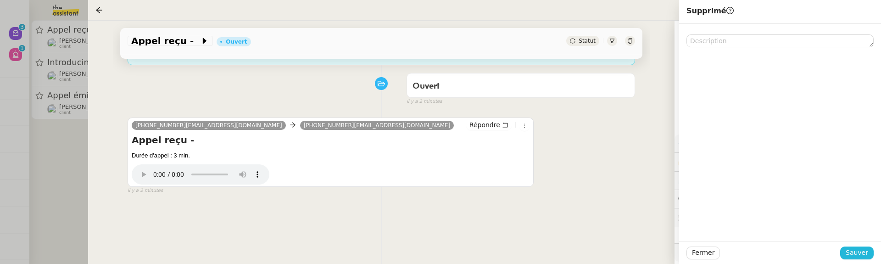
click at [870, 249] on button "Sauver" at bounding box center [856, 252] width 33 height 13
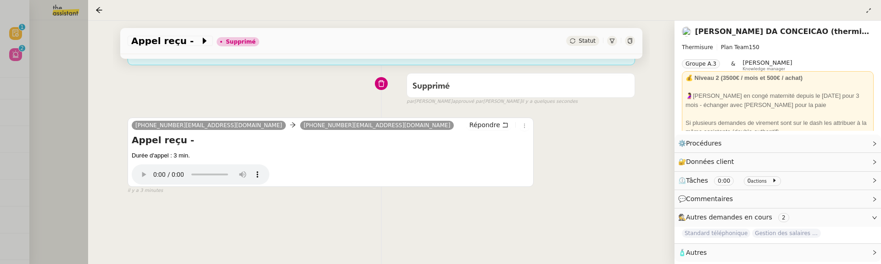
click at [35, 50] on div at bounding box center [440, 132] width 881 height 264
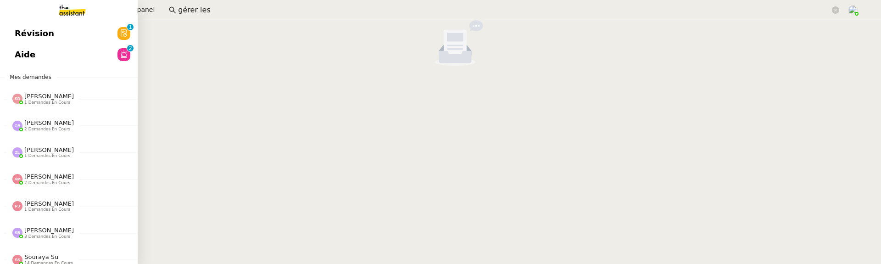
click at [17, 31] on span "Révision" at bounding box center [34, 34] width 39 height 14
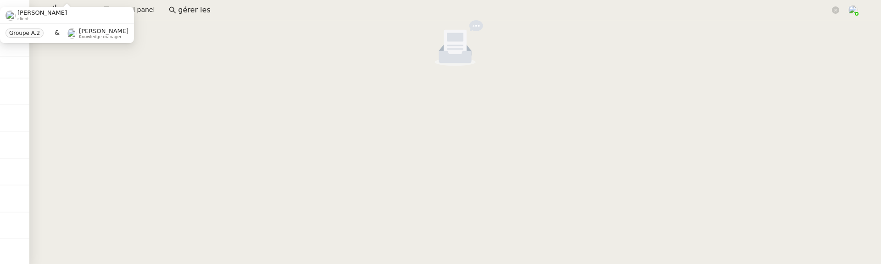
click at [348, 43] on nz-empty-default at bounding box center [455, 43] width 844 height 46
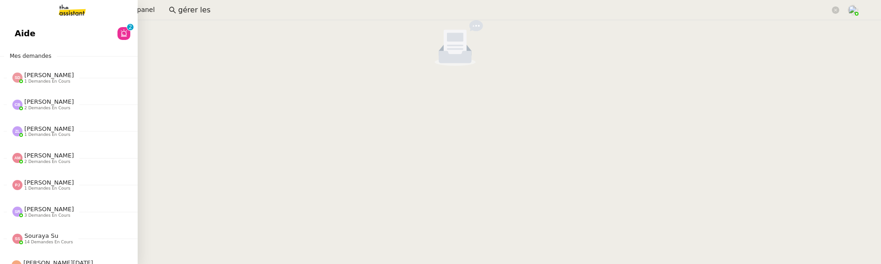
click at [16, 33] on link "Aide 0 1 2 3 4 5 6 7 8 9" at bounding box center [69, 33] width 138 height 21
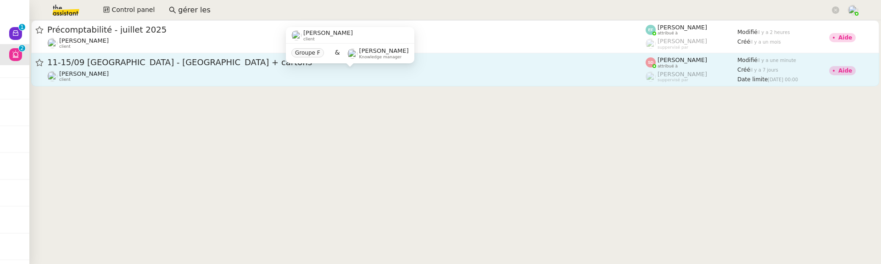
click at [350, 72] on div "[PERSON_NAME] client" at bounding box center [346, 76] width 598 height 12
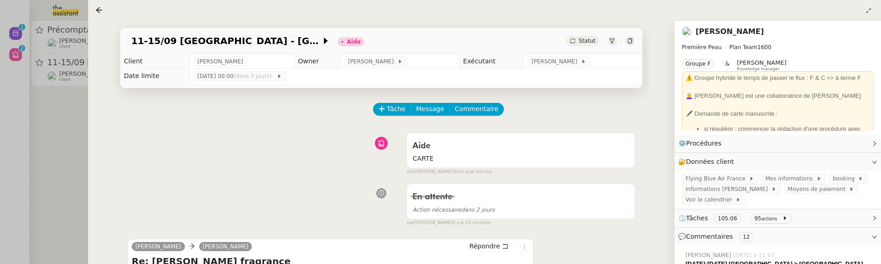
click at [737, 30] on link "[PERSON_NAME]" at bounding box center [730, 31] width 68 height 9
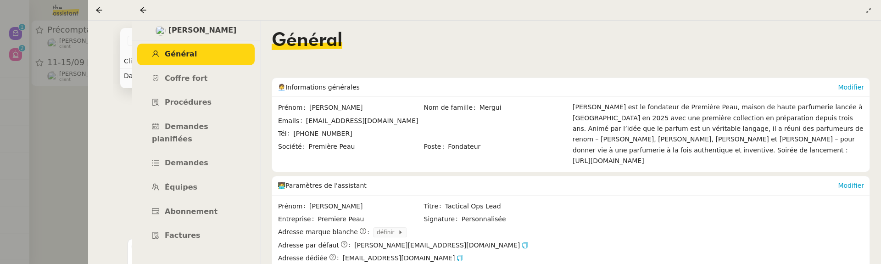
scroll to position [226, 0]
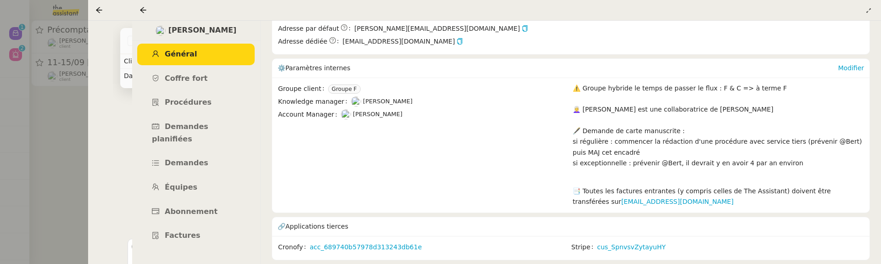
click at [141, 5] on div at bounding box center [145, 10] width 11 height 11
click at [65, 124] on div at bounding box center [440, 132] width 881 height 264
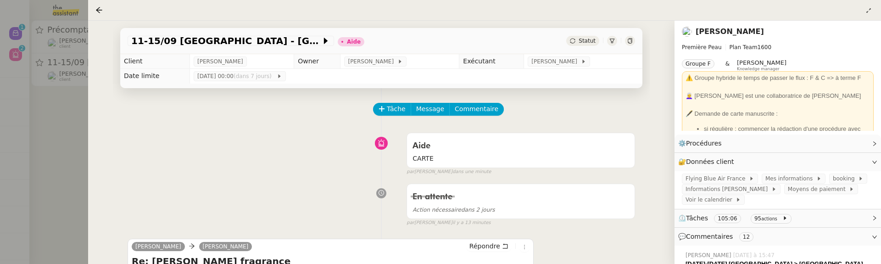
click at [50, 124] on div at bounding box center [440, 132] width 881 height 264
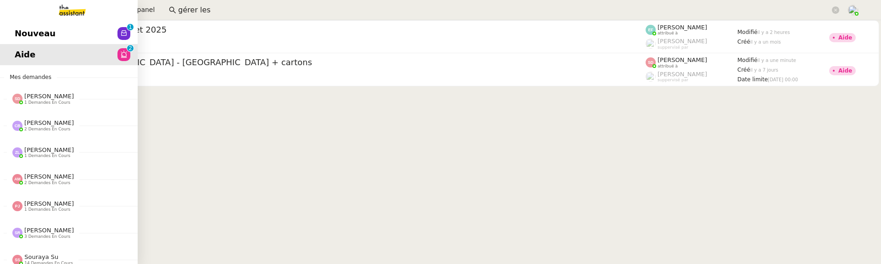
click at [19, 33] on span "Nouveau" at bounding box center [35, 34] width 41 height 14
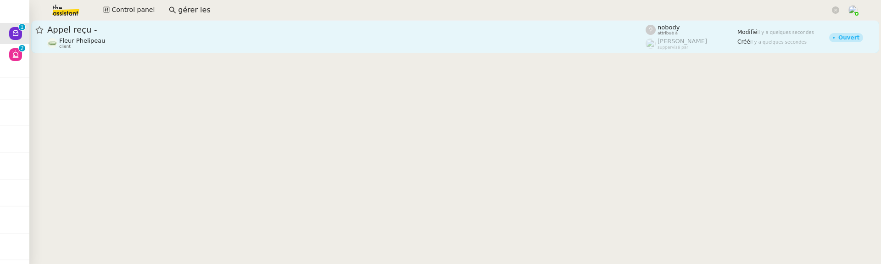
click at [223, 35] on div "Appel reçu - Fleur Phelipeau client" at bounding box center [346, 36] width 598 height 25
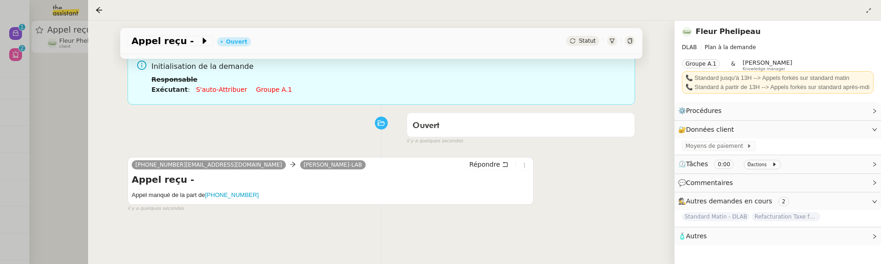
scroll to position [93, 0]
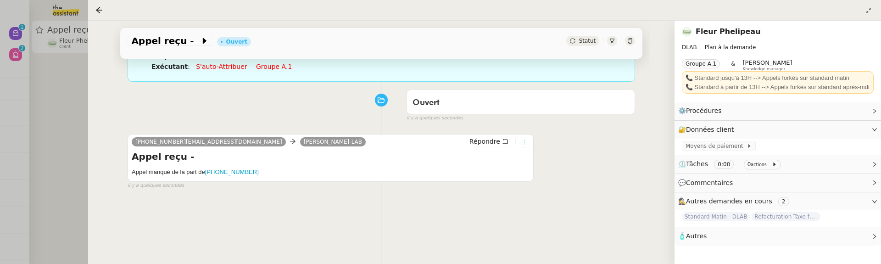
click at [523, 140] on icon at bounding box center [525, 143] width 6 height 6
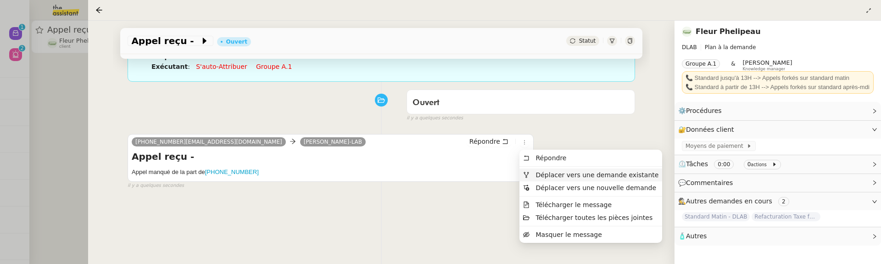
click at [553, 177] on span "Déplacer vers une demande existante" at bounding box center [597, 174] width 123 height 7
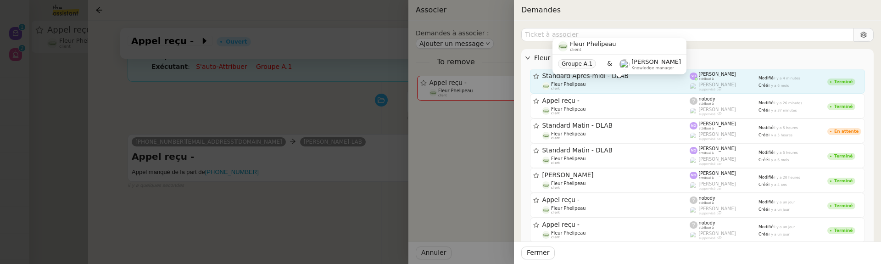
click at [610, 82] on div "Fleur Phelipeau client" at bounding box center [616, 86] width 148 height 9
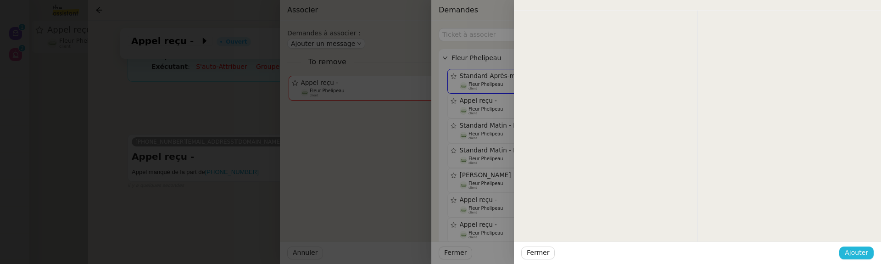
click at [866, 257] on span "Ajouter" at bounding box center [856, 252] width 23 height 11
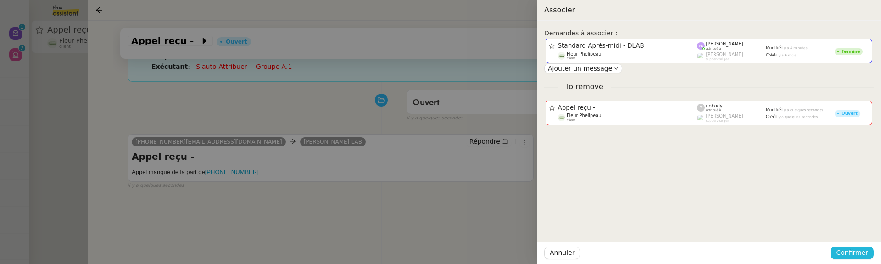
click at [866, 257] on span "Confirmer" at bounding box center [852, 252] width 32 height 11
click at [857, 229] on span "Ajouter" at bounding box center [852, 227] width 23 height 9
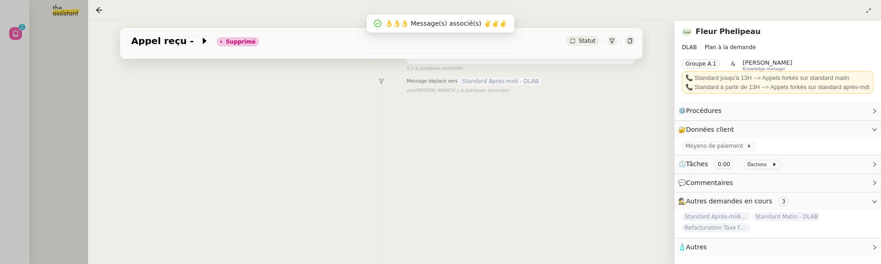
click at [79, 67] on div at bounding box center [440, 132] width 881 height 264
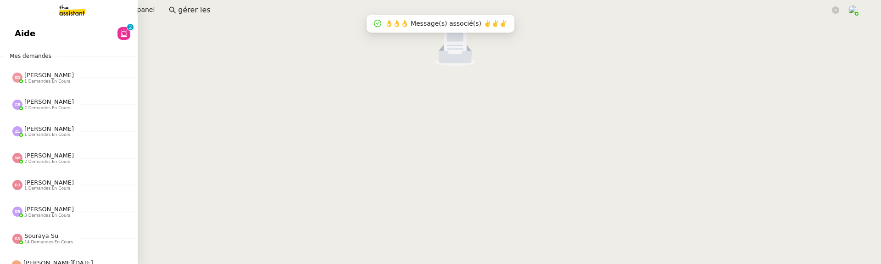
click at [23, 34] on span "Aide" at bounding box center [25, 34] width 21 height 14
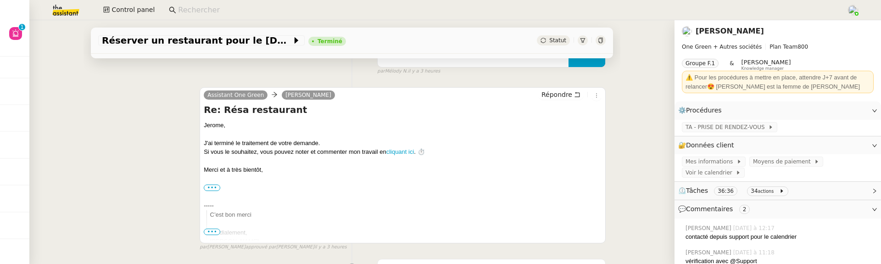
scroll to position [160, 0]
